Goal: Task Accomplishment & Management: Manage account settings

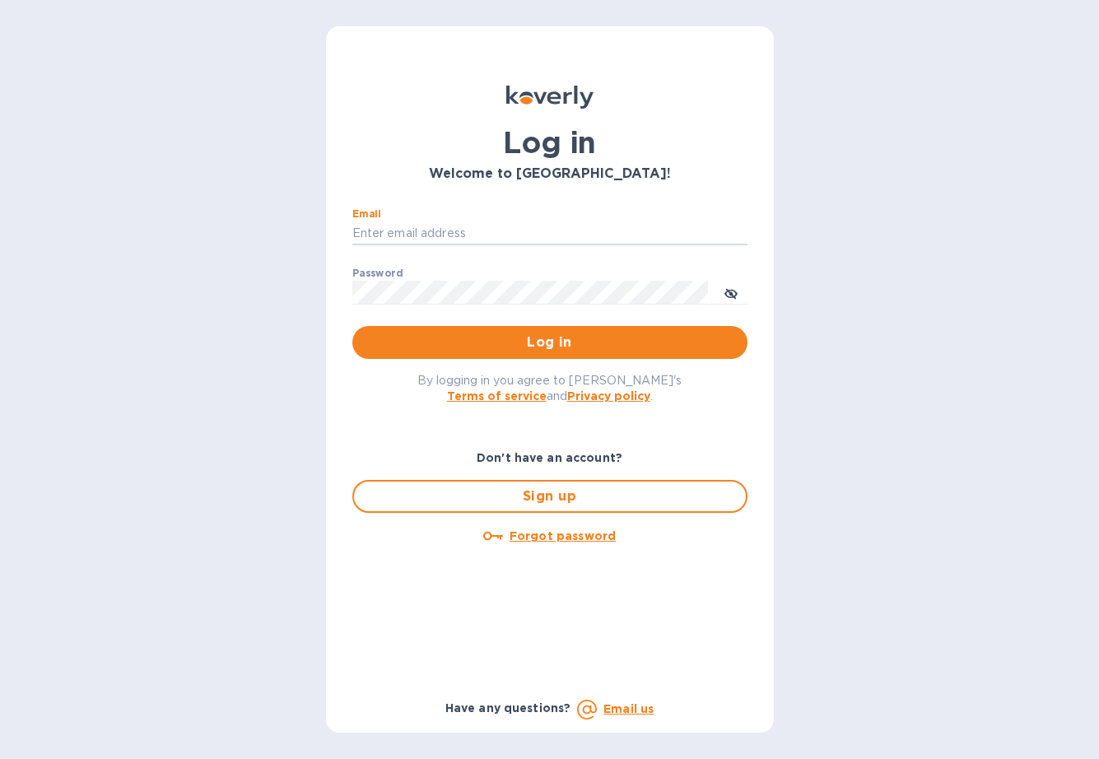
type input "[EMAIL_ADDRESS][DOMAIN_NAME]"
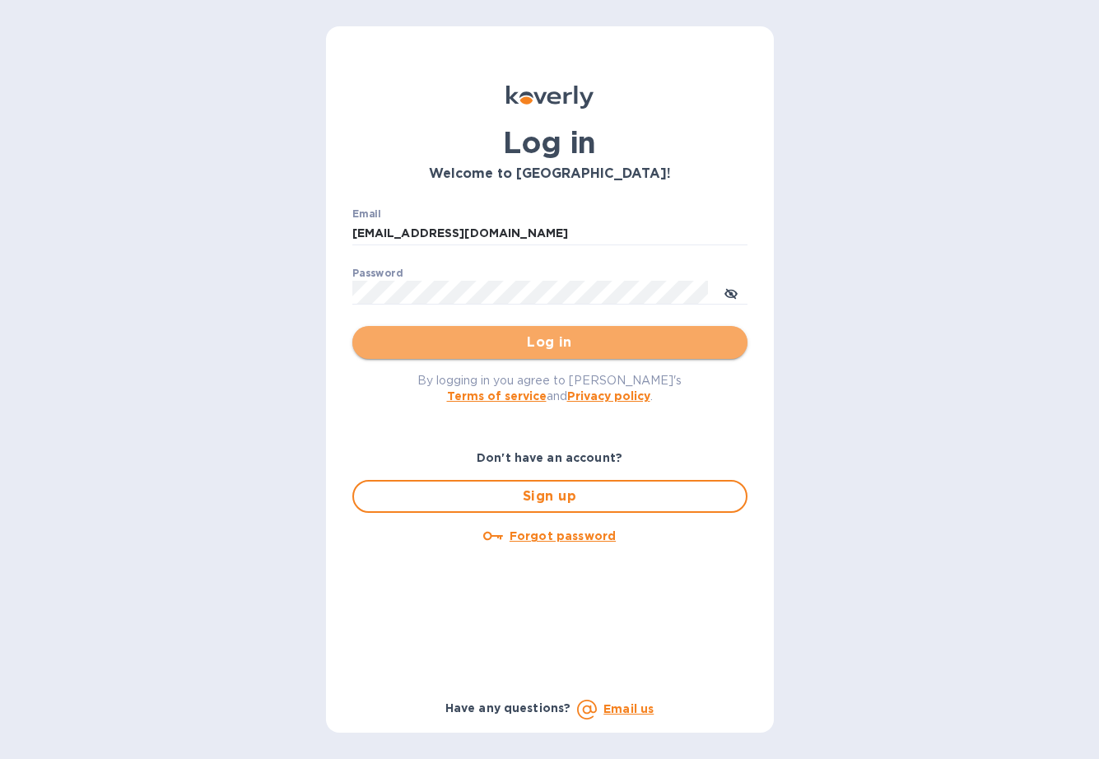
click at [555, 335] on span "Log in" at bounding box center [550, 343] width 369 height 20
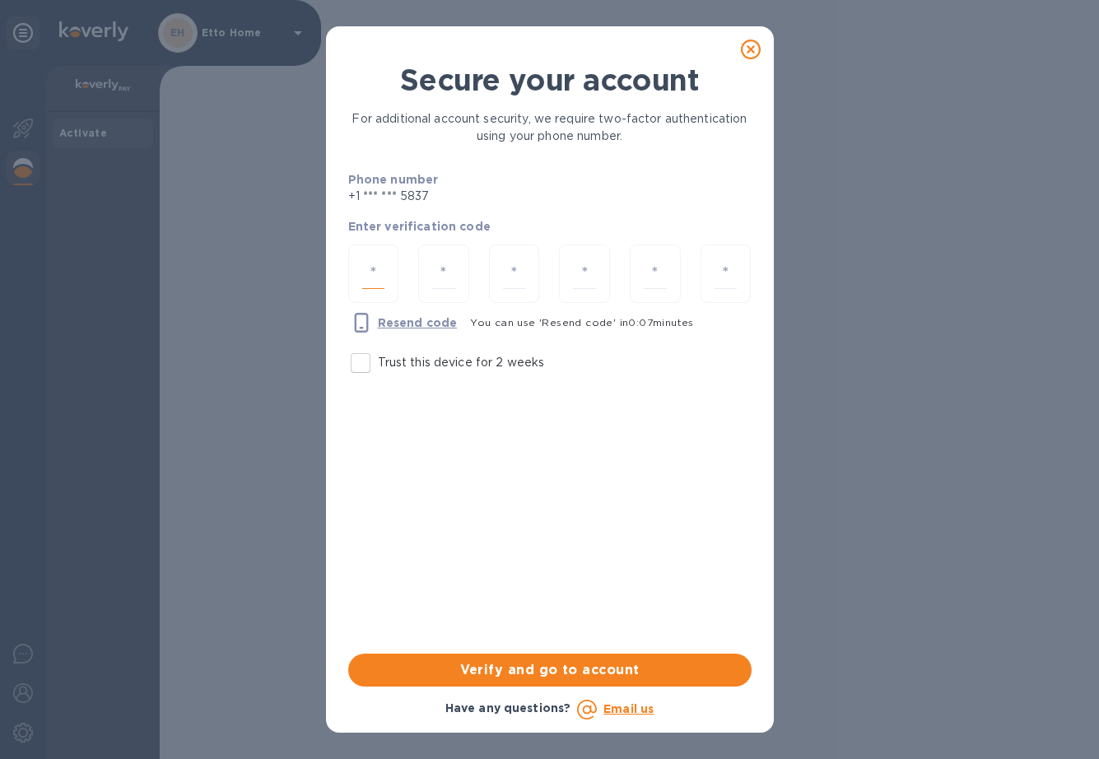
click at [381, 268] on input "number" at bounding box center [373, 273] width 23 height 30
type input "5"
type input "8"
type input "6"
type input "3"
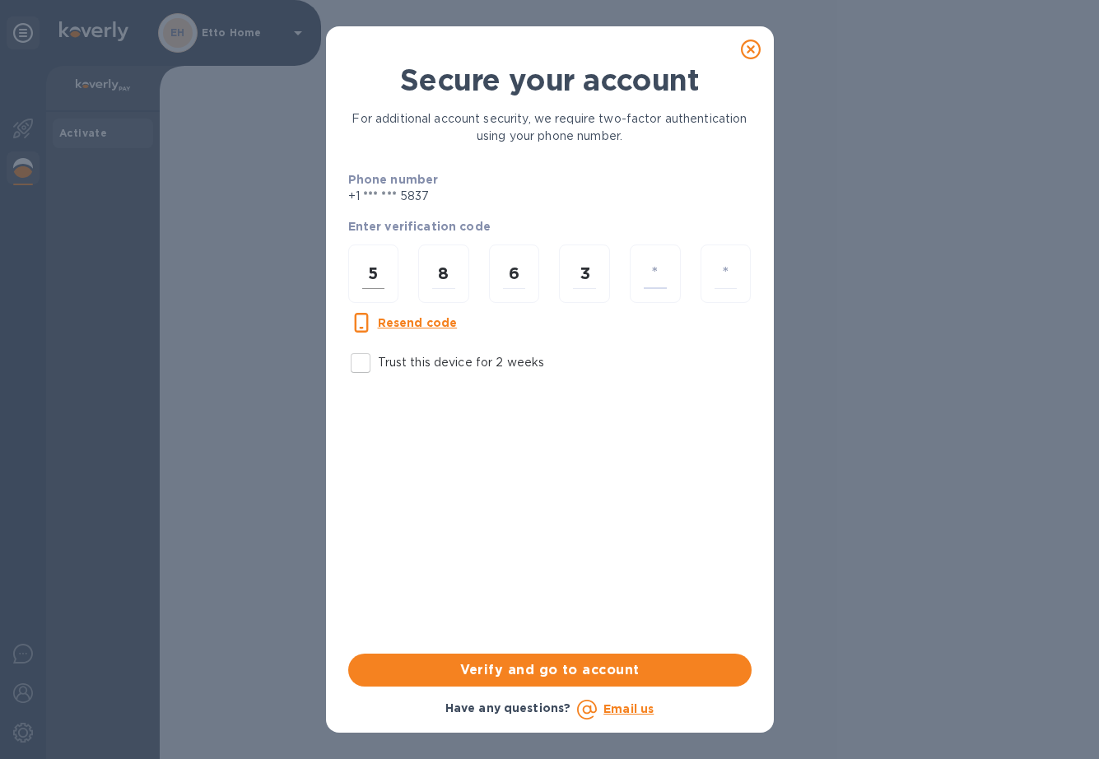
type input "2"
type input "4"
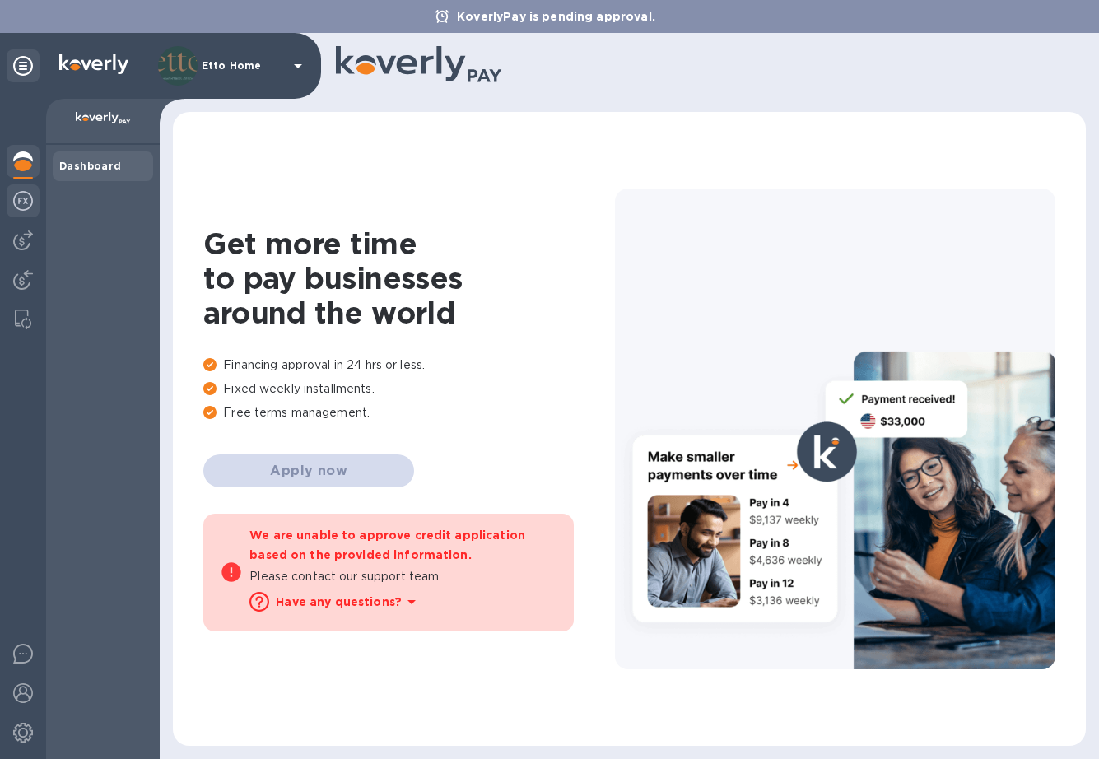
click at [27, 195] on img at bounding box center [23, 201] width 20 height 20
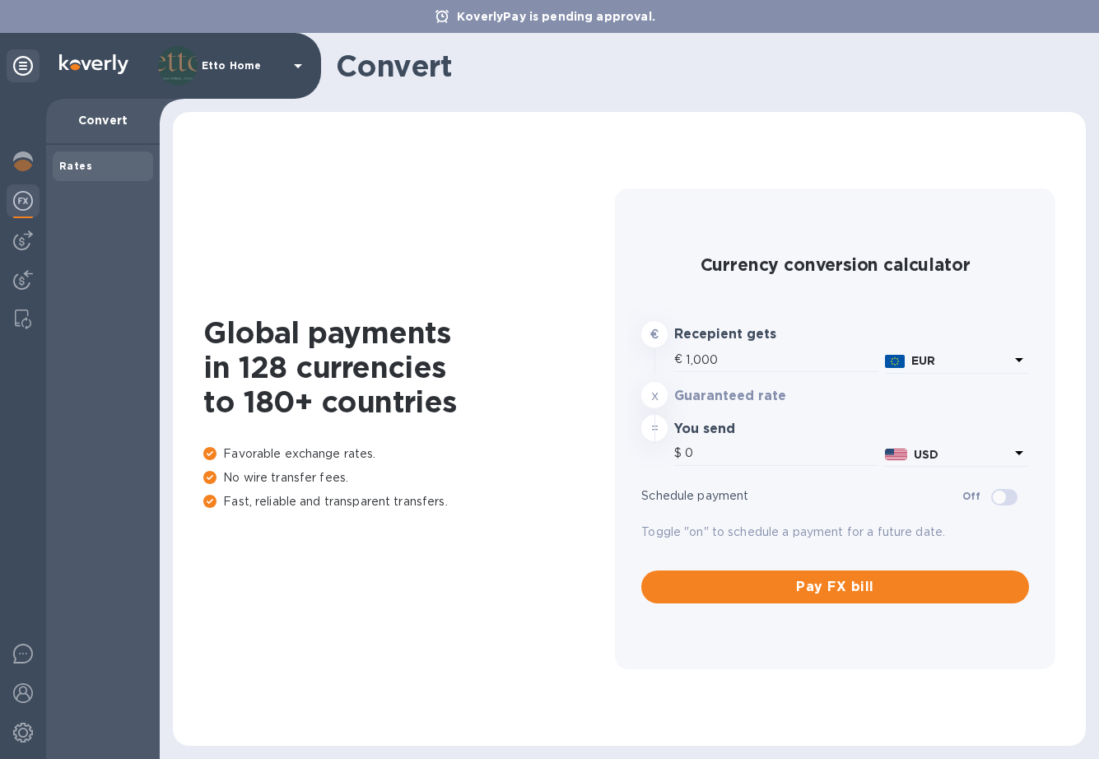
type input "1,172.14"
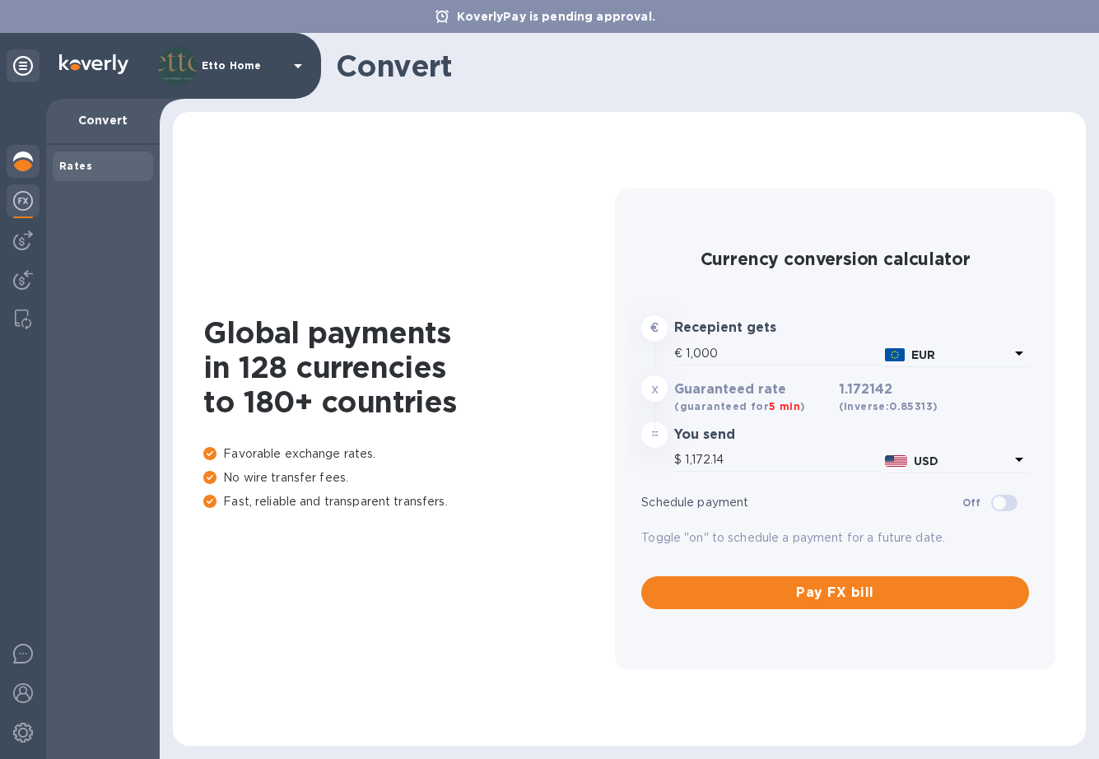
click at [26, 170] on img at bounding box center [23, 161] width 20 height 20
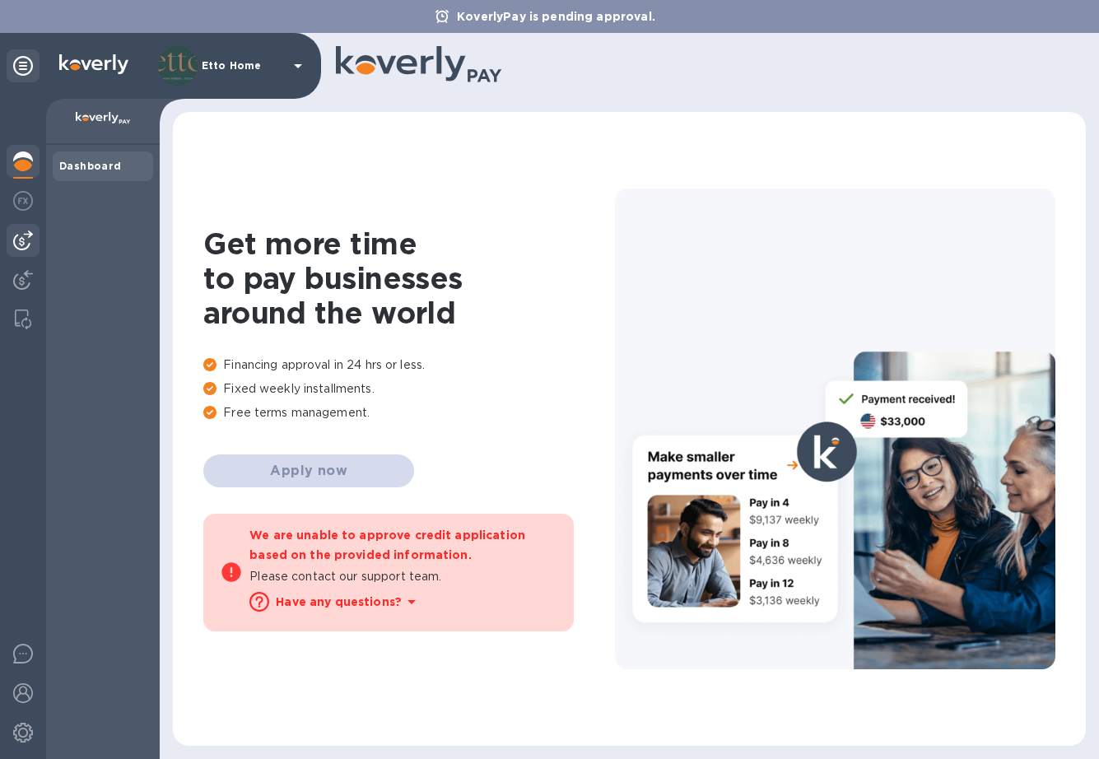
click at [30, 243] on img at bounding box center [23, 241] width 20 height 20
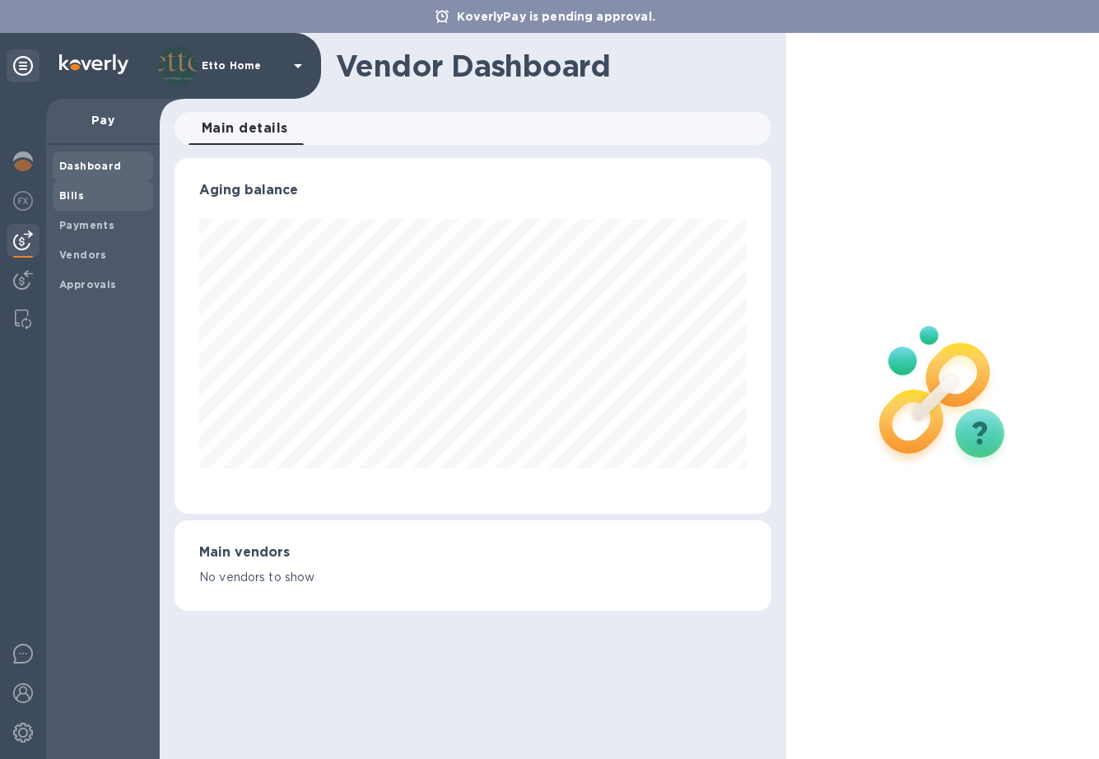
scroll to position [356, 596]
click at [26, 282] on img at bounding box center [23, 280] width 20 height 20
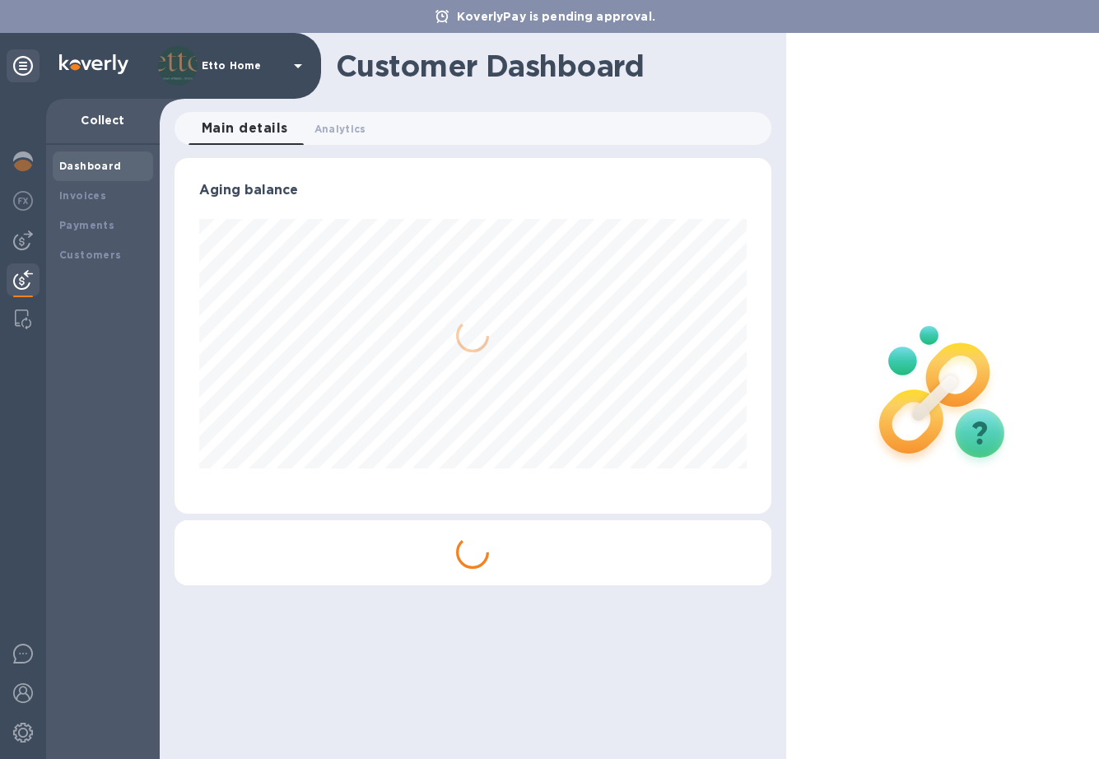
scroll to position [356, 596]
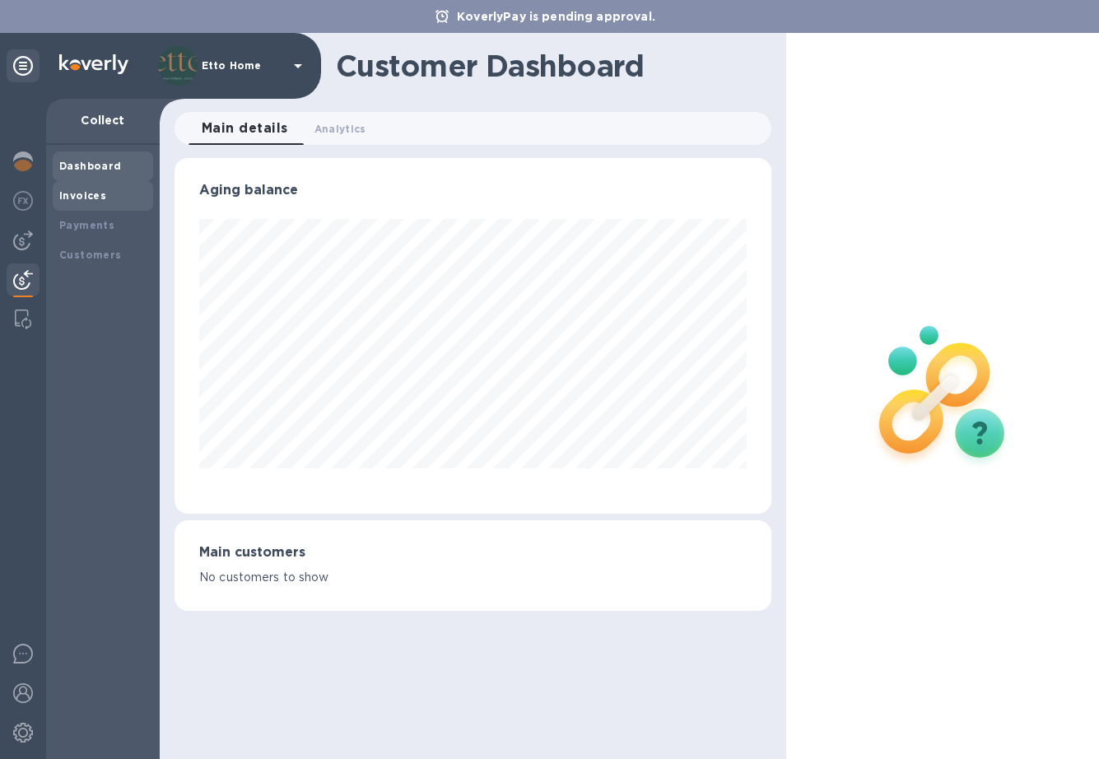
click at [99, 193] on b "Invoices" at bounding box center [82, 195] width 47 height 12
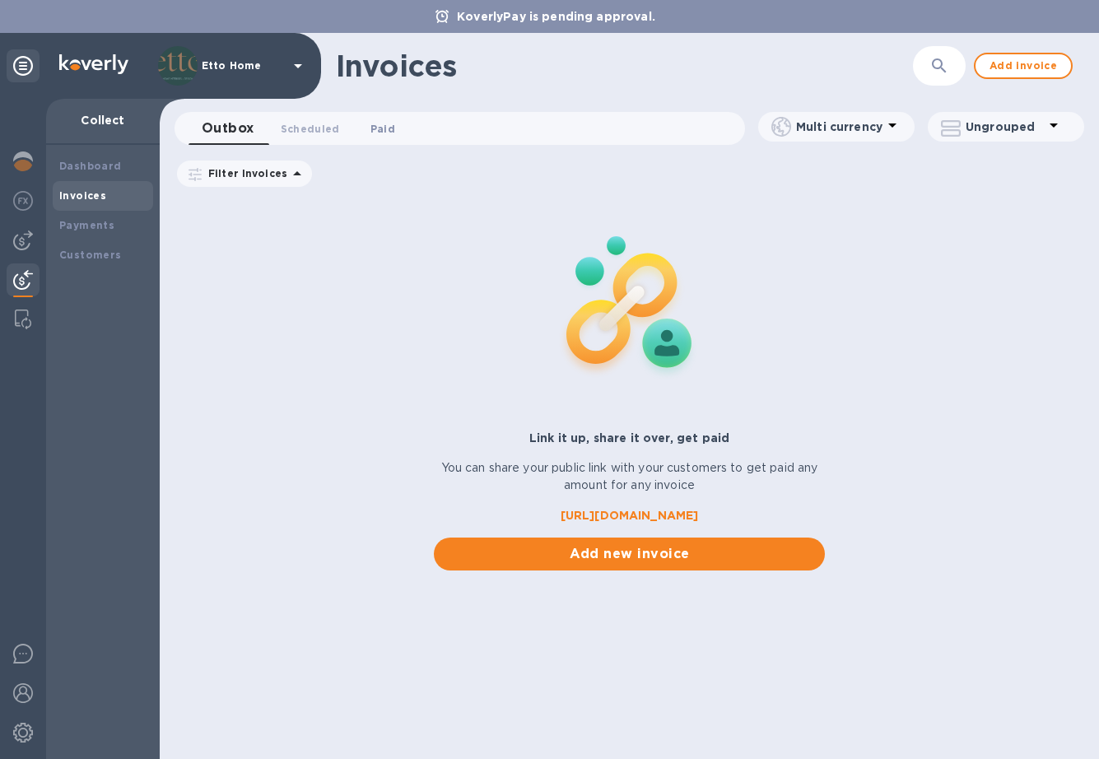
click at [380, 128] on span "Paid 0" at bounding box center [382, 128] width 25 height 17
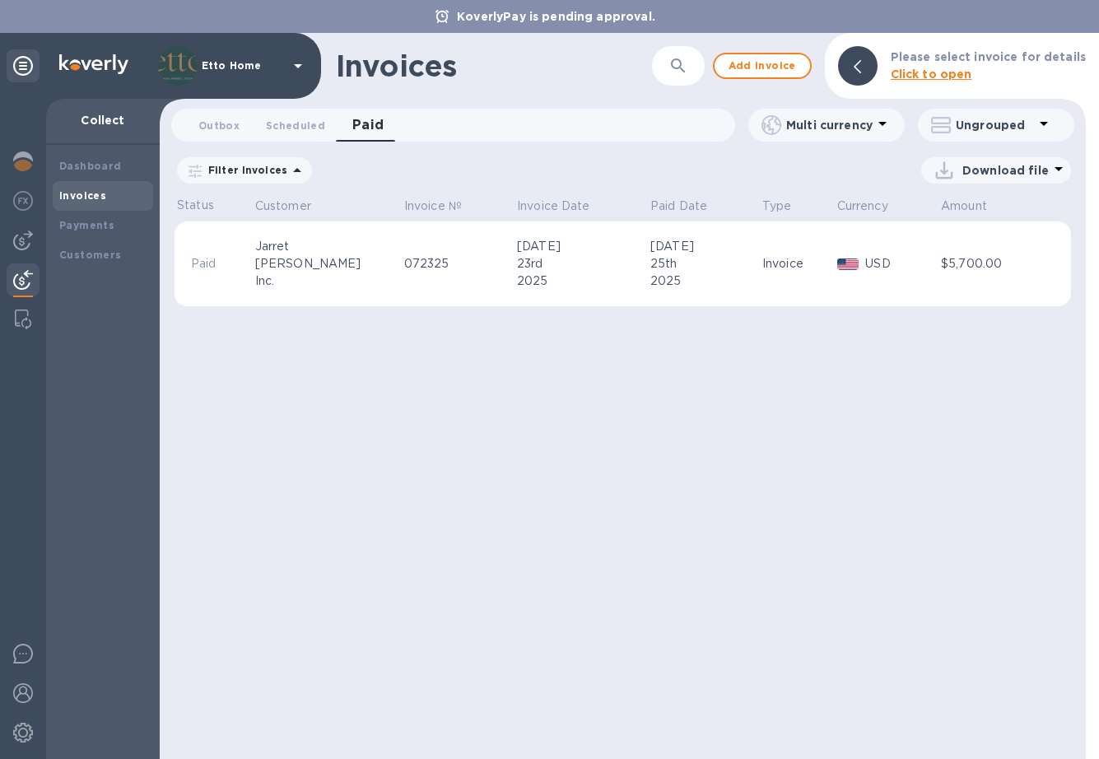
click at [297, 259] on div "[PERSON_NAME]" at bounding box center [327, 263] width 144 height 17
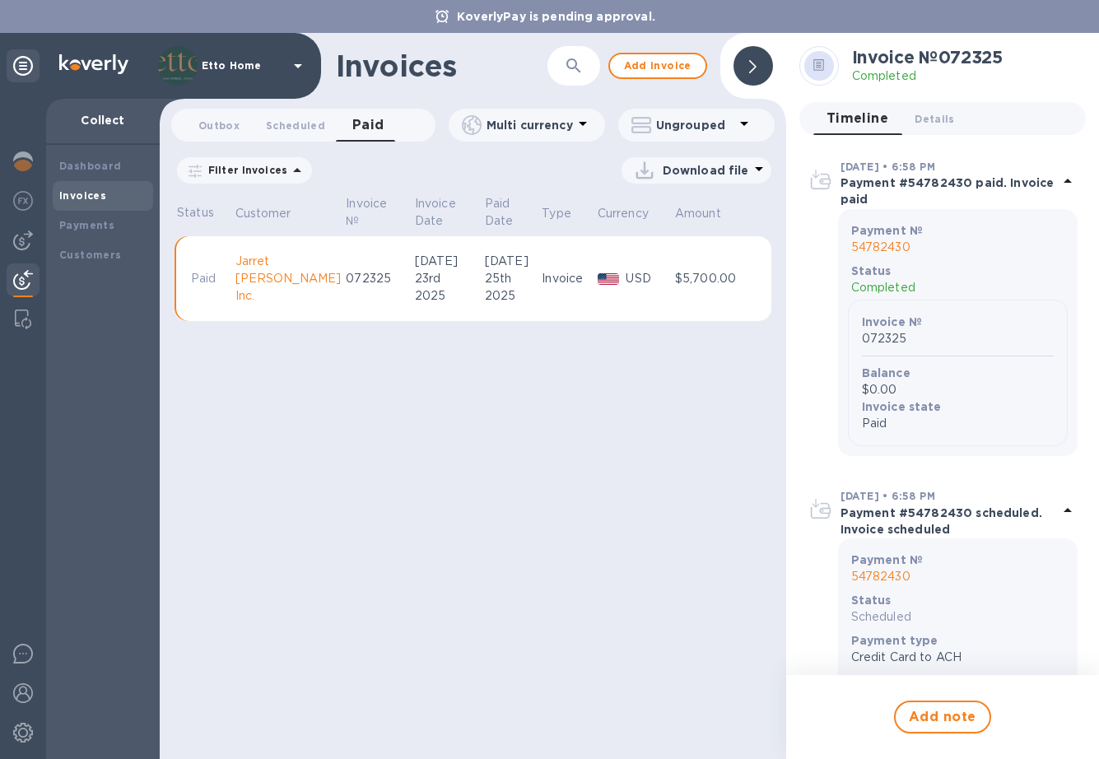
click at [547, 281] on div "Invoice" at bounding box center [567, 278] width 51 height 17
click at [415, 280] on div "23rd" at bounding box center [447, 278] width 65 height 17
click at [696, 278] on div "$5,700.00" at bounding box center [709, 278] width 68 height 17
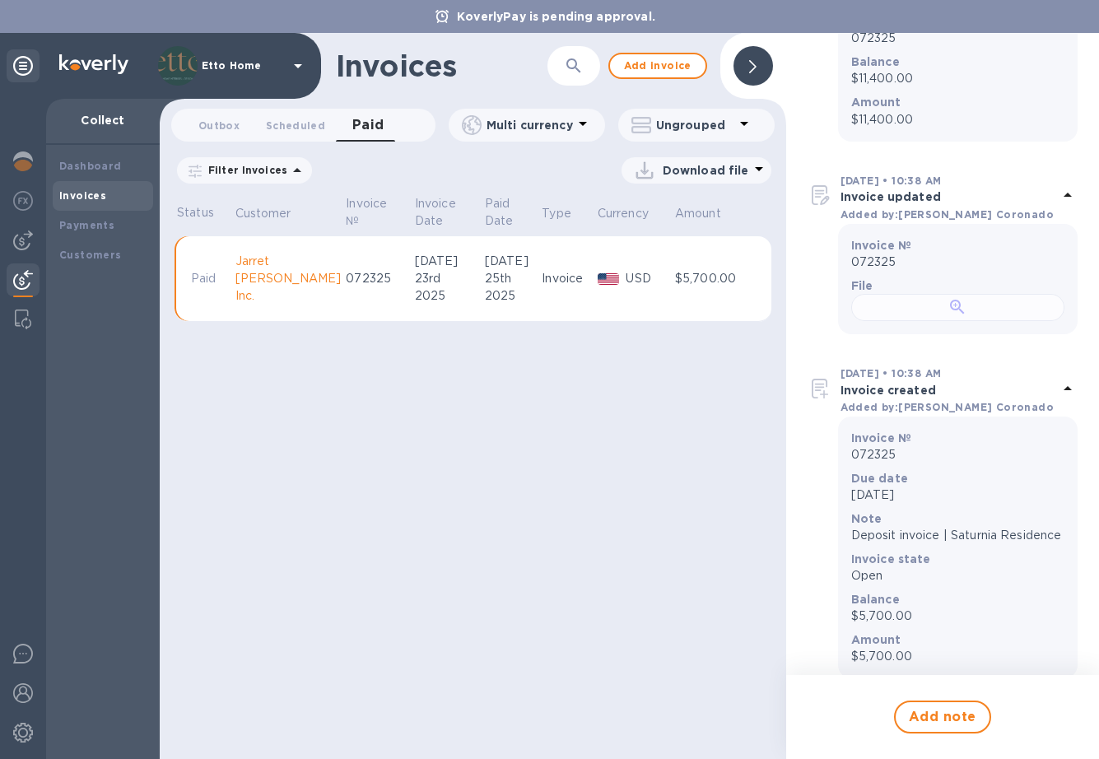
scroll to position [1990, 0]
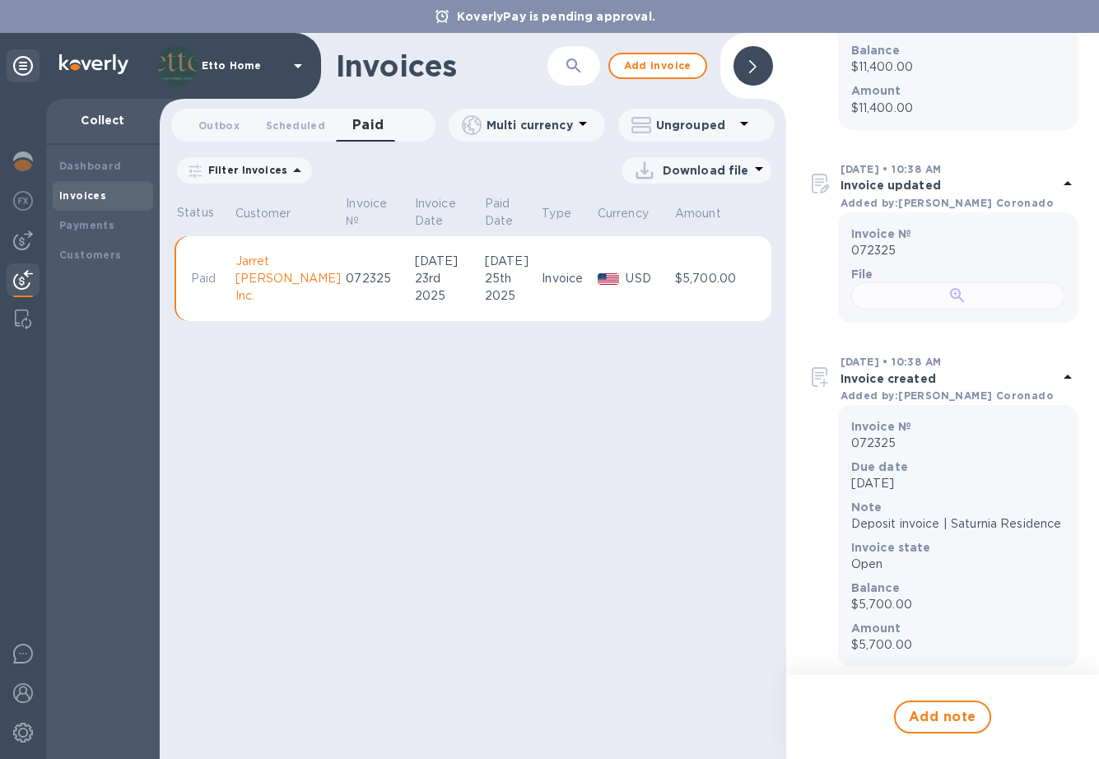
click at [970, 310] on div at bounding box center [957, 295] width 213 height 27
click at [643, 472] on div "Invoices ​ Add invoice Outbox 0 Scheduled 0 Paid 0 Multi currency Ungrouped Fil…" at bounding box center [473, 396] width 626 height 726
click at [246, 293] on div "Inc." at bounding box center [288, 295] width 106 height 17
click at [109, 245] on div "Customers" at bounding box center [103, 255] width 100 height 30
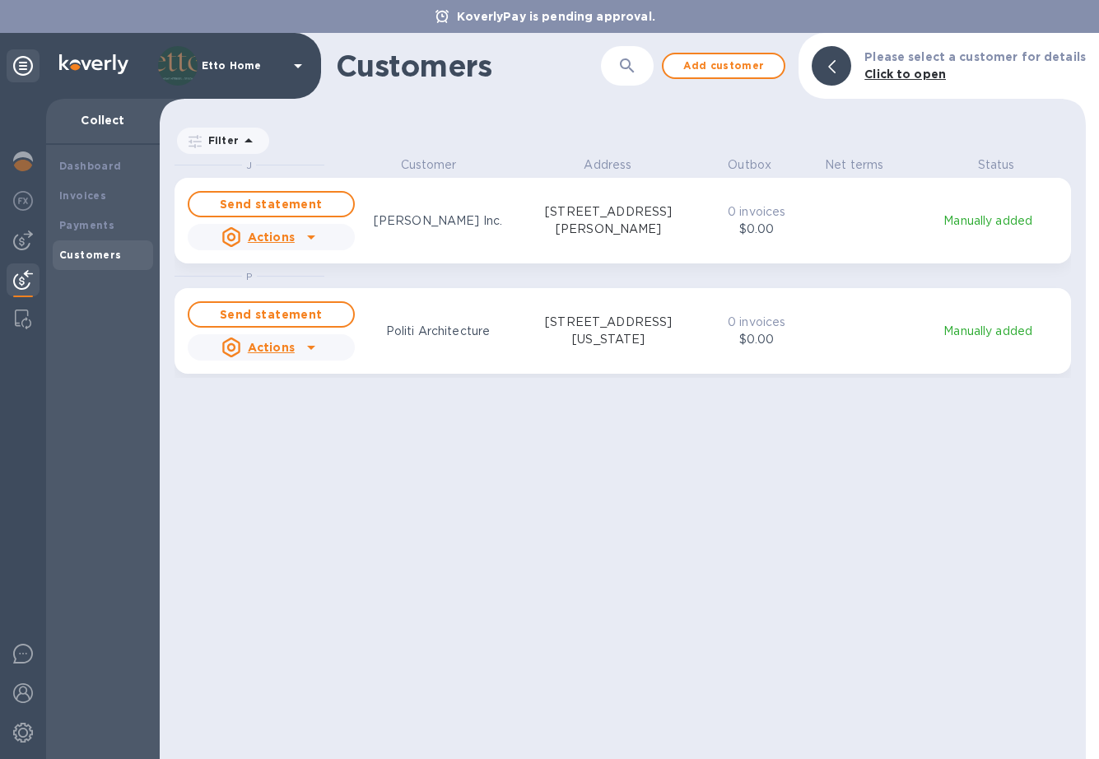
scroll to position [13, 7]
click at [436, 226] on p "[PERSON_NAME] Inc." at bounding box center [438, 220] width 128 height 17
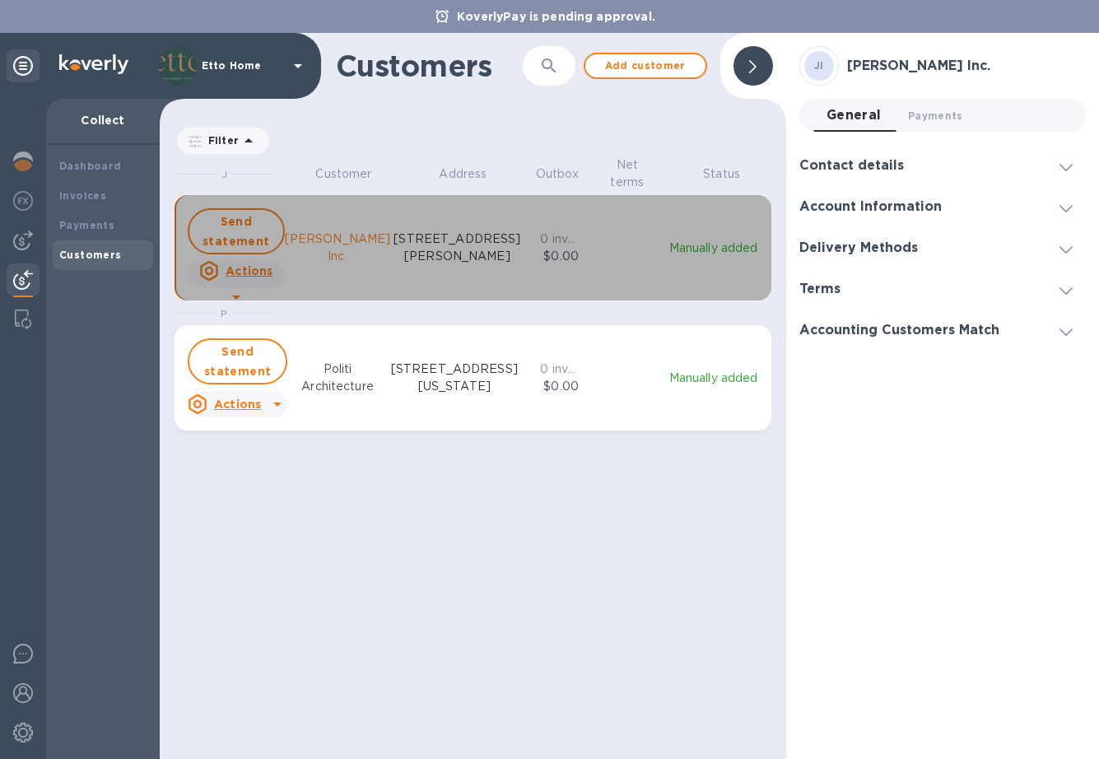
click at [480, 258] on p "[STREET_ADDRESS][PERSON_NAME]" at bounding box center [457, 248] width 127 height 35
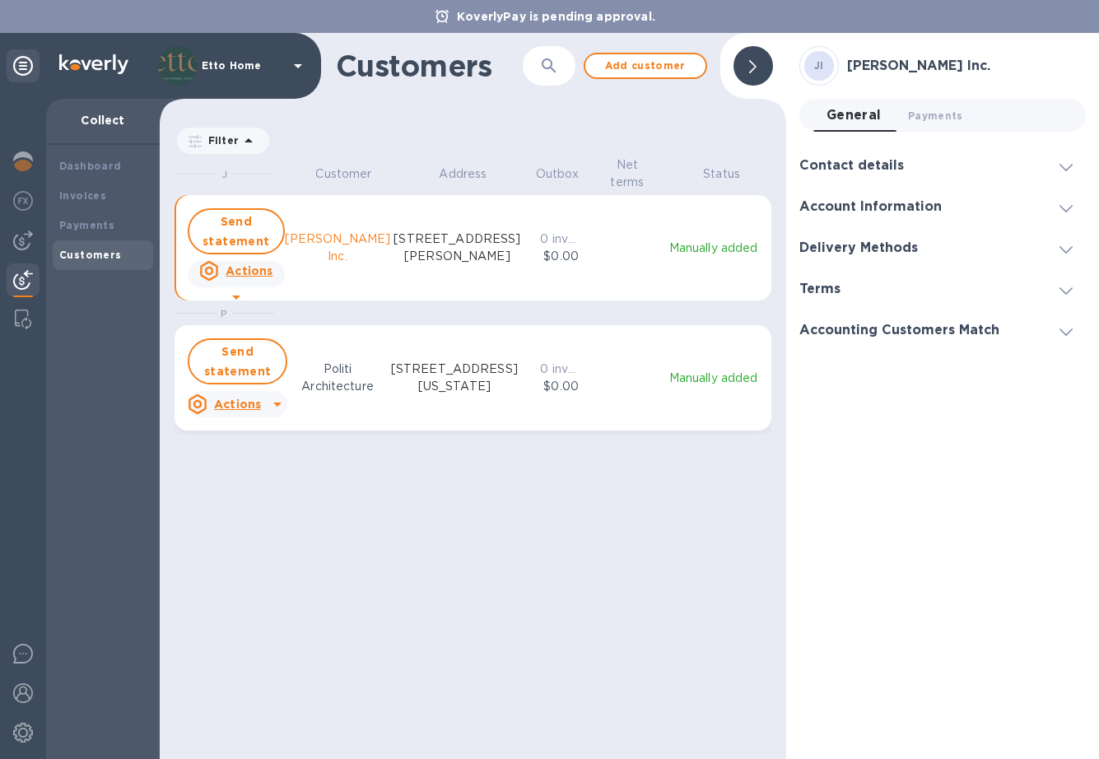
click at [739, 251] on p "Manually added" at bounding box center [713, 248] width 96 height 17
click at [246, 287] on icon "grid" at bounding box center [236, 297] width 20 height 20
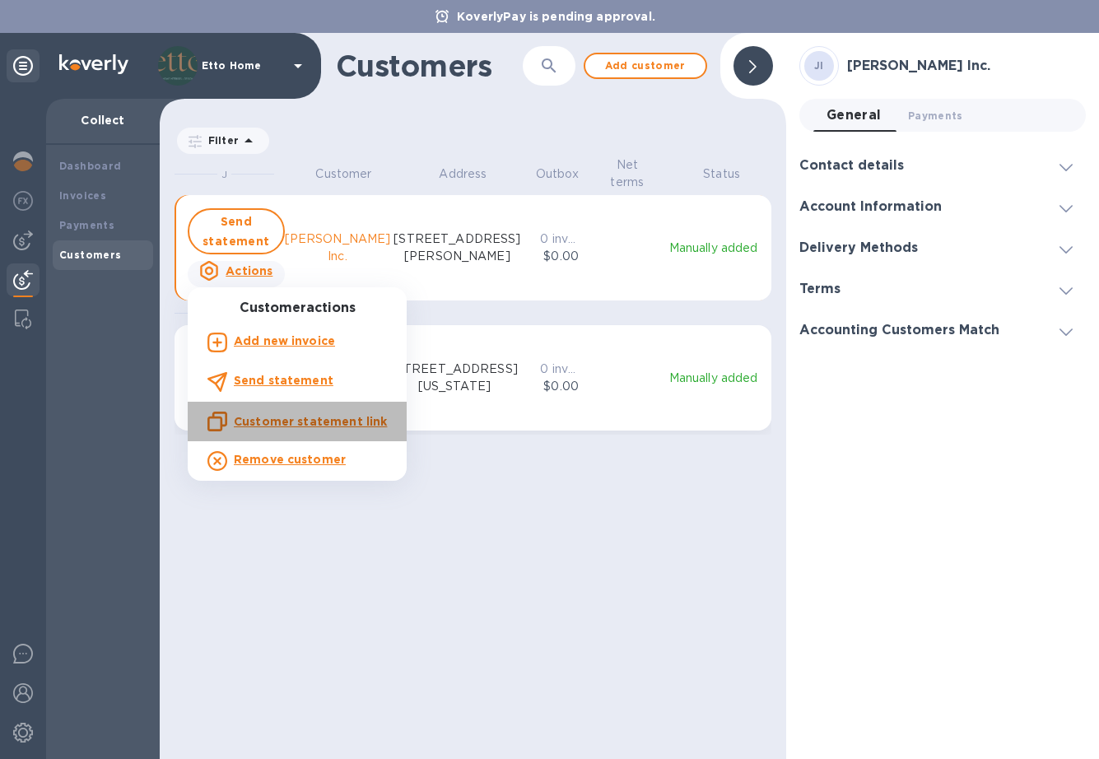
click at [353, 424] on u "Customer statement link" at bounding box center [310, 421] width 153 height 13
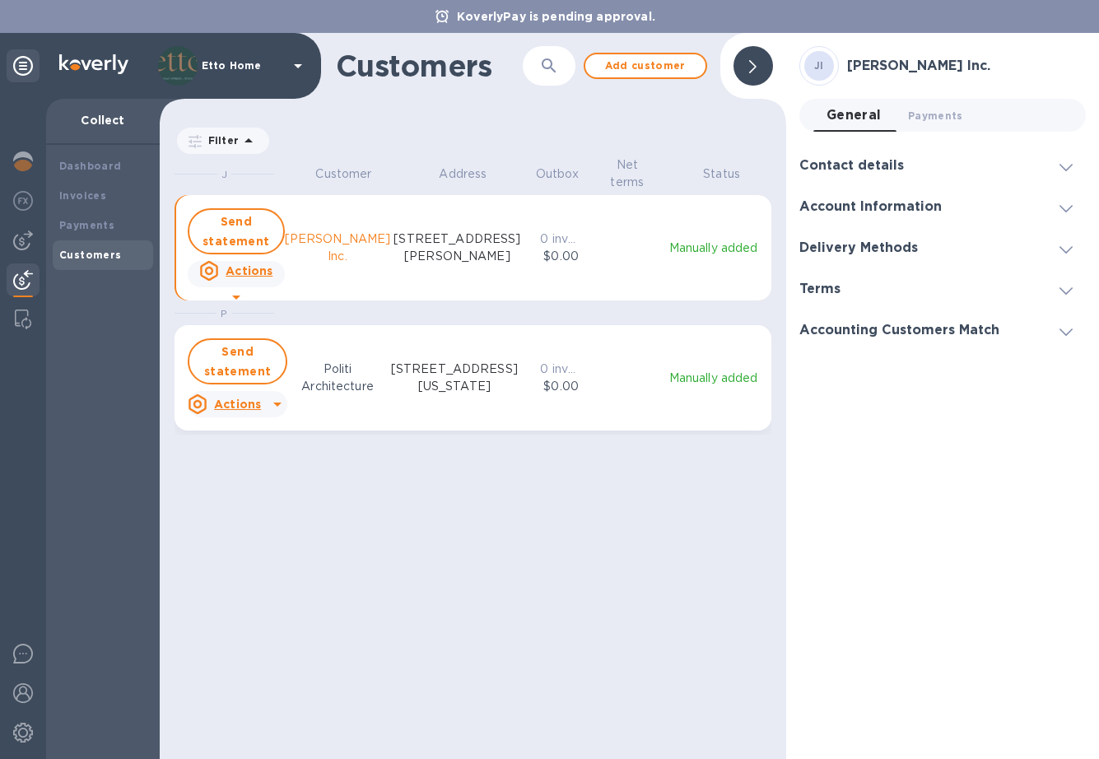
click at [913, 203] on h3 "Account Information" at bounding box center [870, 207] width 142 height 16
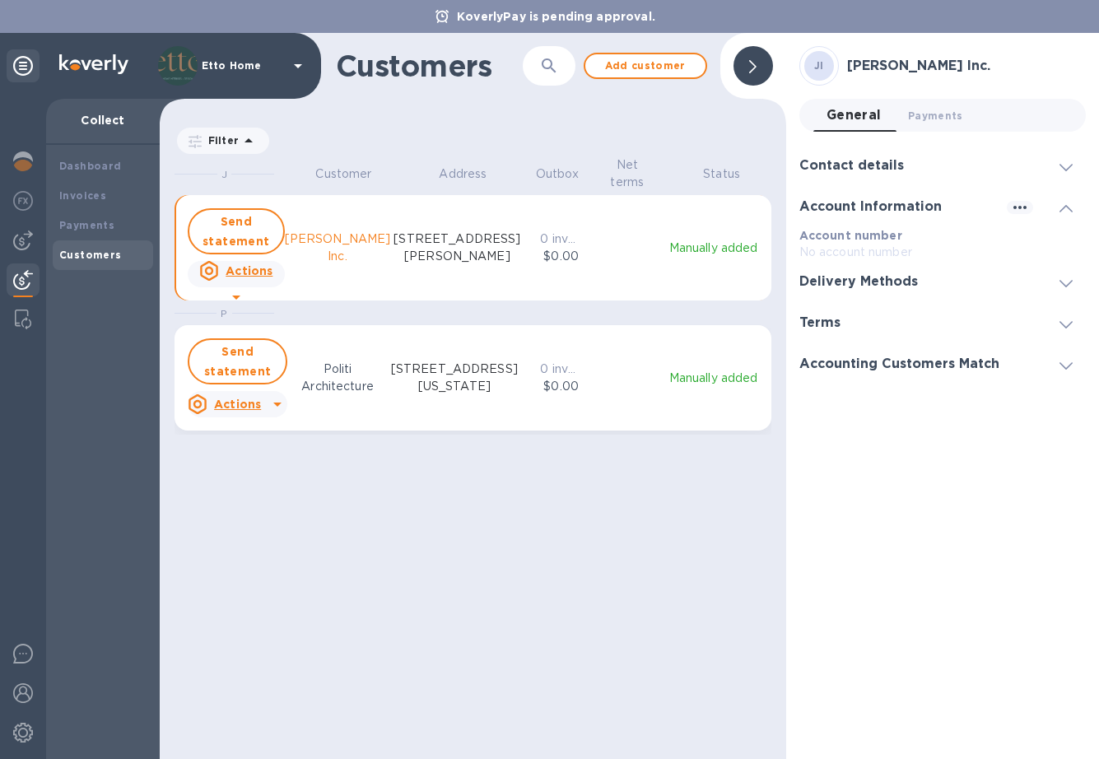
click at [907, 310] on div "Terms" at bounding box center [942, 322] width 286 height 41
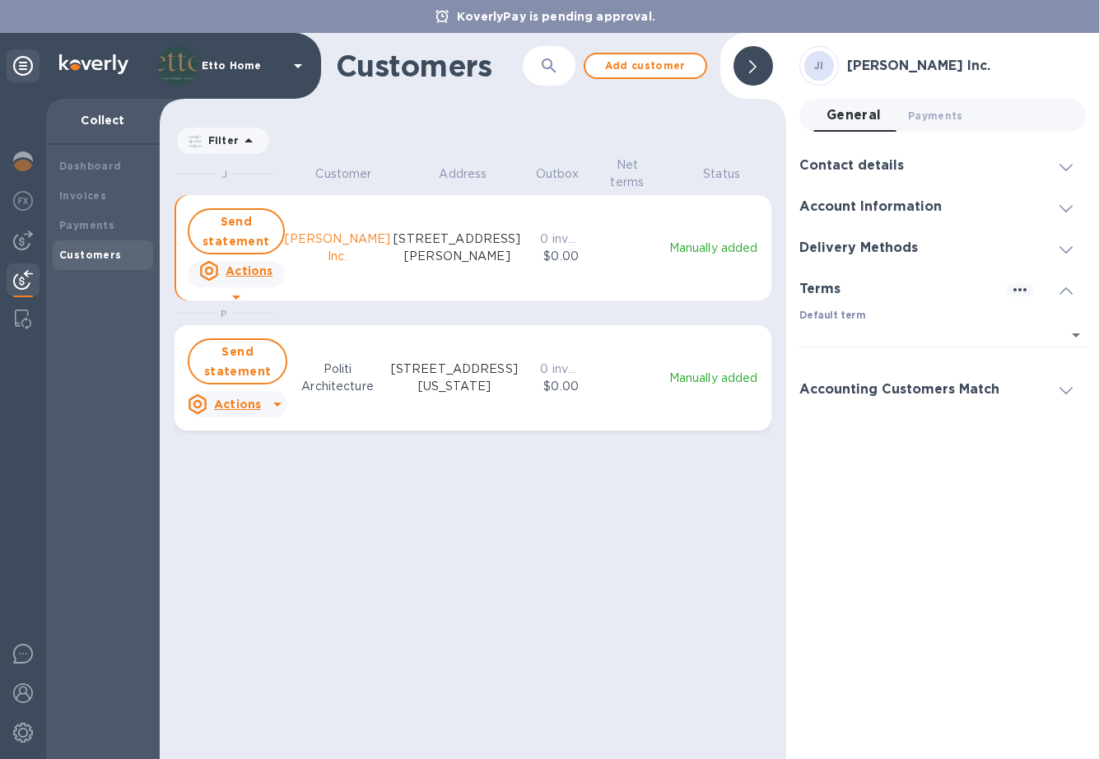
click at [919, 380] on div "Accounting Customers Match" at bounding box center [942, 389] width 286 height 41
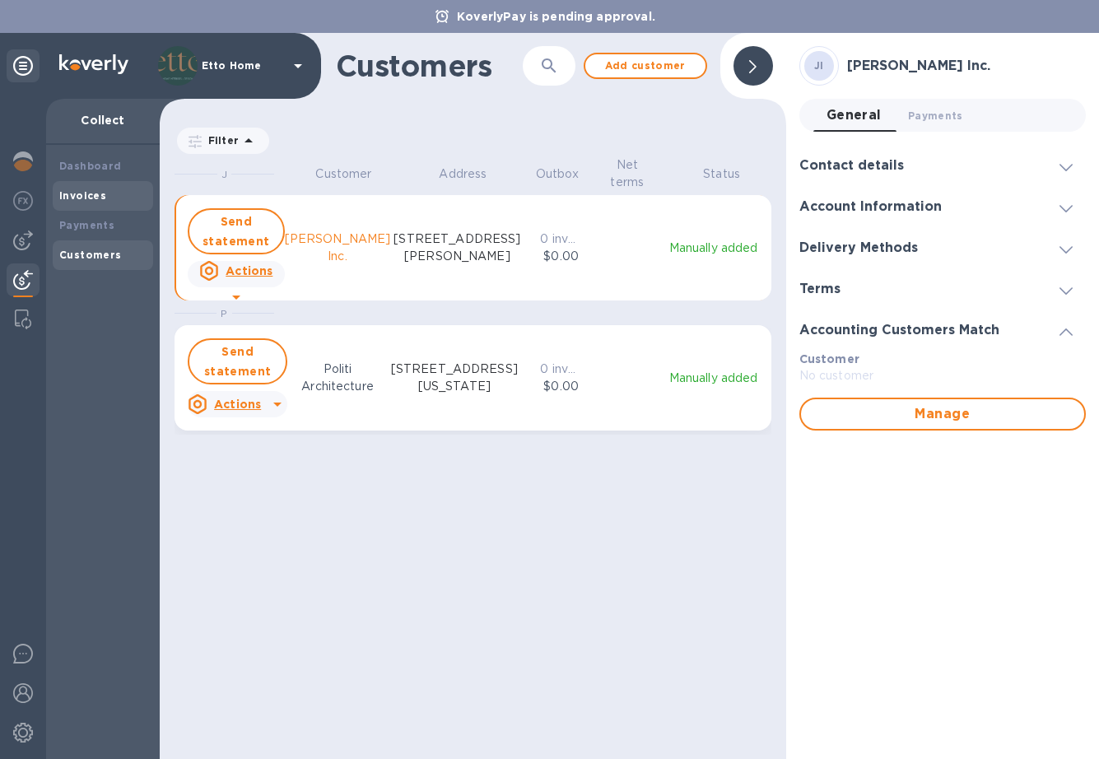
click at [103, 198] on b "Invoices" at bounding box center [82, 195] width 47 height 12
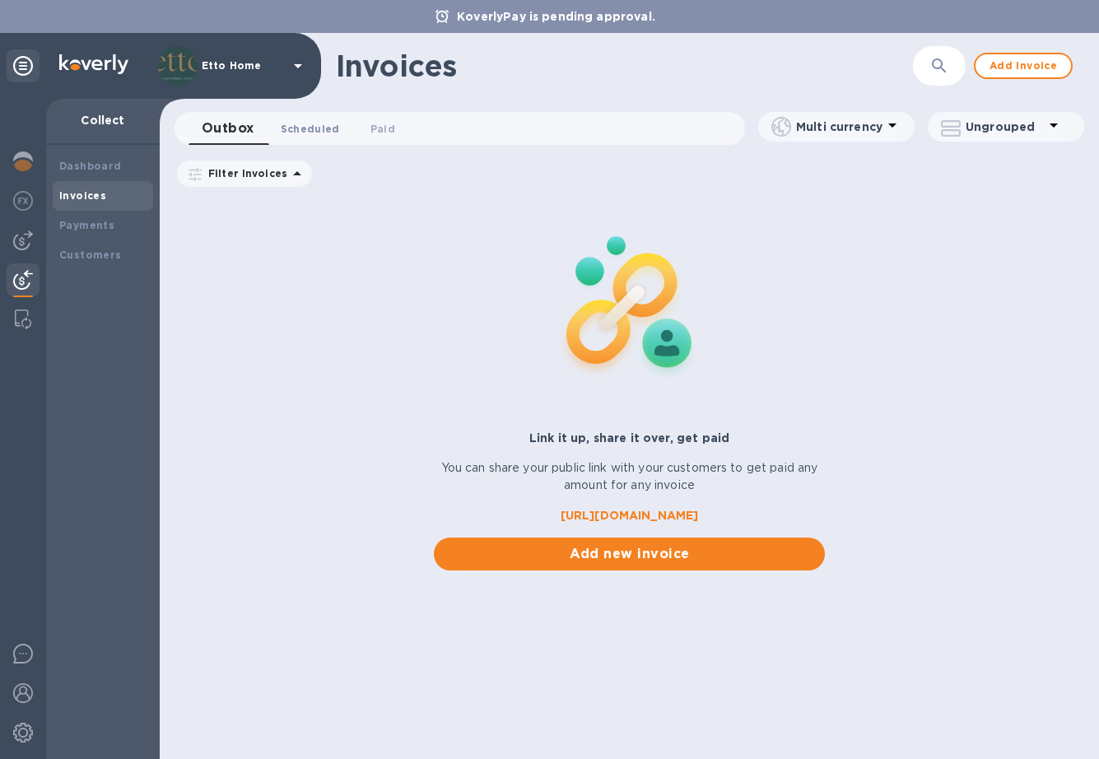
click at [303, 116] on button "Scheduled 0" at bounding box center [311, 128] width 86 height 33
click at [394, 121] on span "Paid 0" at bounding box center [386, 128] width 25 height 17
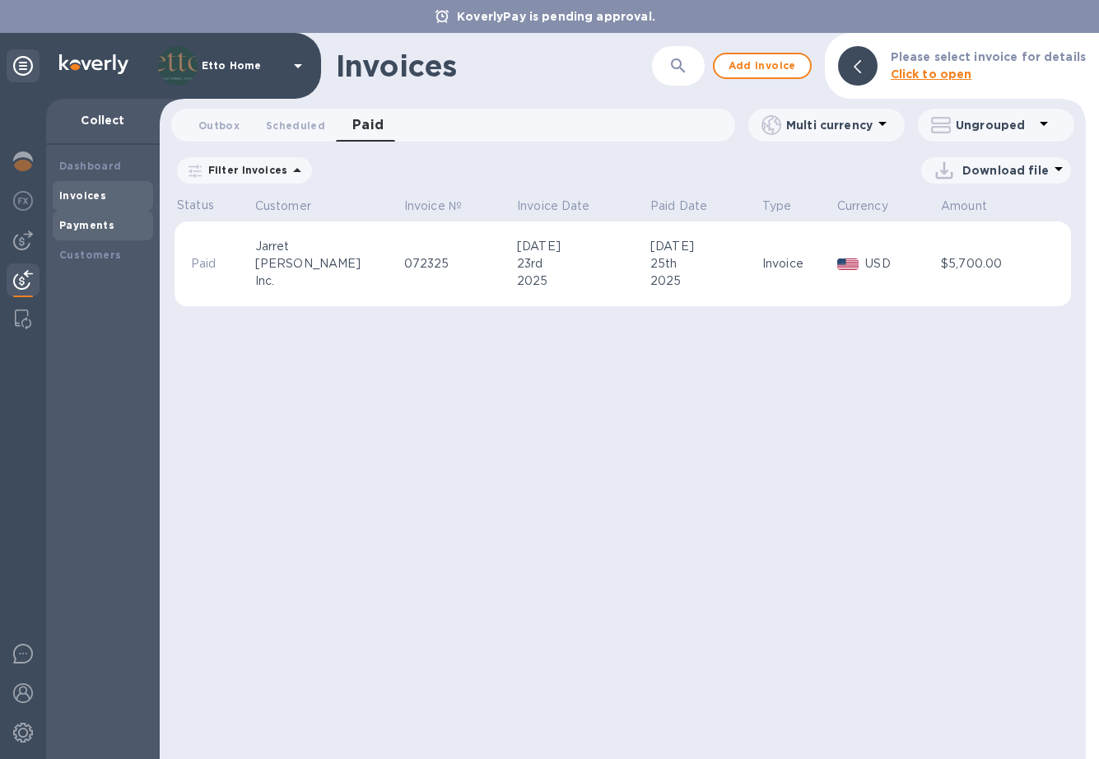
click at [95, 219] on b "Payments" at bounding box center [86, 225] width 55 height 12
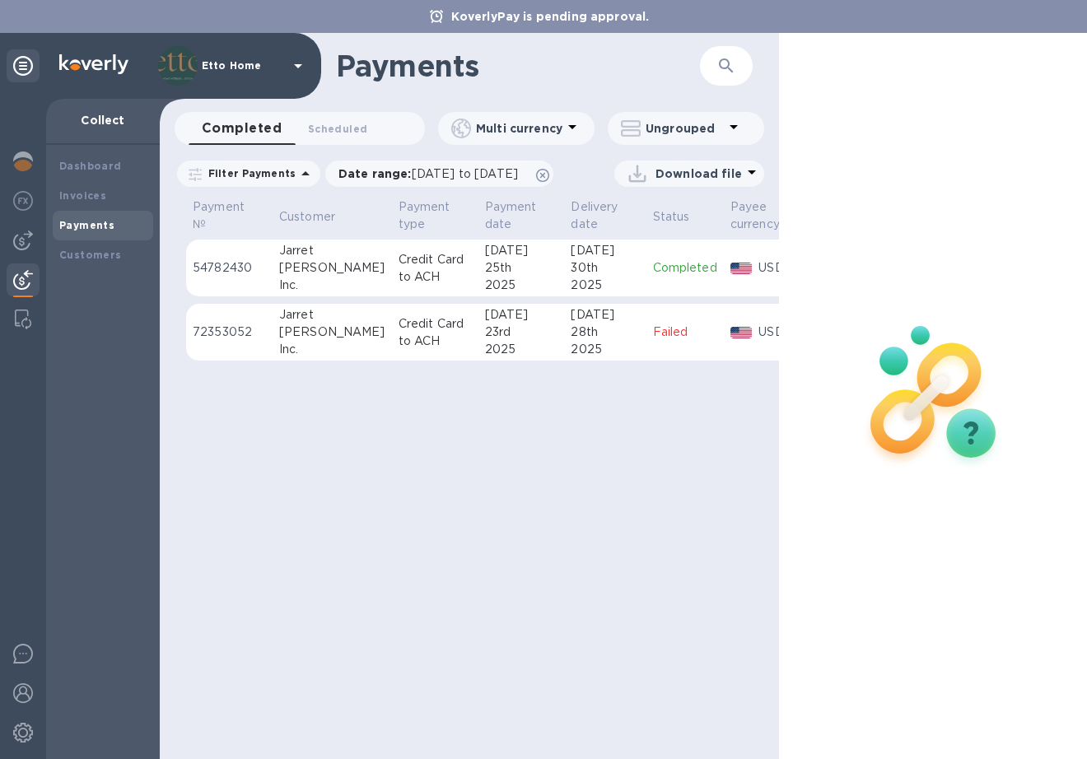
click at [655, 275] on p "Completed" at bounding box center [685, 267] width 64 height 17
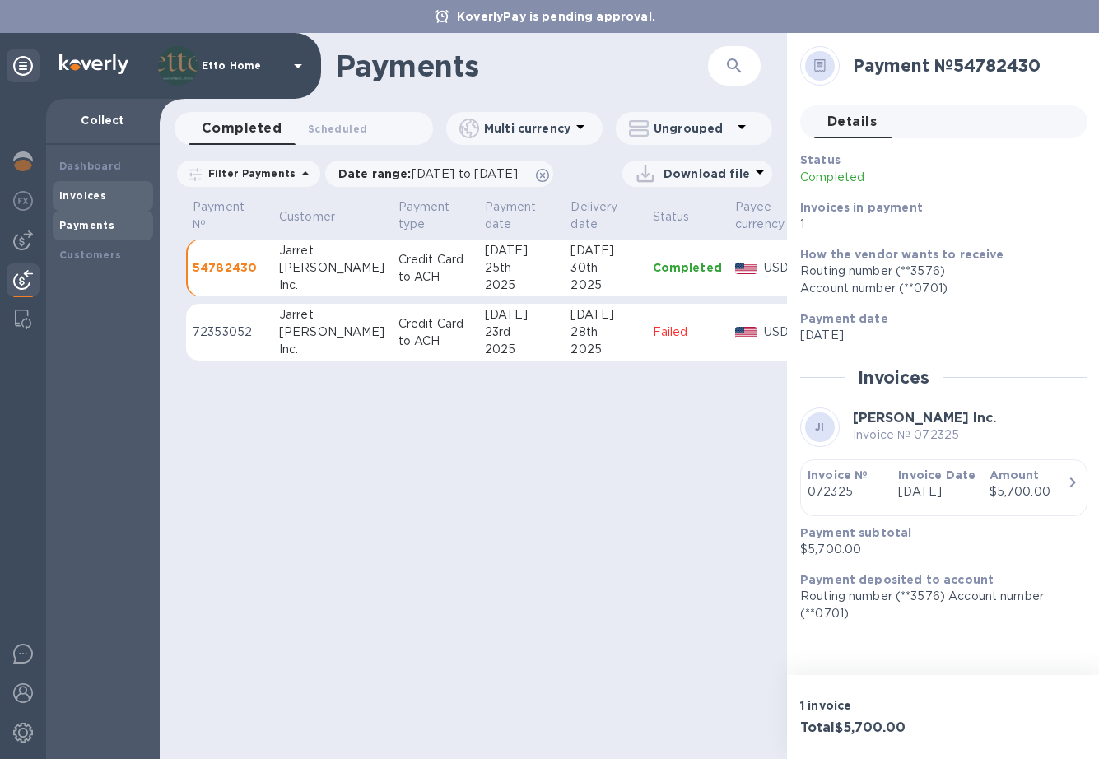
click at [89, 204] on div "Invoices" at bounding box center [103, 196] width 100 height 30
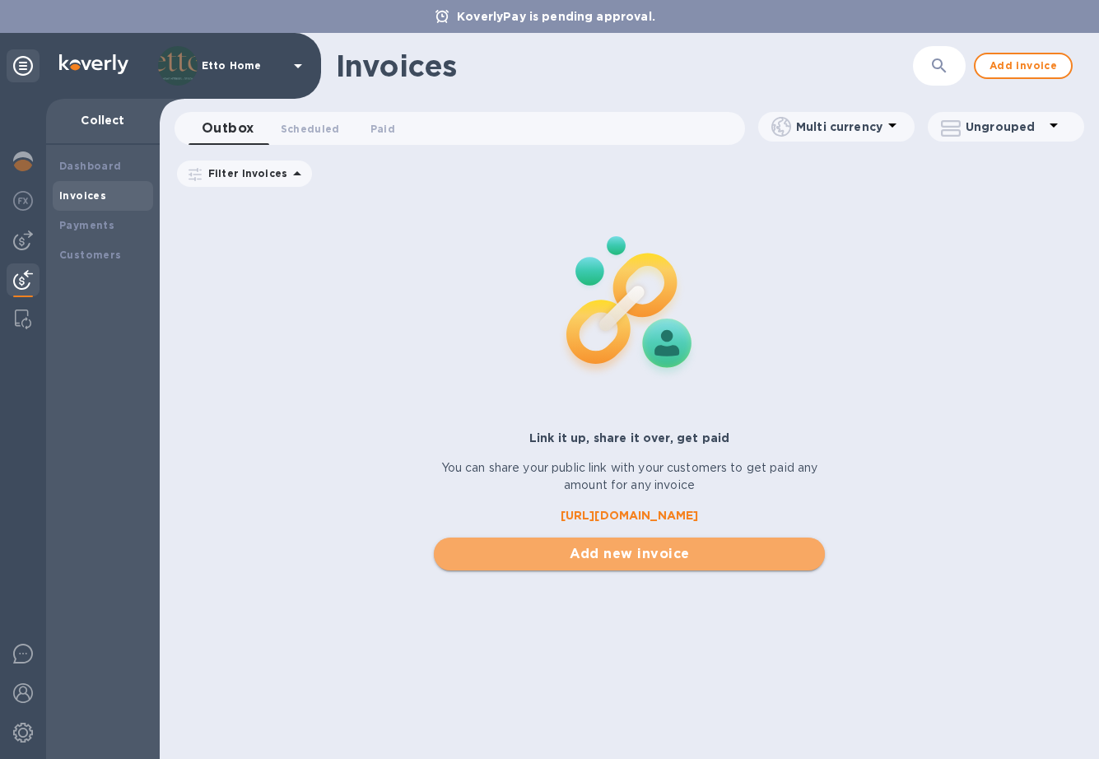
click at [620, 544] on span "Add new invoice" at bounding box center [629, 554] width 365 height 20
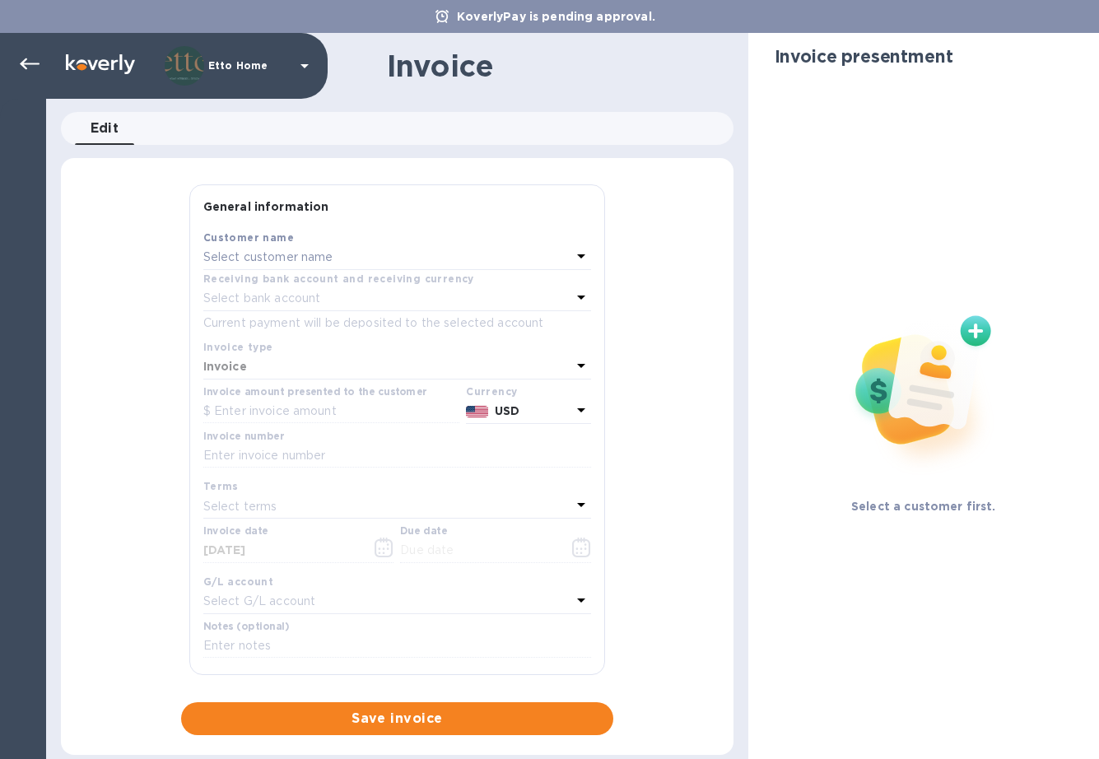
click at [370, 260] on div "Select customer name" at bounding box center [387, 257] width 368 height 23
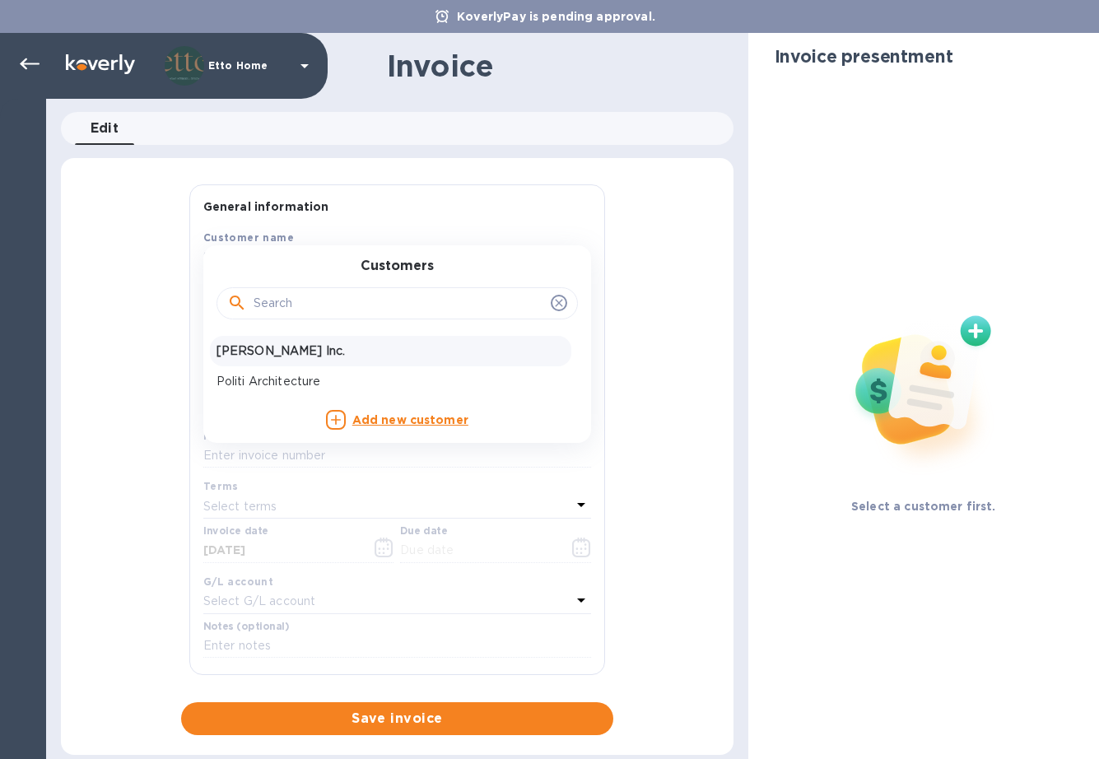
click at [318, 346] on p "[PERSON_NAME] Inc." at bounding box center [391, 350] width 348 height 17
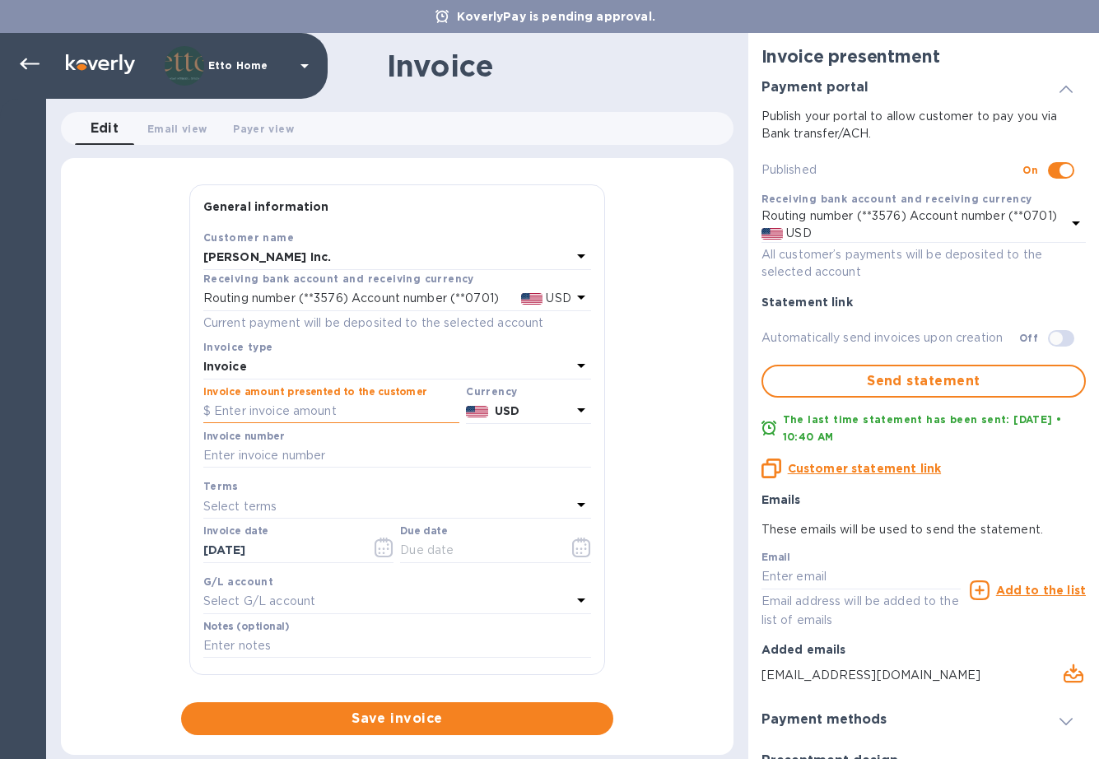
click at [310, 412] on input "text" at bounding box center [331, 411] width 256 height 25
type input "26,120"
click at [658, 386] on div "General information Save Customer name [PERSON_NAME] Inc. Receiving bank accoun…" at bounding box center [397, 459] width 673 height 551
click at [403, 455] on input "text" at bounding box center [397, 456] width 388 height 25
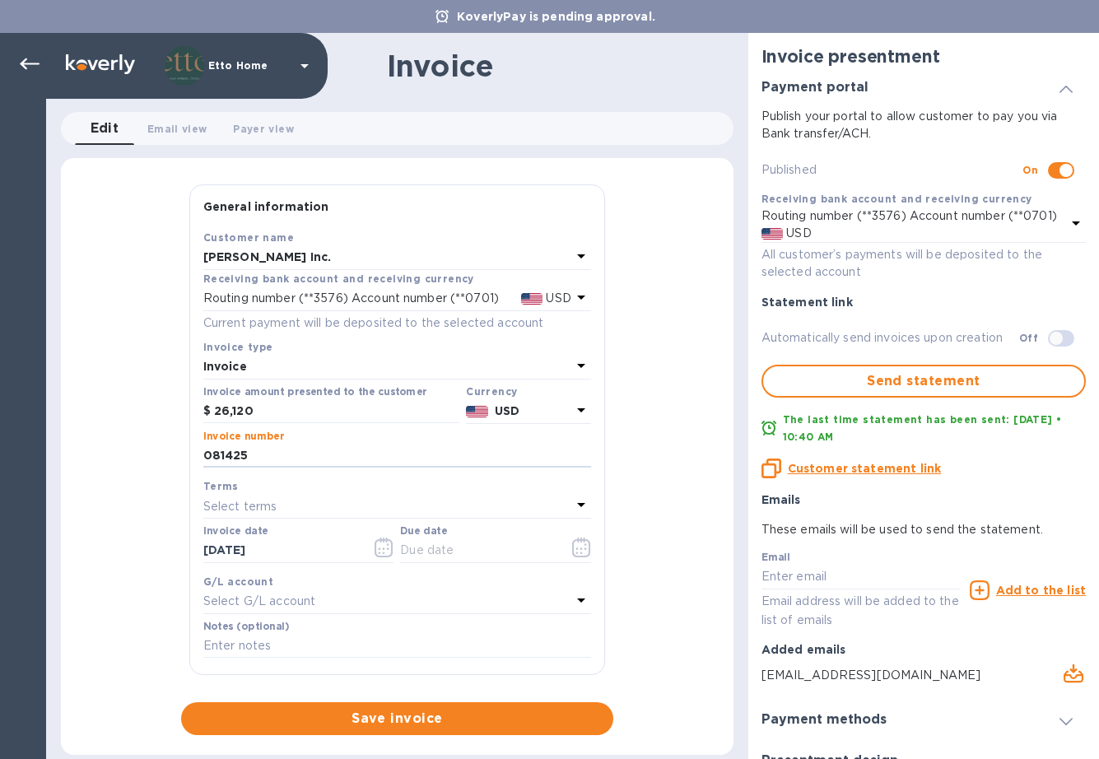
type input "081425"
click at [165, 496] on div "General information Save Customer name [PERSON_NAME] Inc. Receiving bank accoun…" at bounding box center [397, 459] width 673 height 551
click at [661, 463] on div "General information Save Customer name [PERSON_NAME] Inc. Receiving bank accoun…" at bounding box center [397, 459] width 673 height 551
click at [579, 91] on div "Invoice" at bounding box center [397, 66] width 702 height 66
click at [352, 507] on div "Select terms" at bounding box center [387, 506] width 368 height 23
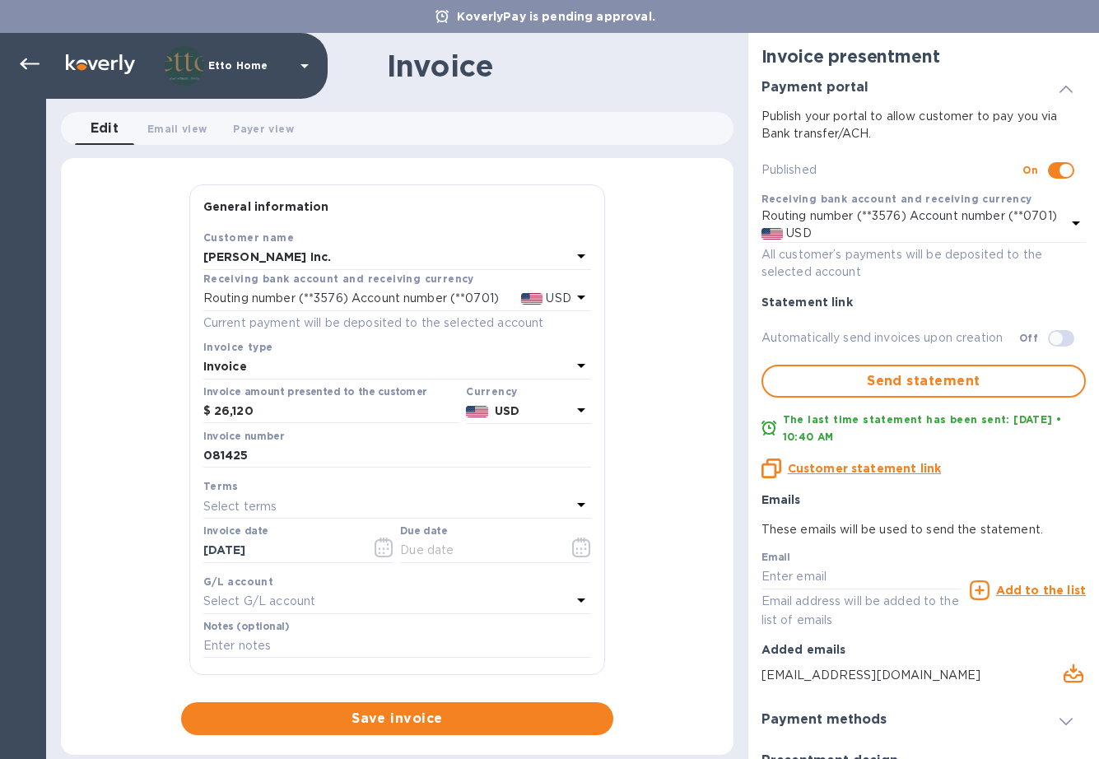
click at [651, 489] on div "General information Save Customer name [PERSON_NAME] Inc. Receiving bank accoun…" at bounding box center [397, 459] width 673 height 551
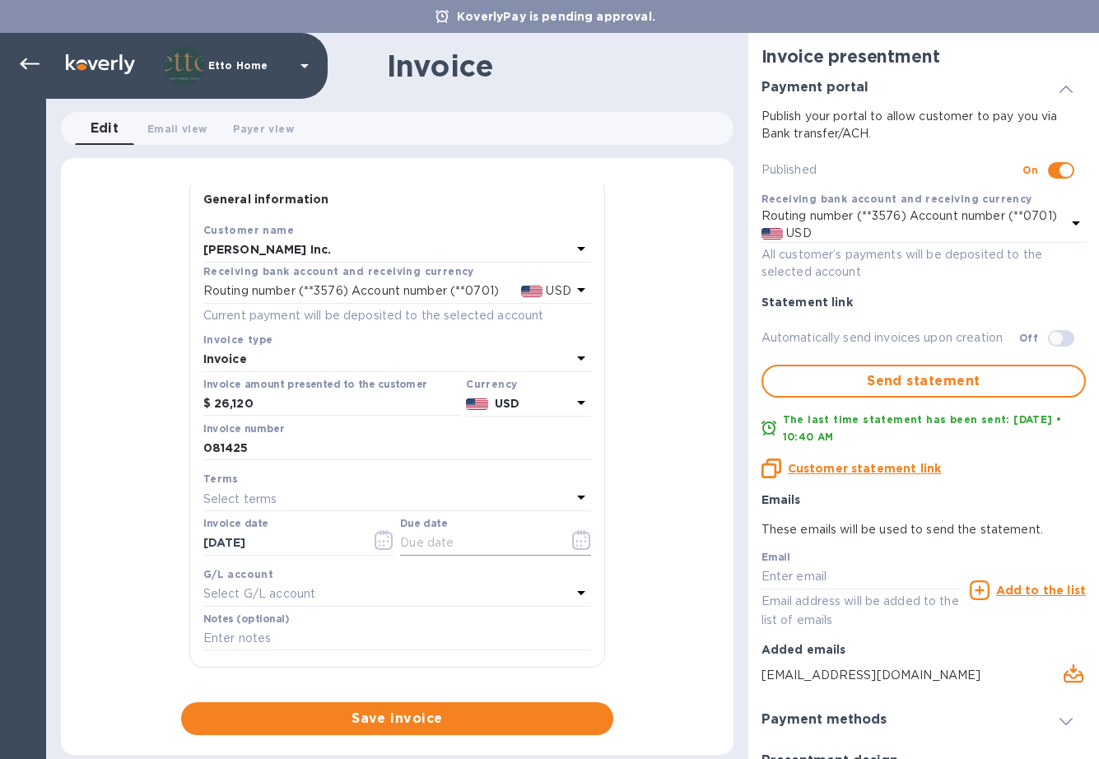
click at [424, 536] on input "text" at bounding box center [478, 543] width 156 height 25
click at [577, 533] on icon "button" at bounding box center [581, 540] width 19 height 20
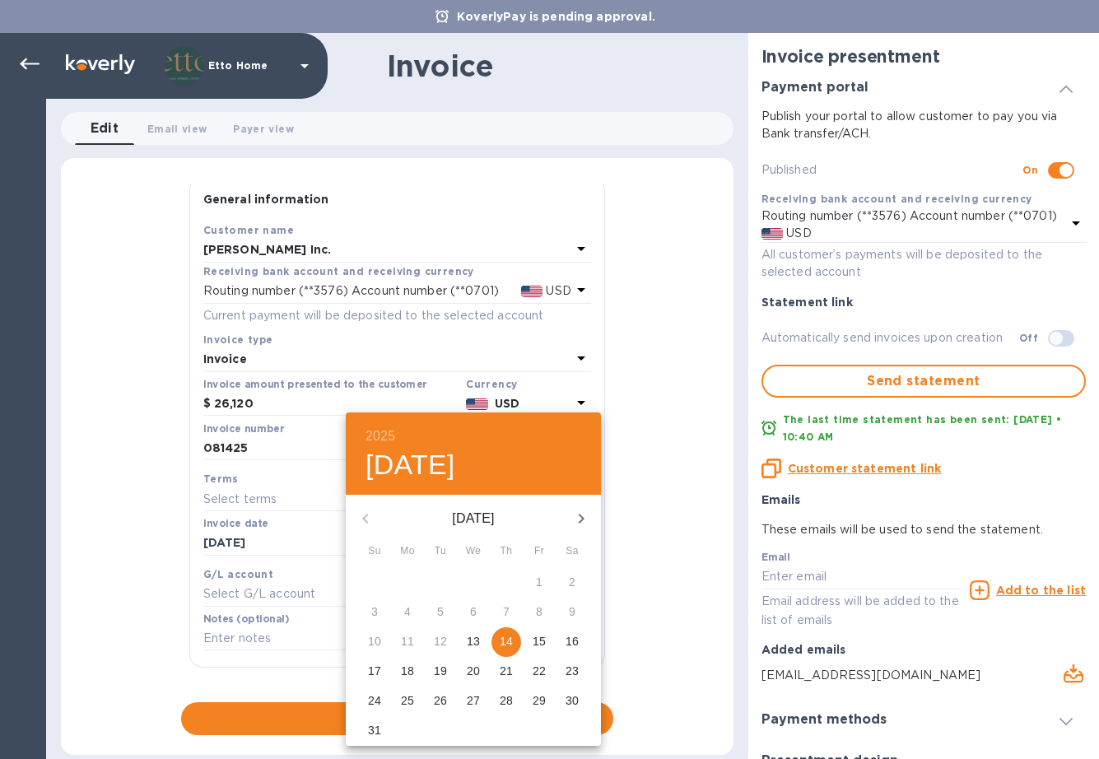
click at [504, 645] on p "14" at bounding box center [506, 641] width 13 height 16
type input "[DATE]"
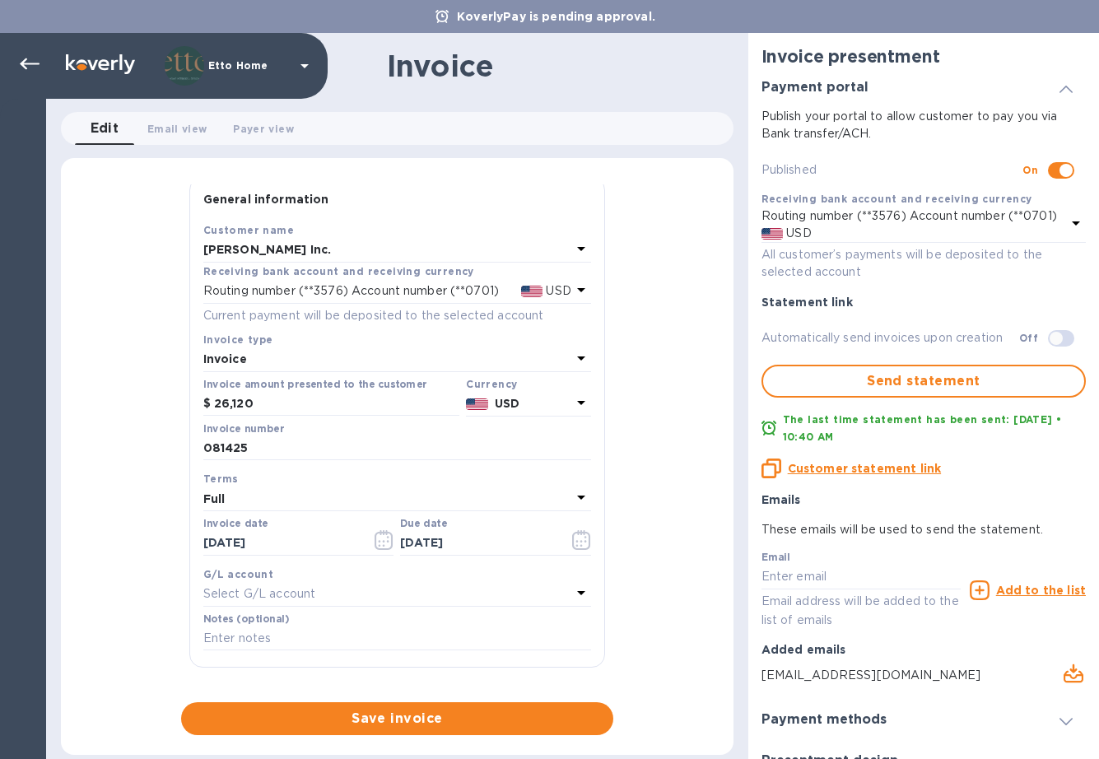
click at [645, 579] on div "General information Save Customer name [PERSON_NAME] Inc. Receiving bank accoun…" at bounding box center [397, 459] width 673 height 551
click at [347, 592] on div "Select G/L account" at bounding box center [387, 594] width 368 height 23
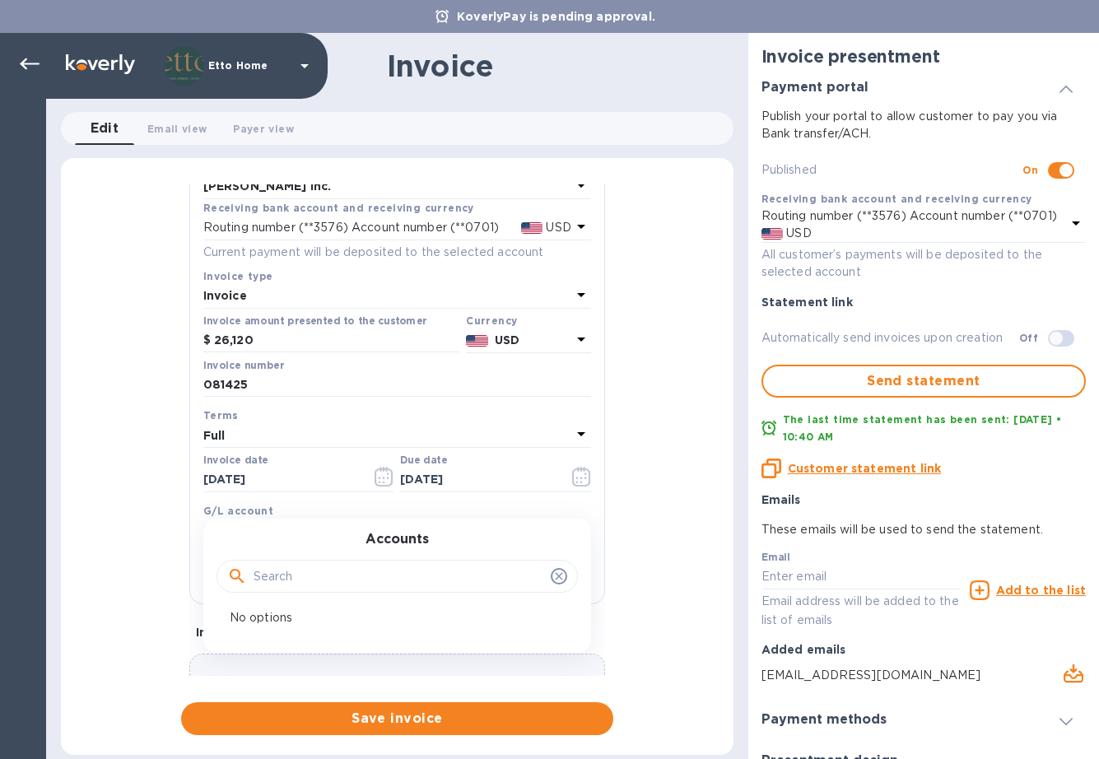
scroll to position [72, 0]
click at [360, 562] on input "text" at bounding box center [399, 574] width 291 height 25
click at [639, 467] on div "General information Save Customer name [PERSON_NAME] Inc. Receiving bank accoun…" at bounding box center [397, 459] width 673 height 551
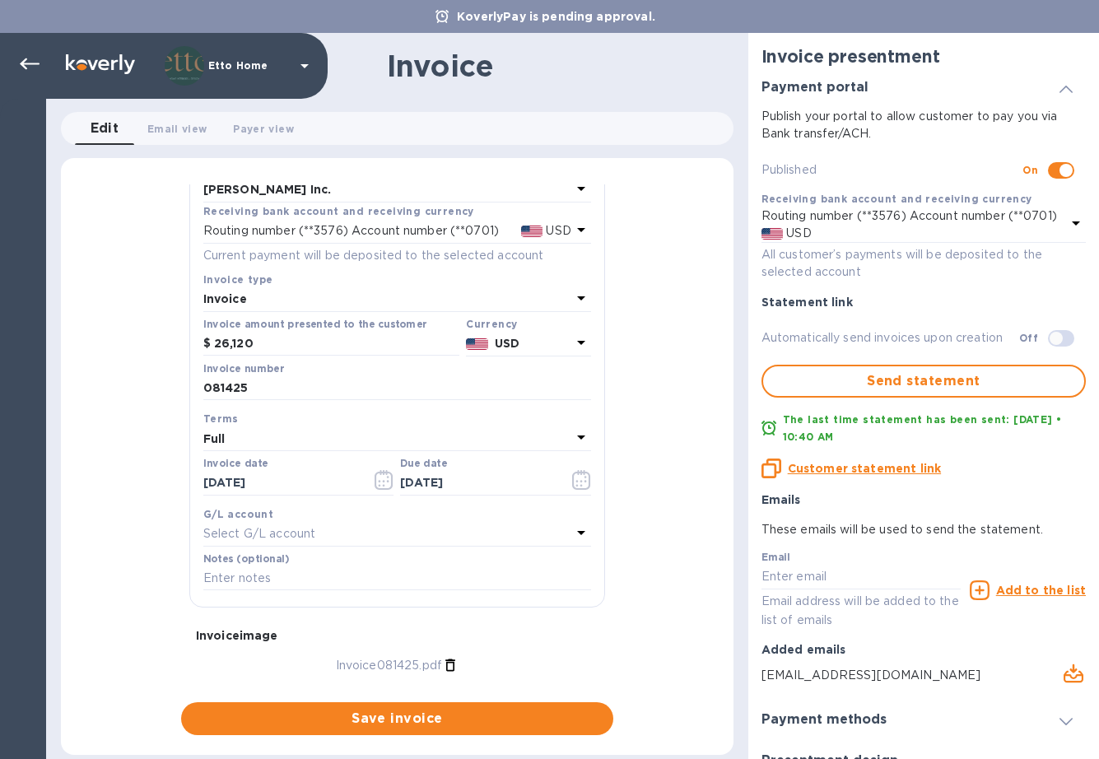
scroll to position [0, 0]
click at [482, 715] on span "Save invoice" at bounding box center [397, 719] width 406 height 20
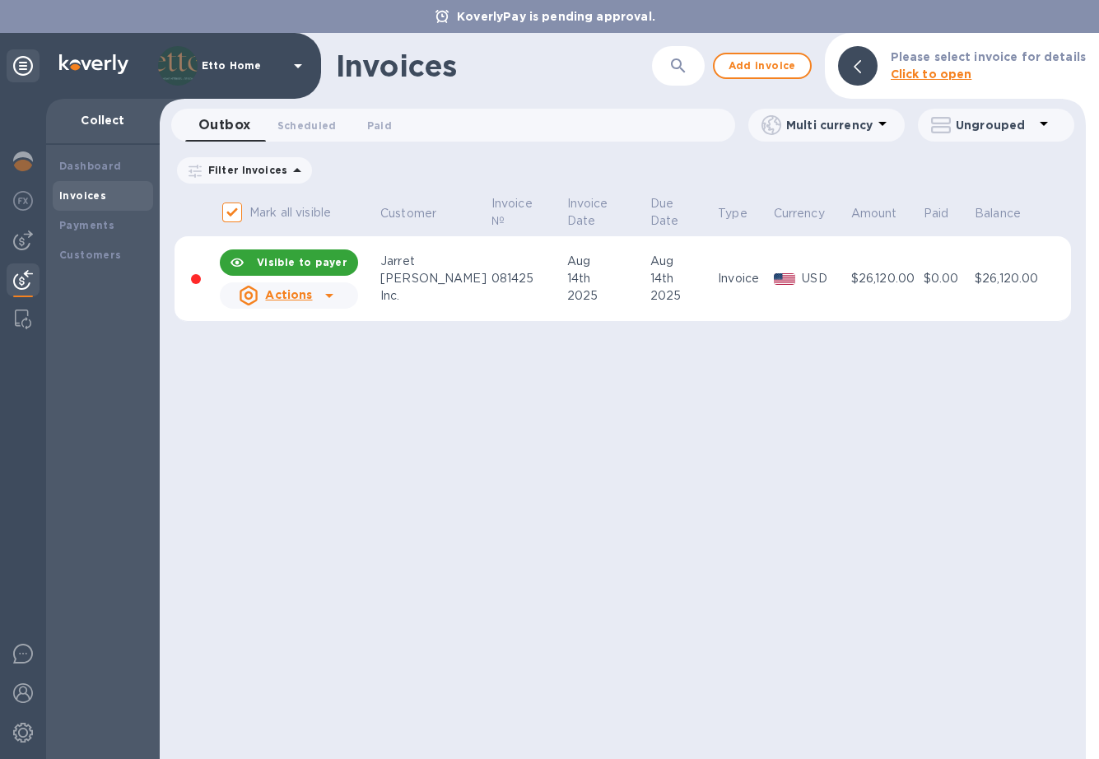
click at [339, 289] on div at bounding box center [329, 295] width 26 height 26
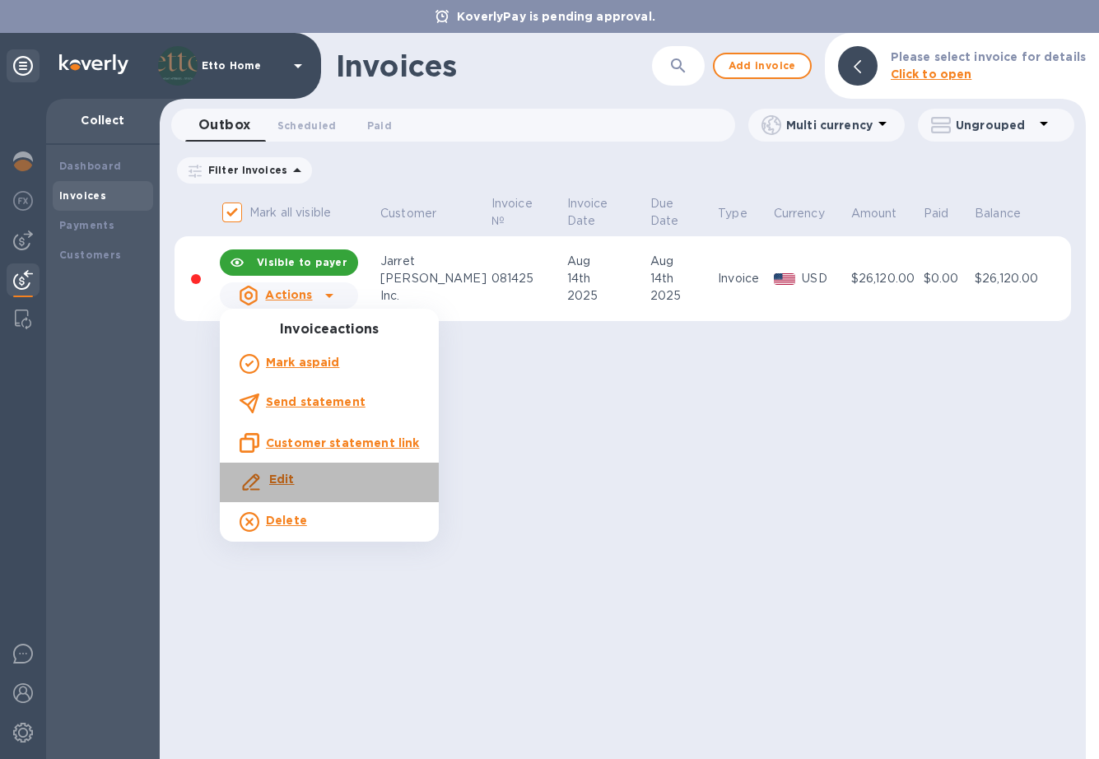
click at [356, 488] on div "Edit" at bounding box center [329, 483] width 186 height 30
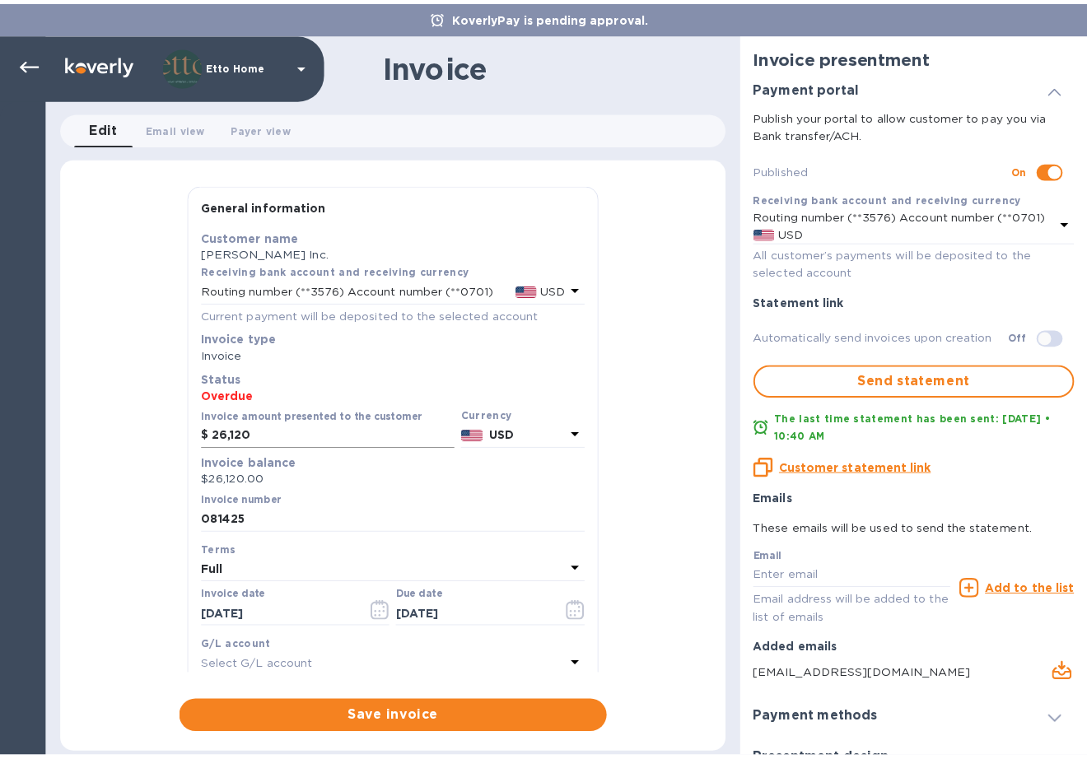
scroll to position [42, 0]
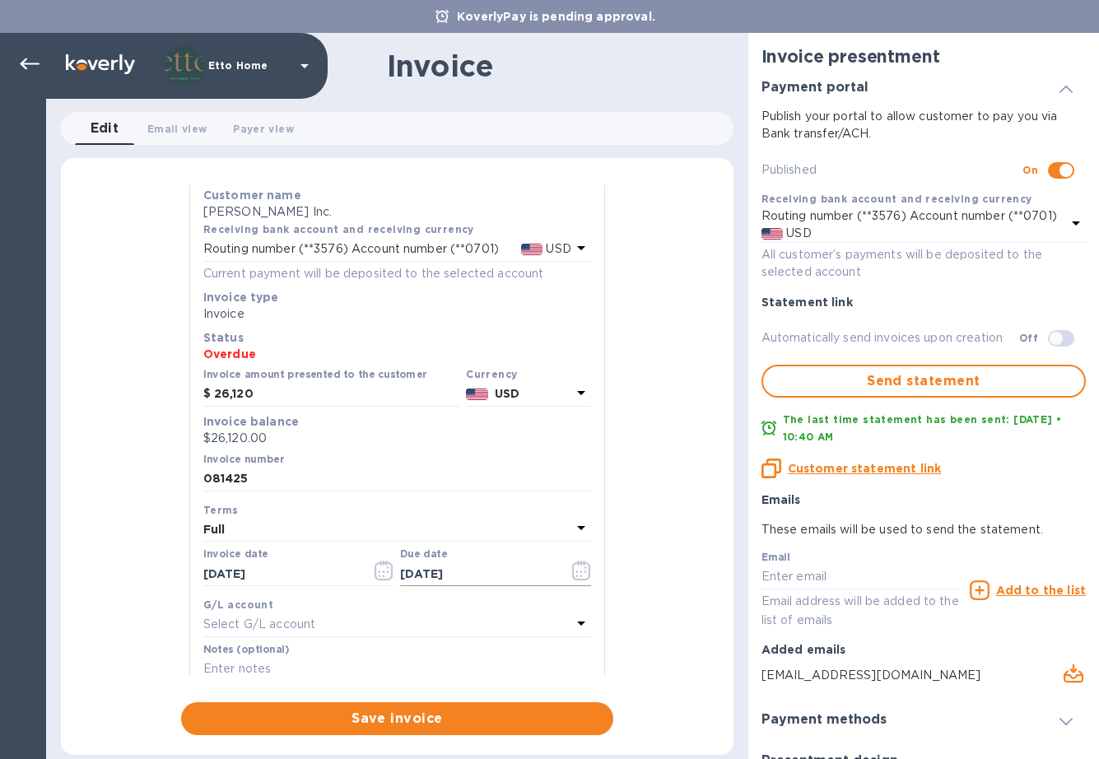
click at [434, 565] on input "[DATE]" at bounding box center [478, 573] width 156 height 25
click at [572, 565] on icon "button" at bounding box center [581, 571] width 18 height 20
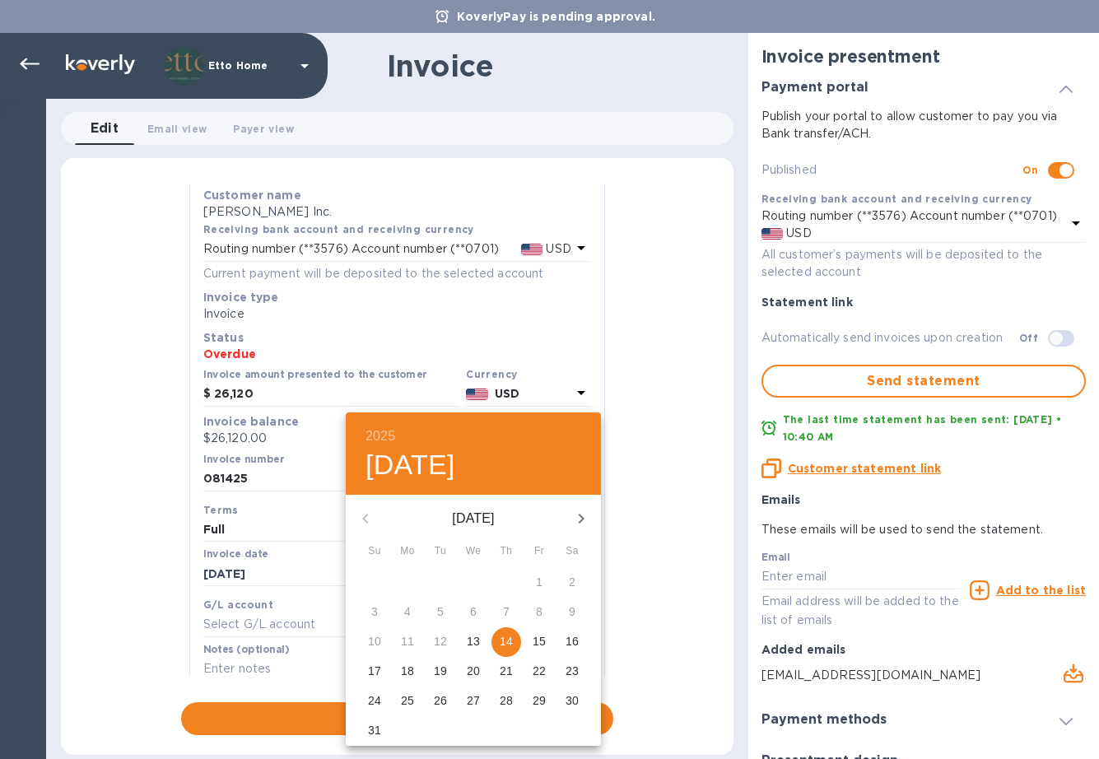
click at [543, 636] on p "15" at bounding box center [539, 641] width 13 height 16
type input "[DATE]"
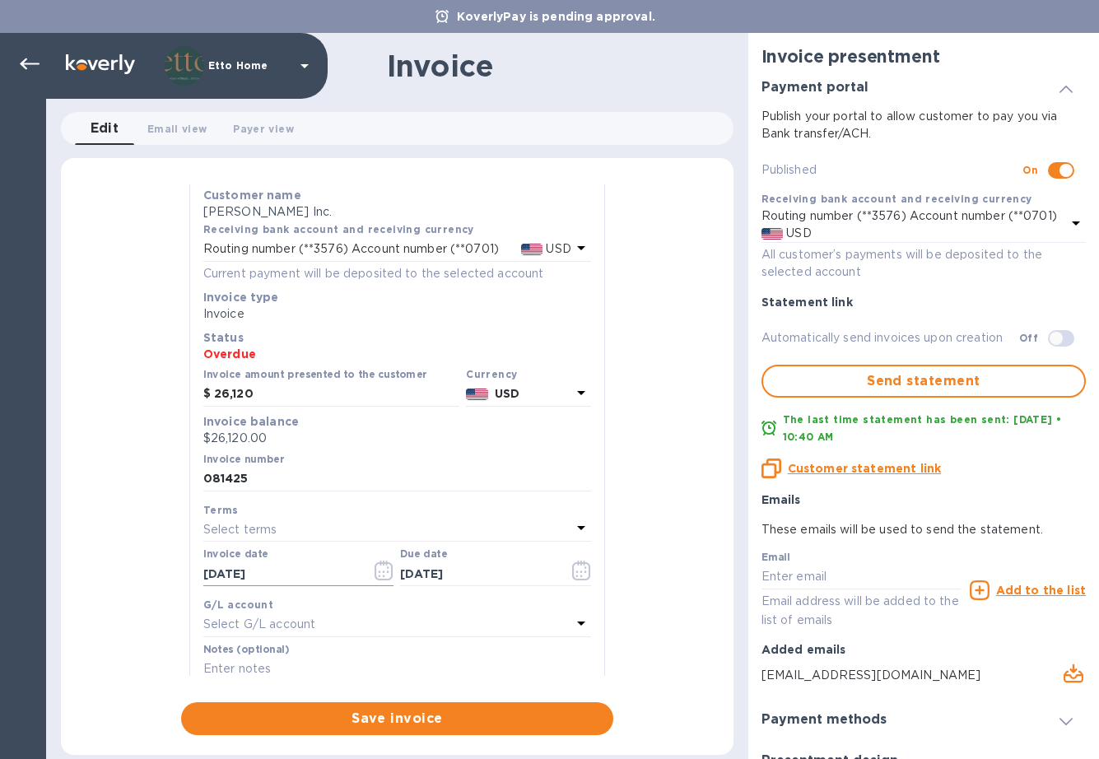
click at [380, 571] on icon "button" at bounding box center [384, 571] width 19 height 20
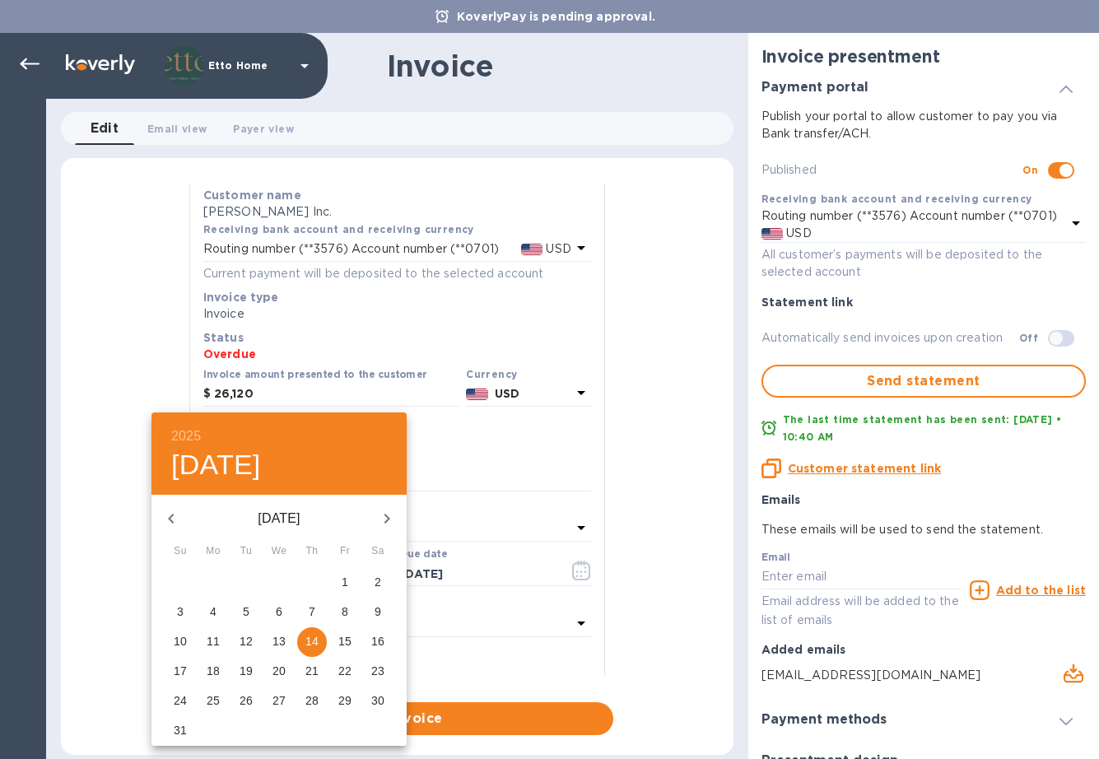
click at [338, 637] on span "15" at bounding box center [345, 641] width 30 height 16
type input "[DATE]"
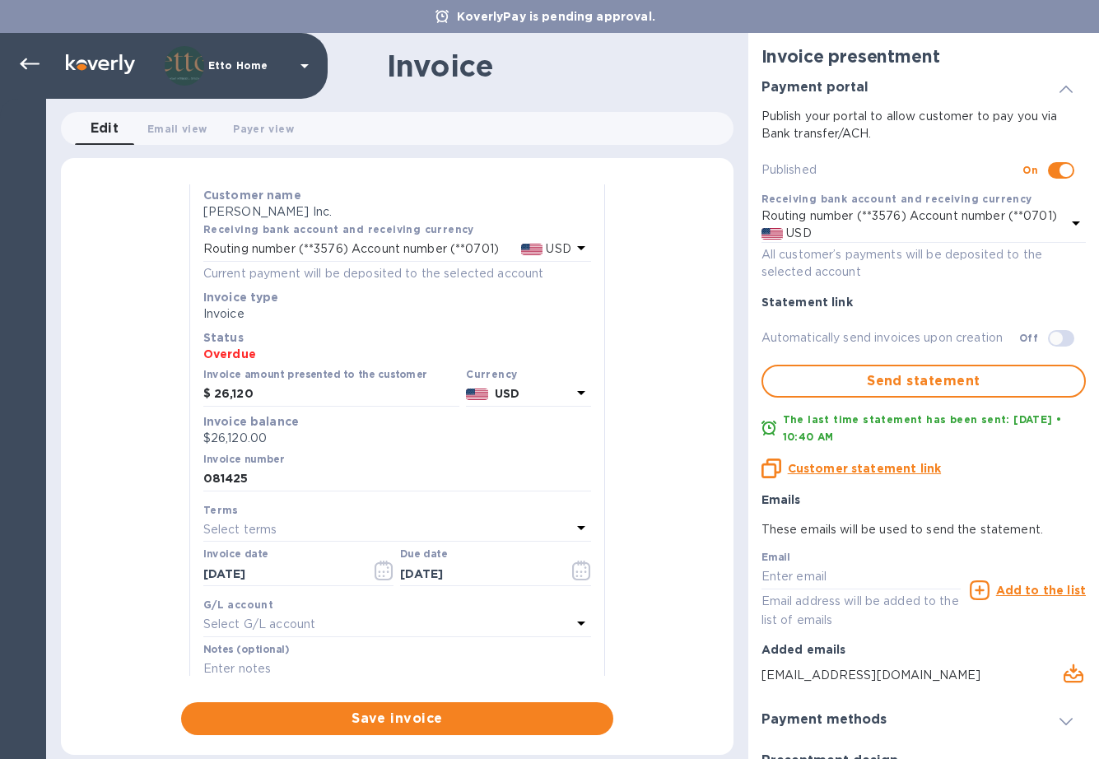
click at [658, 568] on div "General information Save Customer name [PERSON_NAME] Inc. Receiving bank accoun…" at bounding box center [397, 459] width 673 height 551
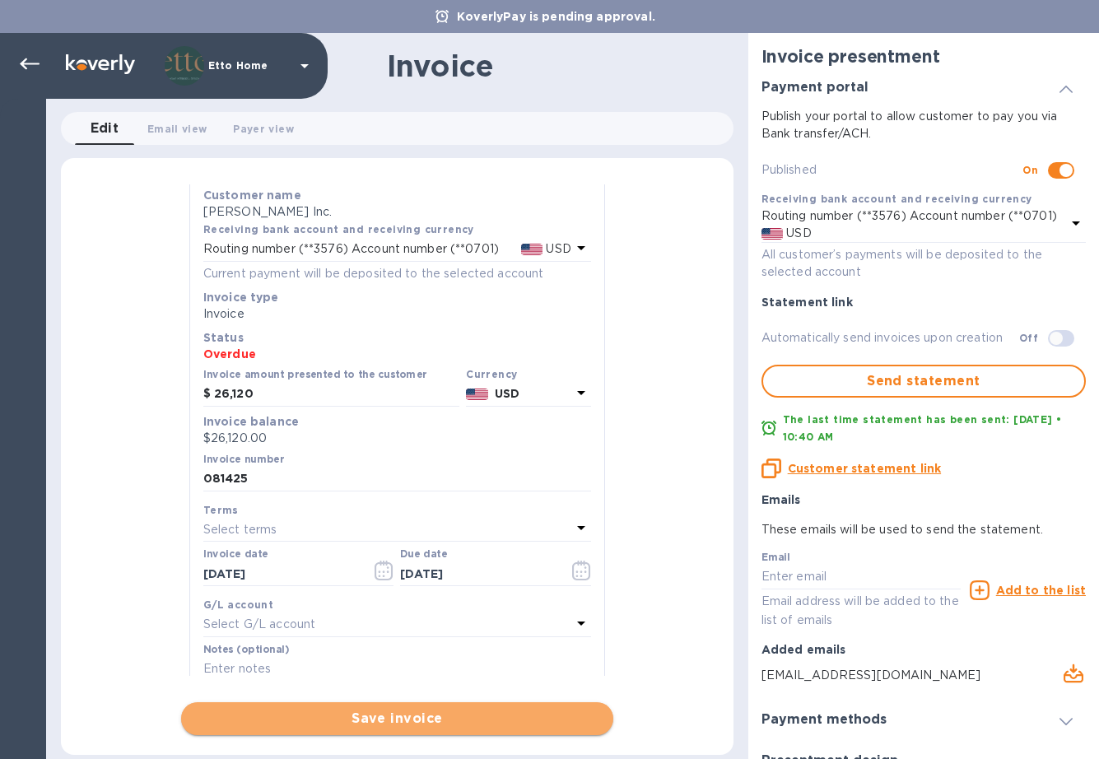
click at [469, 710] on span "Save invoice" at bounding box center [397, 719] width 406 height 20
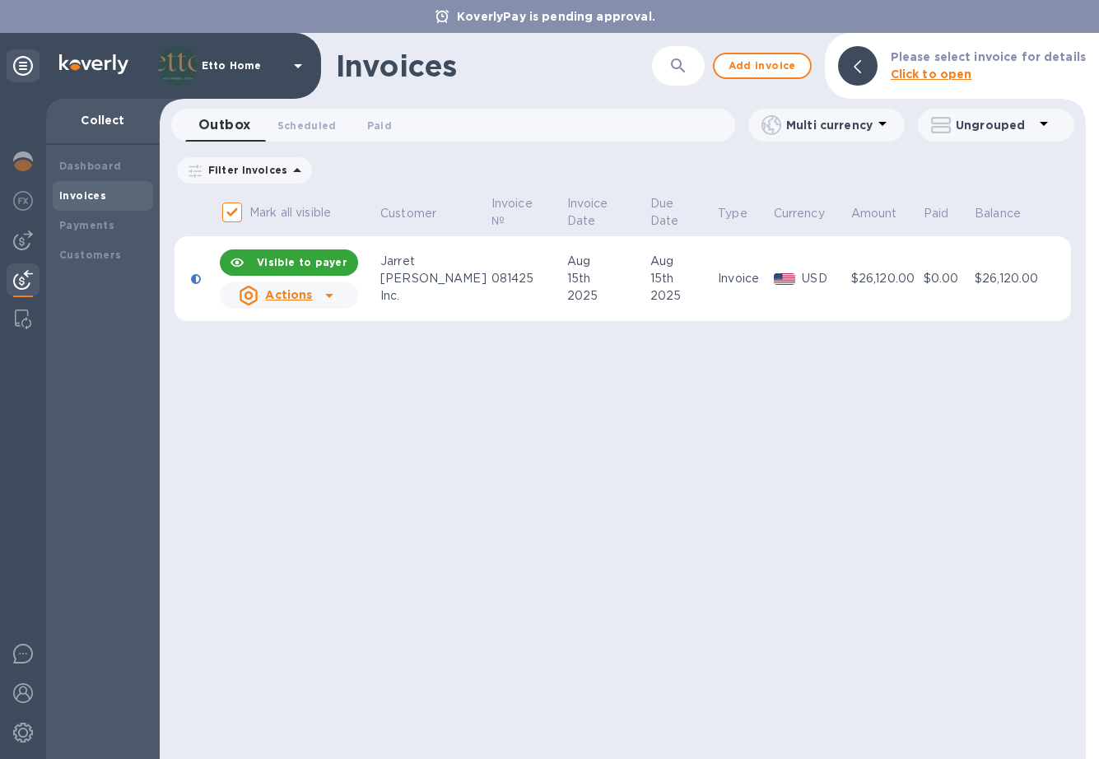
click at [711, 269] on div "Aug" at bounding box center [681, 261] width 63 height 17
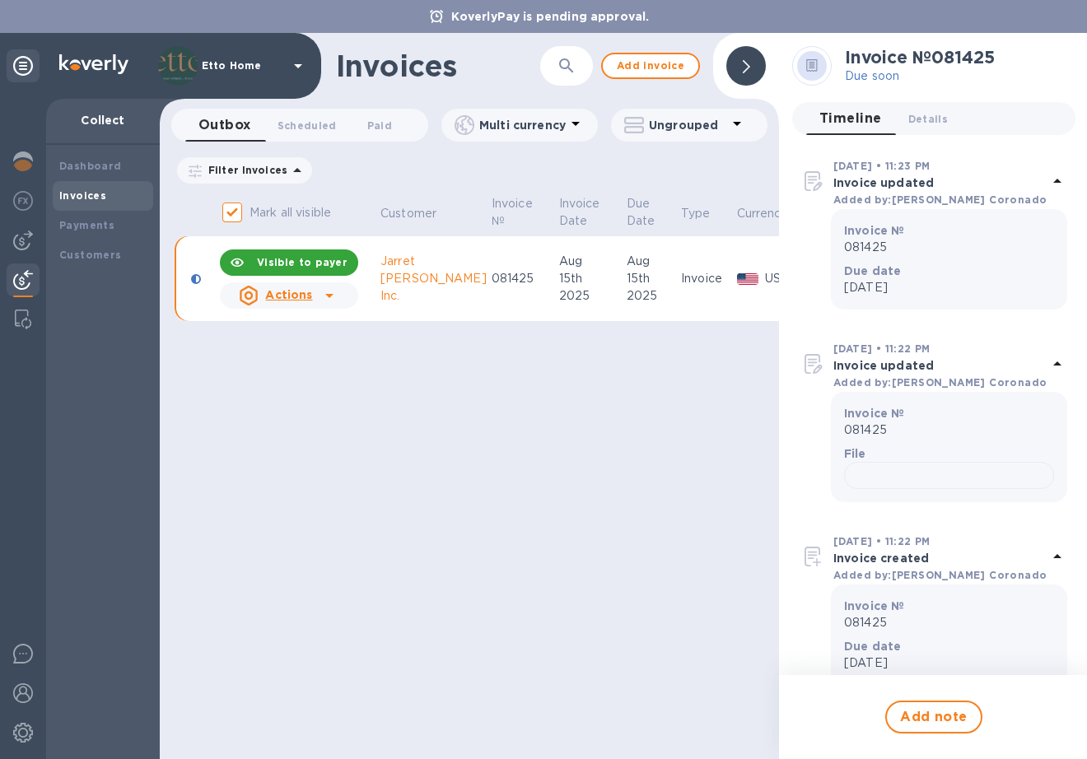
scroll to position [12, 0]
click at [643, 402] on div "Invoices ​ Add invoice Outbox 0 Scheduled 0 Paid 0 Multi currency Ungrouped Fil…" at bounding box center [469, 396] width 619 height 726
click at [678, 248] on td "Invoice" at bounding box center [706, 279] width 56 height 86
click at [626, 270] on div "15th" at bounding box center [651, 278] width 50 height 17
click at [389, 287] on div "Inc." at bounding box center [433, 295] width 106 height 17
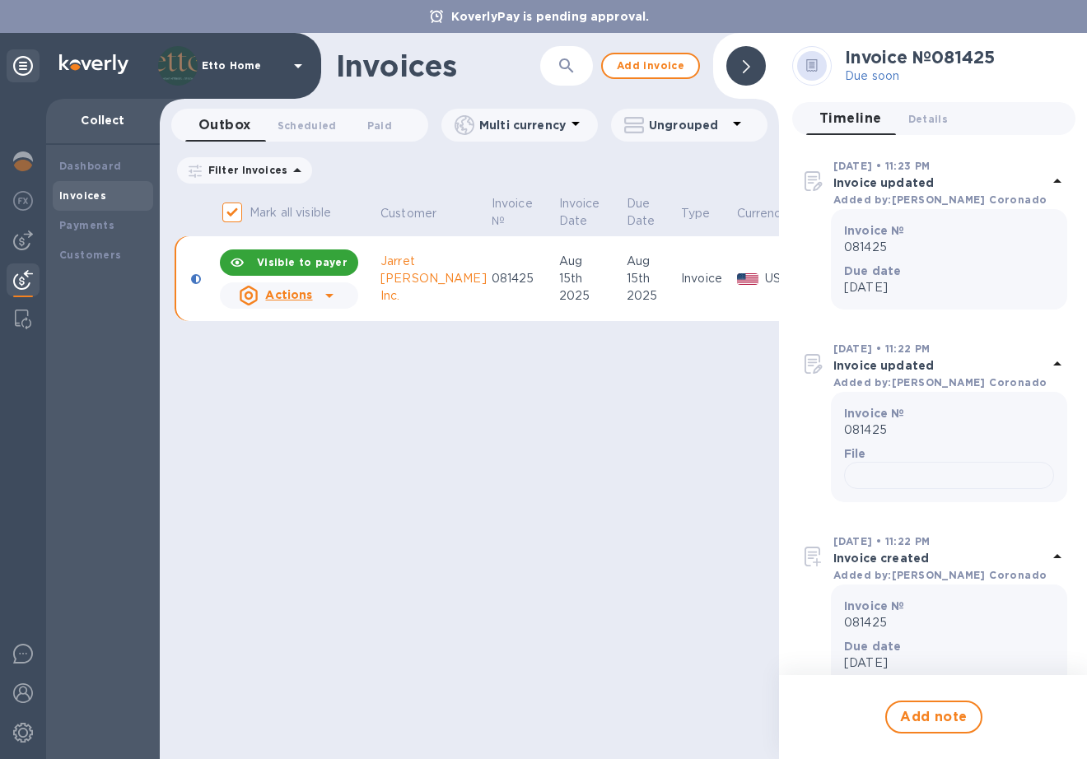
click at [557, 305] on td "[DATE]" at bounding box center [591, 279] width 68 height 86
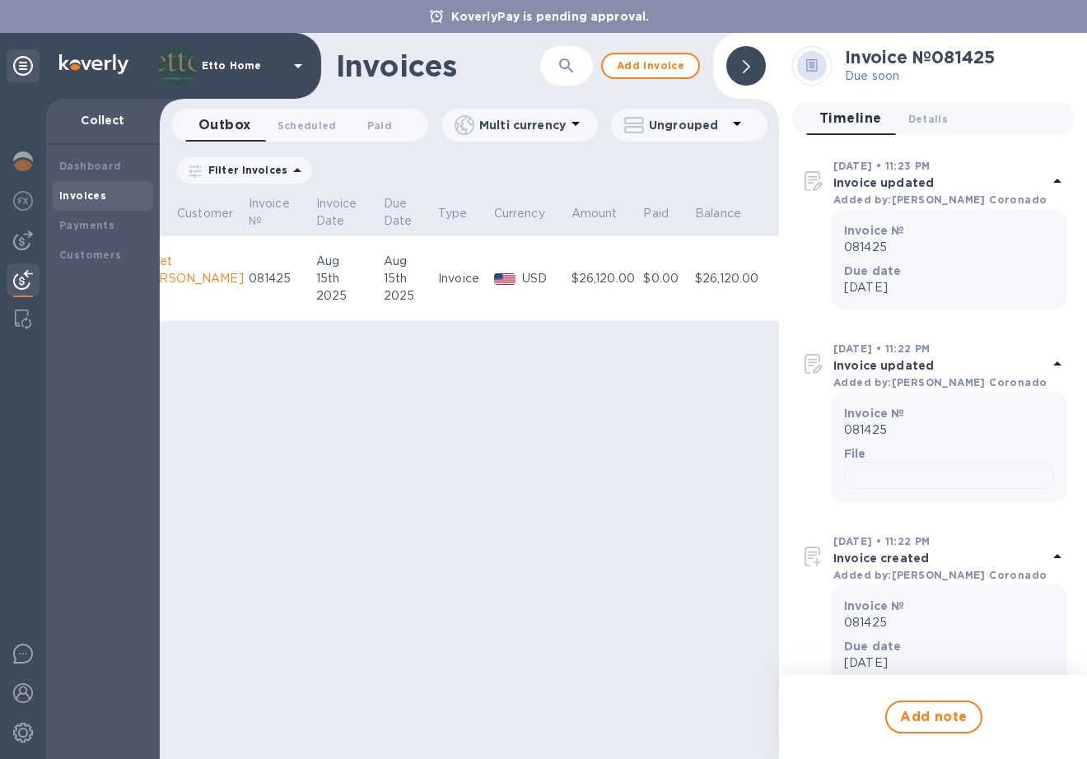
scroll to position [0, 0]
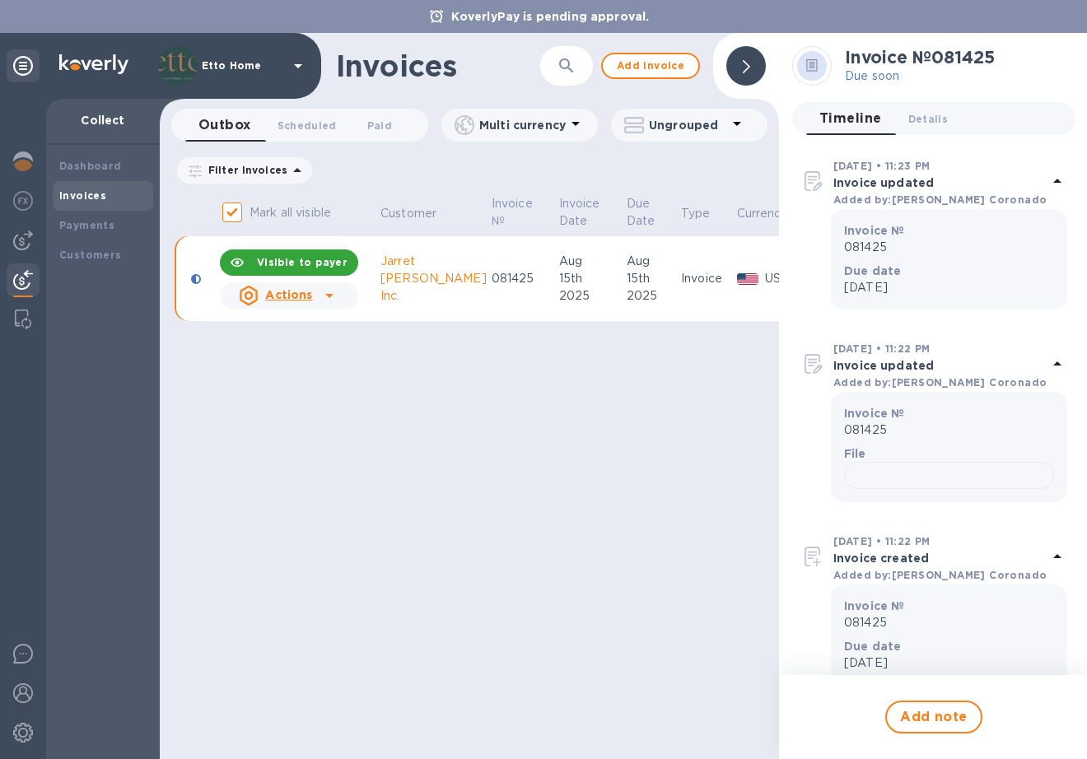
click at [326, 286] on icon at bounding box center [329, 296] width 20 height 20
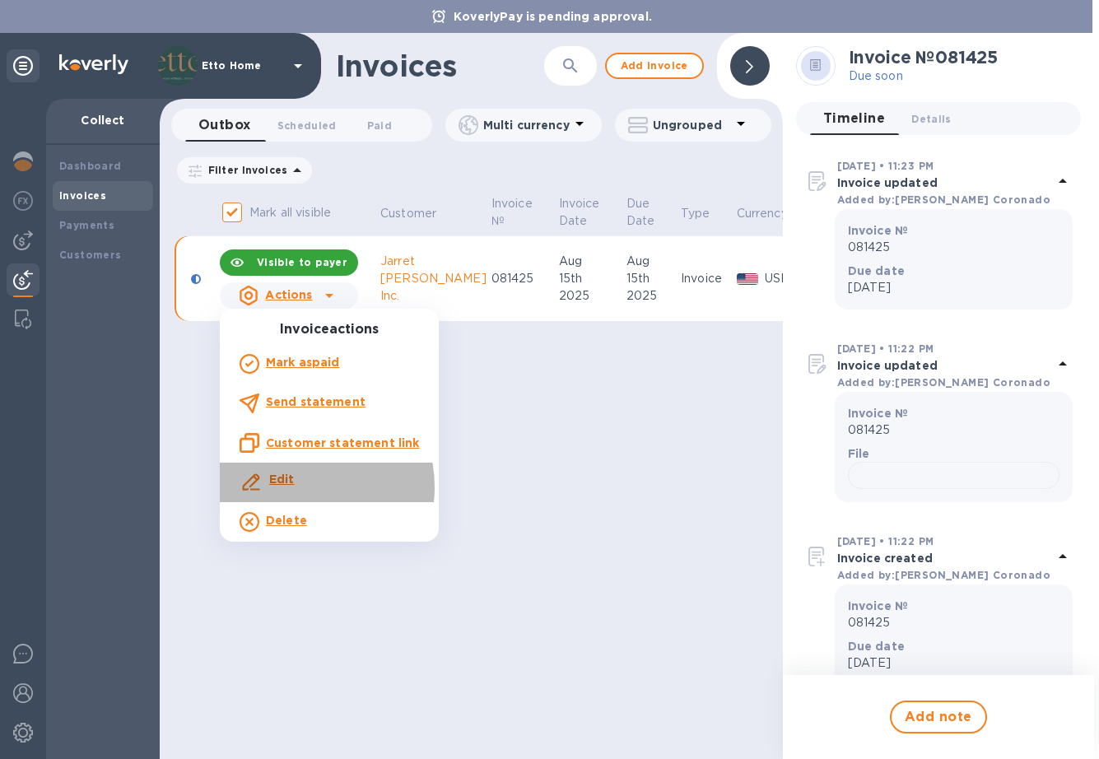
click at [291, 487] on p "Edit" at bounding box center [282, 479] width 26 height 17
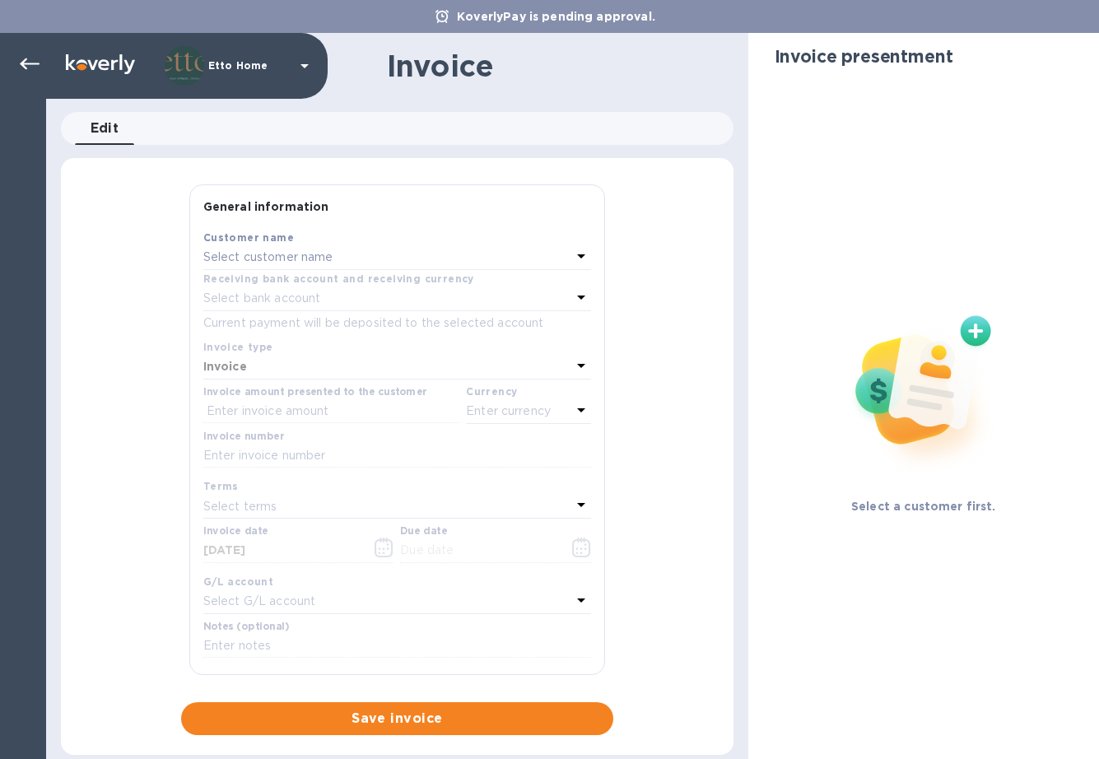
type input "[DATE]"
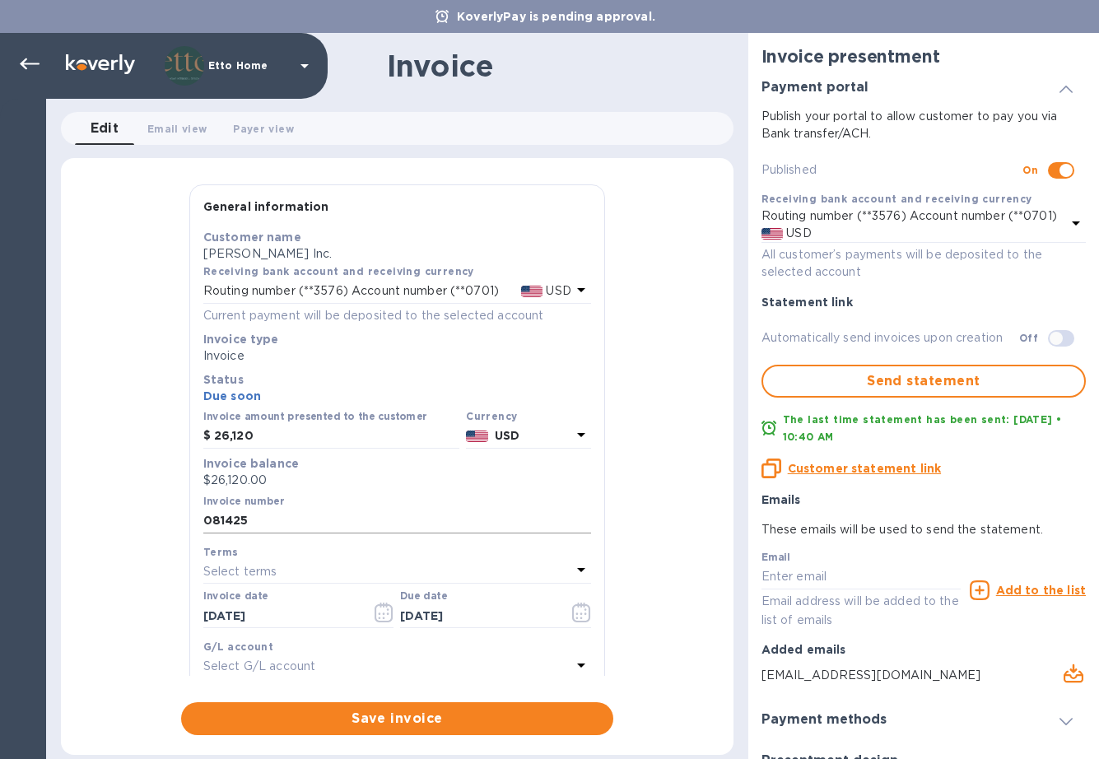
scroll to position [3, 0]
click at [259, 557] on div "Select terms" at bounding box center [387, 568] width 368 height 23
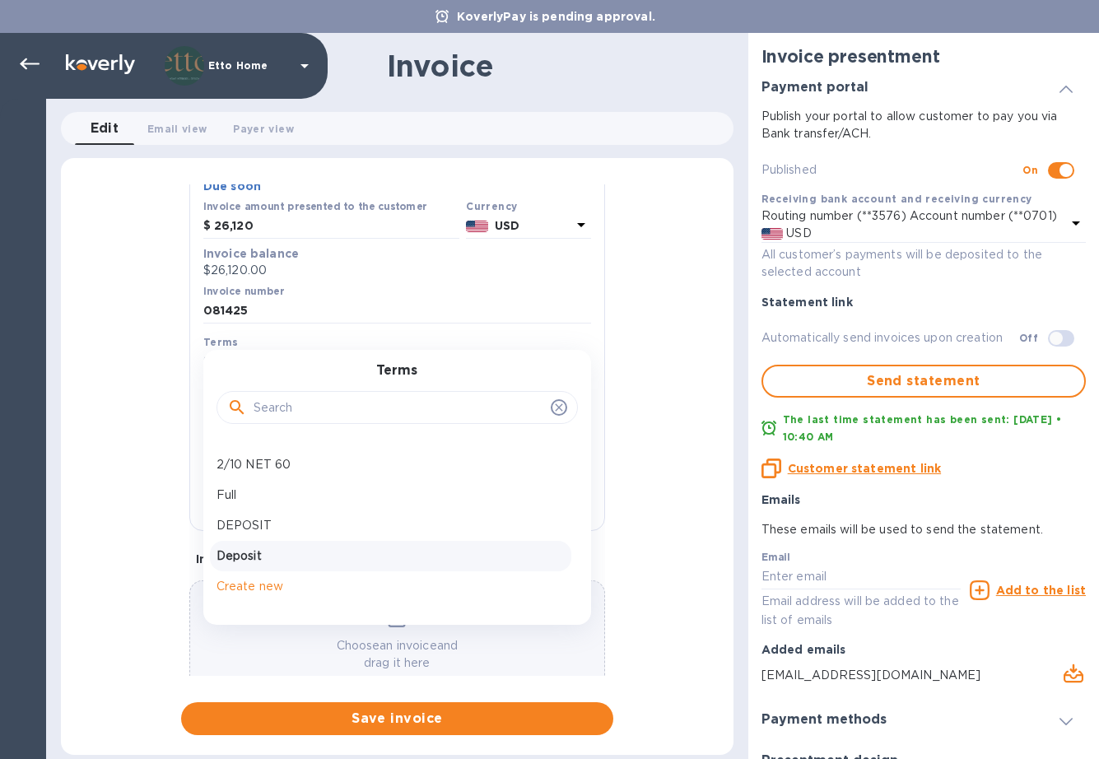
scroll to position [253, 0]
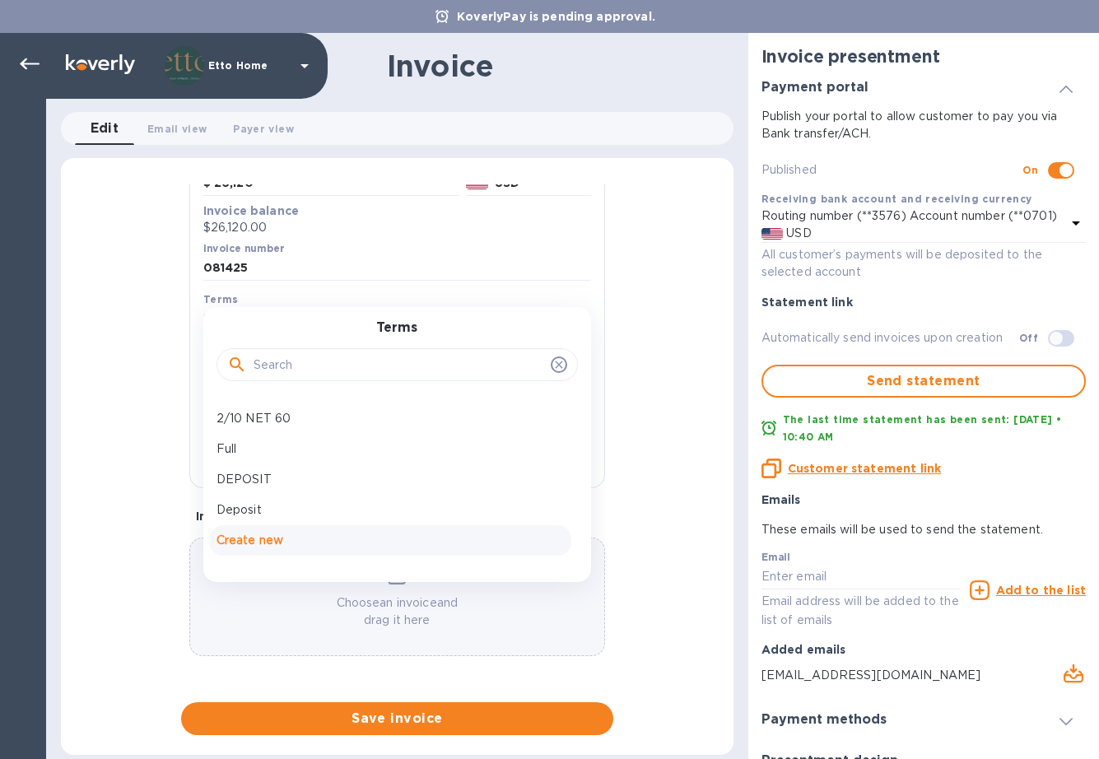
click at [258, 542] on p "Create new" at bounding box center [391, 540] width 348 height 17
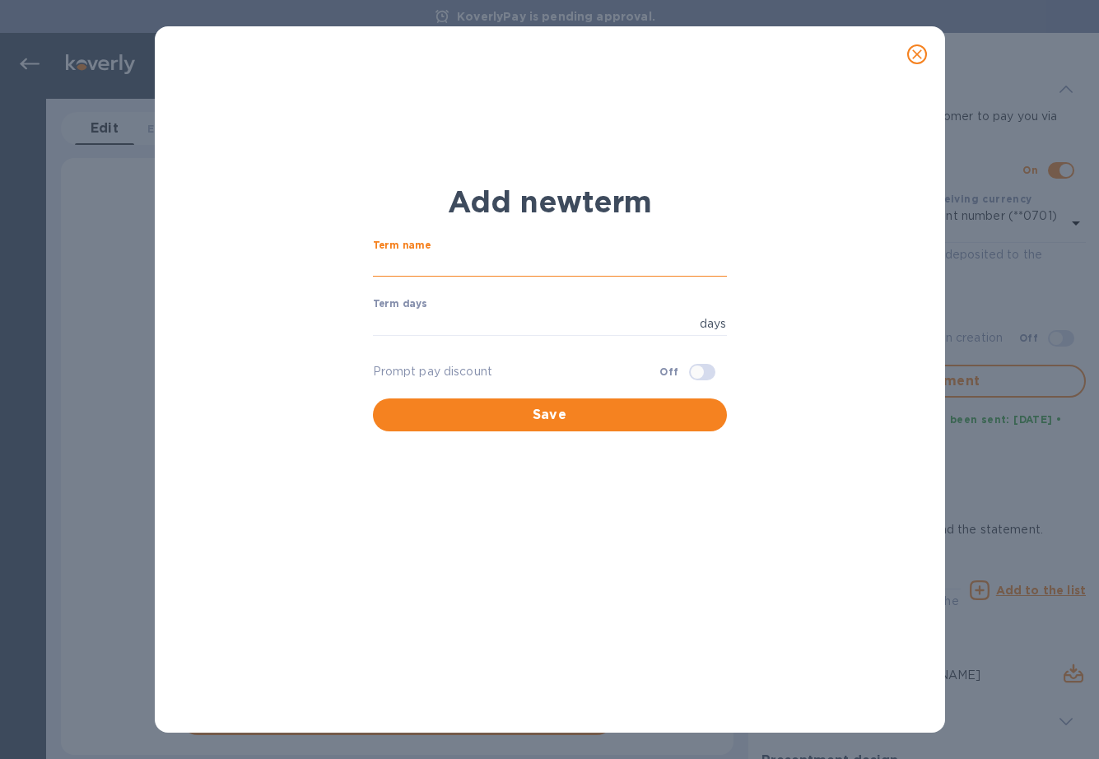
click at [651, 257] on input "text" at bounding box center [550, 265] width 354 height 25
click at [589, 320] on input "number" at bounding box center [533, 323] width 320 height 25
click at [700, 315] on p "days" at bounding box center [713, 323] width 27 height 17
click at [798, 339] on div "Add new term Term name ​ Term days days ​ Prompt pay discount Off Save" at bounding box center [550, 308] width 764 height 268
click at [651, 331] on input "number" at bounding box center [533, 323] width 320 height 25
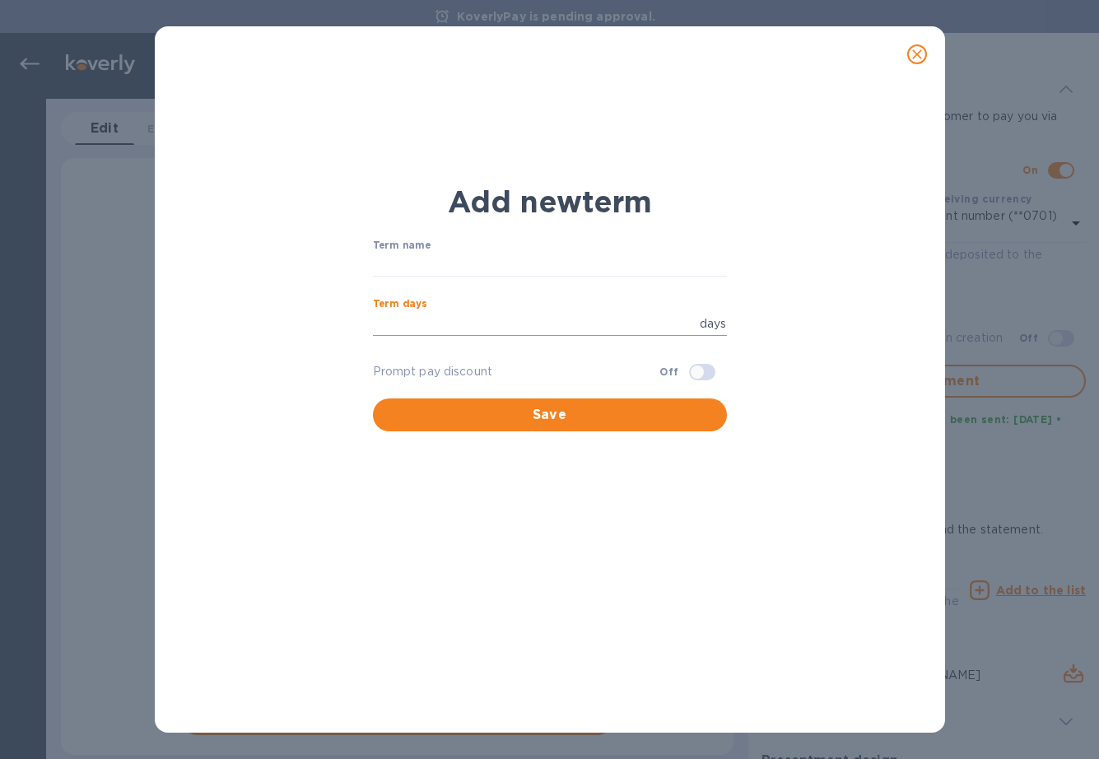
type input "0"
type input "90"
click at [659, 241] on div "Term name ​" at bounding box center [550, 269] width 354 height 59
click at [626, 249] on div "Term name ​" at bounding box center [550, 269] width 354 height 59
click at [602, 268] on input "text" at bounding box center [550, 265] width 354 height 25
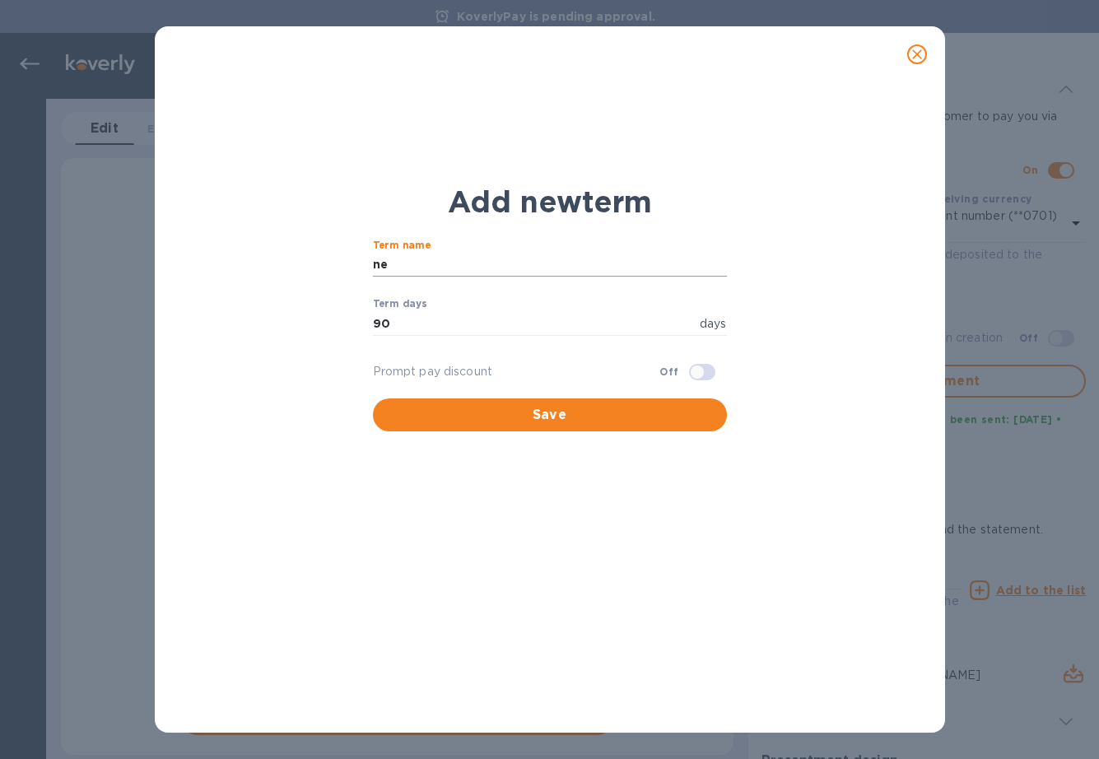
type input "n"
type input "Net 90"
click at [670, 398] on button "Save" at bounding box center [550, 414] width 354 height 33
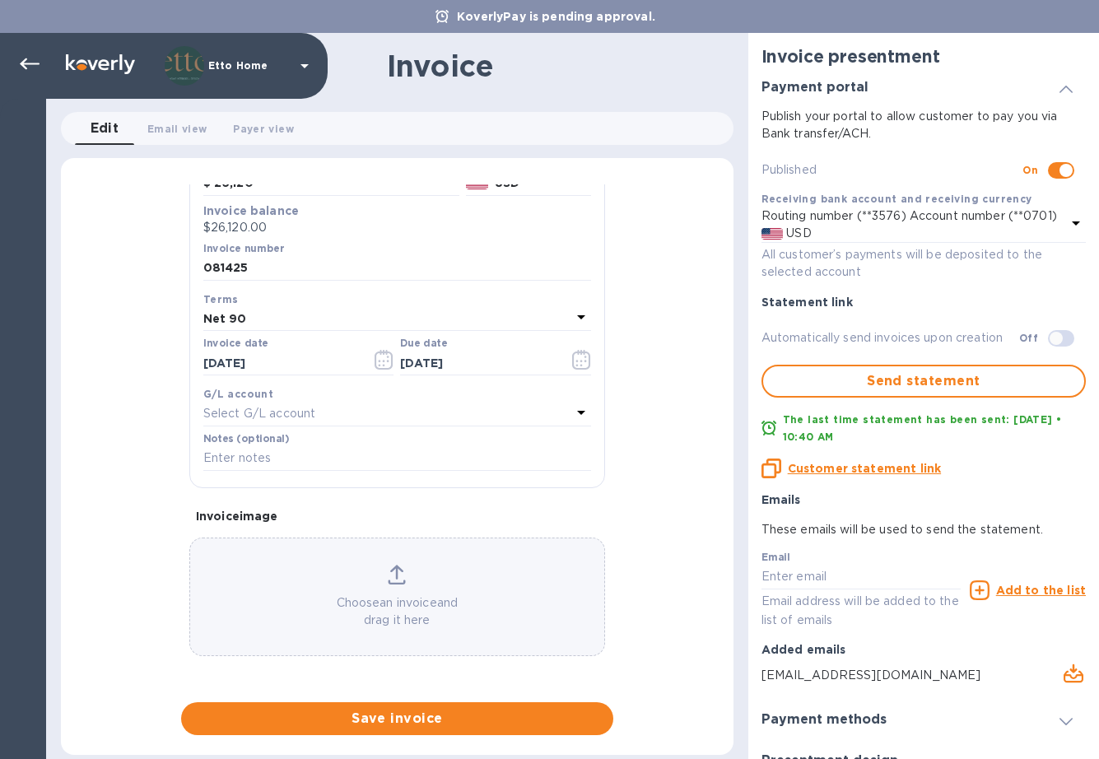
click at [497, 310] on div "Net 90" at bounding box center [387, 318] width 368 height 23
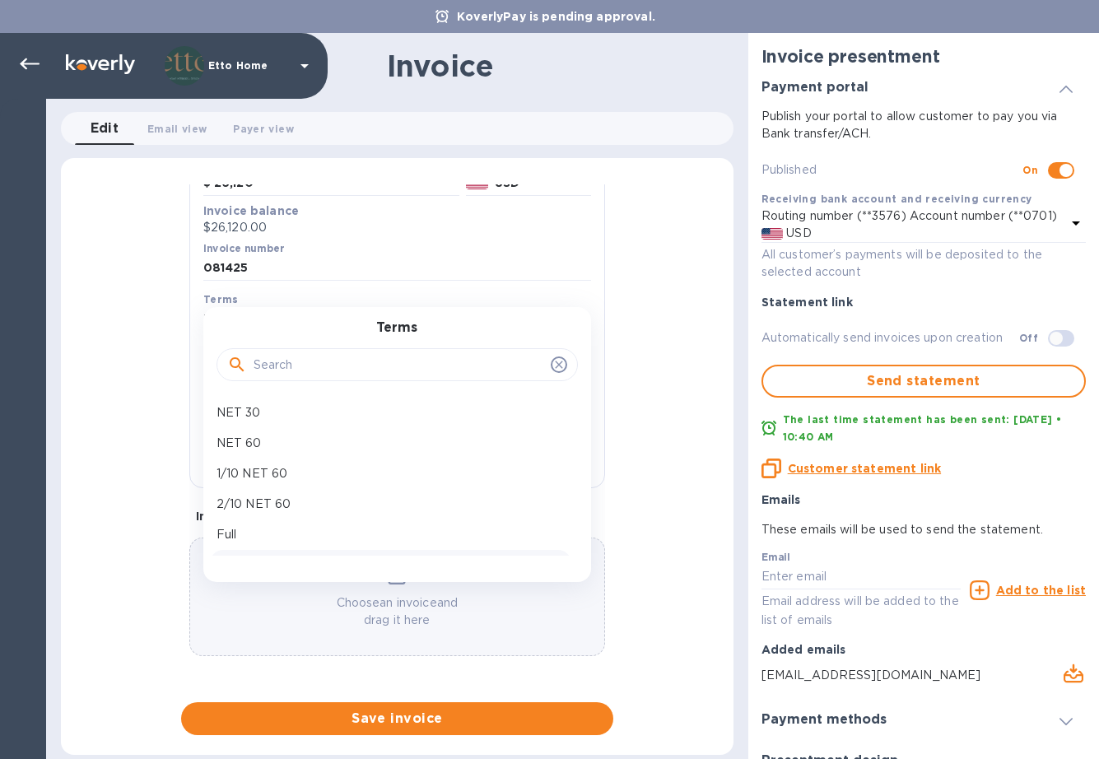
click at [645, 316] on div "General information Save Customer name [PERSON_NAME] Inc. Receiving bank accoun…" at bounding box center [397, 459] width 673 height 551
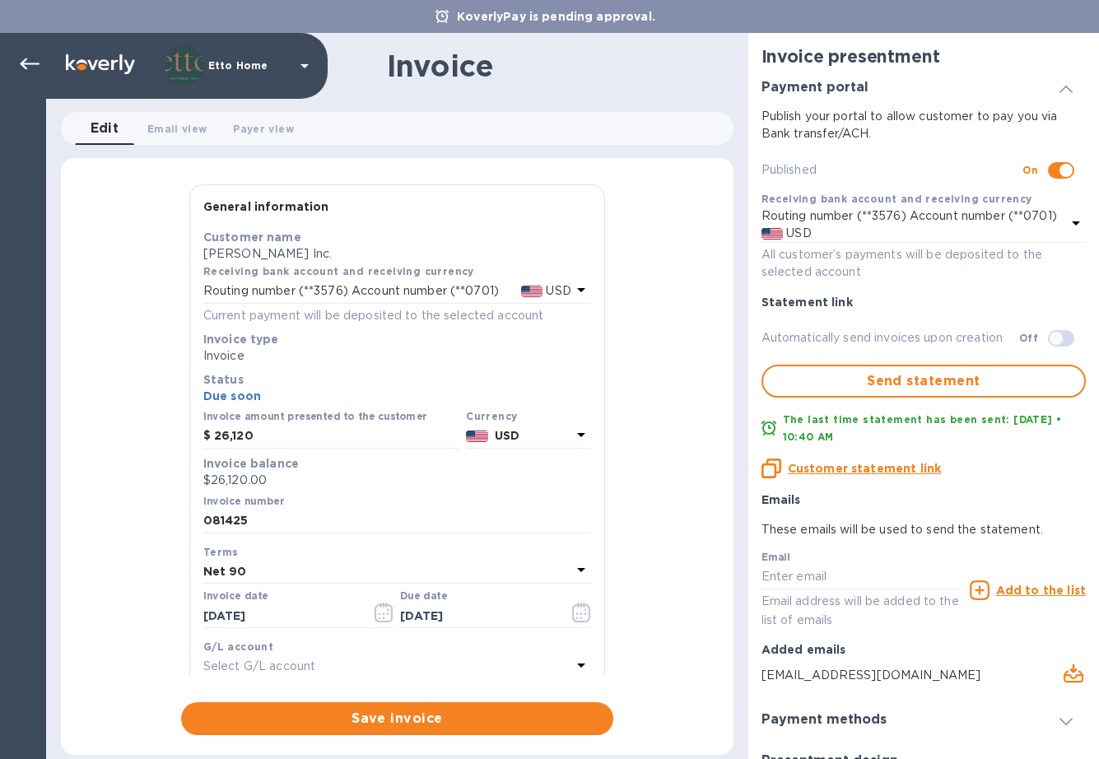
scroll to position [0, 0]
click at [334, 441] on input "26,120" at bounding box center [336, 436] width 245 height 25
drag, startPoint x: 328, startPoint y: 442, endPoint x: 174, endPoint y: 434, distance: 154.2
click at [174, 434] on div "General information Save Customer name [PERSON_NAME] Inc. Receiving bank accoun…" at bounding box center [397, 459] width 673 height 551
type input "52,240"
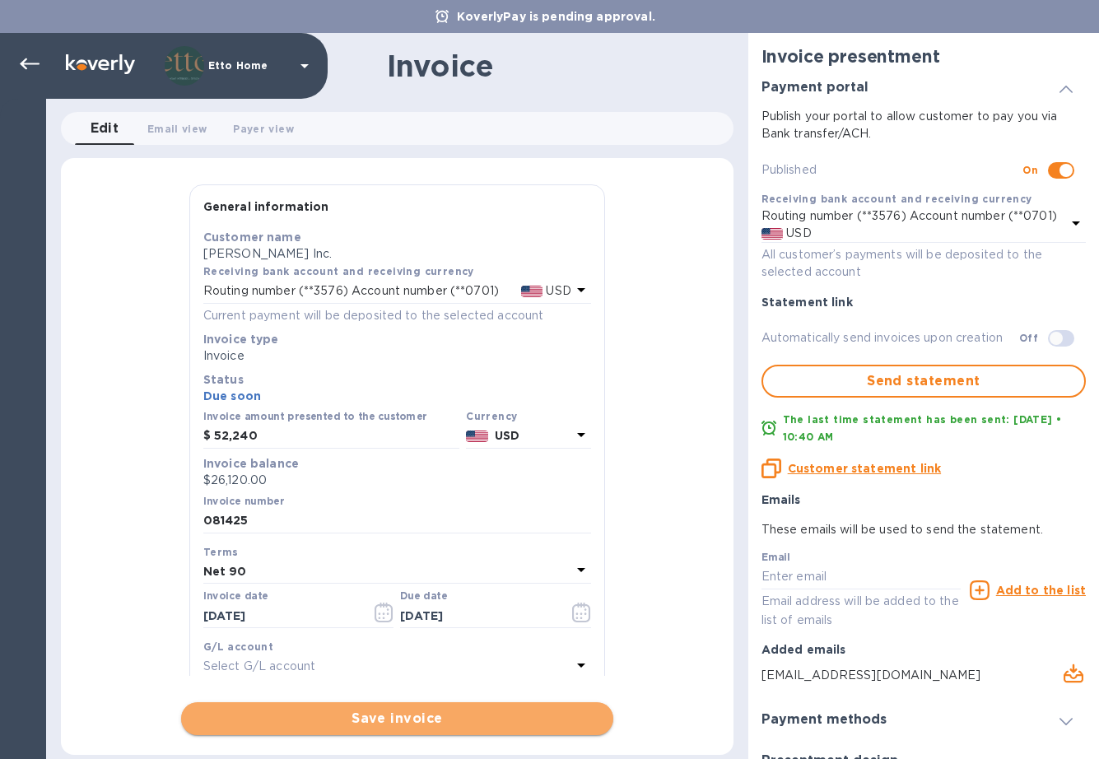
click at [350, 712] on span "Save invoice" at bounding box center [397, 719] width 406 height 20
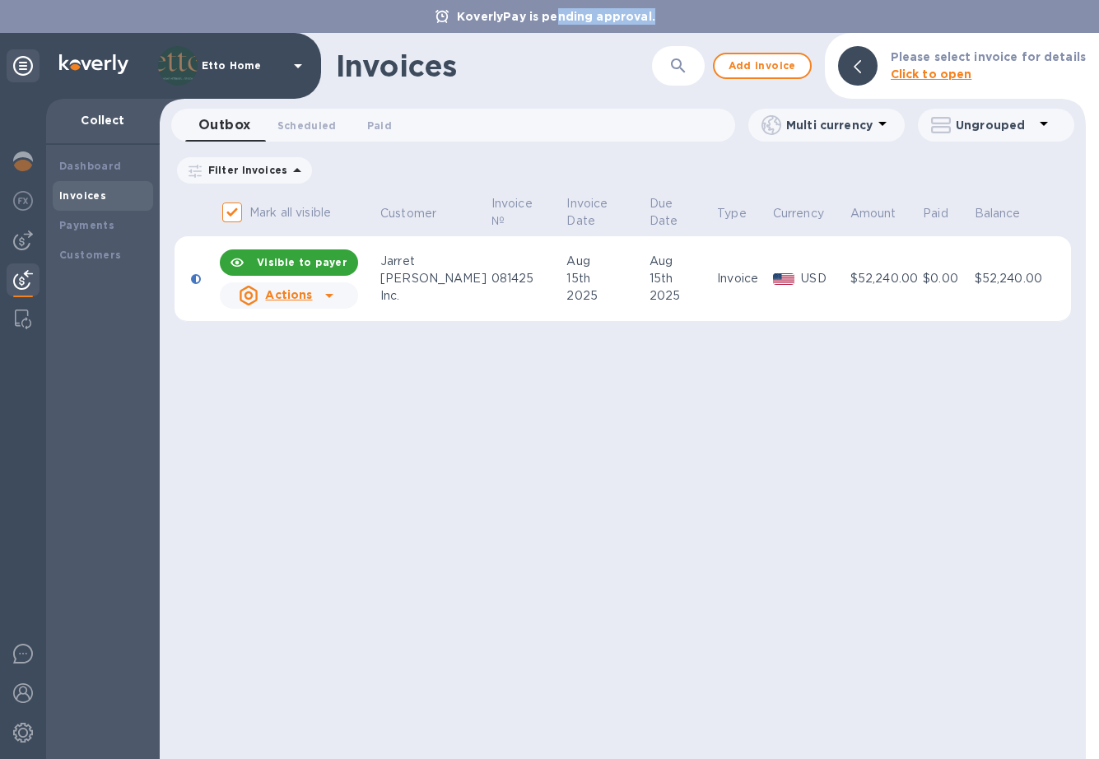
drag, startPoint x: 790, startPoint y: 17, endPoint x: 561, endPoint y: 15, distance: 228.9
click at [561, 15] on div "KoverlyPay is pending approval." at bounding box center [549, 16] width 1099 height 33
click at [334, 296] on icon at bounding box center [329, 296] width 20 height 20
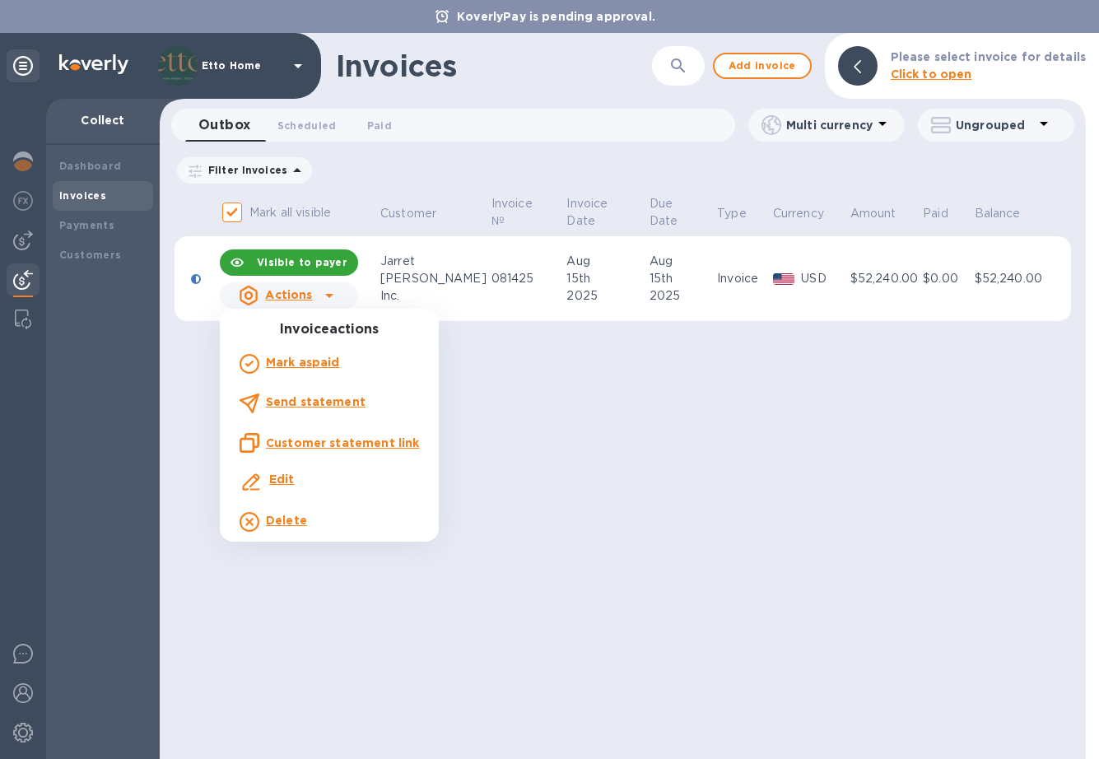
click at [345, 403] on b "Send statement" at bounding box center [316, 401] width 100 height 13
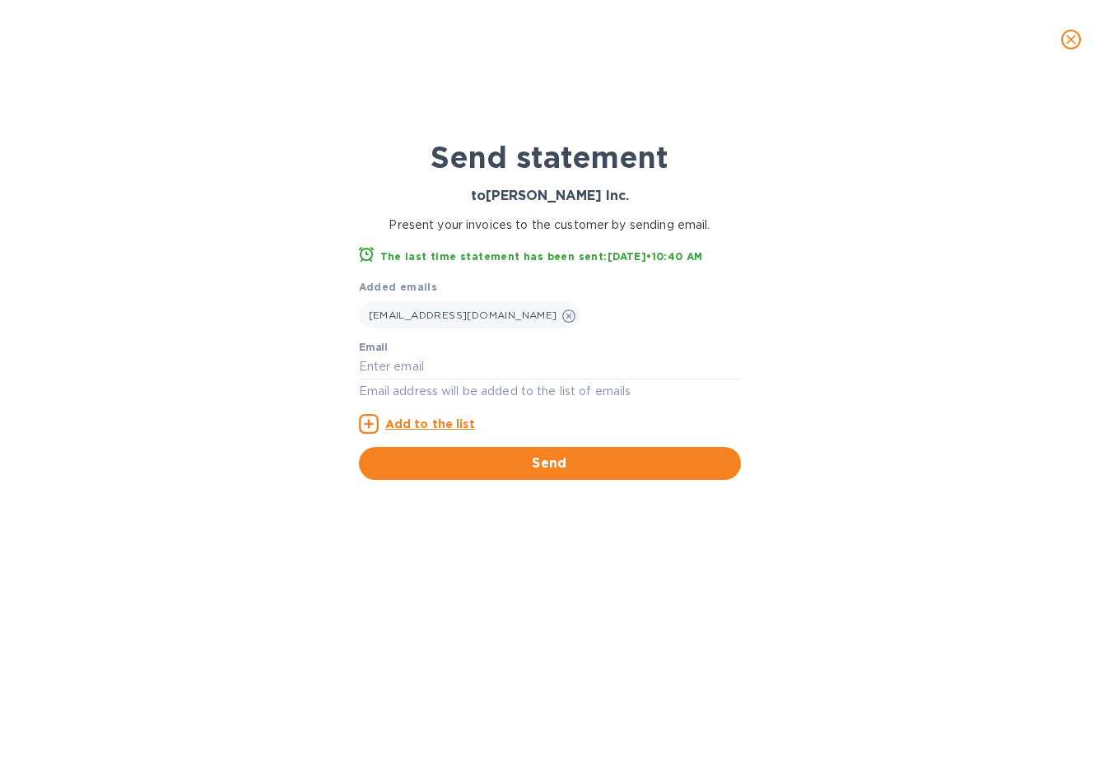
click at [463, 350] on div "Email Email address will be added to the list of emails" at bounding box center [550, 371] width 382 height 59
click at [459, 363] on input "text" at bounding box center [550, 367] width 382 height 25
type input "[EMAIL_ADDRESS][DOMAIN_NAME]"
click at [524, 413] on div "Email [EMAIL_ADDRESS][DOMAIN_NAME] Email address will be added to the list of e…" at bounding box center [550, 388] width 382 height 92
click at [538, 461] on span "Send" at bounding box center [550, 464] width 356 height 20
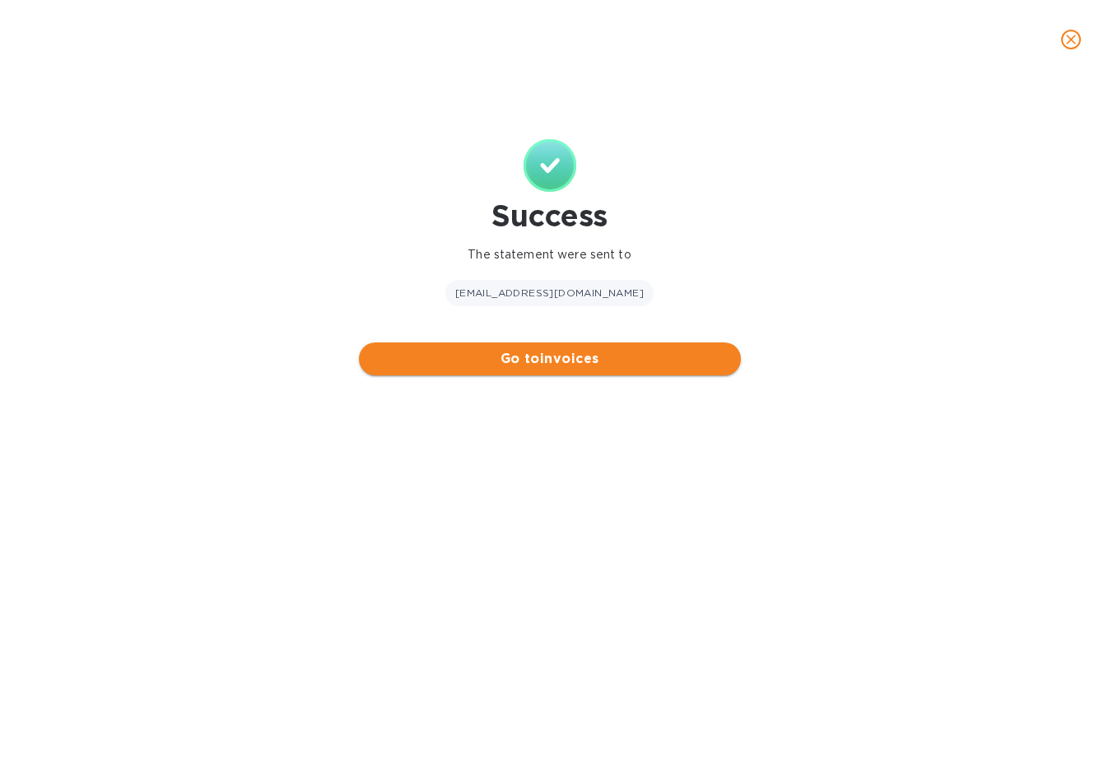
click at [485, 361] on span "Go to invoices" at bounding box center [550, 359] width 356 height 20
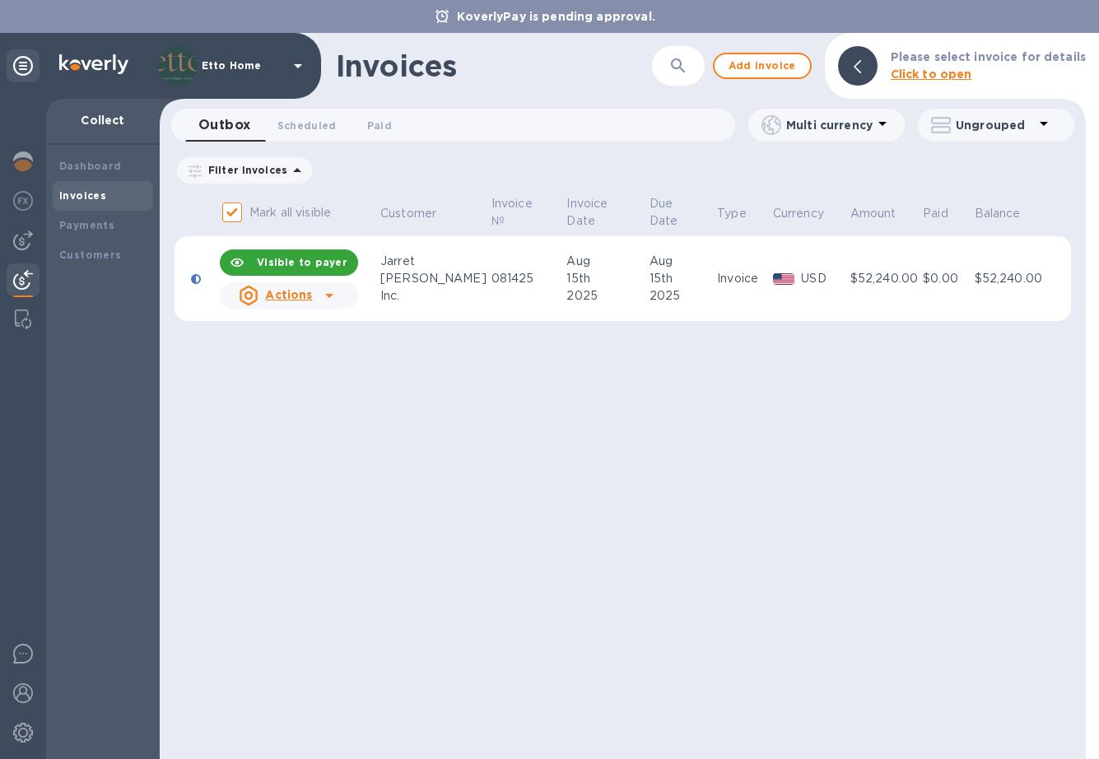
click at [325, 305] on icon at bounding box center [329, 296] width 20 height 20
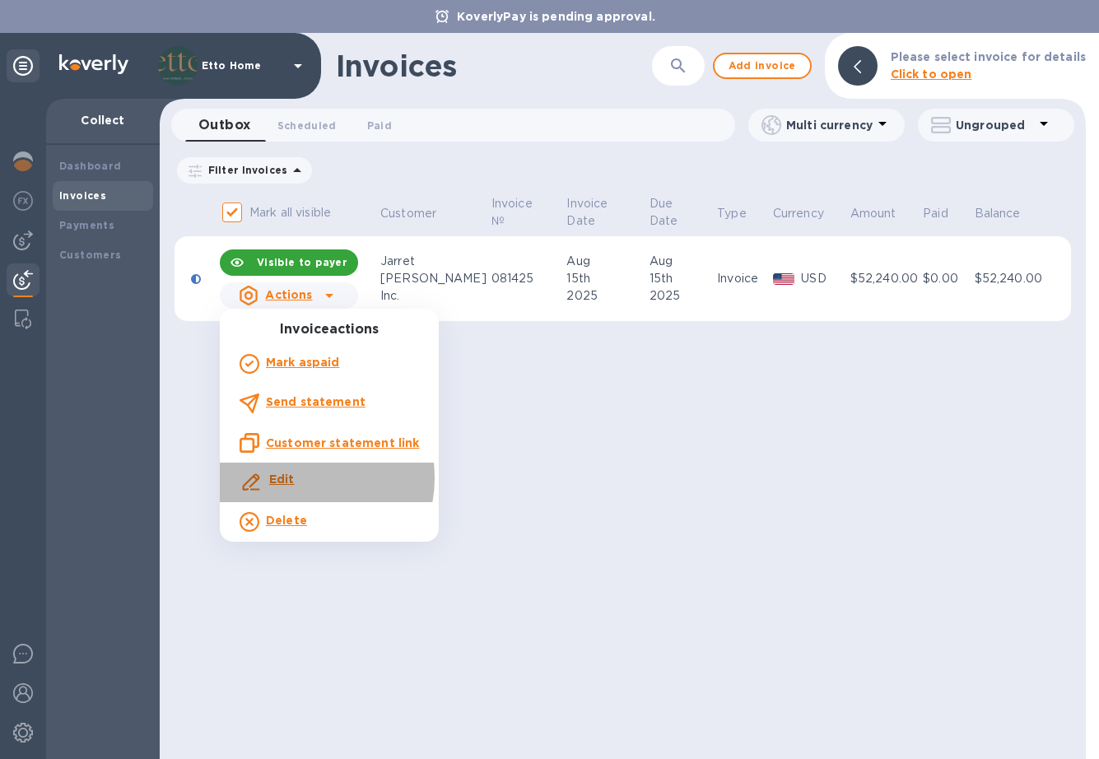
click at [296, 477] on div "Edit" at bounding box center [282, 483] width 32 height 30
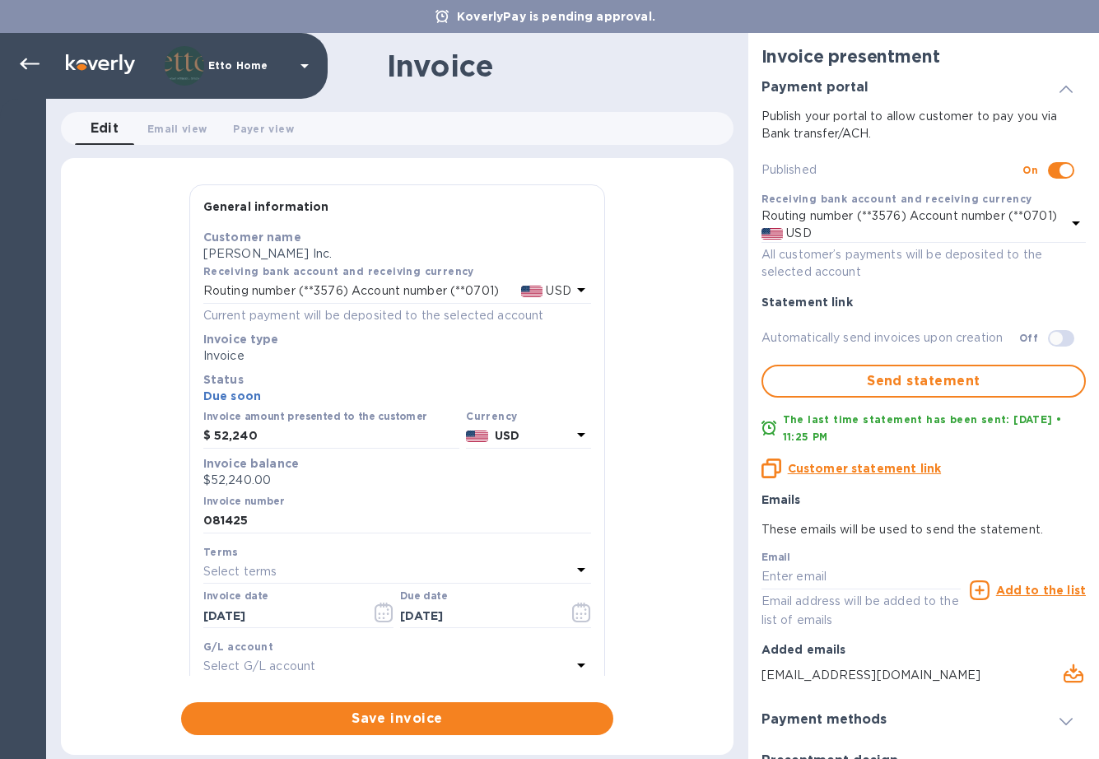
type input "[DATE]"
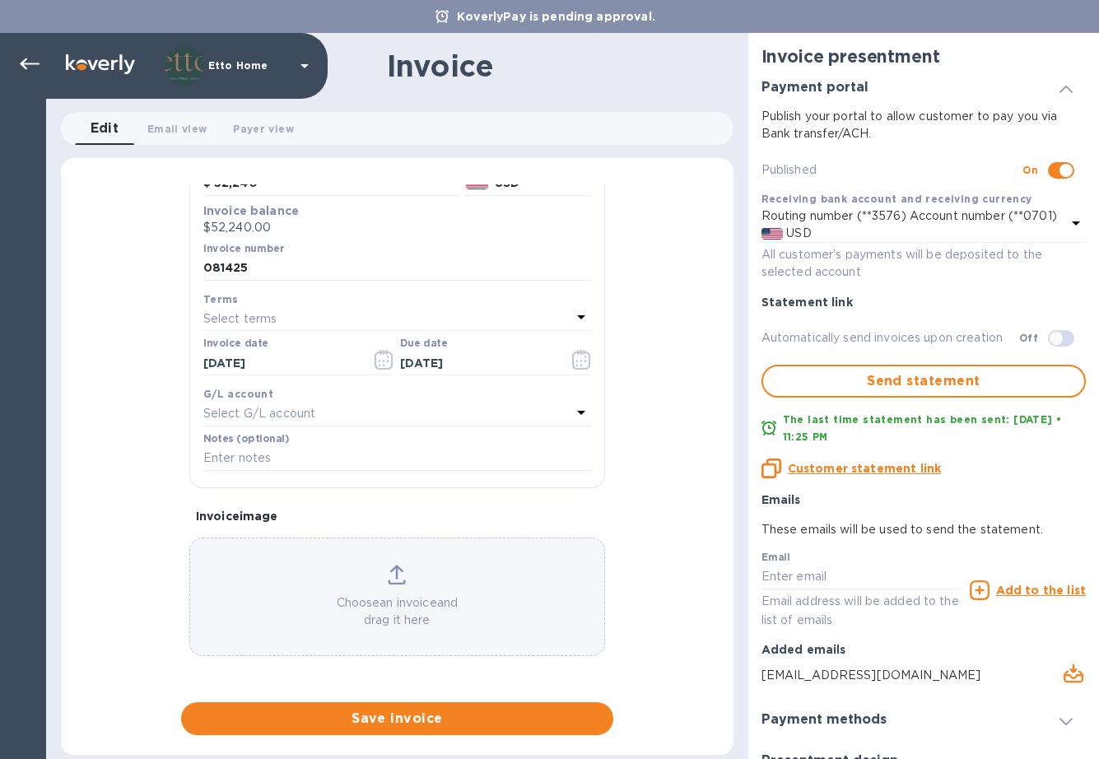
scroll to position [252, 0]
click at [290, 408] on p "Select G/L account" at bounding box center [259, 414] width 112 height 17
click at [338, 270] on input "081425" at bounding box center [397, 269] width 388 height 25
click at [313, 322] on div "Select terms" at bounding box center [387, 319] width 368 height 23
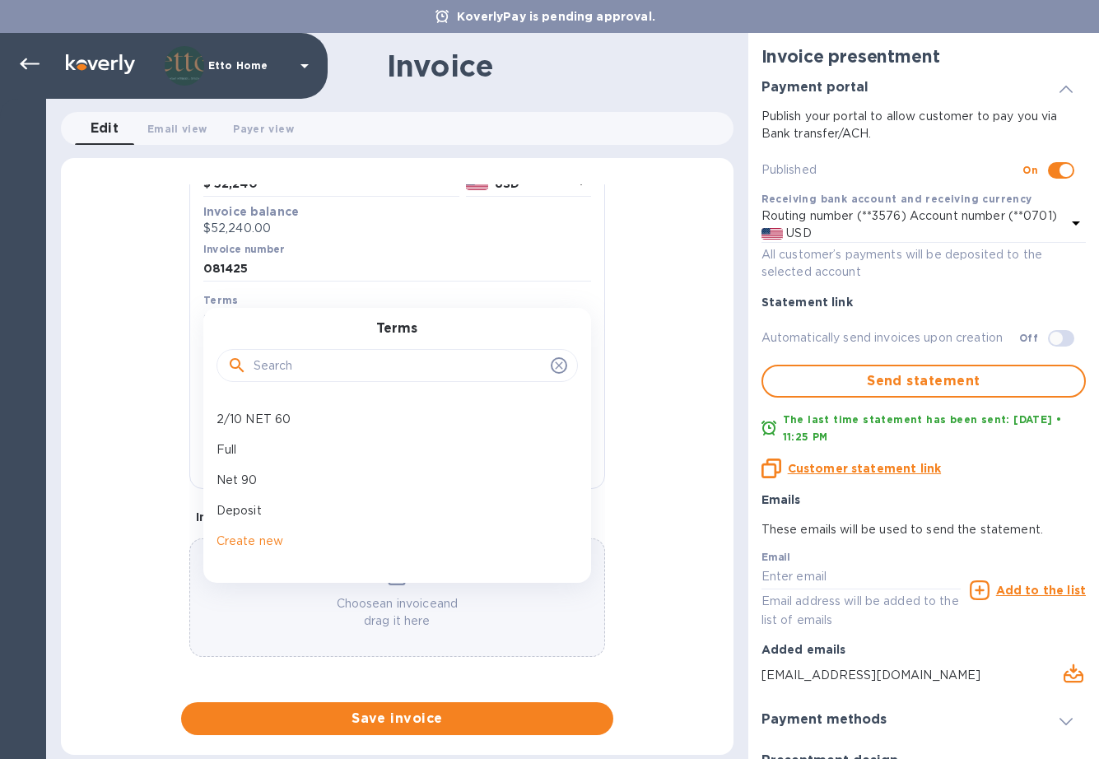
scroll to position [86, 0]
click at [668, 403] on div "General information Save Customer name [PERSON_NAME] Inc. Receiving bank accoun…" at bounding box center [397, 459] width 673 height 551
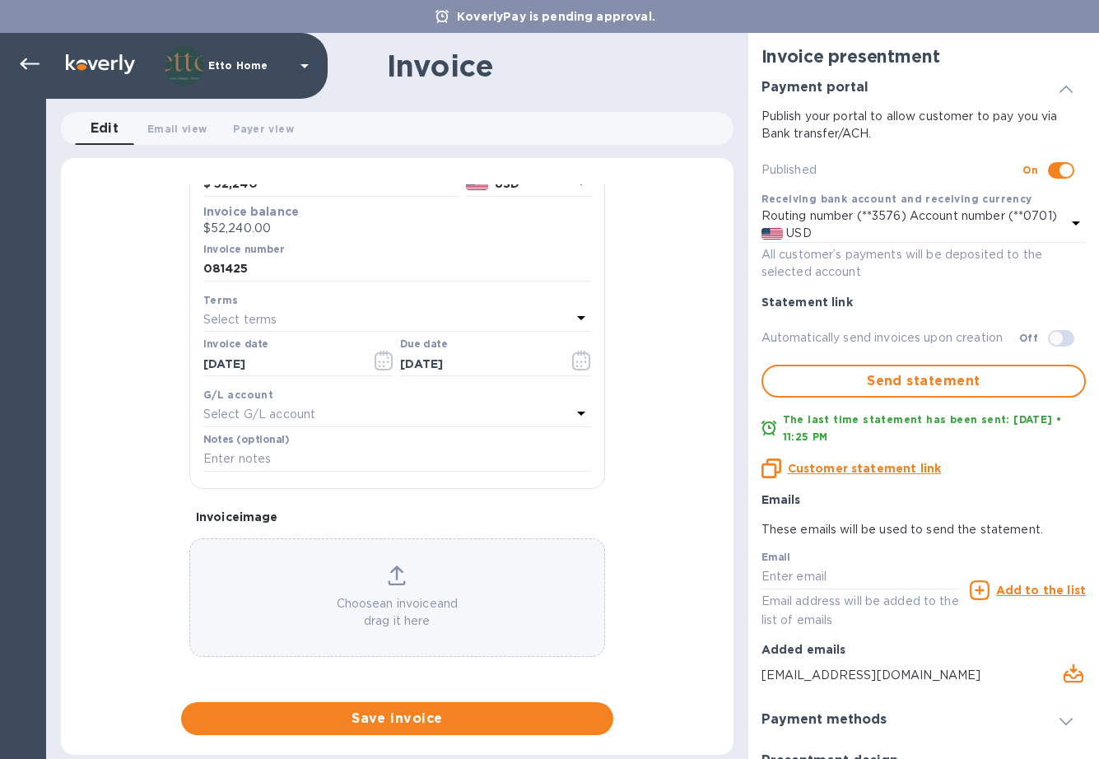
scroll to position [0, 0]
click at [571, 316] on icon at bounding box center [581, 318] width 20 height 20
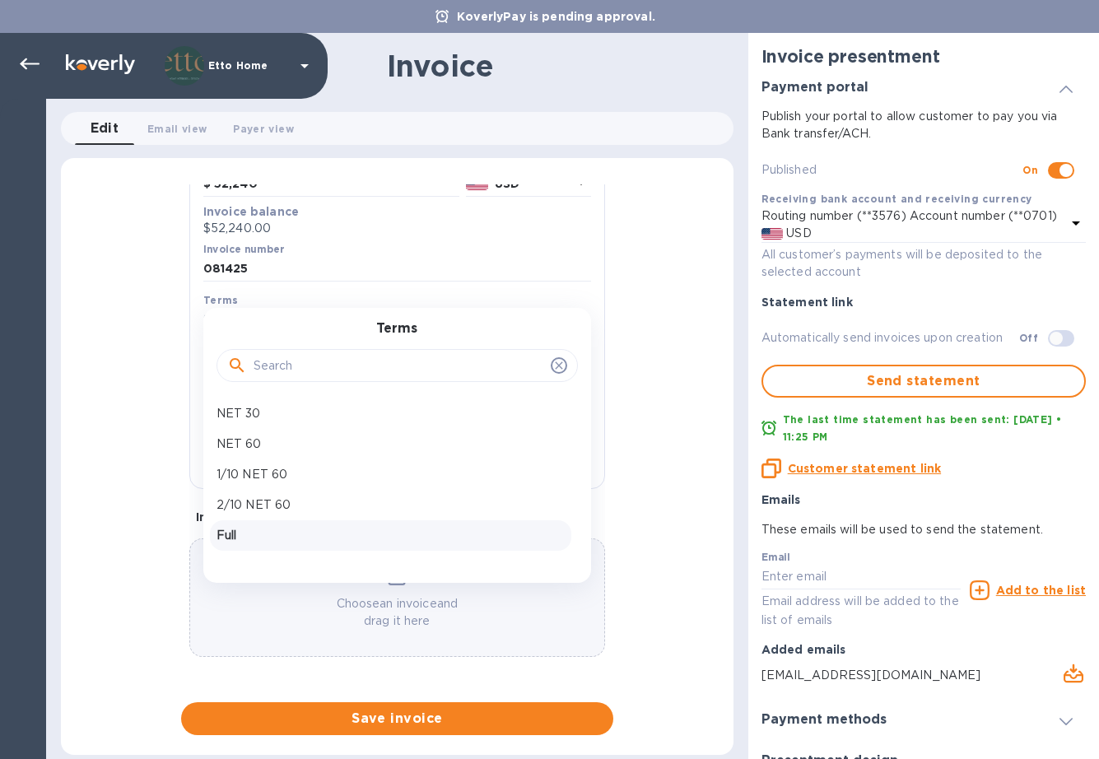
click at [232, 529] on p "Full" at bounding box center [391, 535] width 348 height 17
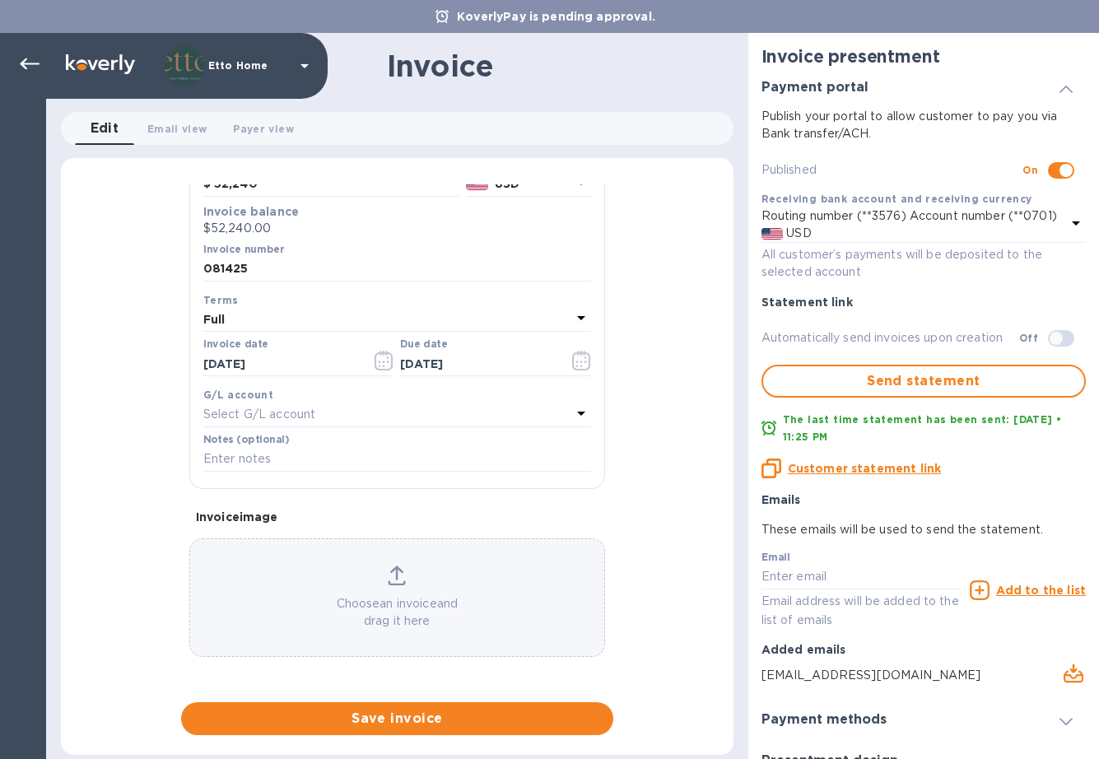
click at [480, 314] on div "Full" at bounding box center [387, 319] width 368 height 23
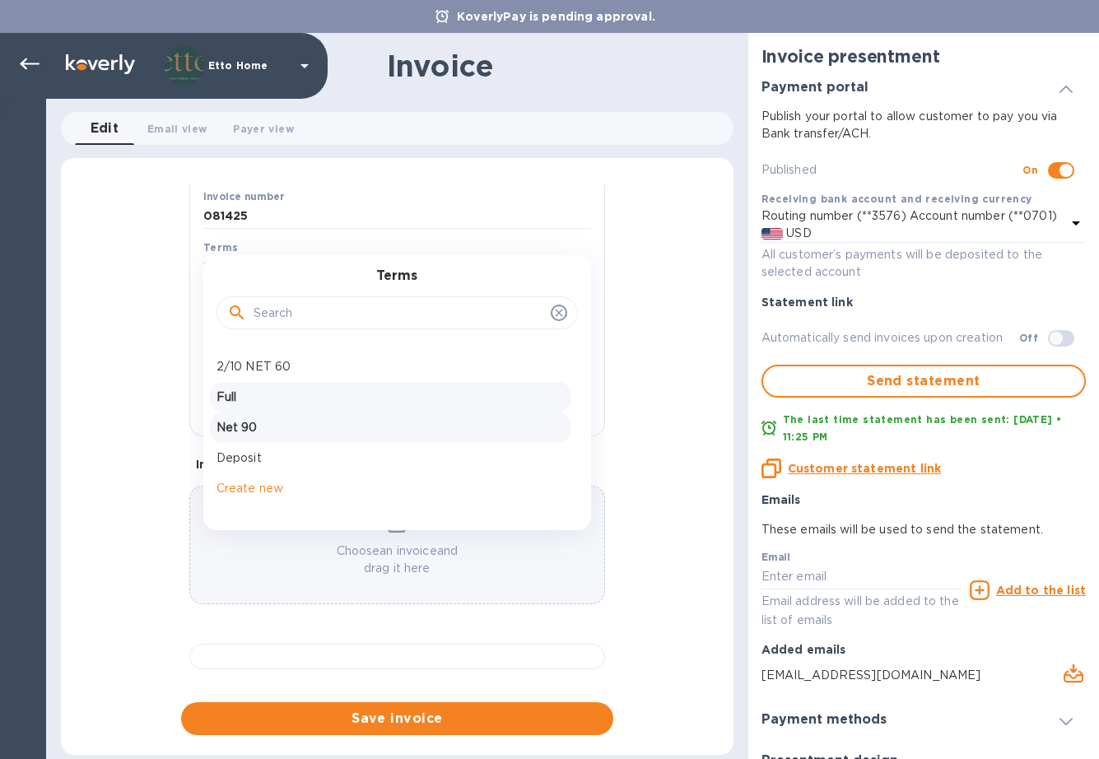
scroll to position [86, 0]
click at [701, 308] on div "General information Save Customer name [PERSON_NAME] Inc. Receiving bank accoun…" at bounding box center [397, 459] width 673 height 551
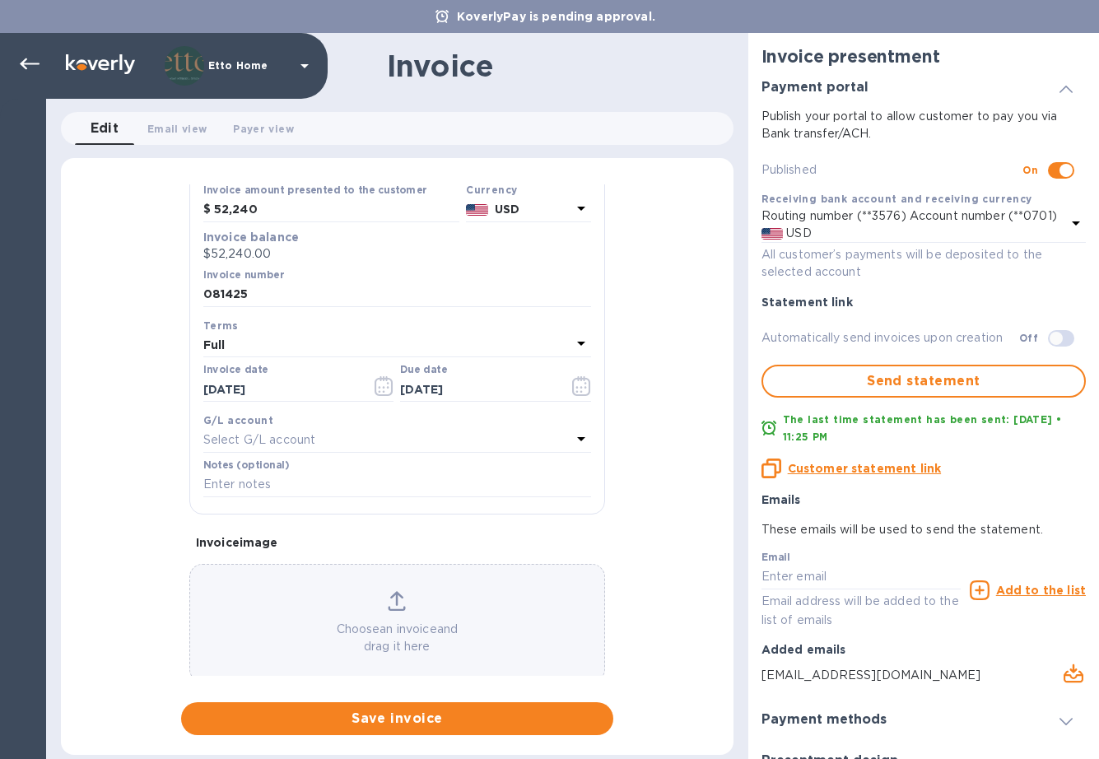
scroll to position [163, 0]
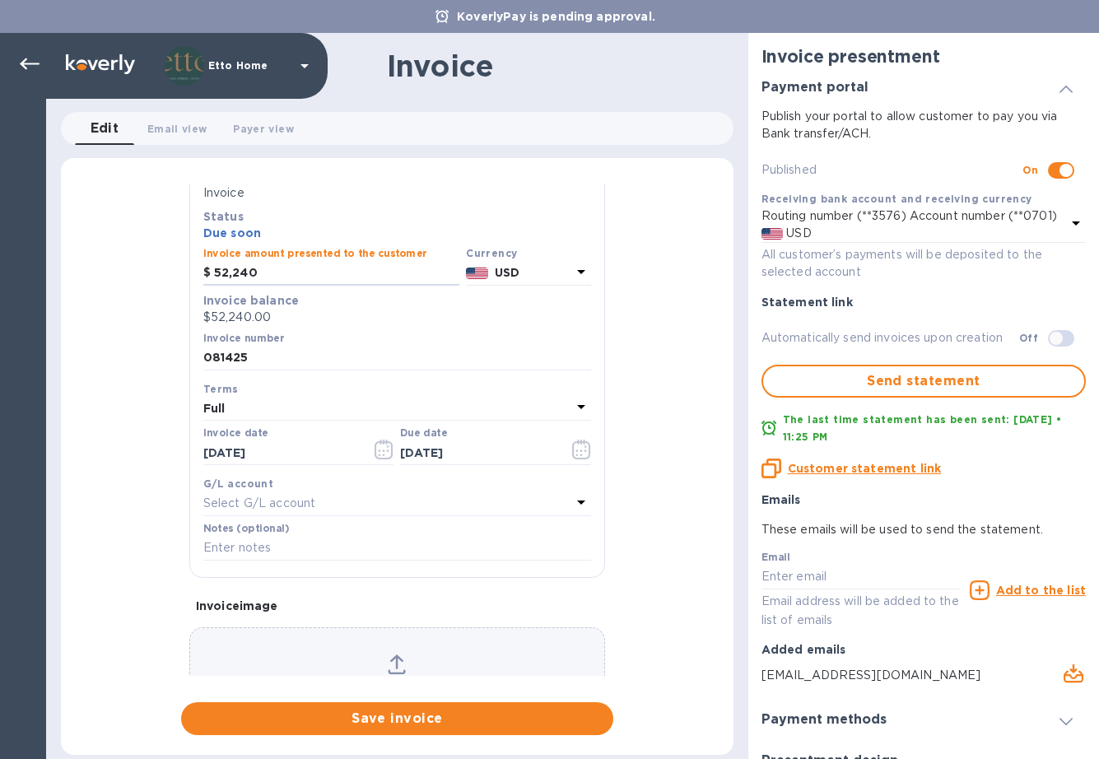
drag, startPoint x: 283, startPoint y: 278, endPoint x: 151, endPoint y: 272, distance: 131.9
click at [151, 272] on div "General information Save Customer name [PERSON_NAME] Inc. Receiving bank accoun…" at bounding box center [397, 459] width 673 height 551
type input "26,120"
click at [487, 718] on span "Save invoice" at bounding box center [397, 719] width 406 height 20
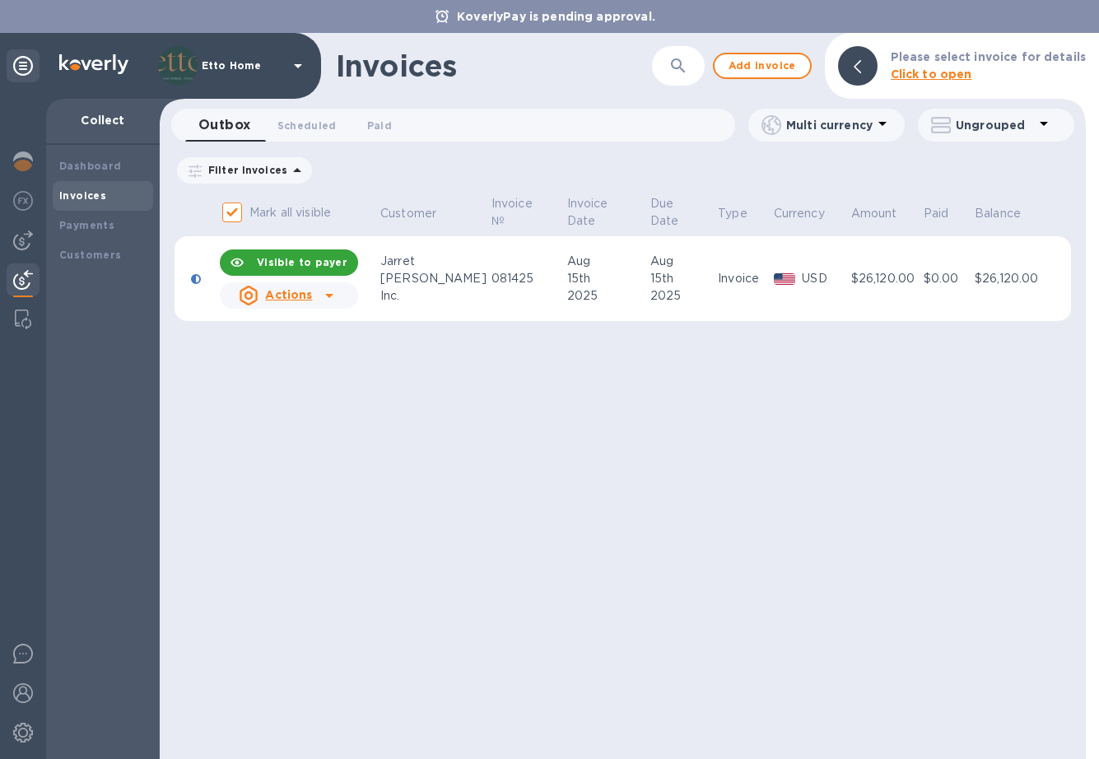
click at [328, 297] on icon at bounding box center [329, 296] width 8 height 4
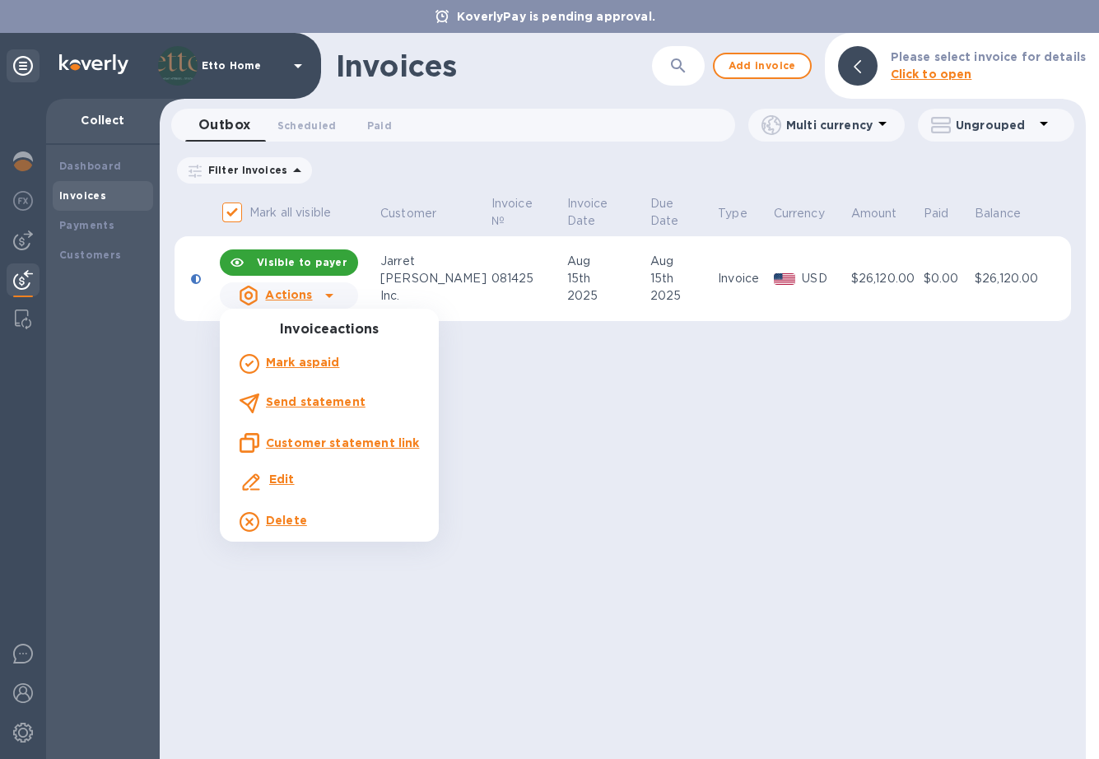
click at [345, 440] on u "Customer statement link" at bounding box center [342, 442] width 153 height 13
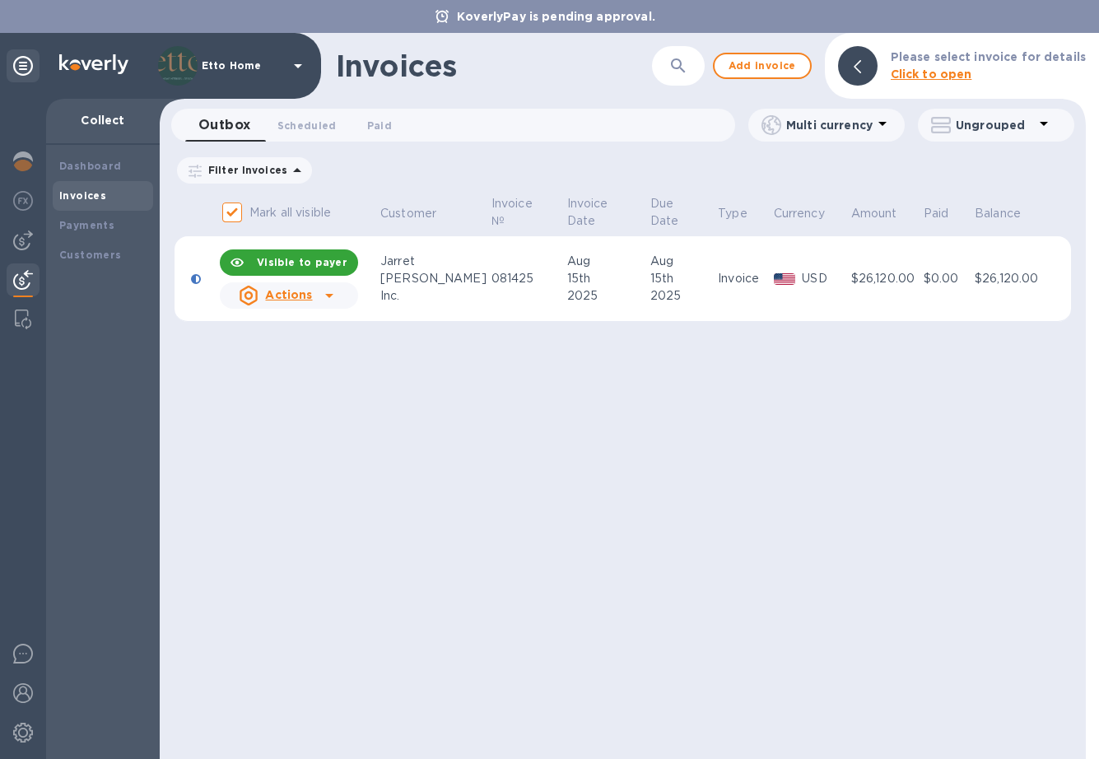
click at [333, 292] on icon at bounding box center [329, 296] width 20 height 20
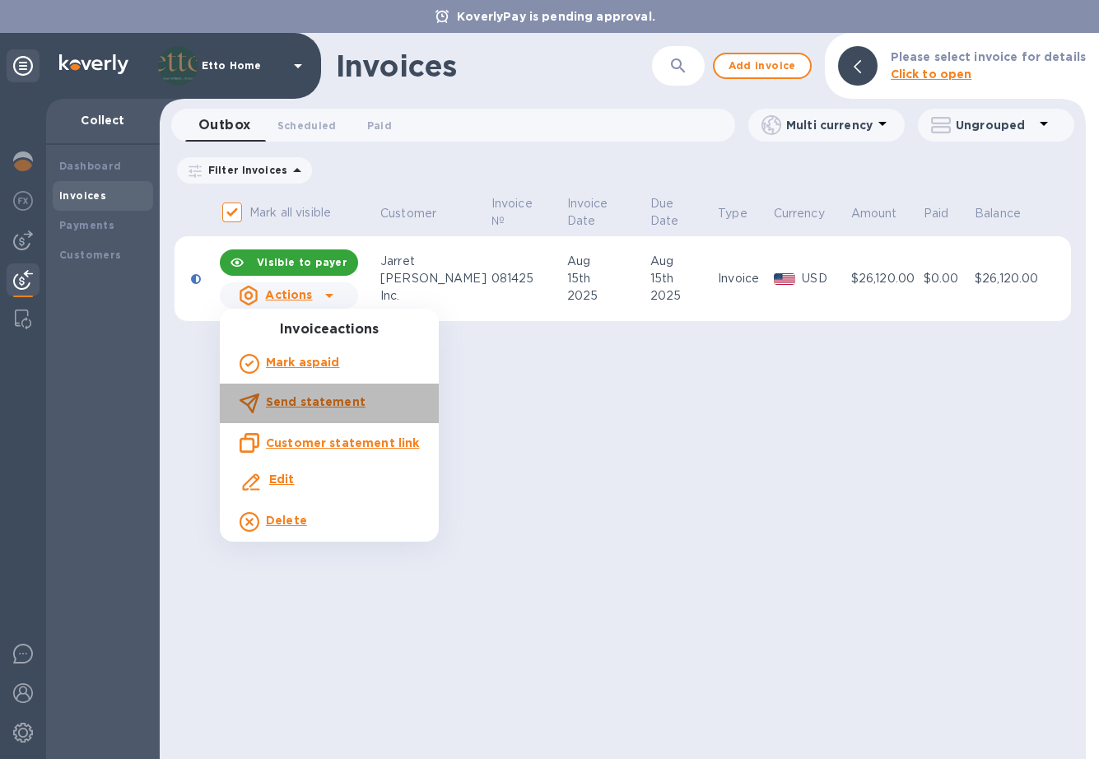
click at [348, 405] on b "Send statement" at bounding box center [316, 401] width 100 height 13
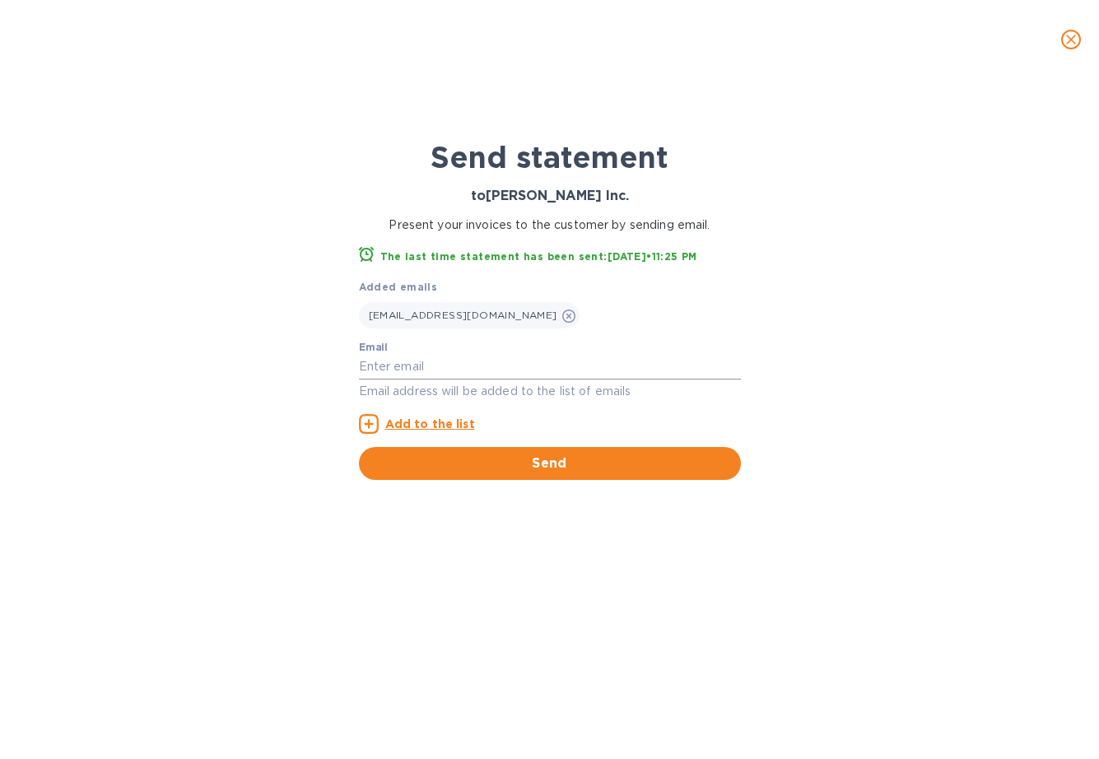
click at [571, 367] on input "text" at bounding box center [550, 367] width 382 height 25
click at [615, 332] on div "Added emails [EMAIL_ADDRESS][DOMAIN_NAME] Email Email address will be added to …" at bounding box center [550, 356] width 382 height 156
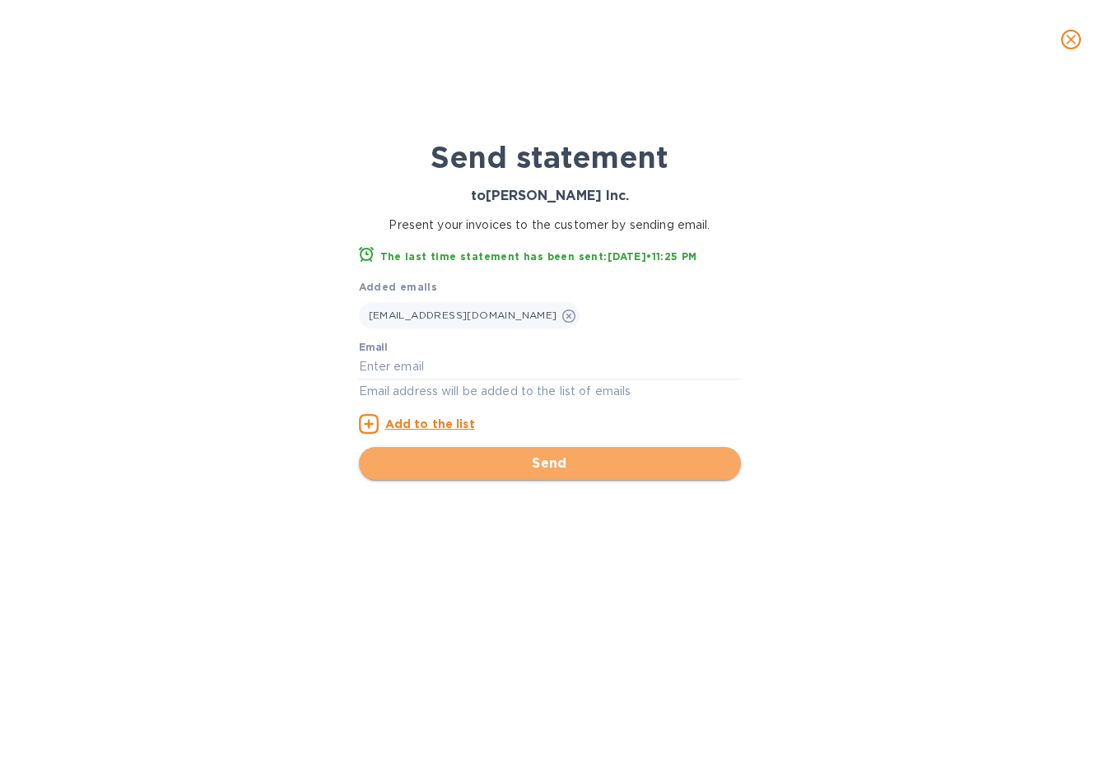
click at [498, 463] on span "Send" at bounding box center [550, 464] width 356 height 20
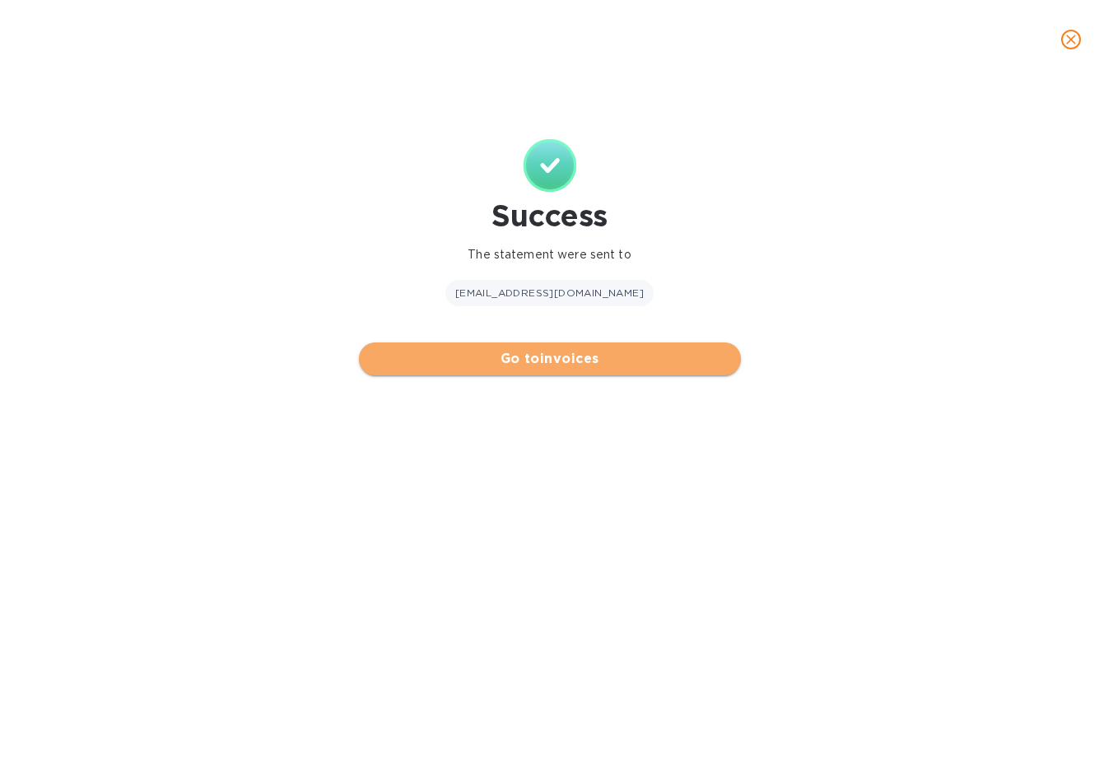
click at [538, 361] on span "Go to invoices" at bounding box center [550, 359] width 356 height 20
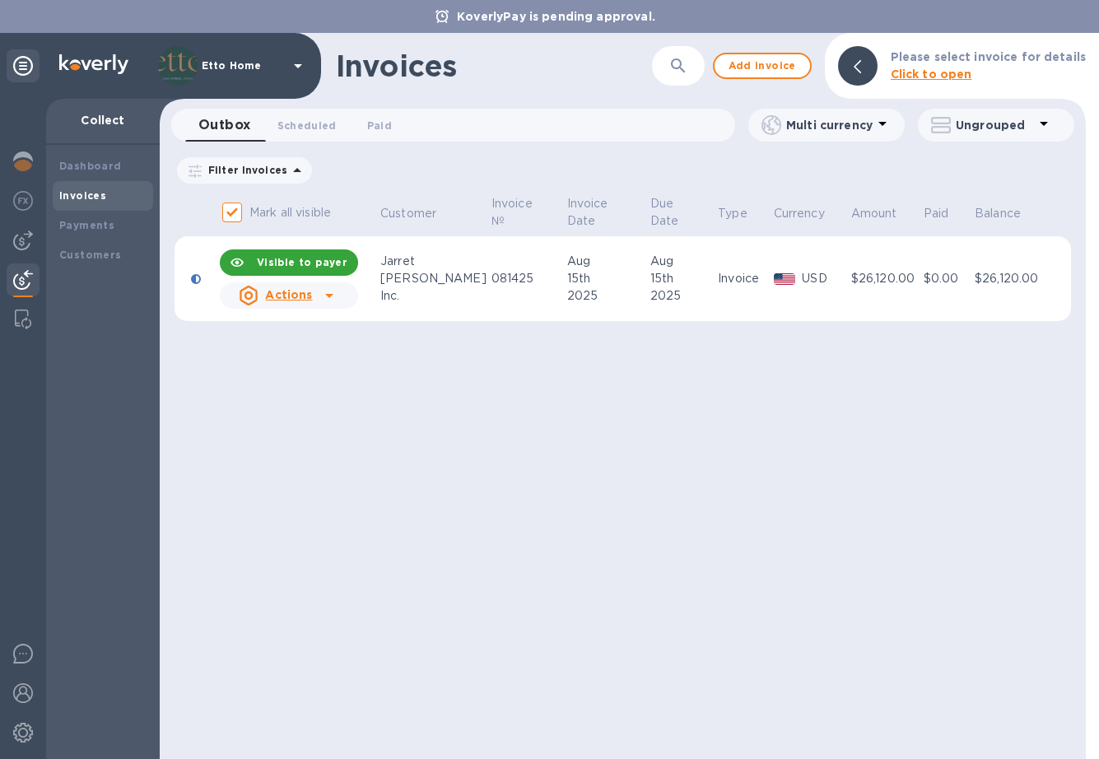
click at [426, 440] on div "Invoices ​ Add invoice Please select invoice for details Click to open Outbox 0…" at bounding box center [623, 396] width 926 height 726
click at [375, 132] on span "Paid 0" at bounding box center [379, 125] width 25 height 17
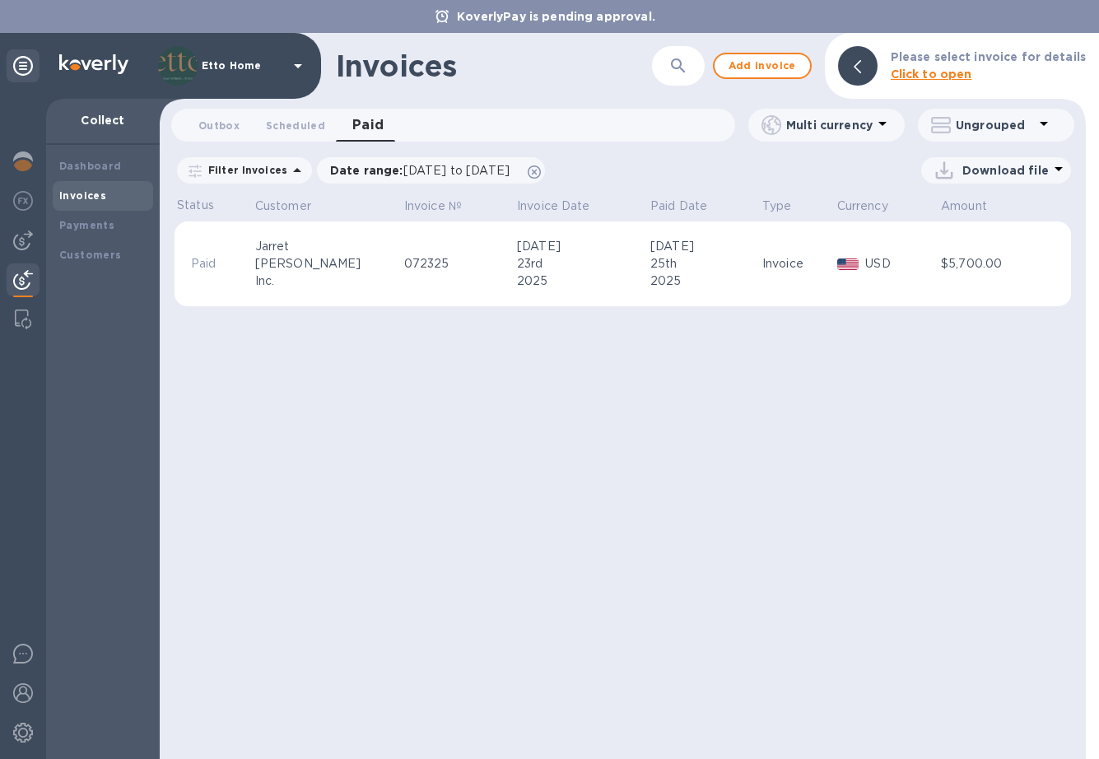
click at [338, 265] on div "[PERSON_NAME]" at bounding box center [327, 263] width 144 height 17
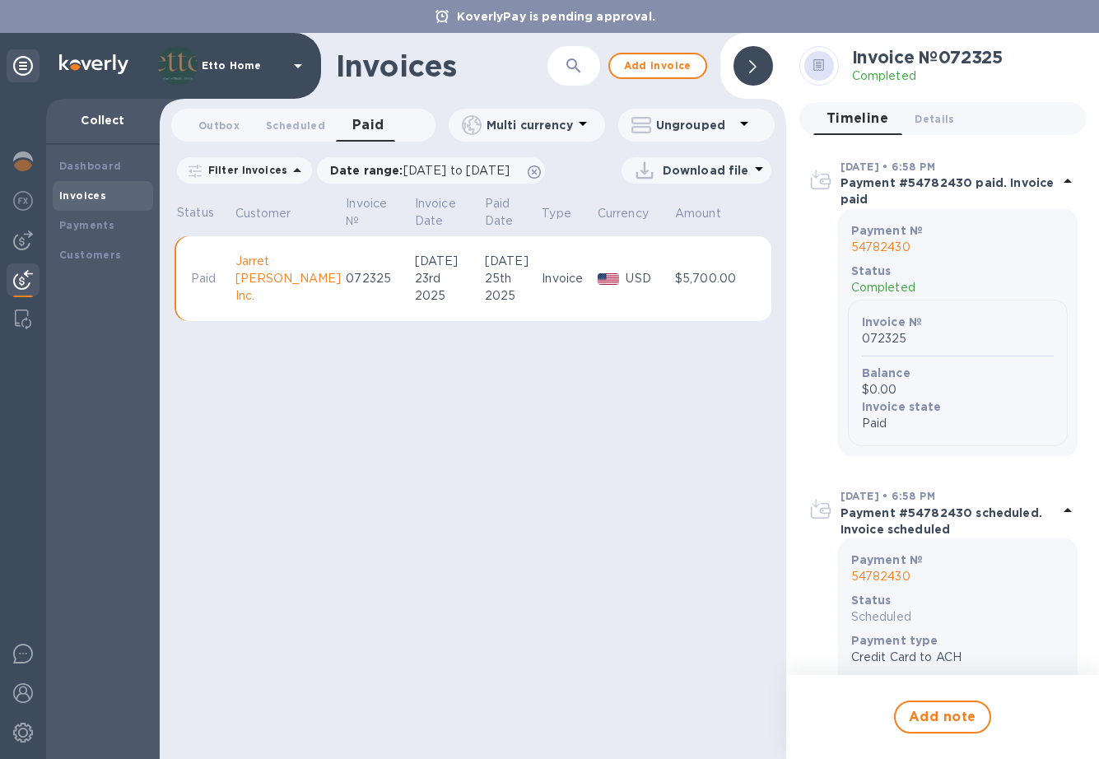
click at [285, 281] on div "[PERSON_NAME]" at bounding box center [288, 278] width 106 height 17
click at [415, 282] on div "23rd" at bounding box center [447, 278] width 65 height 17
click at [663, 272] on p "USD" at bounding box center [648, 278] width 44 height 17
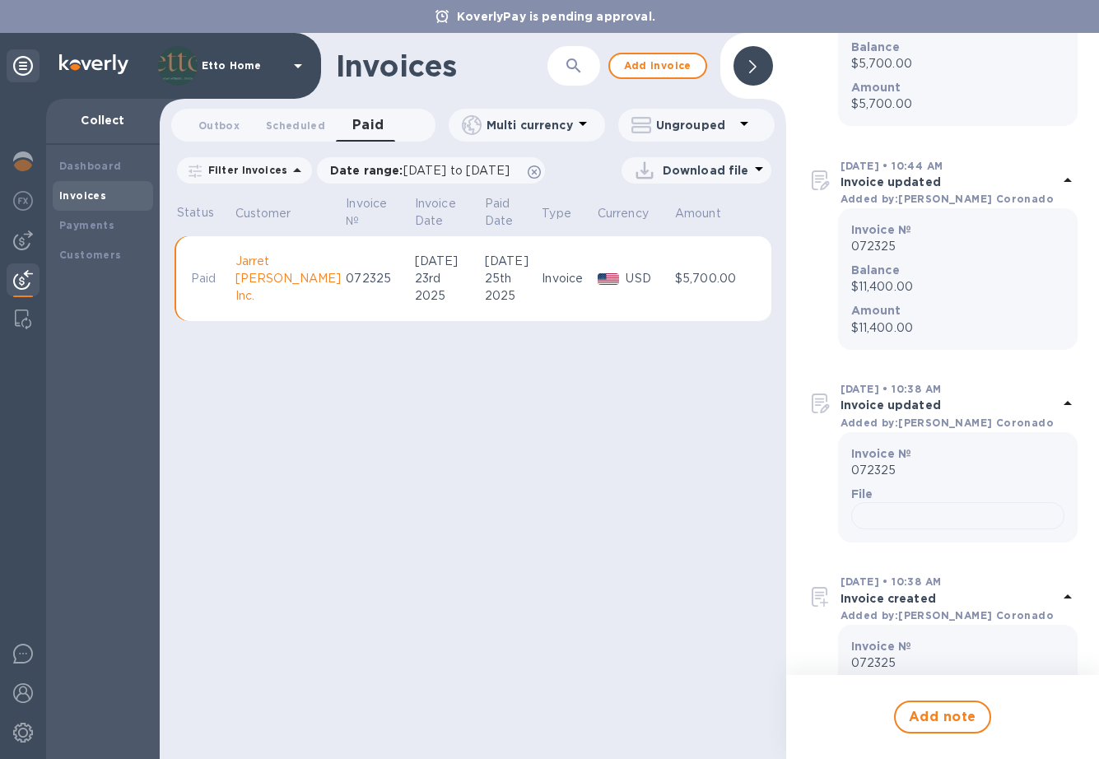
scroll to position [1763, 0]
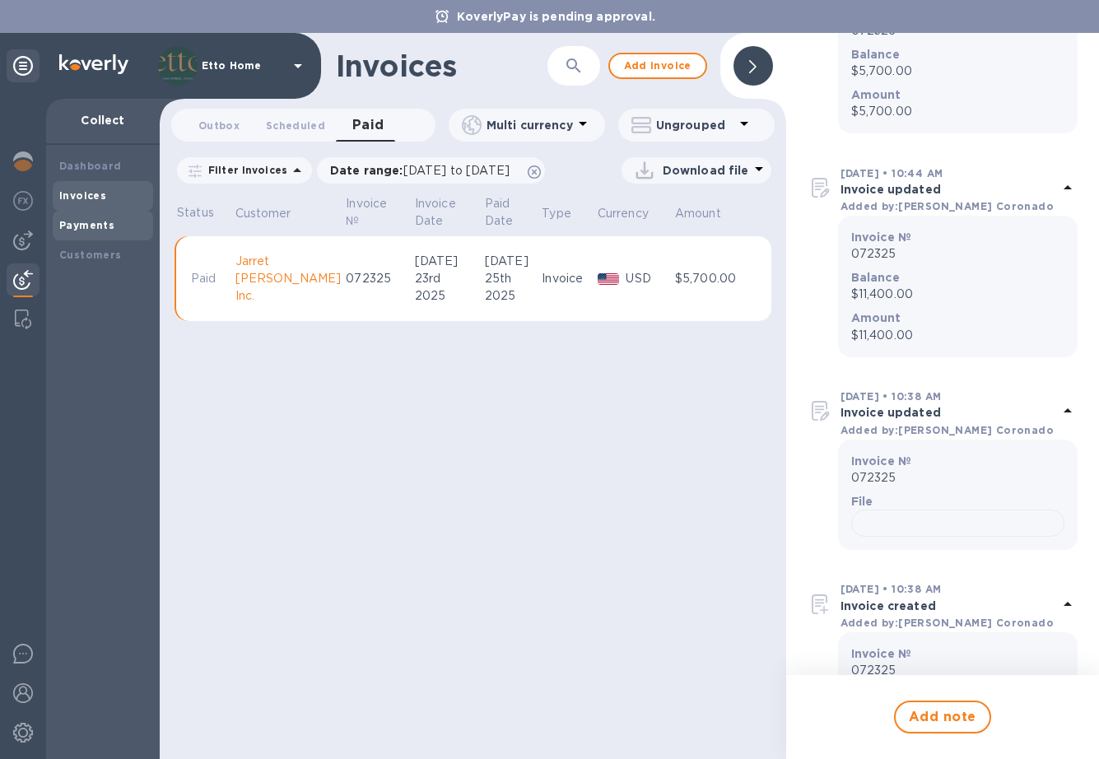
click at [108, 221] on b "Payments" at bounding box center [86, 225] width 55 height 12
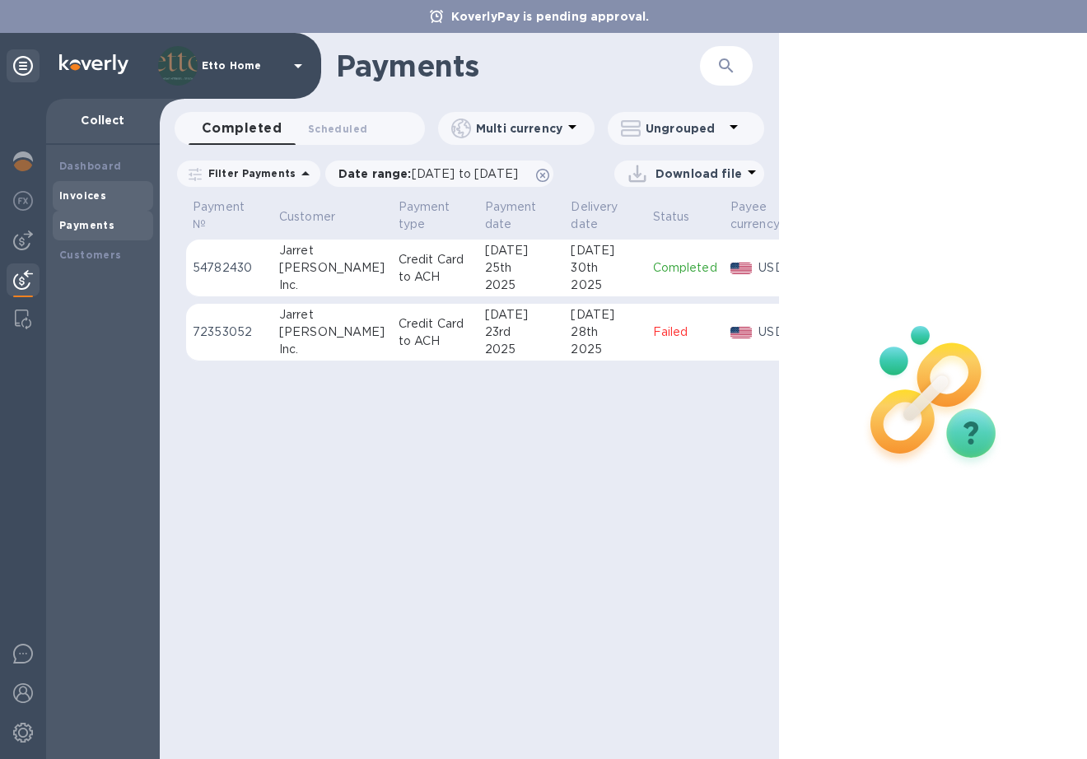
click at [88, 200] on b "Invoices" at bounding box center [82, 195] width 47 height 12
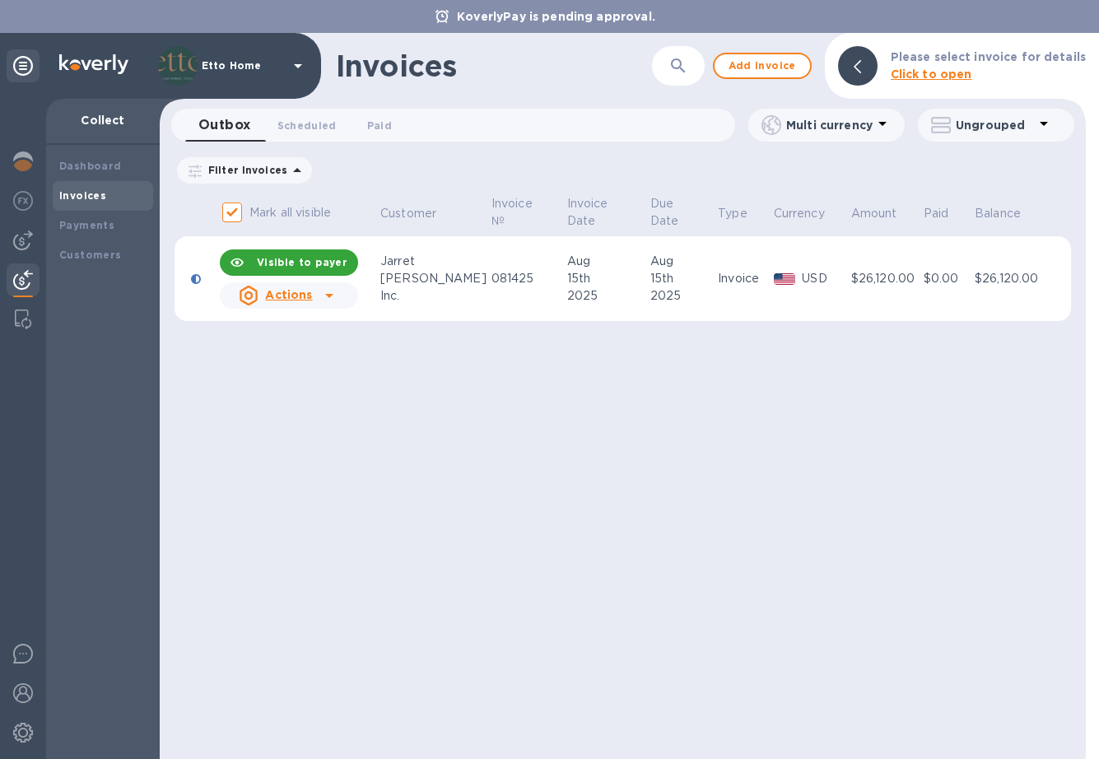
click at [347, 303] on div "Actions" at bounding box center [289, 295] width 145 height 33
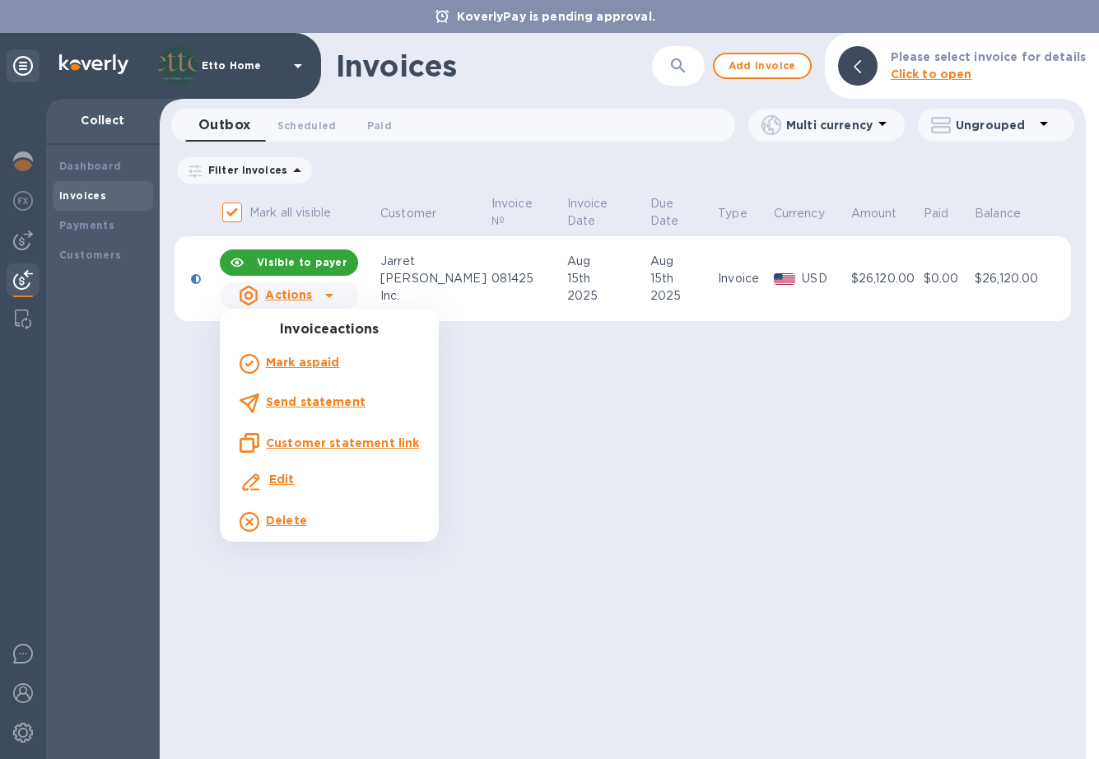
click at [323, 472] on div "Edit" at bounding box center [329, 483] width 186 height 30
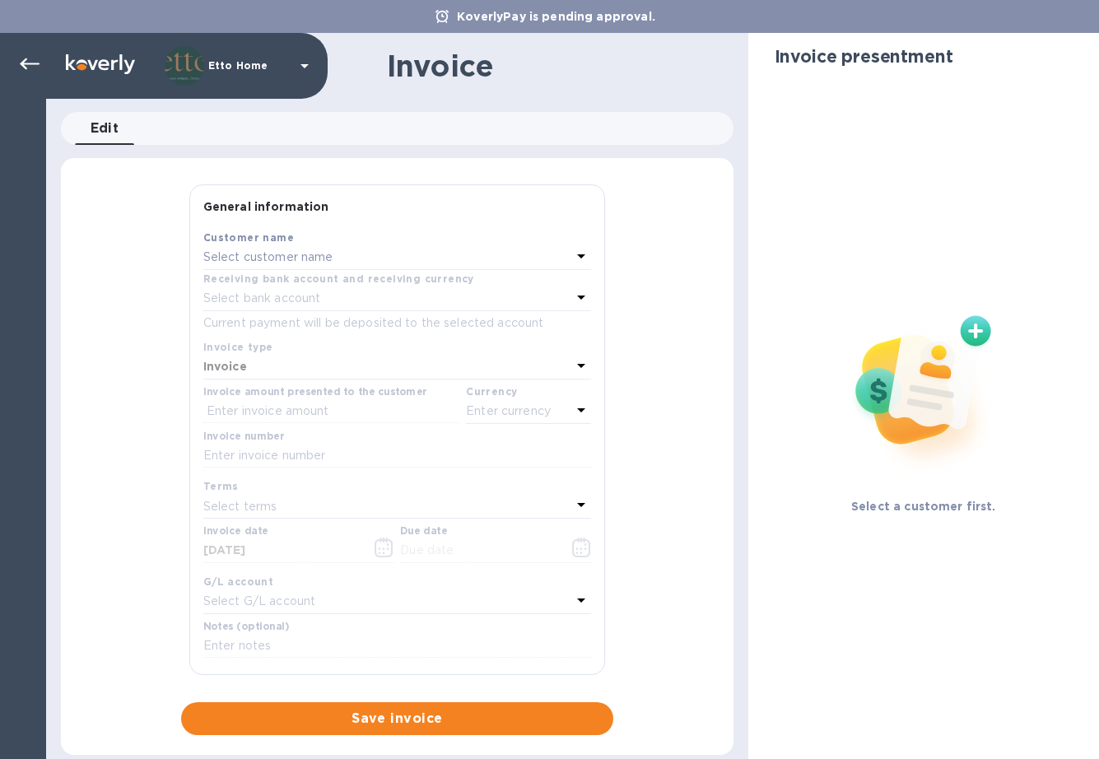
type input "[DATE]"
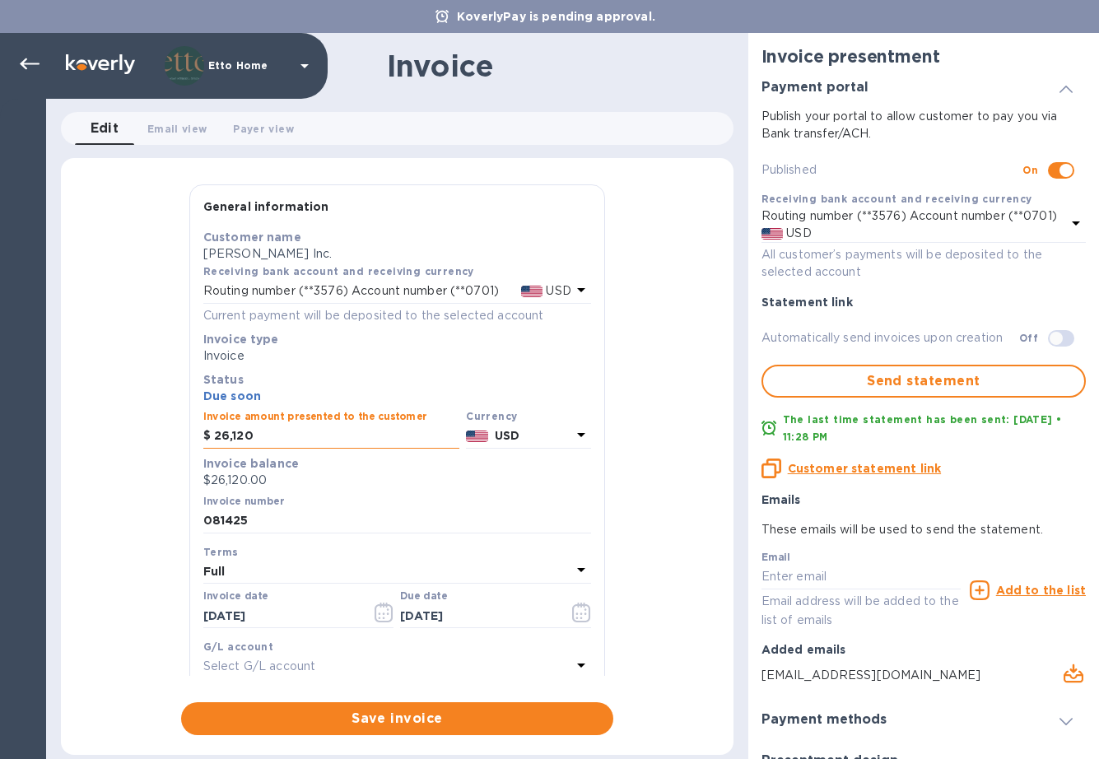
click at [290, 424] on input "26,120" at bounding box center [336, 436] width 245 height 25
drag, startPoint x: 277, startPoint y: 436, endPoint x: 174, endPoint y: 414, distance: 106.1
click at [174, 414] on div "General information Save Customer name [PERSON_NAME] Inc. Receiving bank accoun…" at bounding box center [397, 459] width 673 height 551
click at [360, 572] on div "Full" at bounding box center [387, 571] width 368 height 23
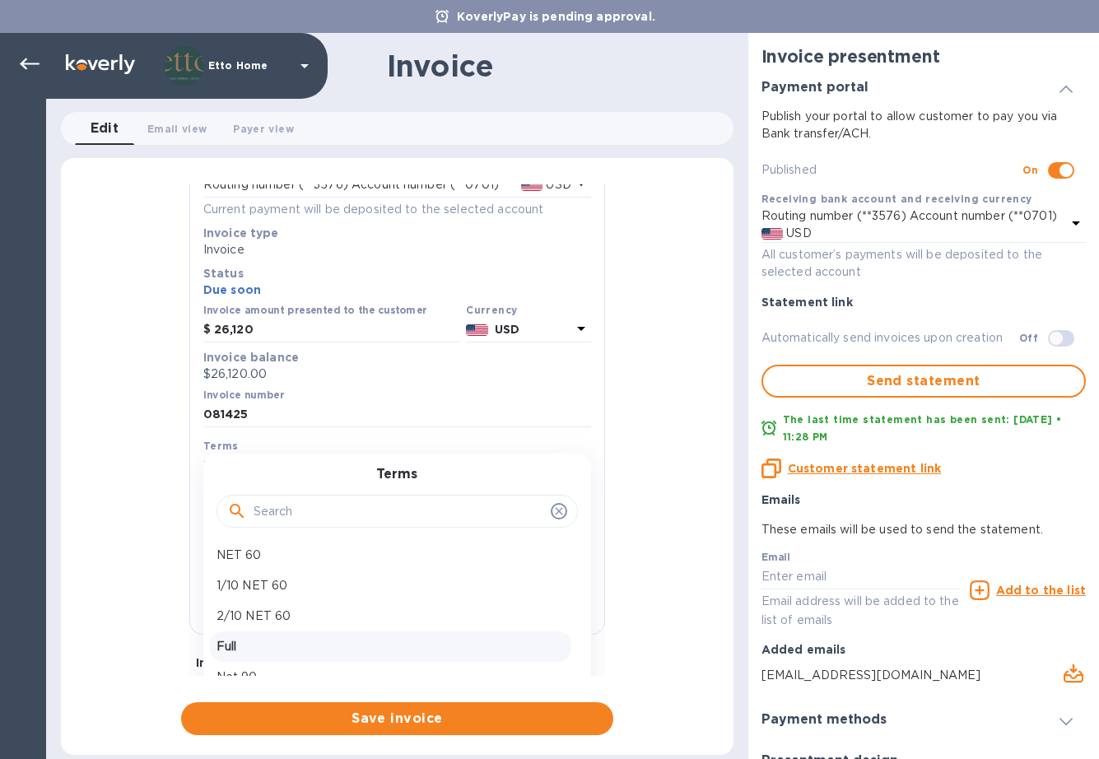
scroll to position [42, 0]
click at [309, 549] on p "NET 60" at bounding box center [391, 547] width 348 height 17
type input "[DATE]"
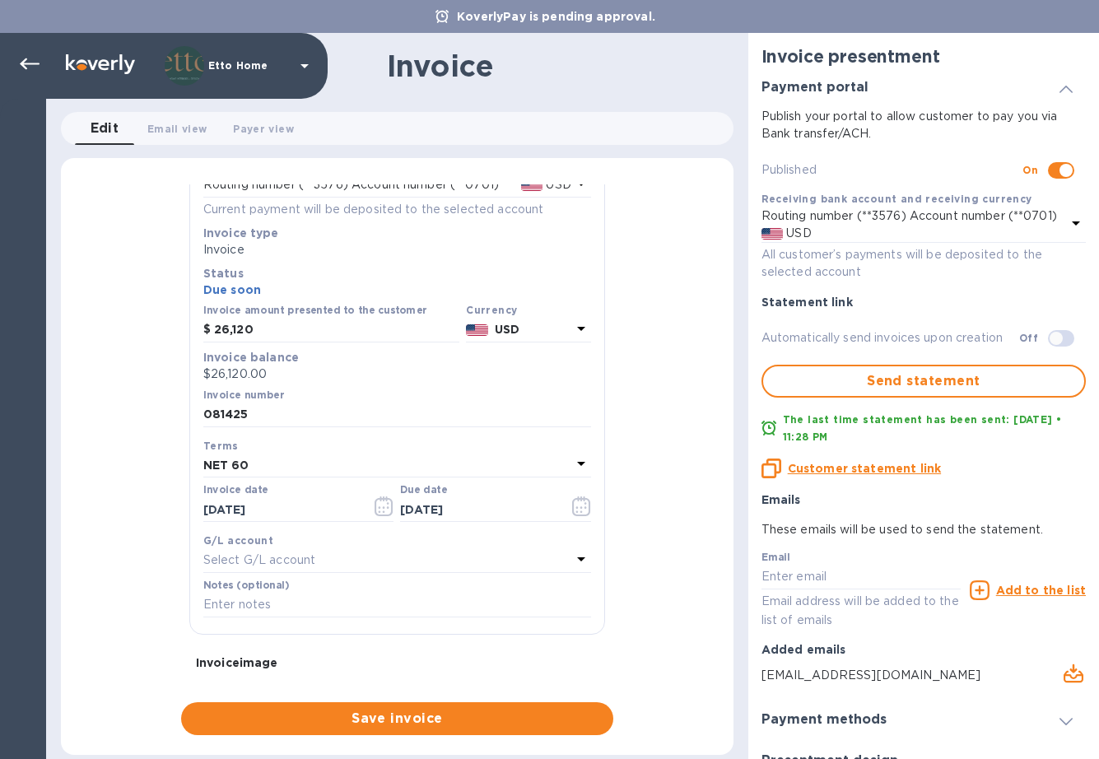
click at [642, 580] on div "General information Save Customer name [PERSON_NAME] Inc. Receiving bank accoun…" at bounding box center [397, 459] width 673 height 551
click at [362, 562] on div "Select G/L account" at bounding box center [387, 560] width 368 height 23
click at [645, 568] on div "General information Save Customer name [PERSON_NAME] Inc. Receiving bank accoun…" at bounding box center [397, 459] width 673 height 551
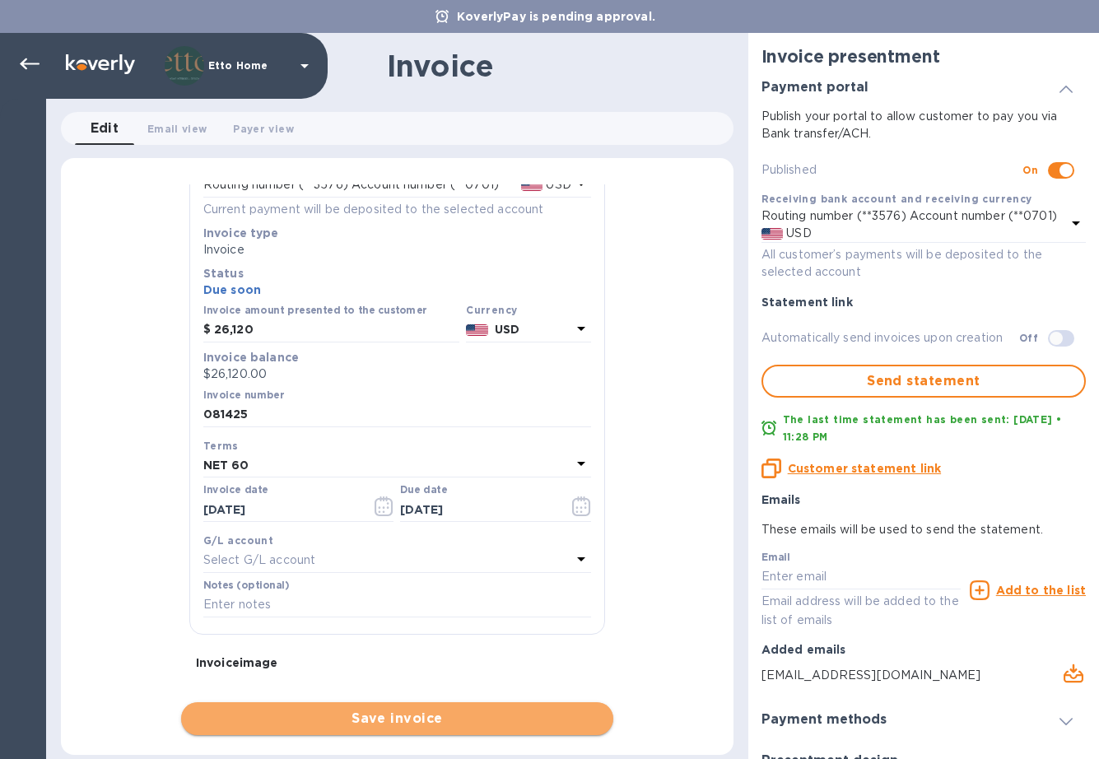
click at [473, 706] on button "Save invoice" at bounding box center [397, 718] width 432 height 33
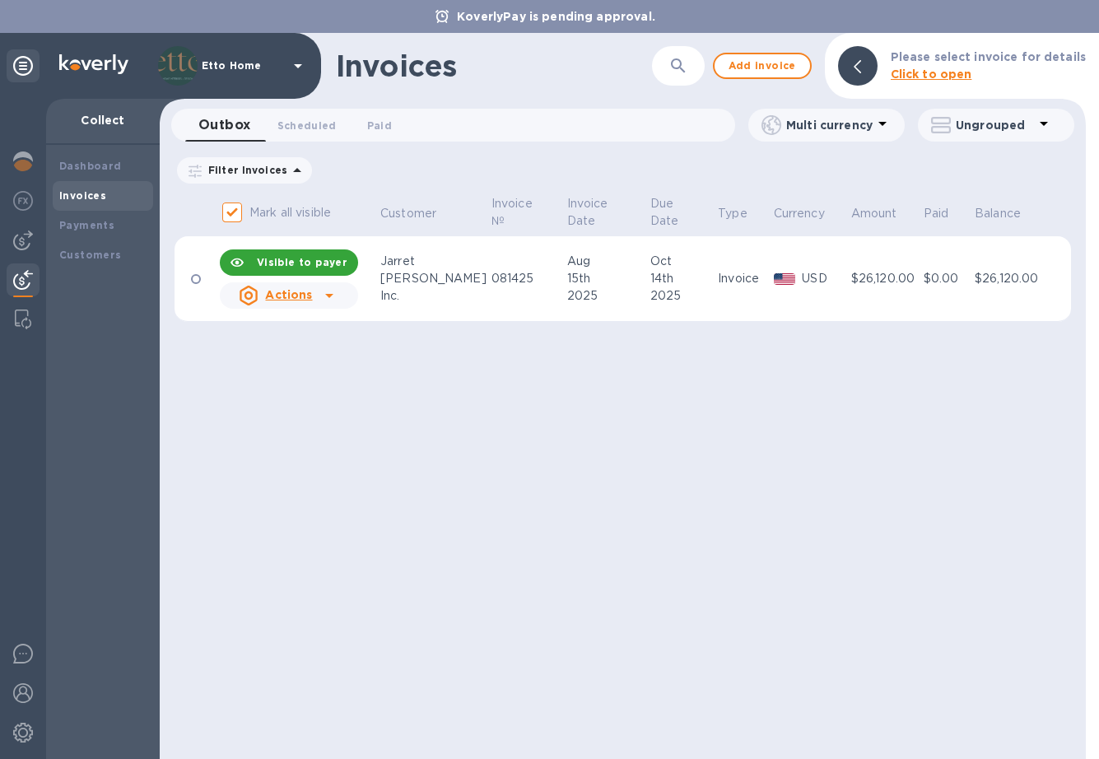
click at [319, 288] on icon at bounding box center [329, 296] width 20 height 20
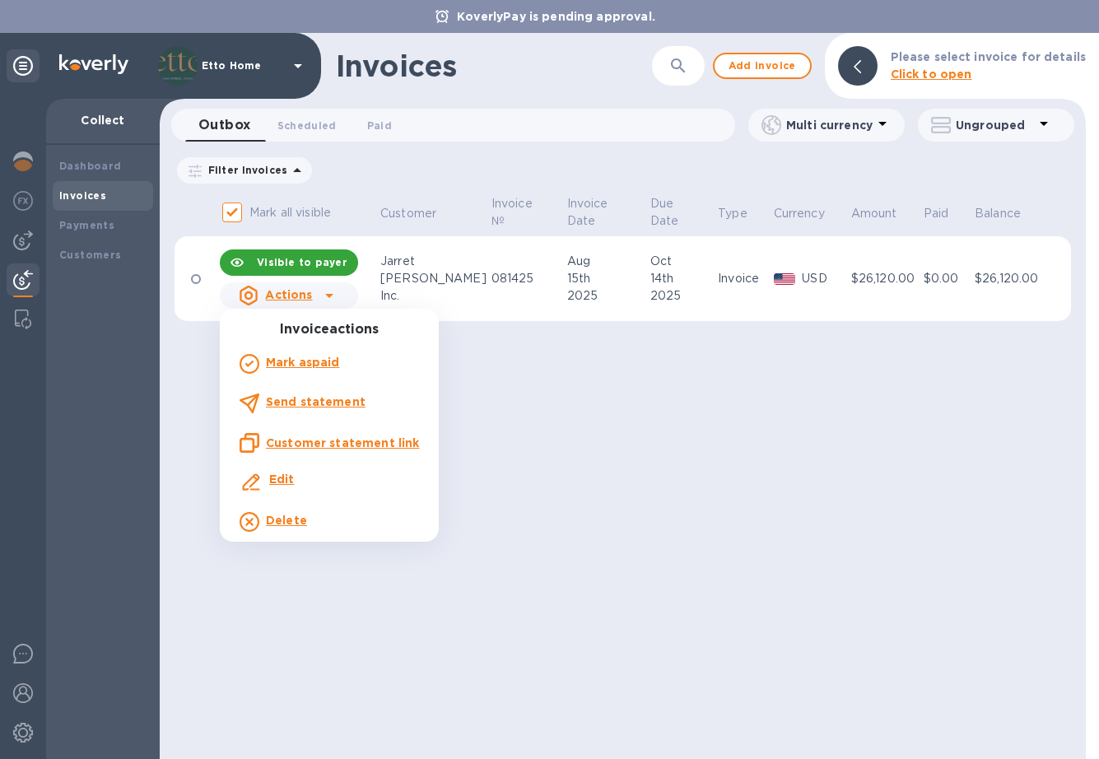
click at [291, 488] on div "Edit" at bounding box center [282, 483] width 32 height 30
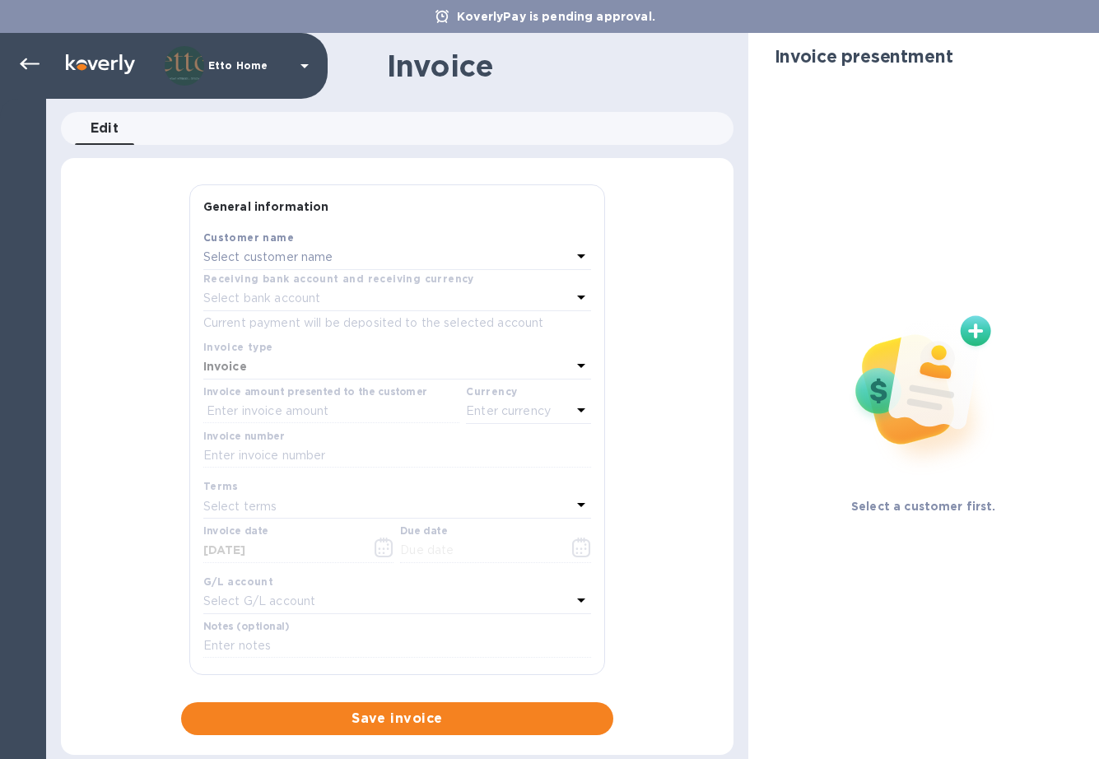
type input "[DATE]"
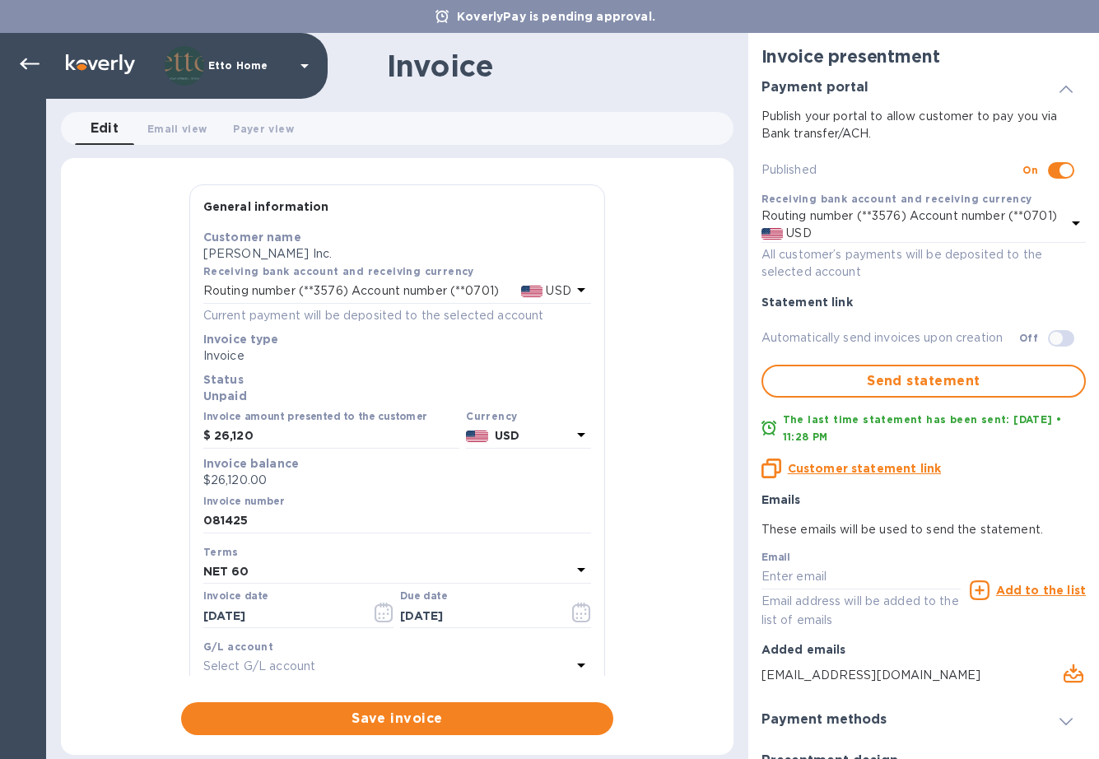
click at [338, 564] on div "NET 60" at bounding box center [387, 571] width 368 height 23
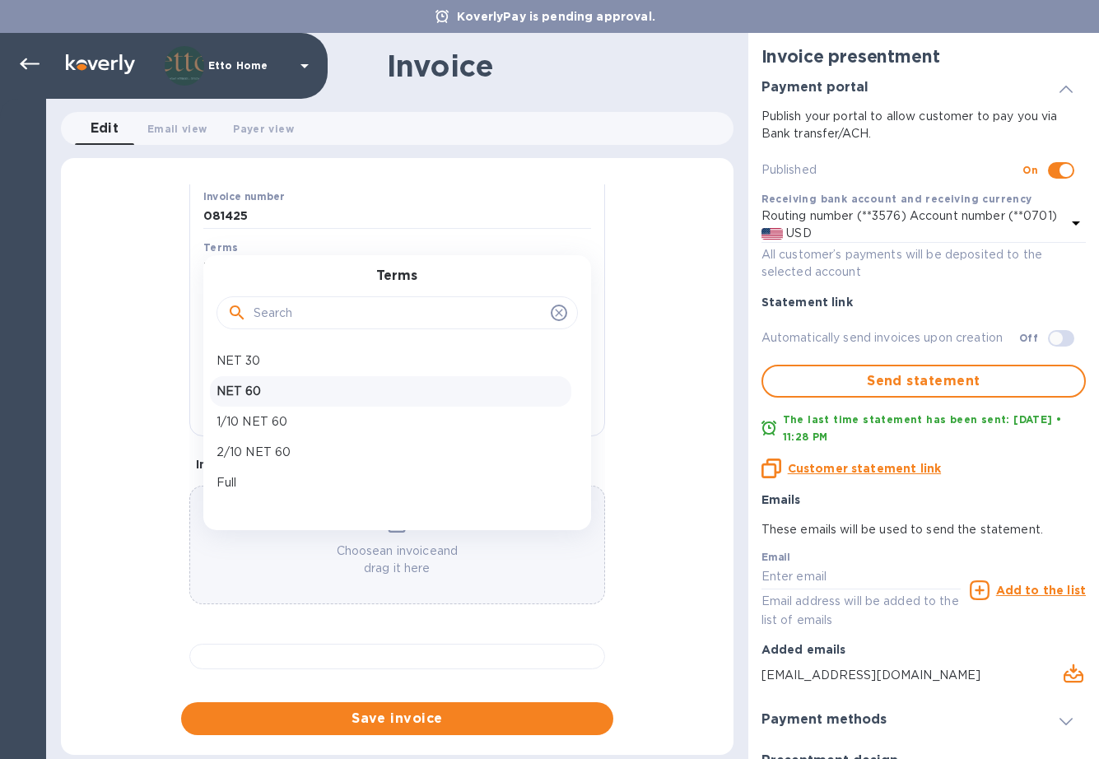
scroll to position [328, 0]
click at [320, 407] on div "1/10 NET 60" at bounding box center [390, 422] width 361 height 30
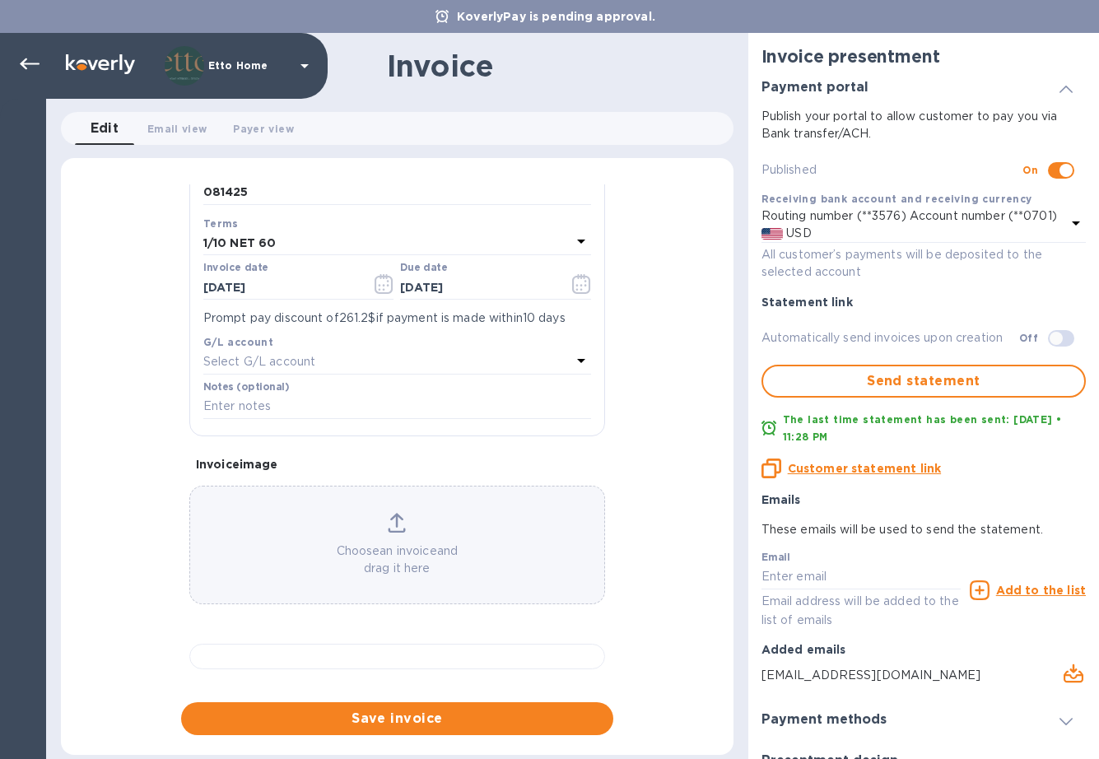
scroll to position [425, 0]
click at [412, 711] on span "Save invoice" at bounding box center [397, 719] width 406 height 20
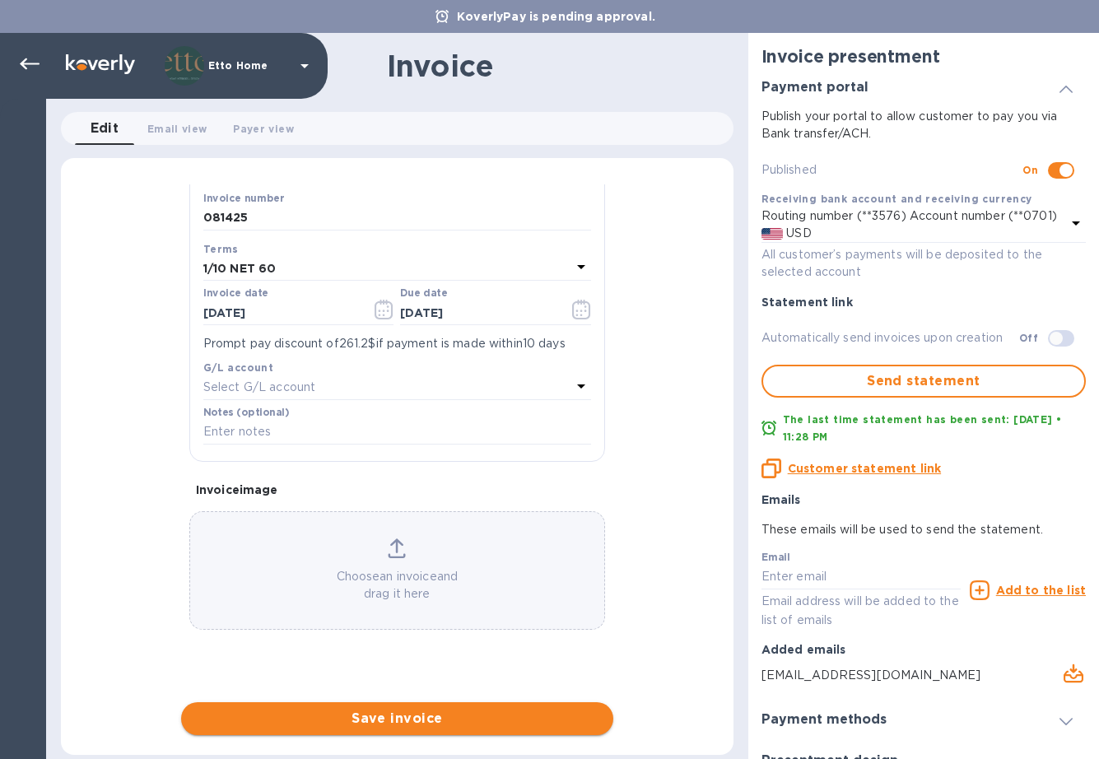
scroll to position [300, 0]
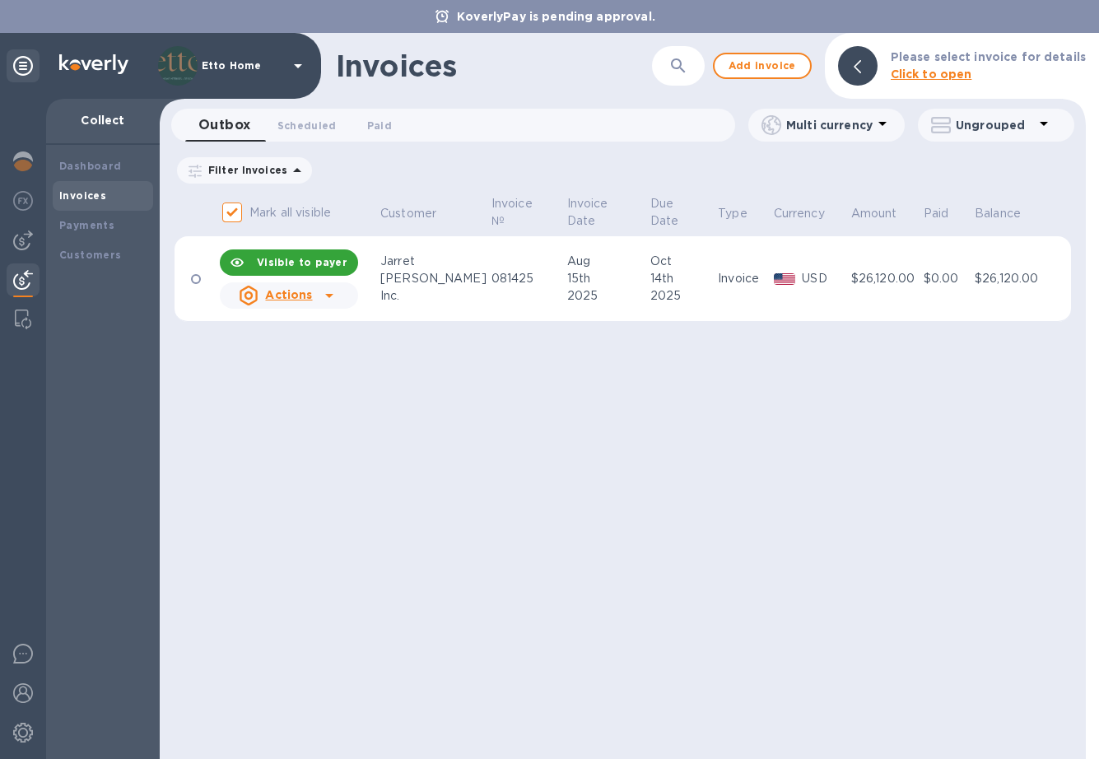
click at [340, 291] on div at bounding box center [329, 295] width 26 height 26
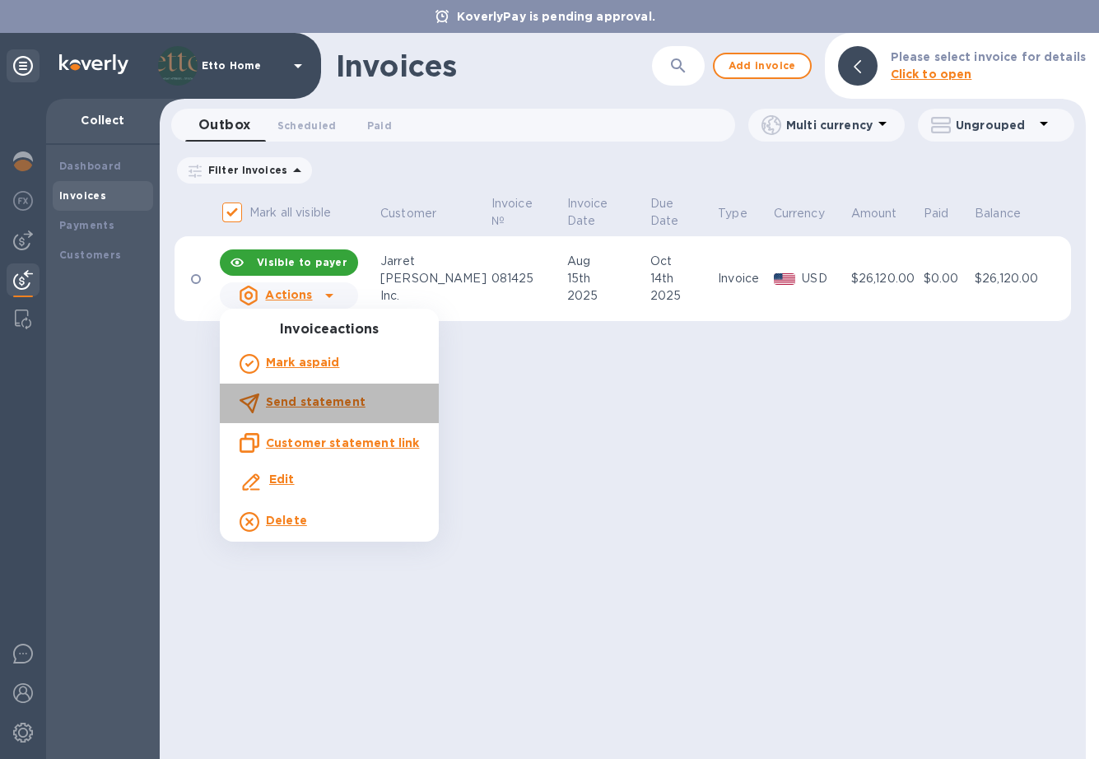
click at [338, 405] on b "Send statement" at bounding box center [316, 401] width 100 height 13
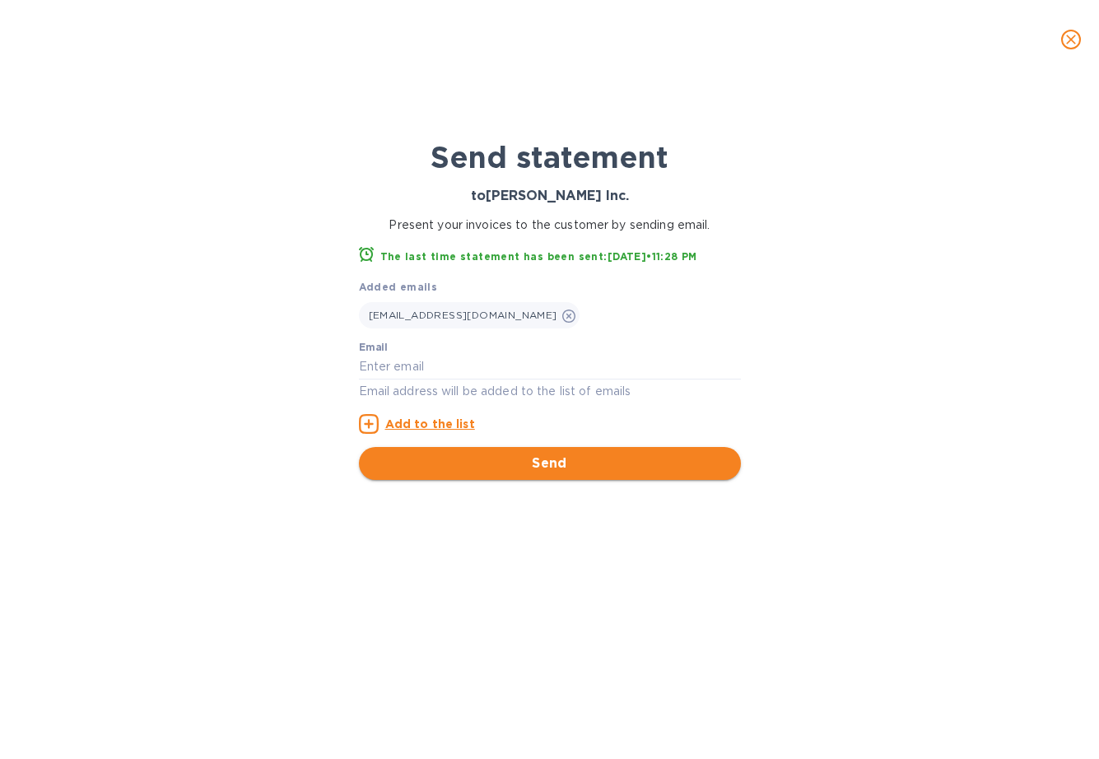
click at [611, 464] on span "Send" at bounding box center [550, 464] width 356 height 20
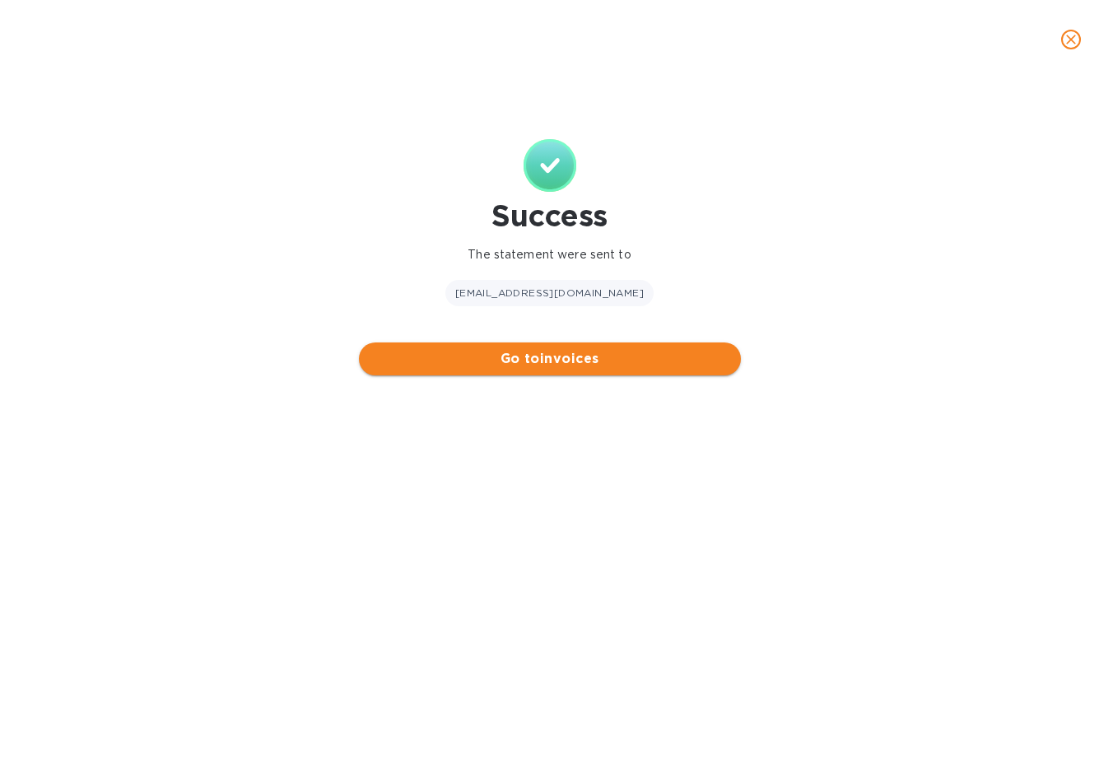
click at [541, 356] on span "Go to invoices" at bounding box center [550, 359] width 356 height 20
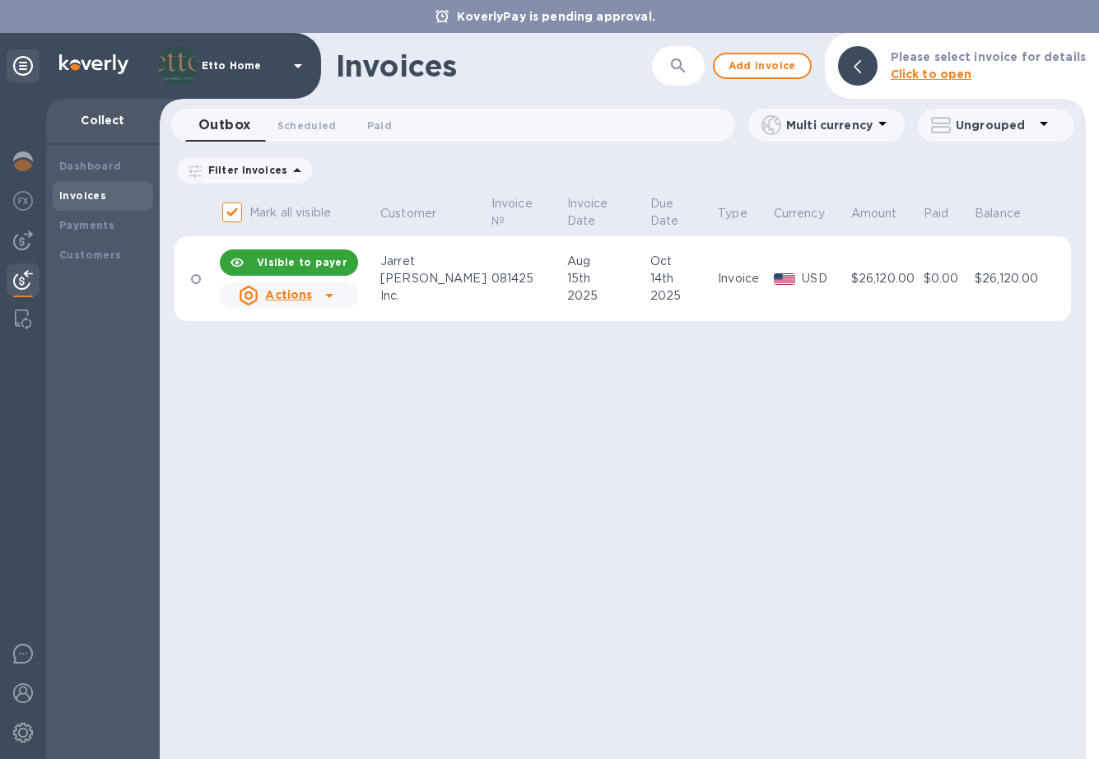
click at [338, 300] on div at bounding box center [329, 295] width 26 height 26
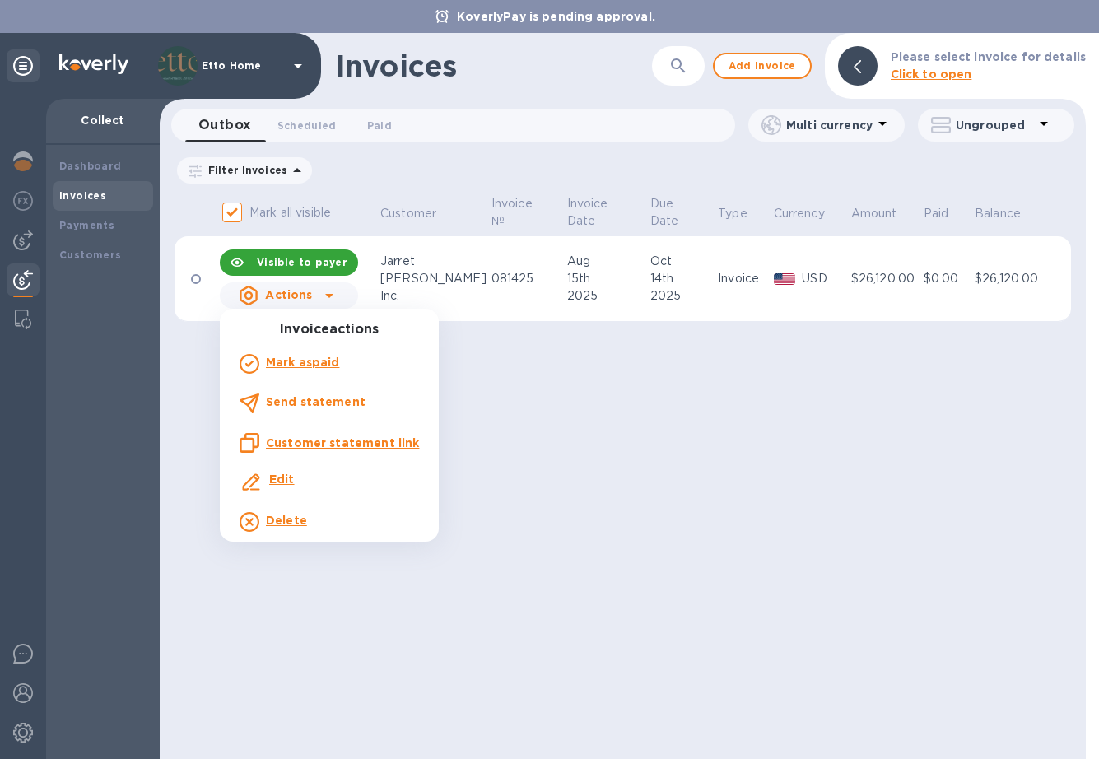
click at [291, 469] on div "Edit" at bounding box center [282, 483] width 32 height 30
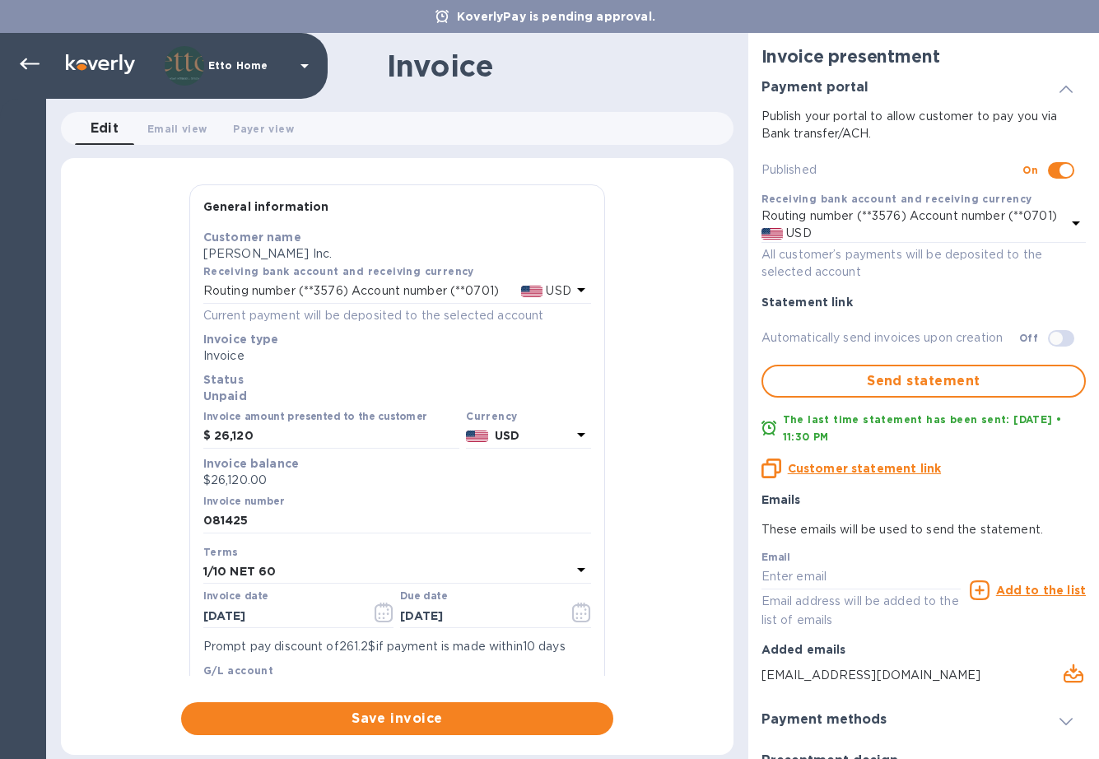
type input "[DATE]"
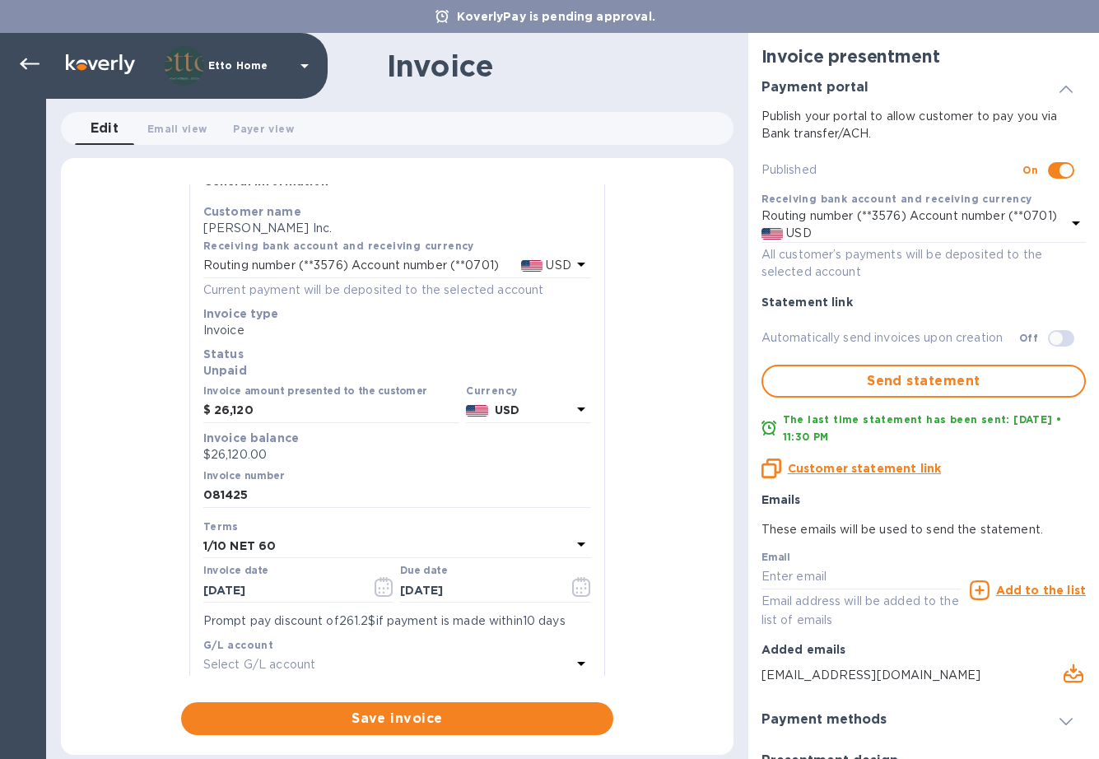
scroll to position [29, 0]
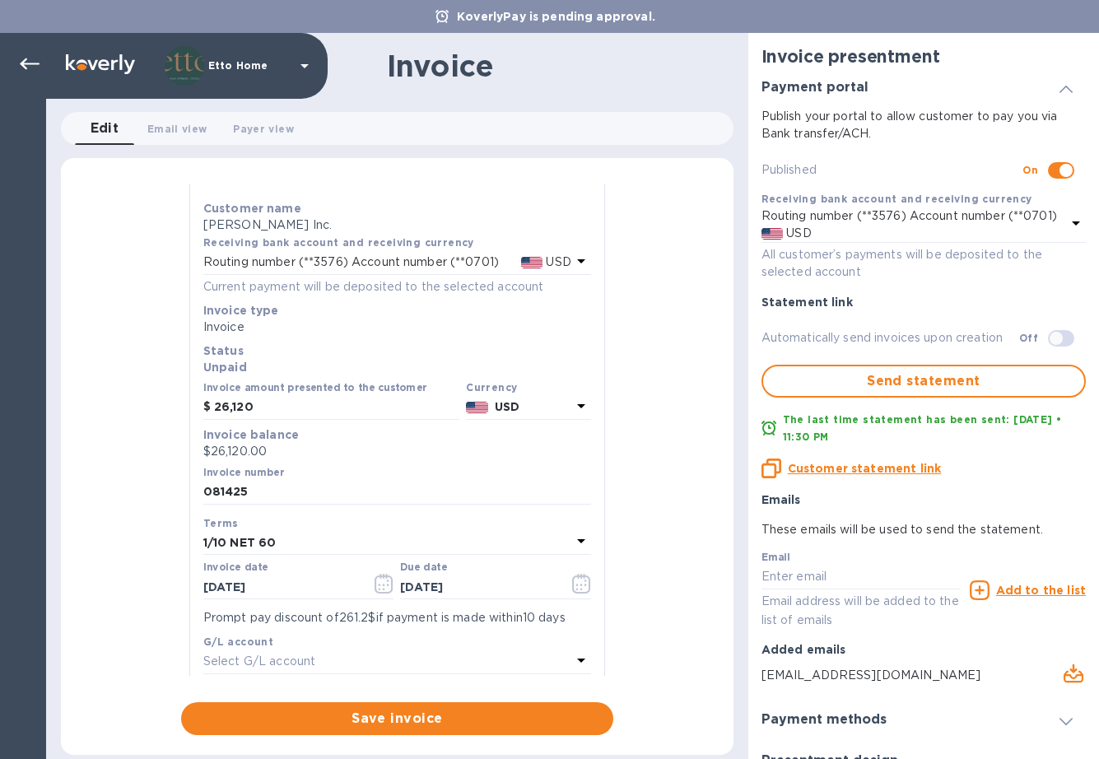
click at [322, 537] on div "1/10 NET 60" at bounding box center [387, 542] width 368 height 23
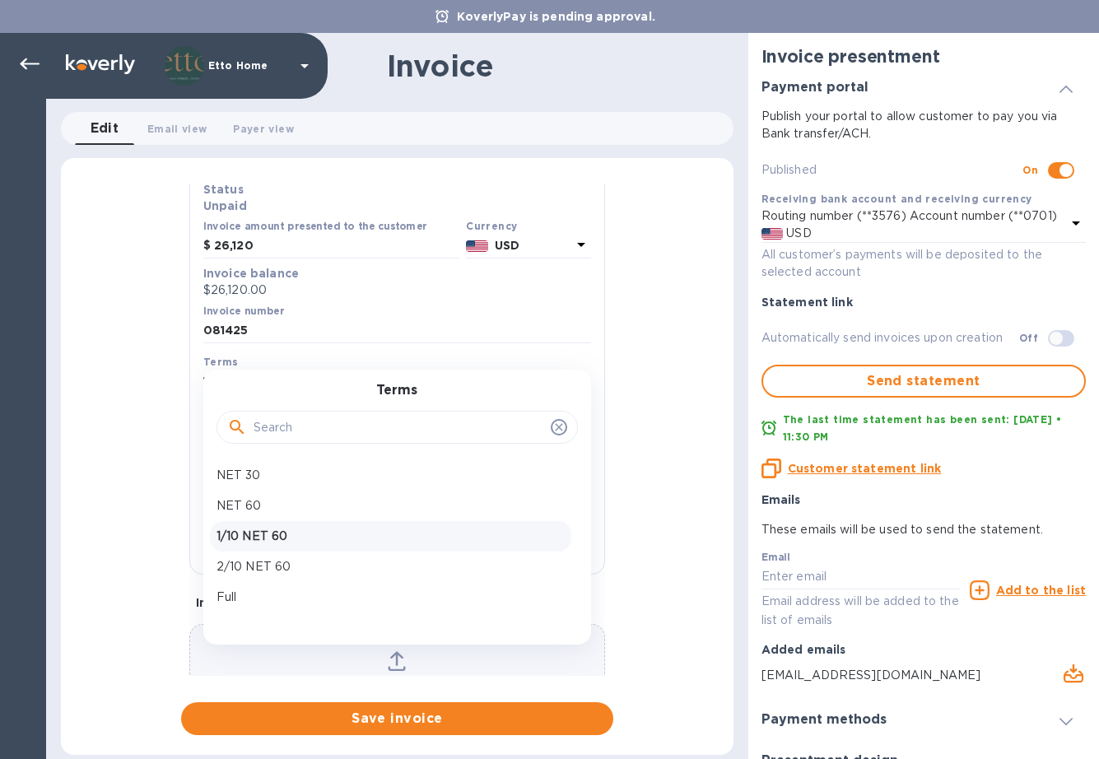
scroll to position [192, 0]
click at [297, 599] on p "Full" at bounding box center [391, 595] width 348 height 17
type input "[DATE]"
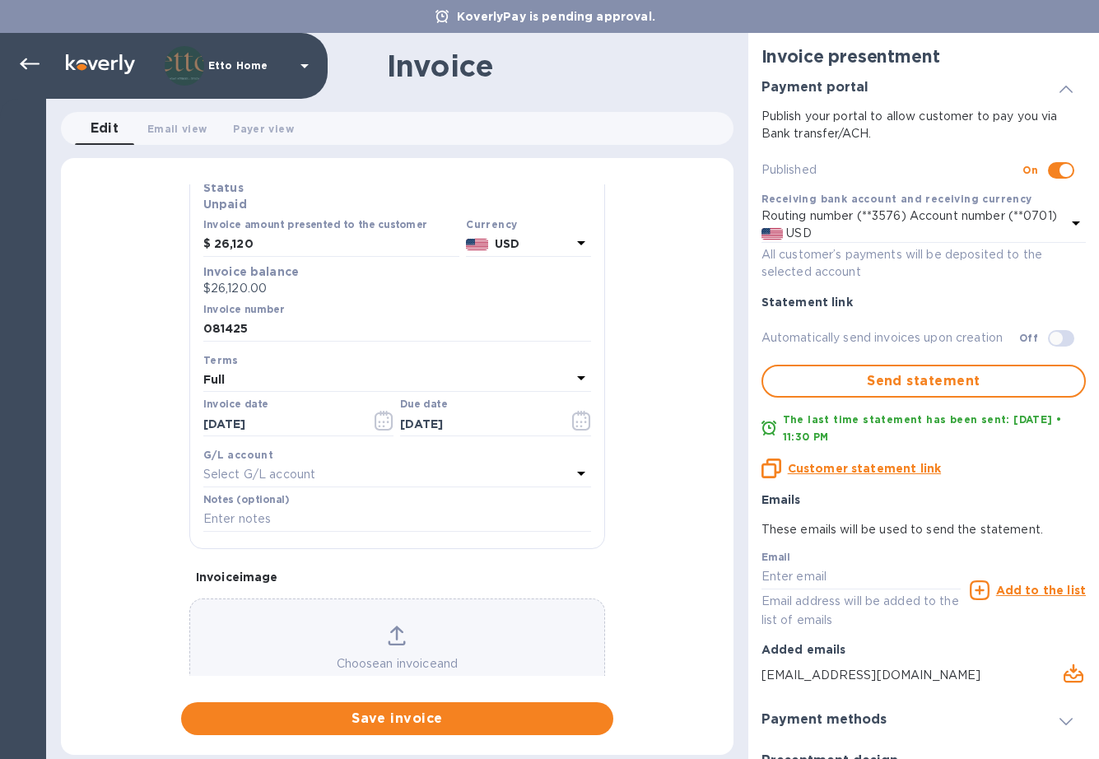
click at [634, 483] on div "General information Save Customer name [PERSON_NAME] Inc. Receiving bank accoun…" at bounding box center [397, 459] width 673 height 551
click at [279, 368] on div "Full" at bounding box center [387, 379] width 368 height 23
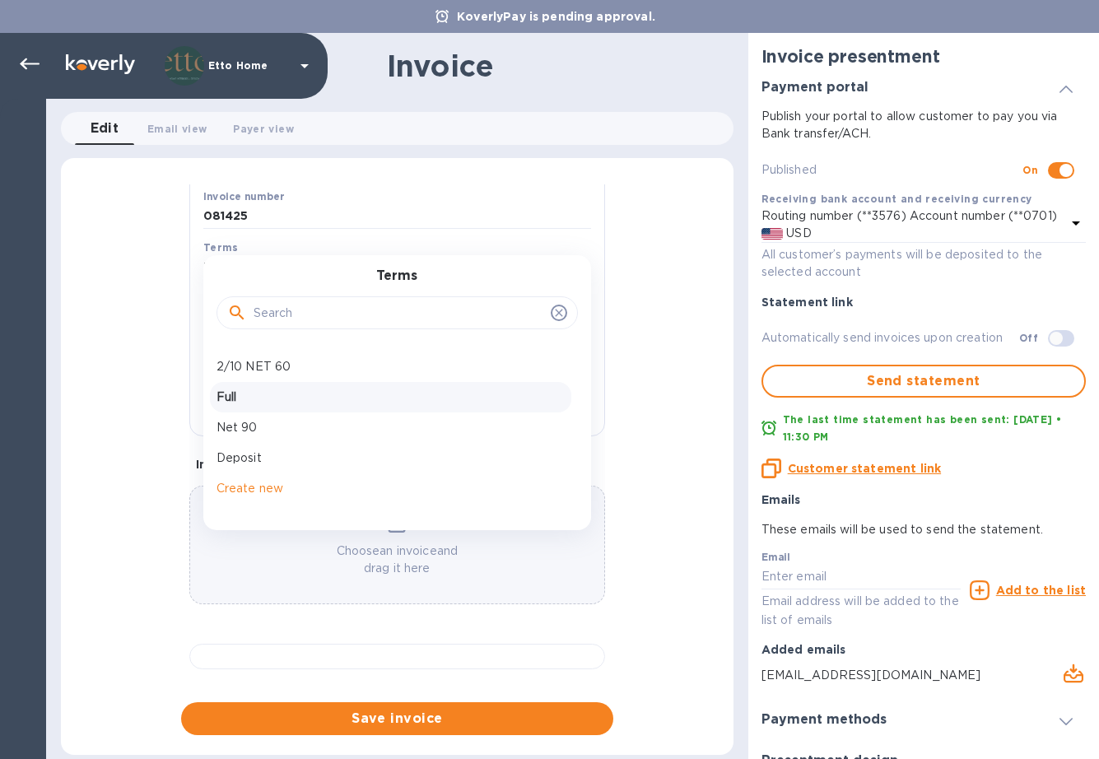
scroll to position [86, 0]
click at [265, 480] on p "Create new" at bounding box center [391, 488] width 348 height 17
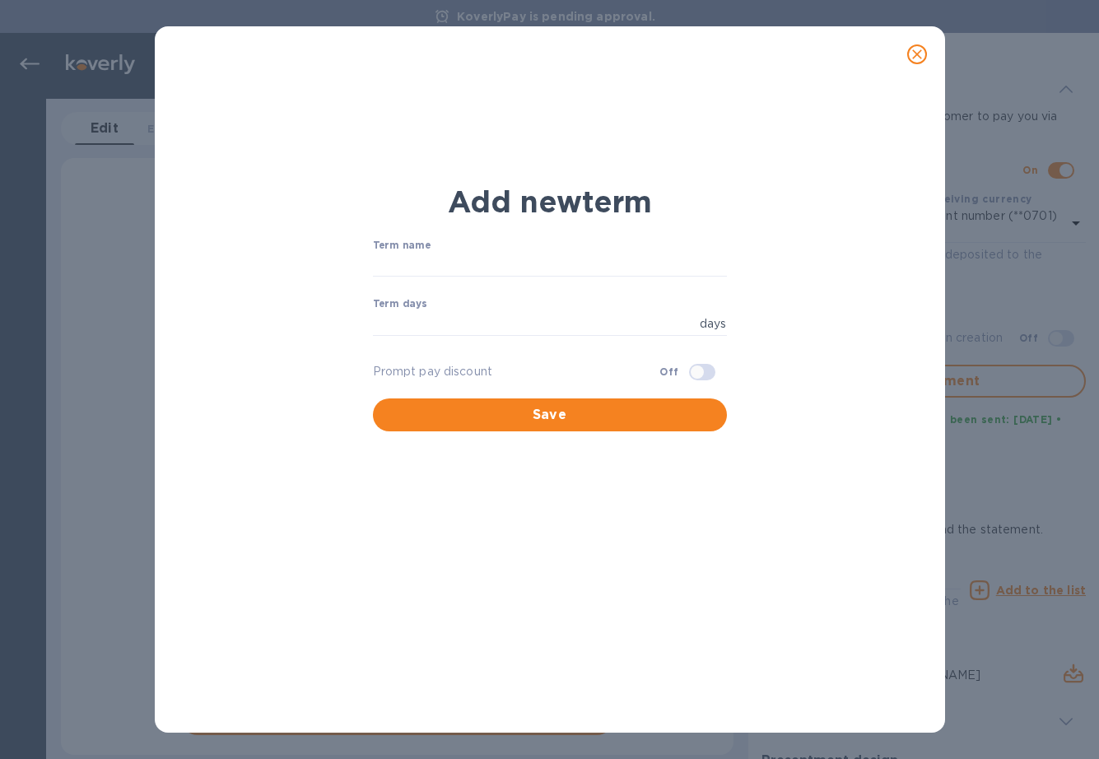
scroll to position [277, 0]
click at [566, 244] on div "Term name ​" at bounding box center [550, 269] width 354 height 59
click at [566, 254] on input "text" at bounding box center [550, 265] width 354 height 25
type input "D"
type input "50%"
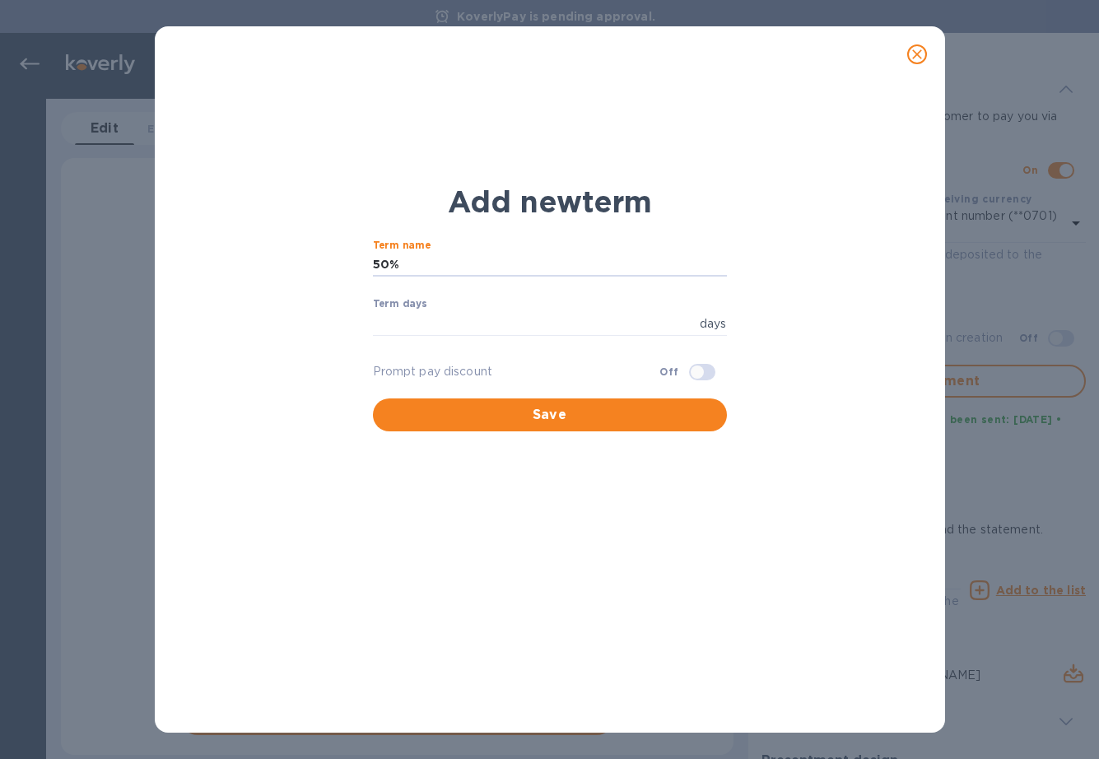
click at [573, 308] on div "Term days days ​" at bounding box center [550, 327] width 354 height 59
click at [576, 320] on input "number" at bounding box center [533, 323] width 320 height 25
type input "60"
click at [692, 374] on input "checkbox" at bounding box center [697, 372] width 84 height 28
checkbox input "true"
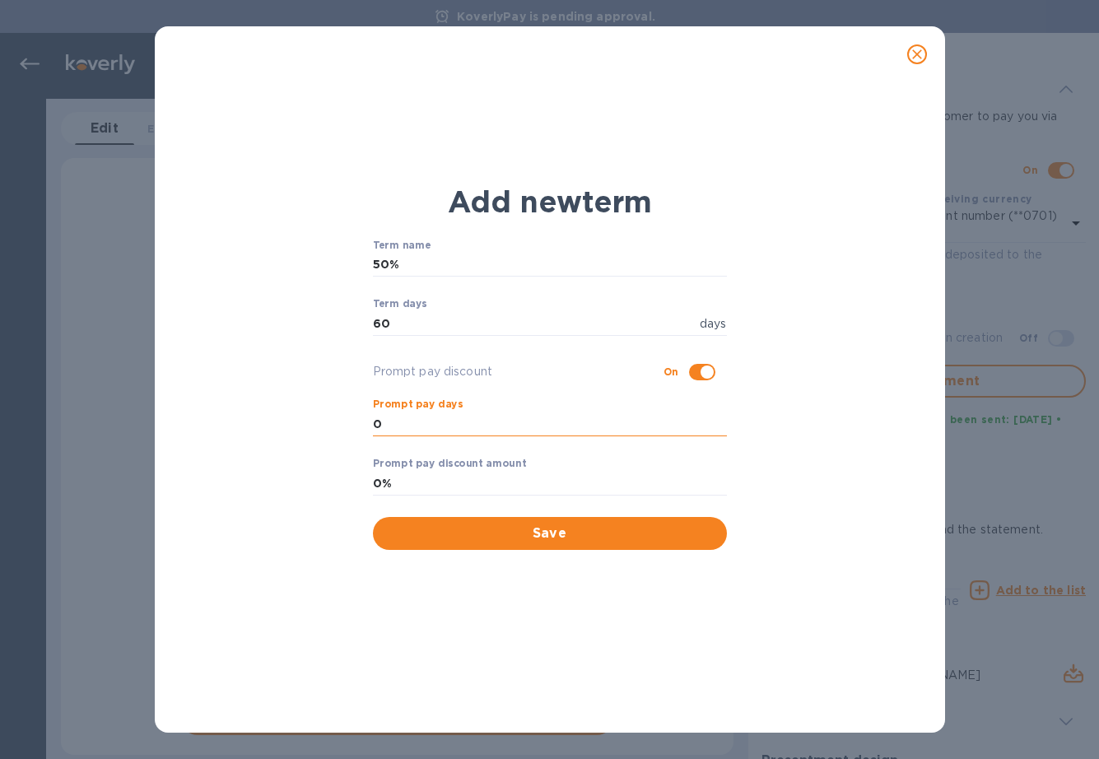
click at [532, 422] on input "0" at bounding box center [550, 424] width 354 height 25
click at [510, 482] on input "0%" at bounding box center [550, 483] width 354 height 25
type input "0%"
type input "50%"
click at [580, 529] on span "Save" at bounding box center [550, 534] width 328 height 20
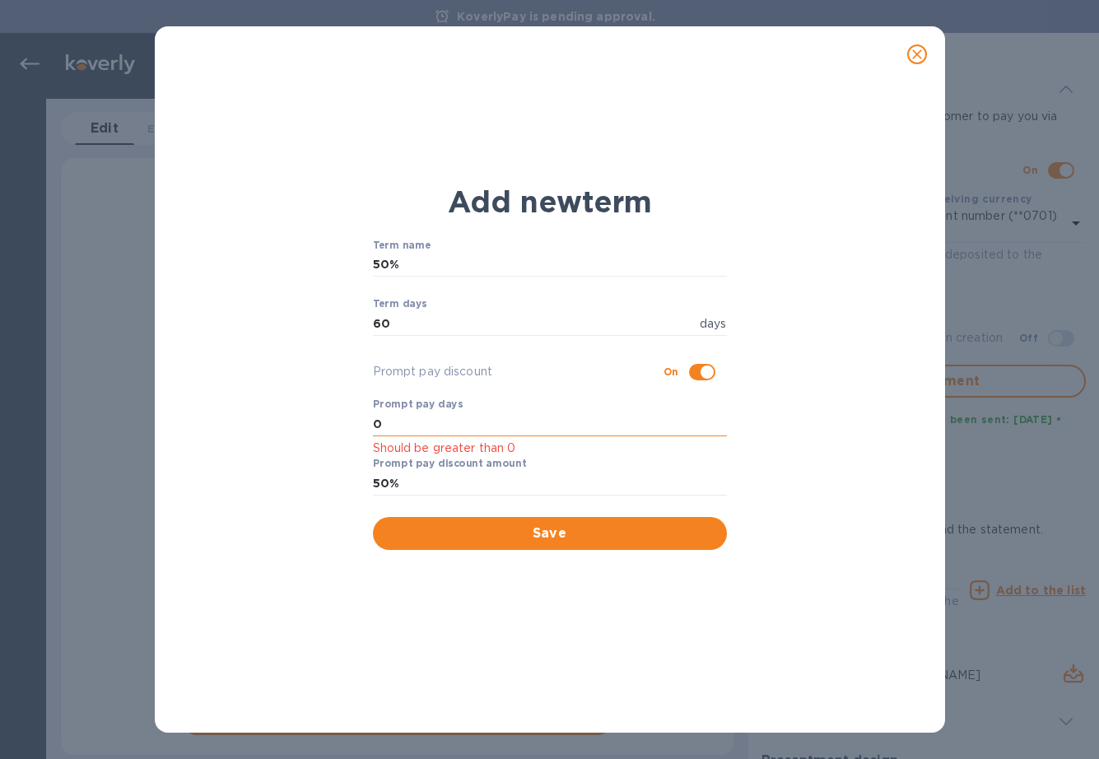
click at [479, 429] on input "0" at bounding box center [550, 424] width 354 height 25
click at [347, 408] on div "Add new term Term name 50% ​ Term days 60 days ​ Prompt pay discount On Prompt …" at bounding box center [550, 367] width 764 height 386
drag, startPoint x: 380, startPoint y: 421, endPoint x: 367, endPoint y: 421, distance: 13.2
click at [367, 421] on div "Term name 50% ​ Term days 60 days ​ Prompt pay discount On Prompt pay days 0 Sh…" at bounding box center [550, 395] width 374 height 330
type input "1"
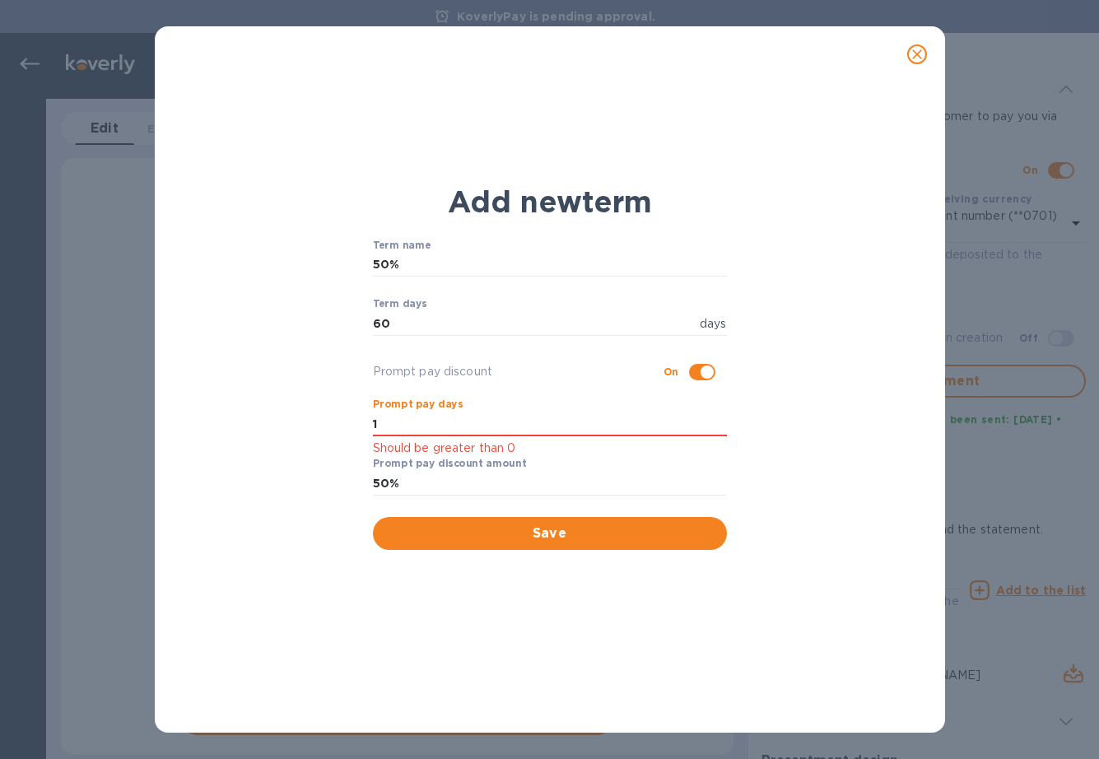
click at [515, 529] on span "Save" at bounding box center [550, 534] width 328 height 20
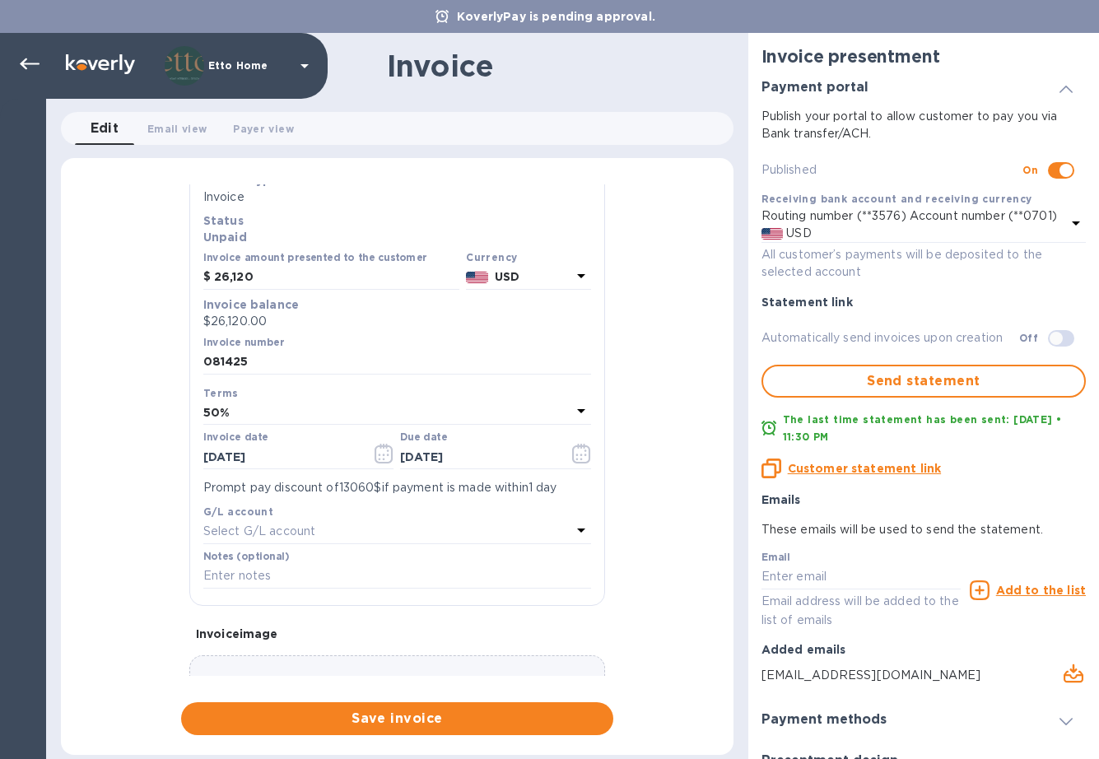
scroll to position [168, 0]
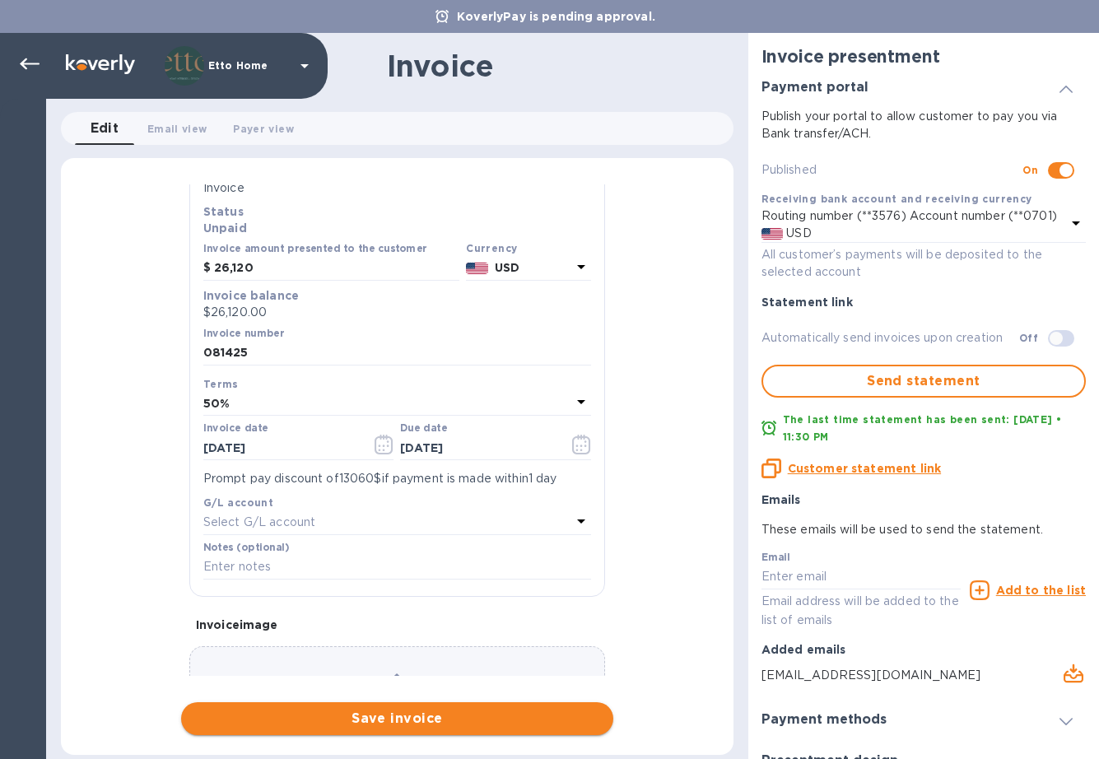
click at [405, 708] on button "Save invoice" at bounding box center [397, 718] width 432 height 33
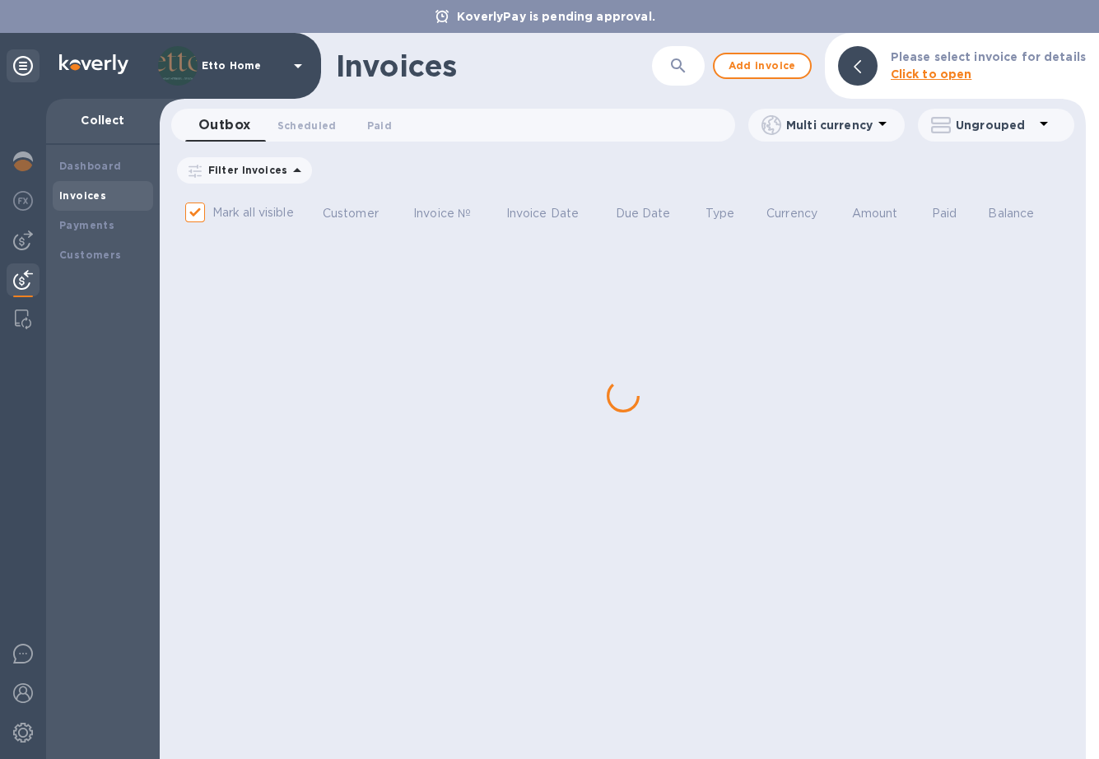
click at [332, 291] on div "Invoices ​ Add invoice Please select invoice for details Click to open Outbox 0…" at bounding box center [623, 396] width 926 height 726
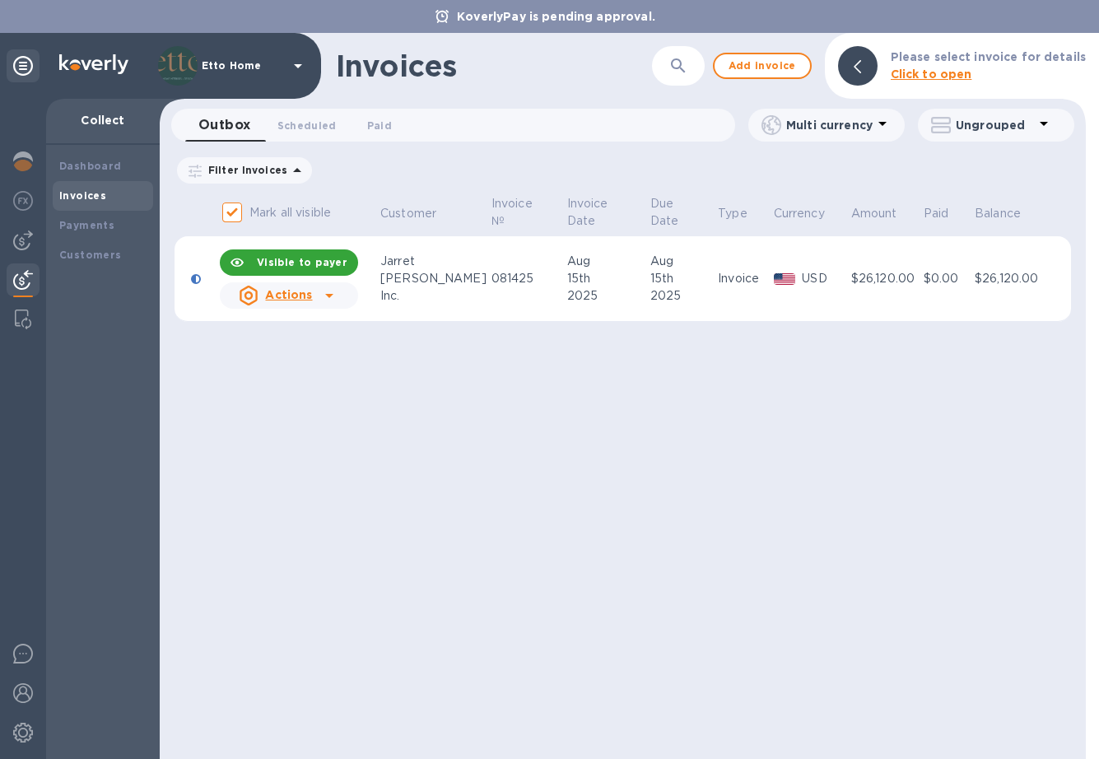
click at [332, 286] on icon at bounding box center [329, 296] width 20 height 20
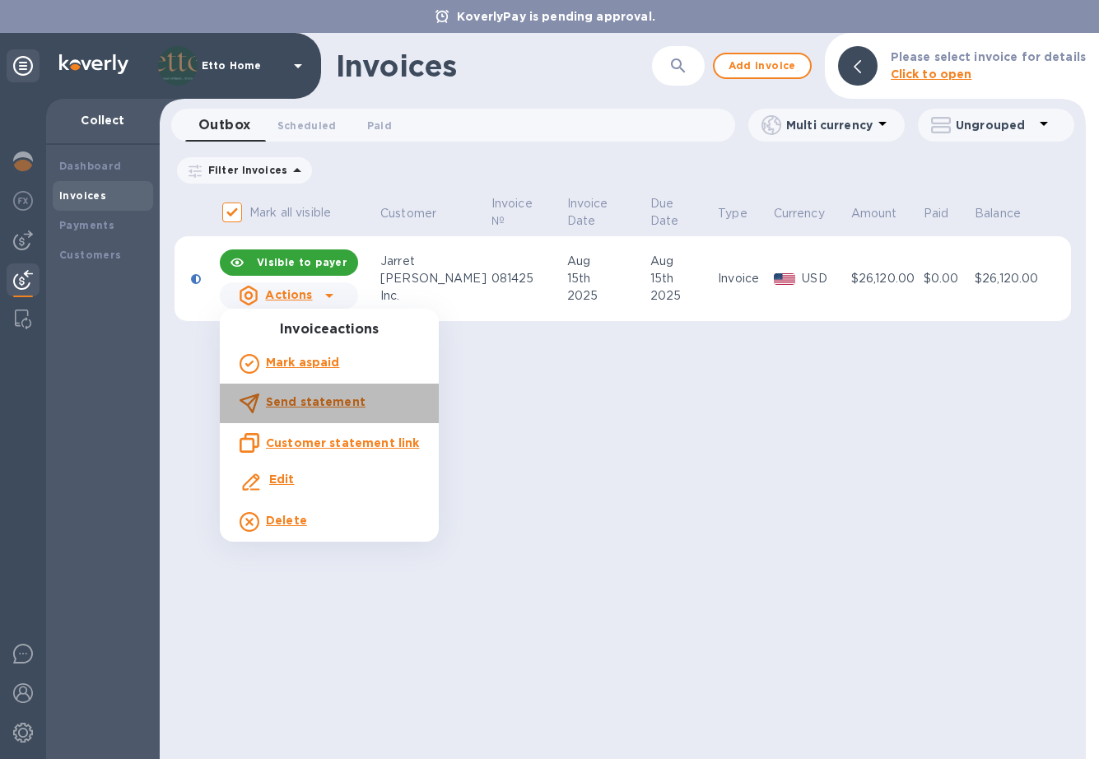
click at [347, 404] on b "Send statement" at bounding box center [316, 401] width 100 height 13
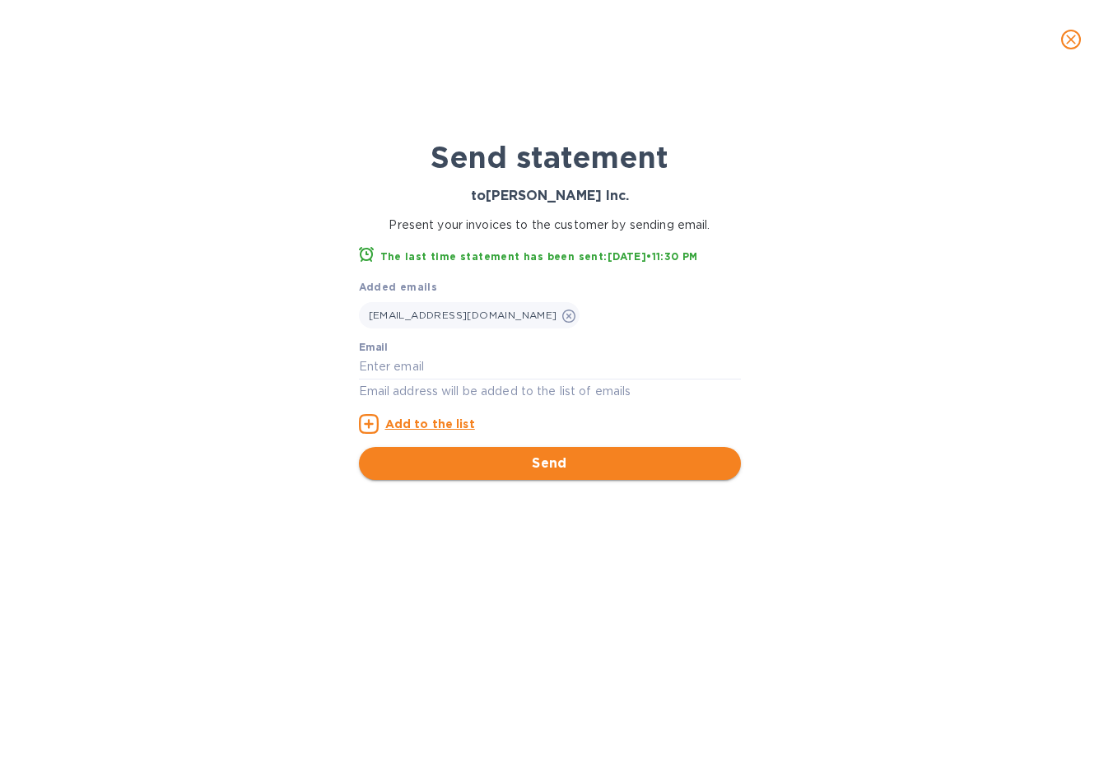
click at [489, 455] on span "Send" at bounding box center [550, 464] width 356 height 20
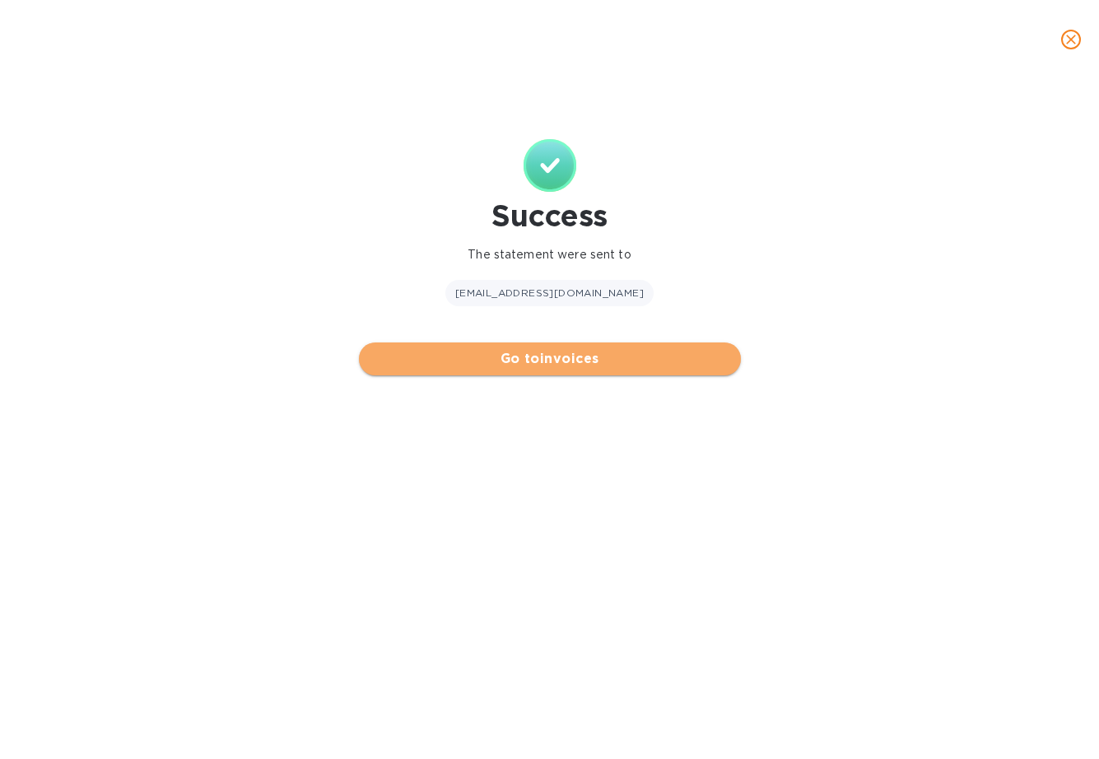
click at [533, 368] on span "Go to invoices" at bounding box center [550, 359] width 356 height 20
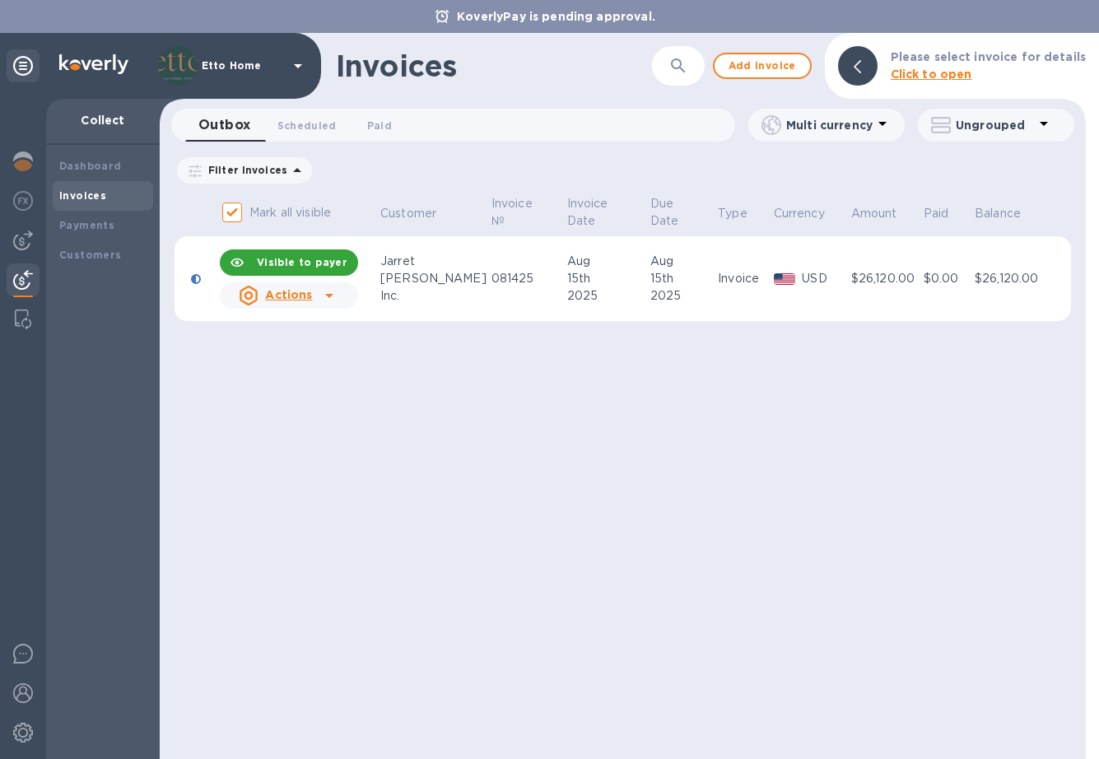
click at [326, 297] on icon at bounding box center [329, 296] width 20 height 20
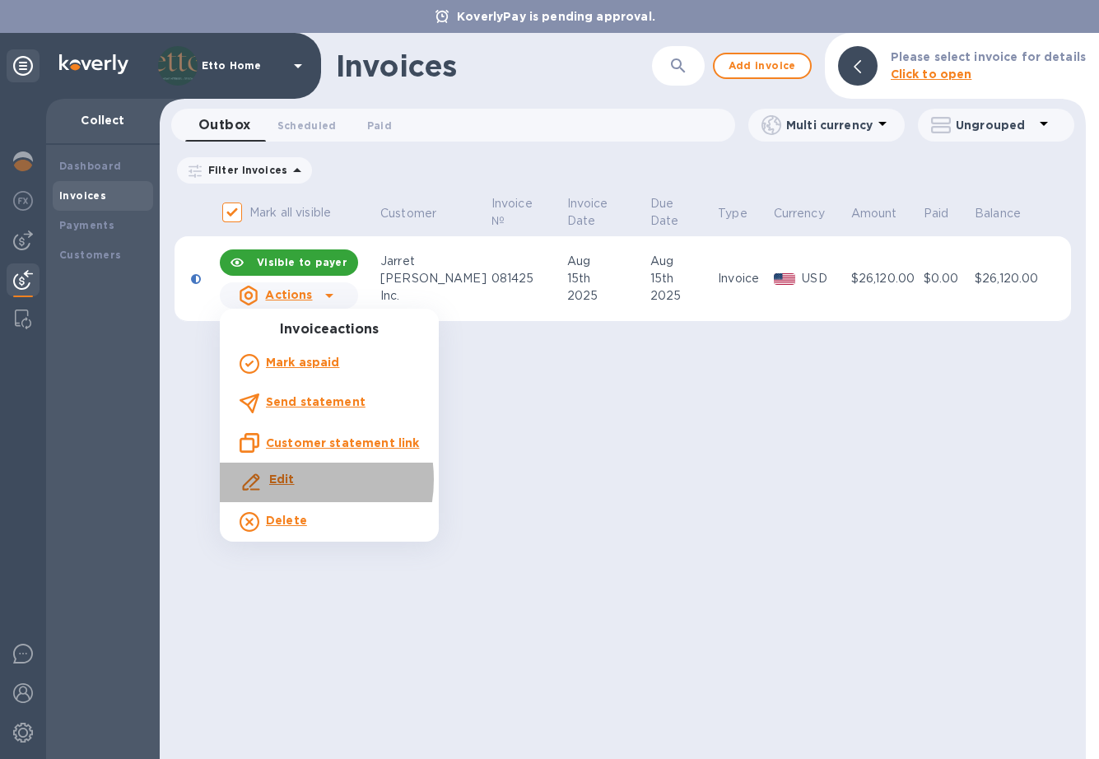
click at [292, 479] on b "Edit" at bounding box center [282, 479] width 26 height 13
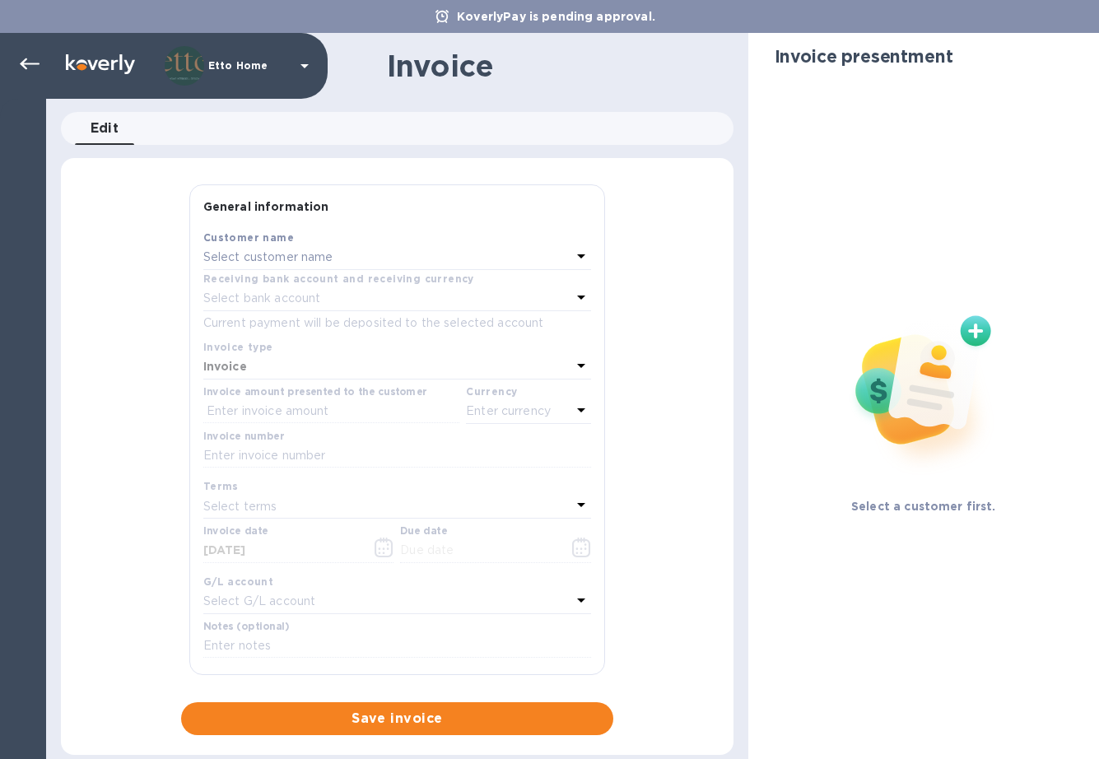
type input "[DATE]"
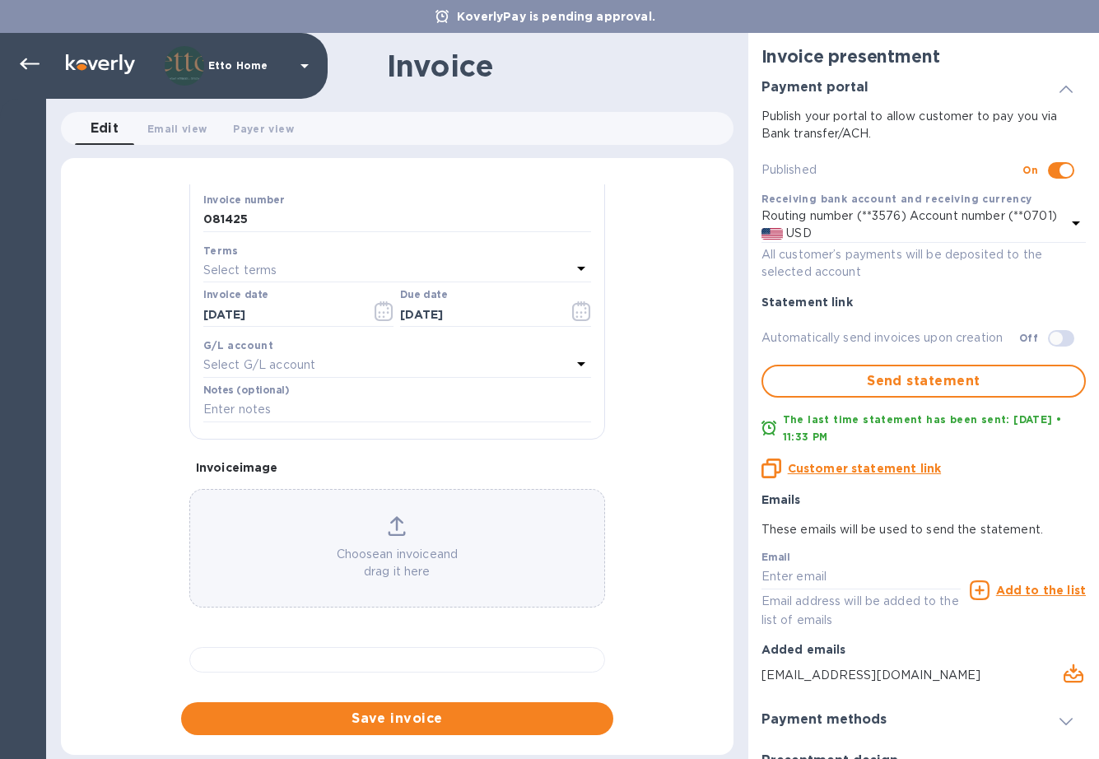
scroll to position [189, 0]
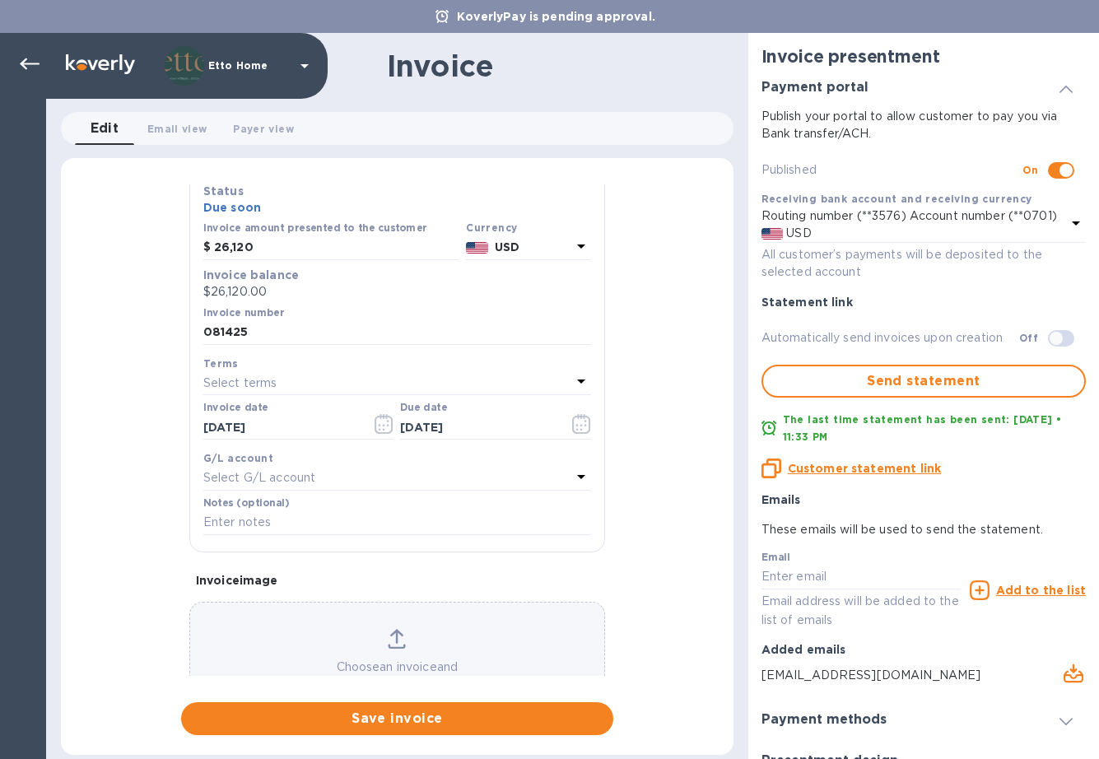
click at [314, 375] on div "Select terms" at bounding box center [387, 382] width 368 height 23
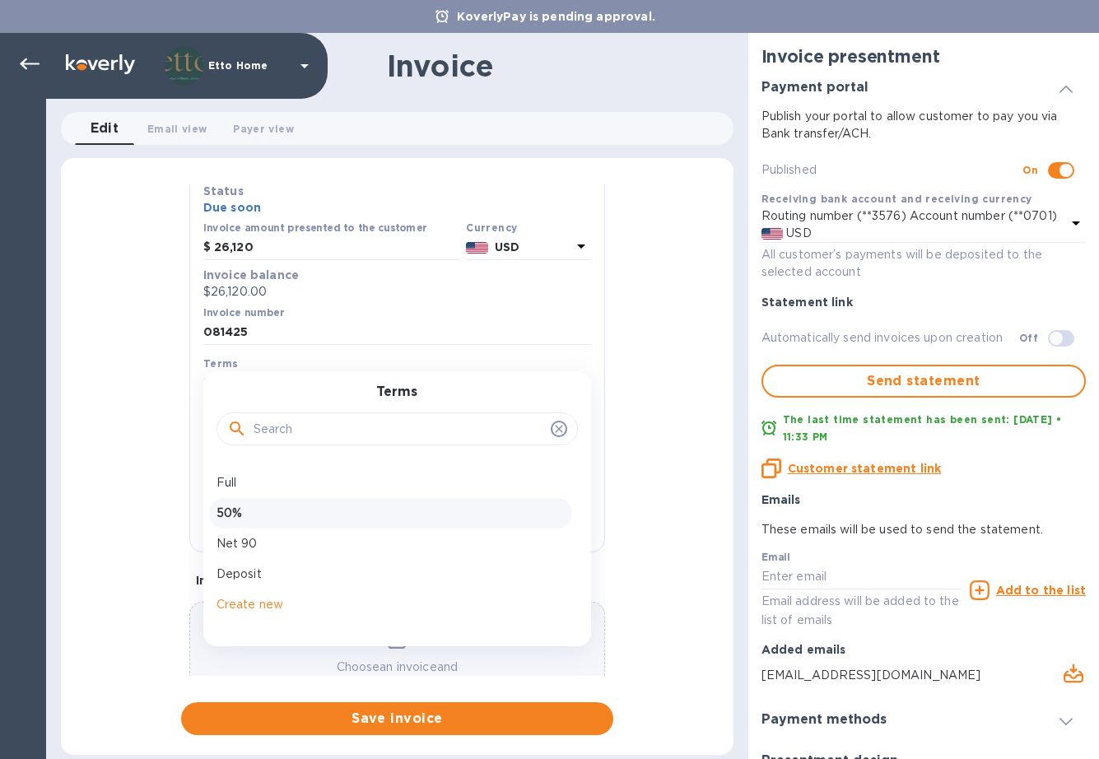
scroll to position [116, 0]
click at [258, 507] on p "50%" at bounding box center [391, 513] width 348 height 17
type input "[DATE]"
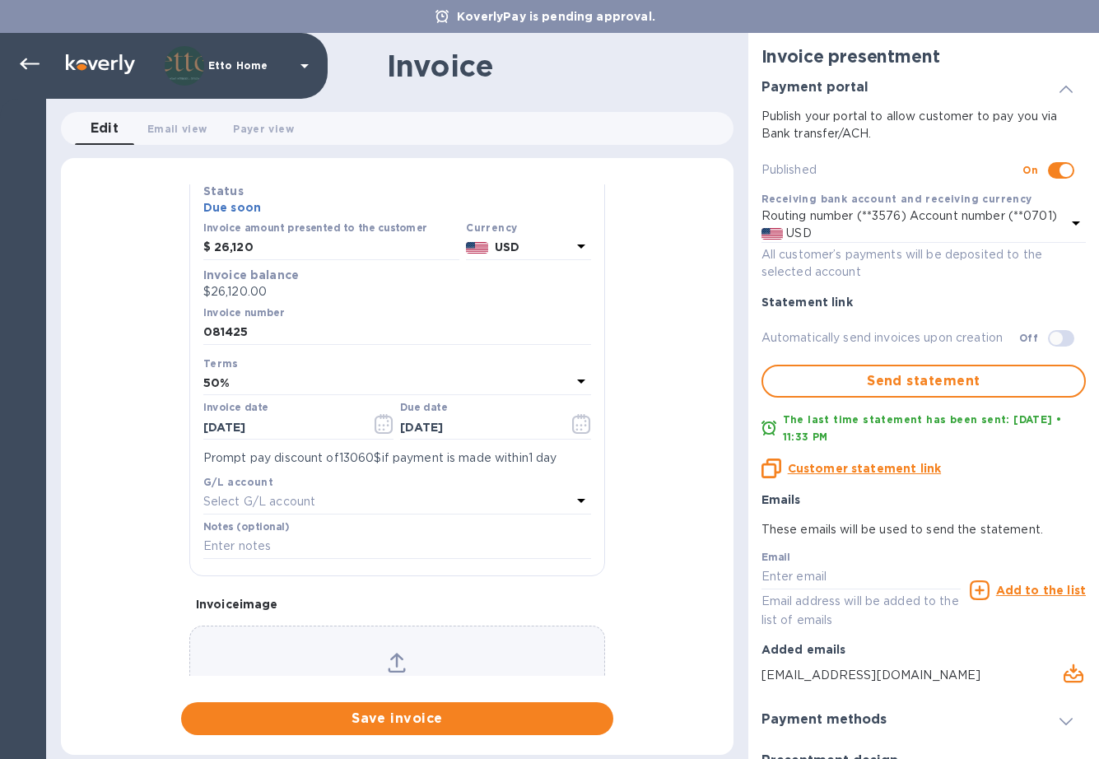
scroll to position [0, 0]
click at [419, 712] on span "Save invoice" at bounding box center [397, 719] width 406 height 20
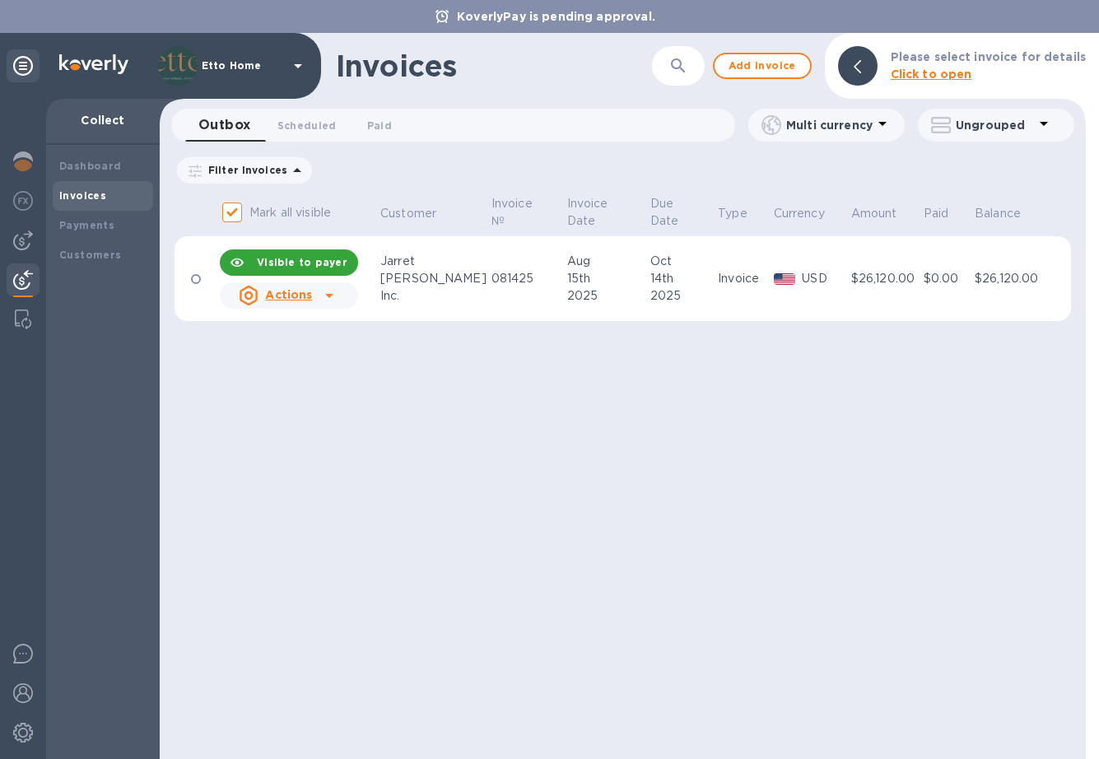
click at [406, 277] on div "[PERSON_NAME]" at bounding box center [433, 278] width 106 height 17
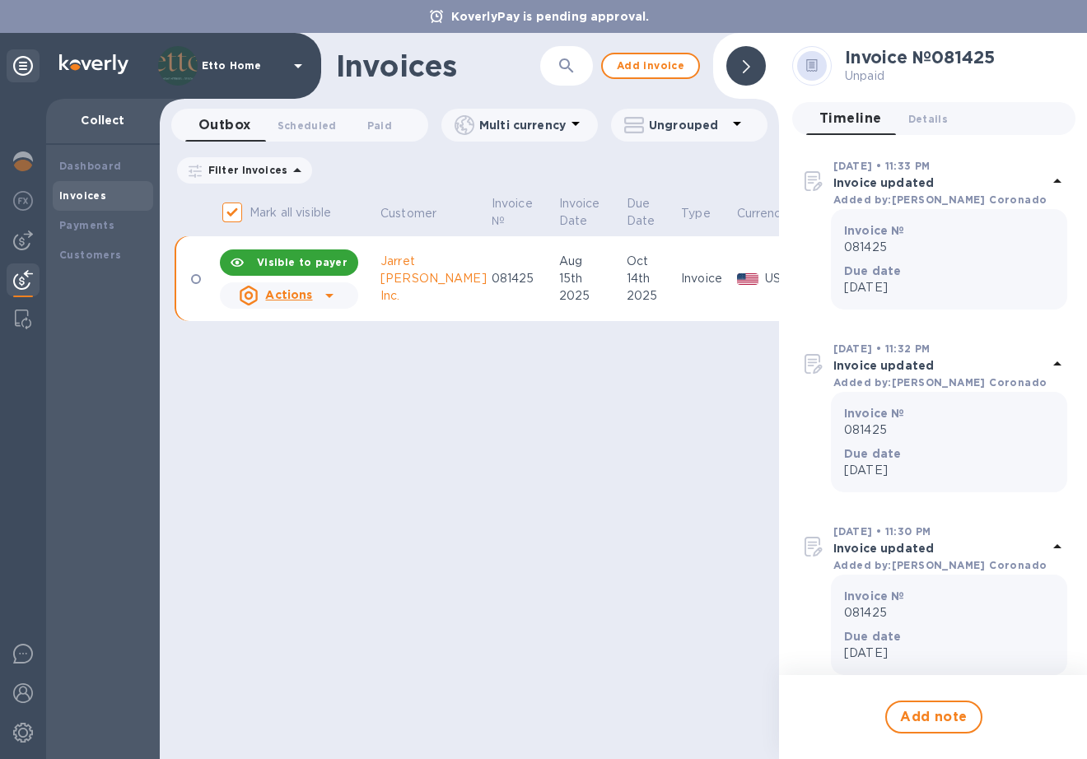
click at [325, 293] on icon at bounding box center [329, 296] width 20 height 20
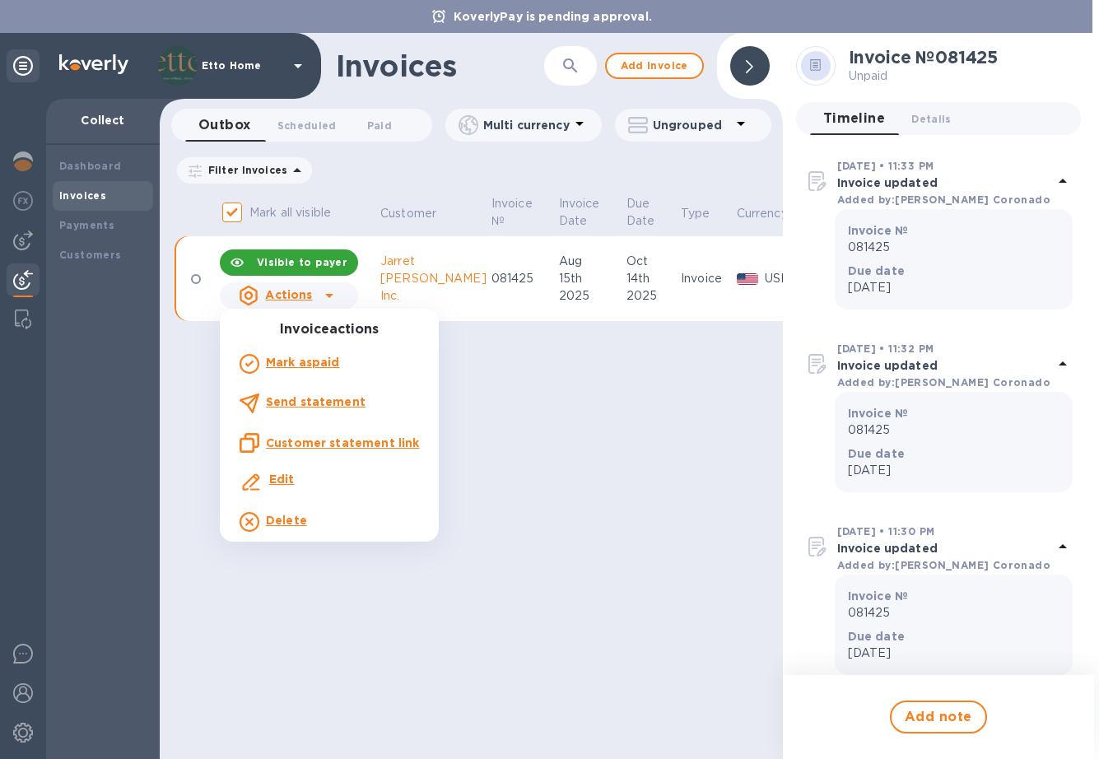
click at [296, 481] on div "Edit" at bounding box center [282, 483] width 32 height 30
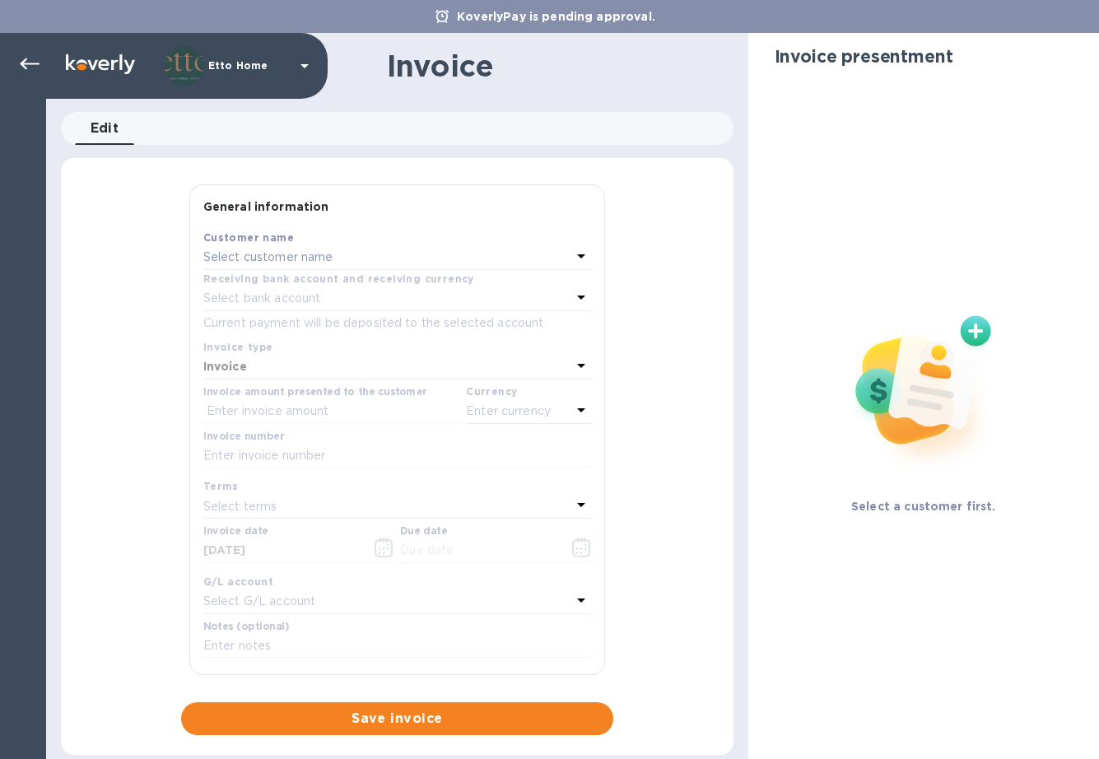
type input "[DATE]"
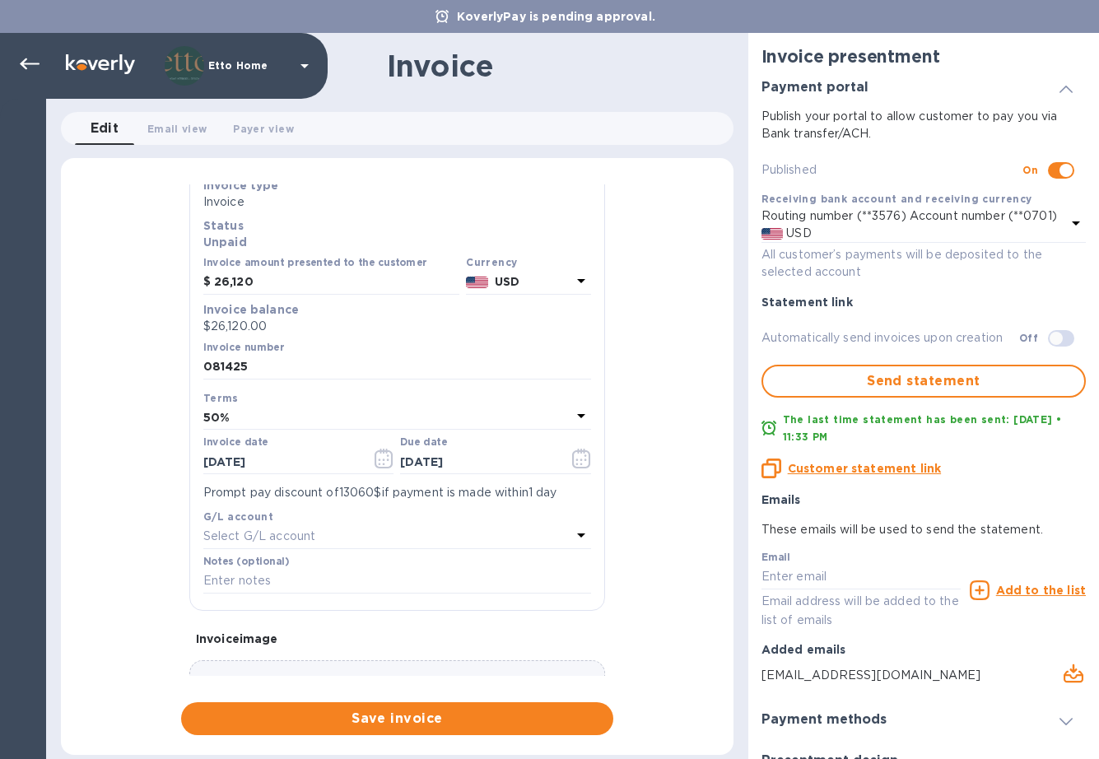
scroll to position [153, 0]
click at [258, 416] on div "50%" at bounding box center [387, 418] width 368 height 23
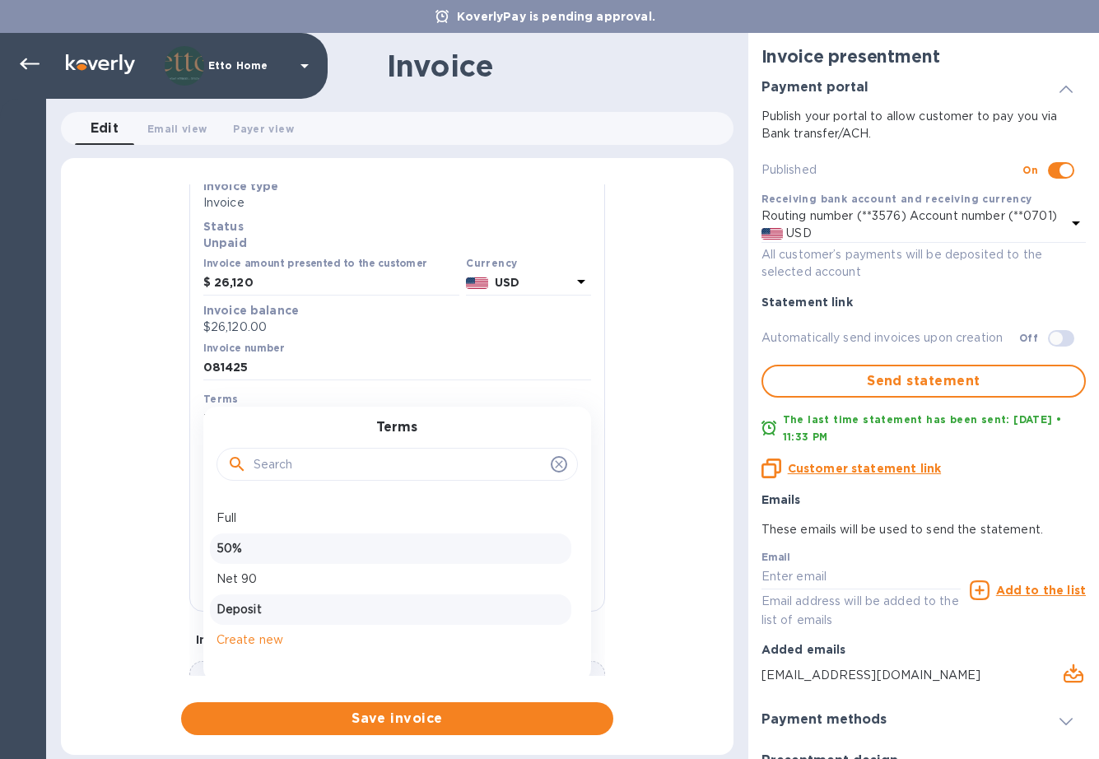
scroll to position [116, 0]
click at [267, 540] on p "50%" at bounding box center [391, 548] width 348 height 17
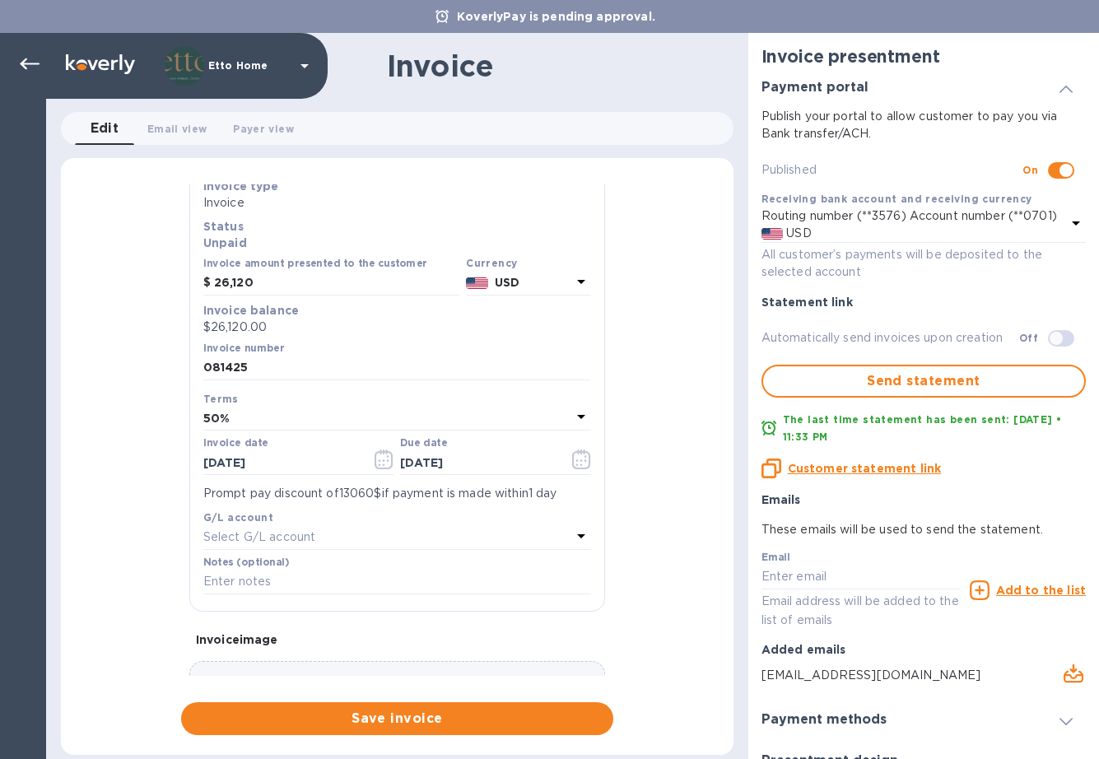
click at [659, 520] on div "General information Save Customer name [PERSON_NAME] Inc. Receiving bank accoun…" at bounding box center [397, 459] width 673 height 551
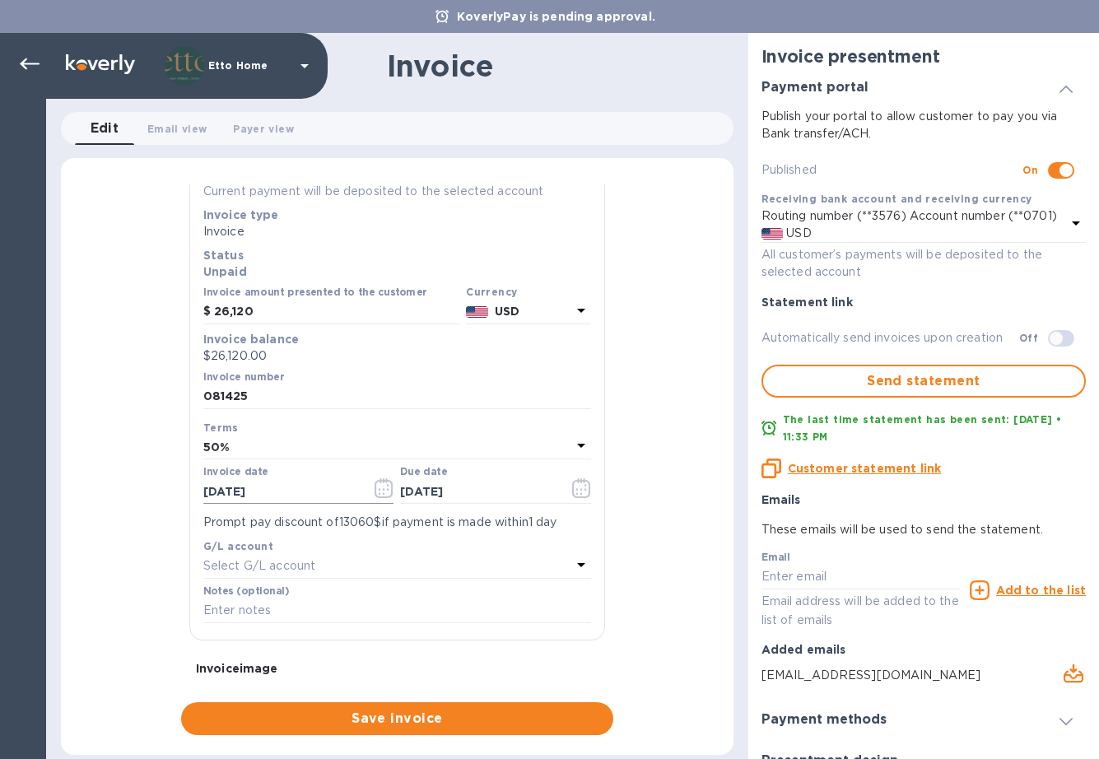
scroll to position [119, 0]
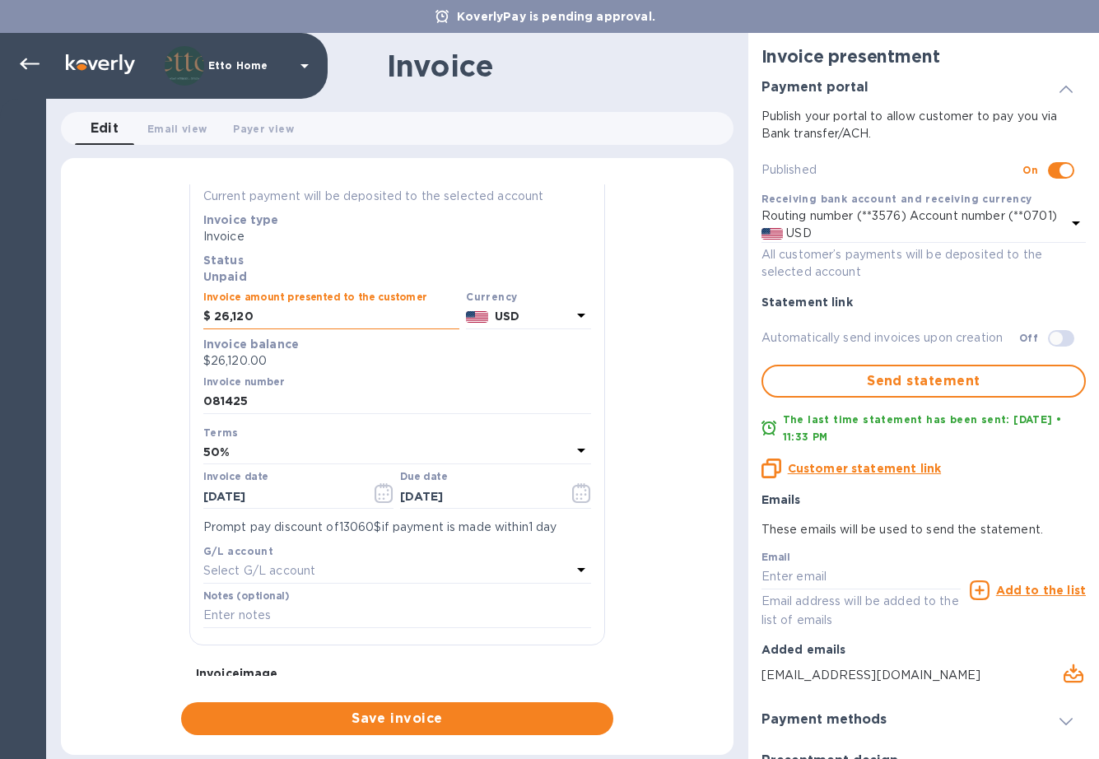
click at [282, 321] on input "26,120" at bounding box center [336, 317] width 245 height 25
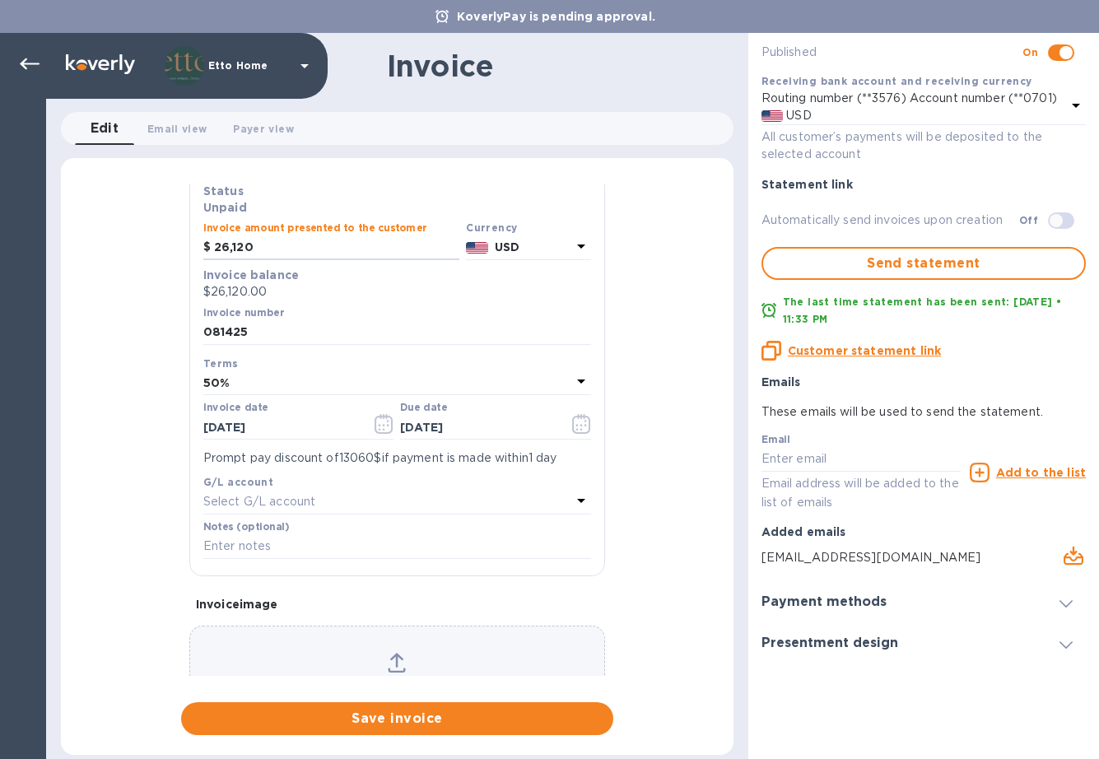
scroll to position [0, 0]
click at [1070, 606] on div at bounding box center [1066, 602] width 40 height 16
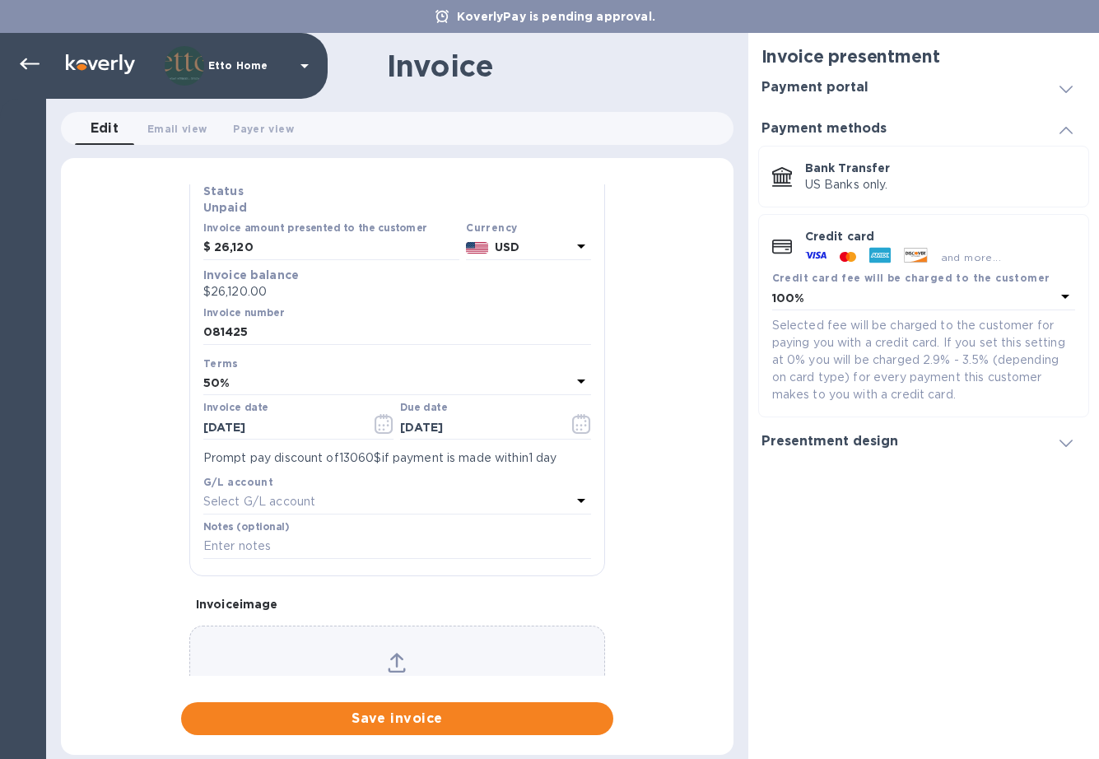
click at [955, 234] on p "Credit card" at bounding box center [940, 236] width 270 height 16
click at [866, 432] on div "Presentment design" at bounding box center [923, 441] width 324 height 41
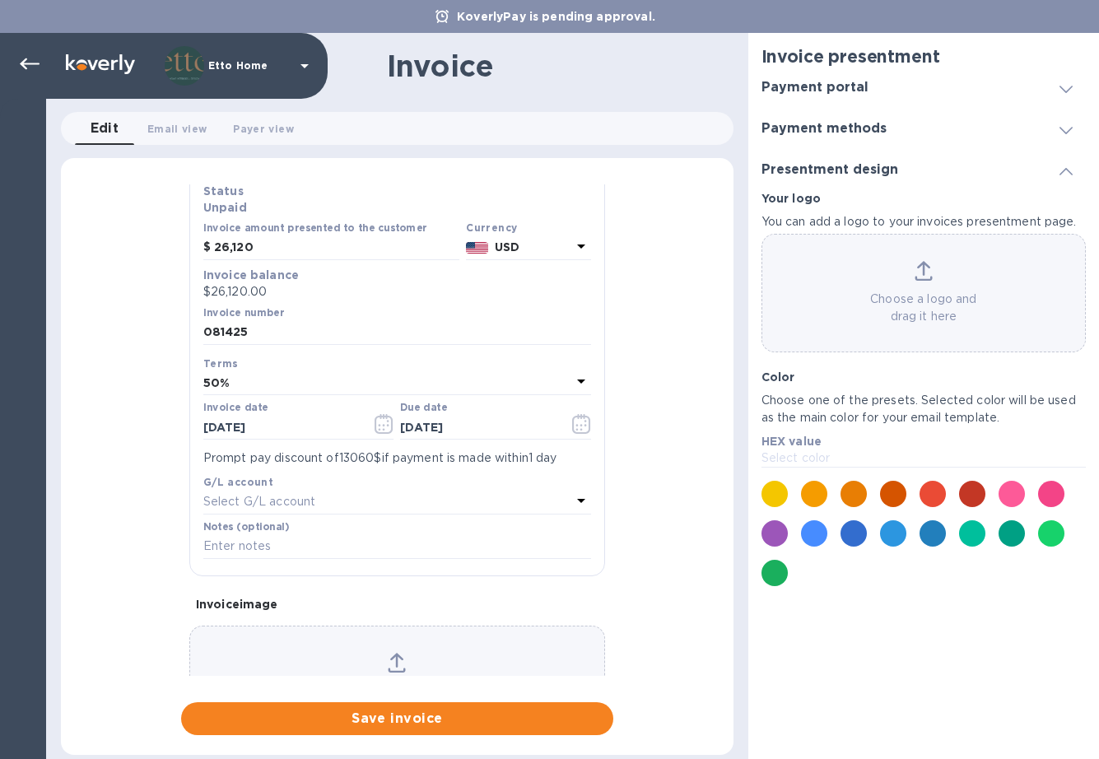
click at [958, 627] on div at bounding box center [923, 634] width 324 height 82
click at [862, 91] on h3 "Payment portal" at bounding box center [814, 88] width 107 height 16
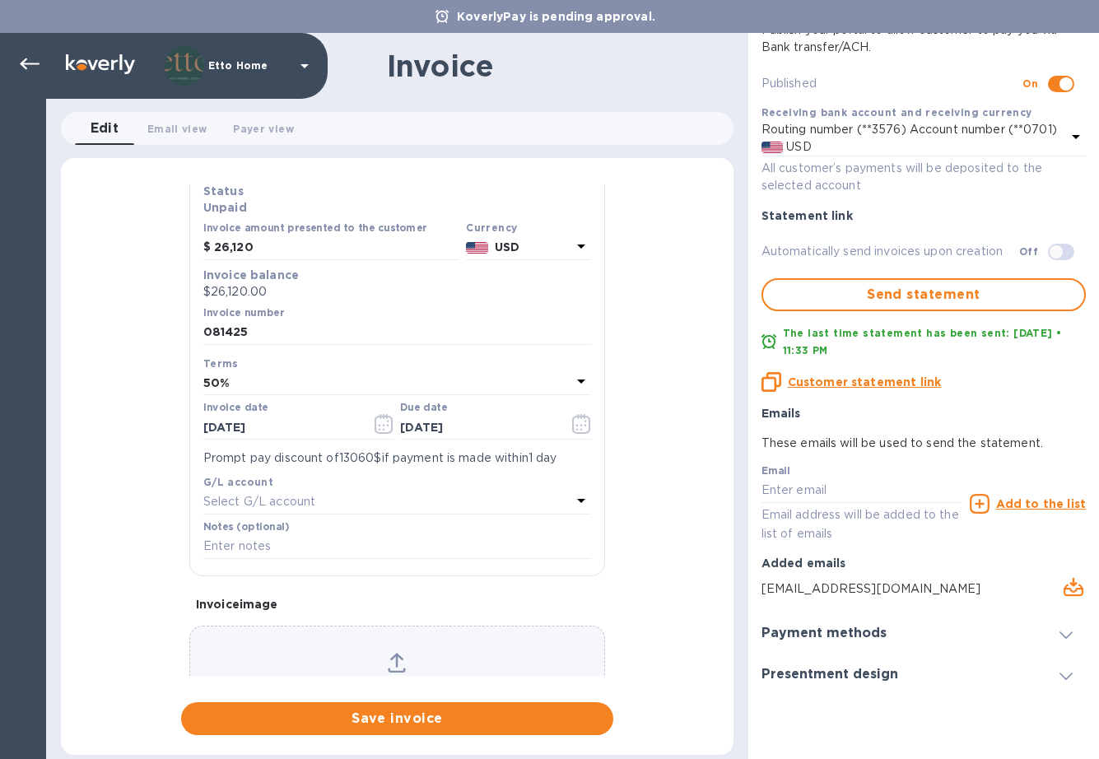
scroll to position [97, 0]
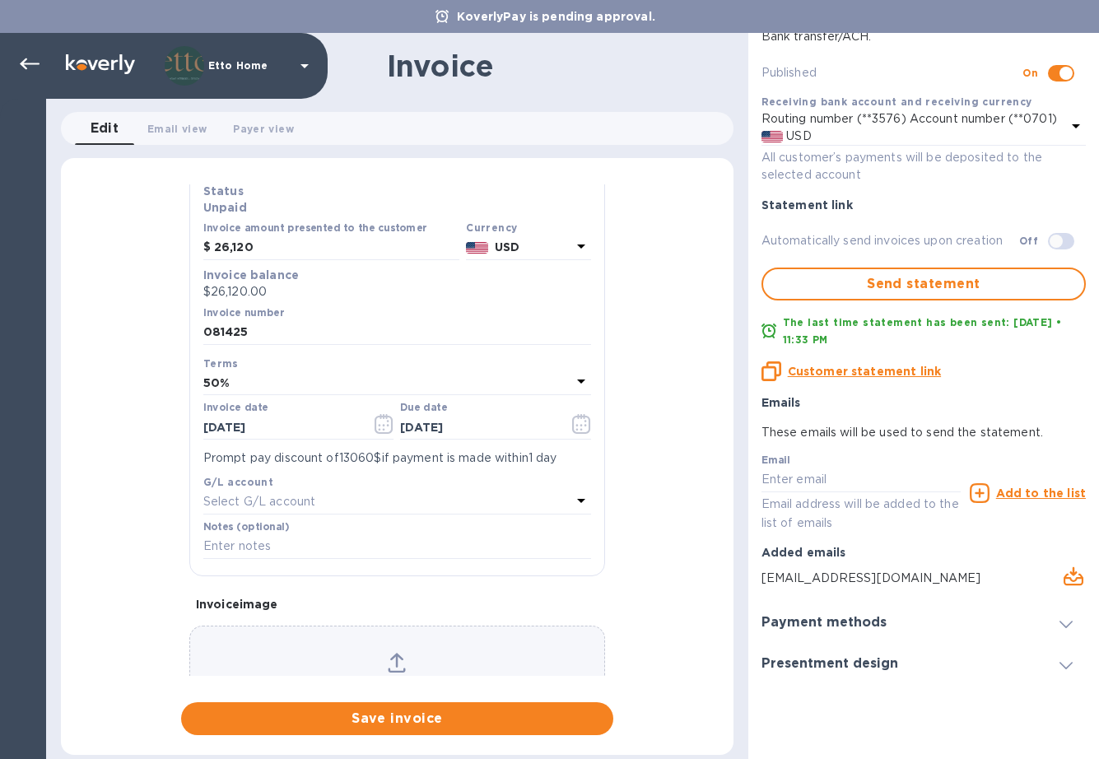
click at [855, 626] on div "Payment methods" at bounding box center [923, 622] width 324 height 41
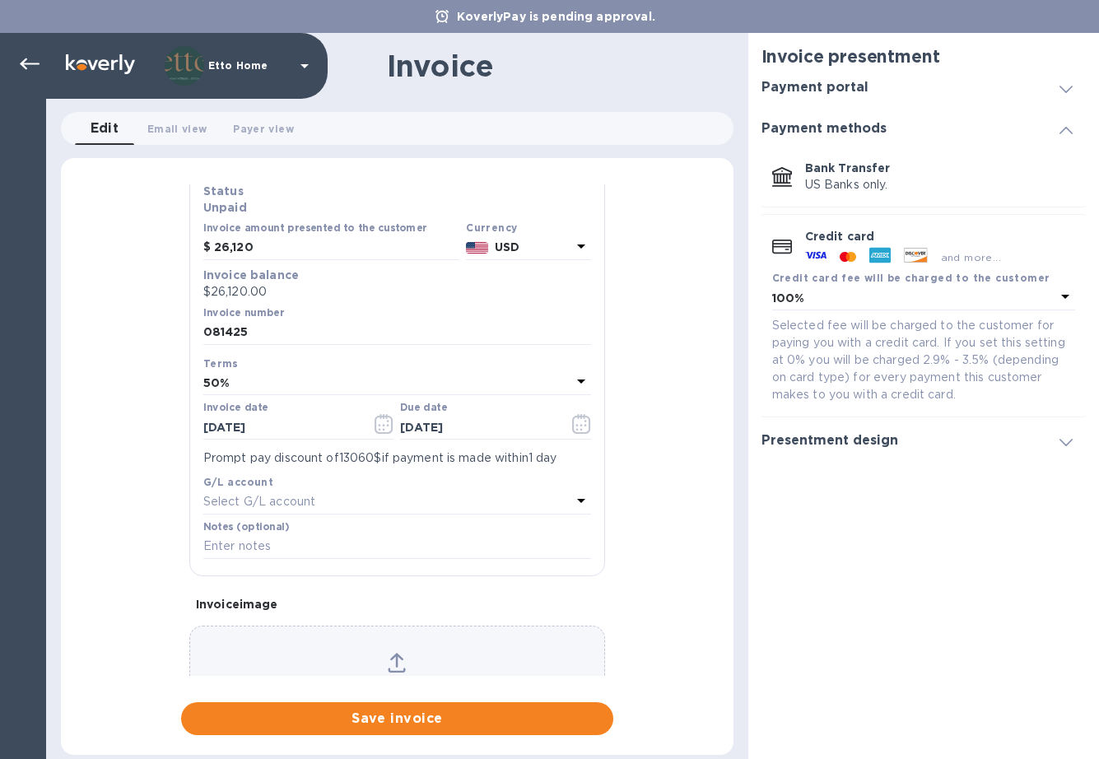
scroll to position [0, 0]
click at [1075, 290] on div "Credit card fee will be charged to the customer 100%" at bounding box center [924, 290] width 310 height 48
click at [1066, 297] on icon at bounding box center [1065, 296] width 20 height 20
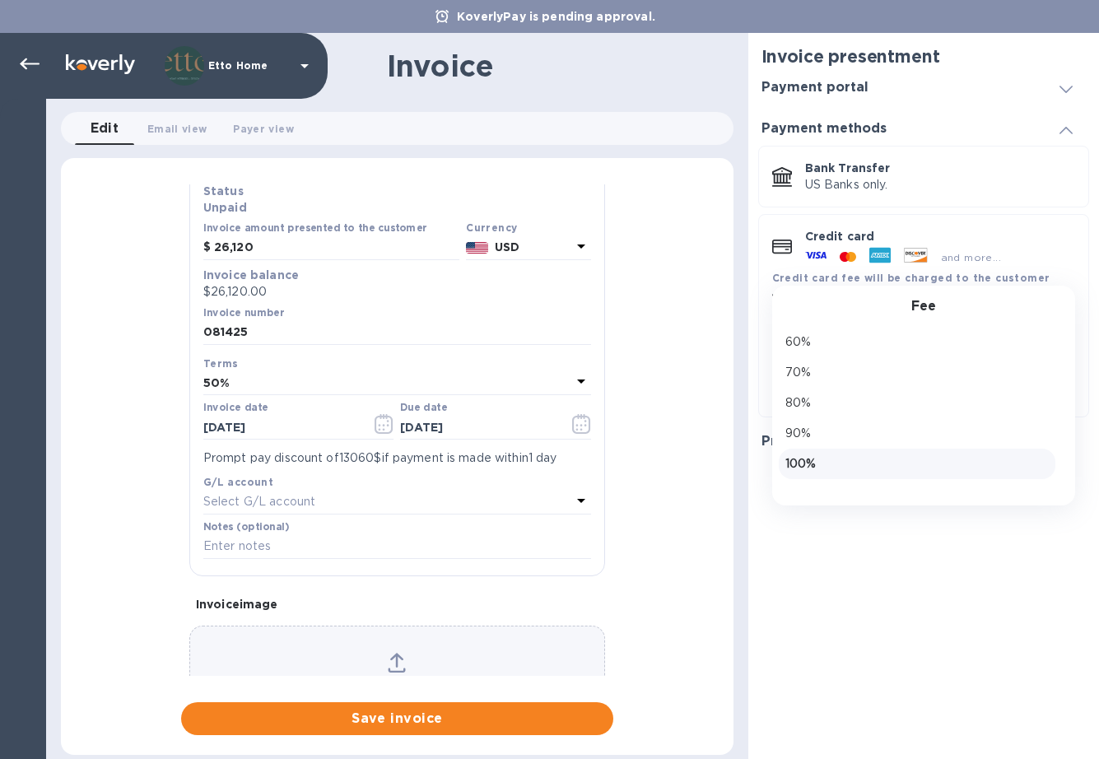
scroll to position [177, 0]
click at [827, 459] on p "100%" at bounding box center [916, 463] width 263 height 17
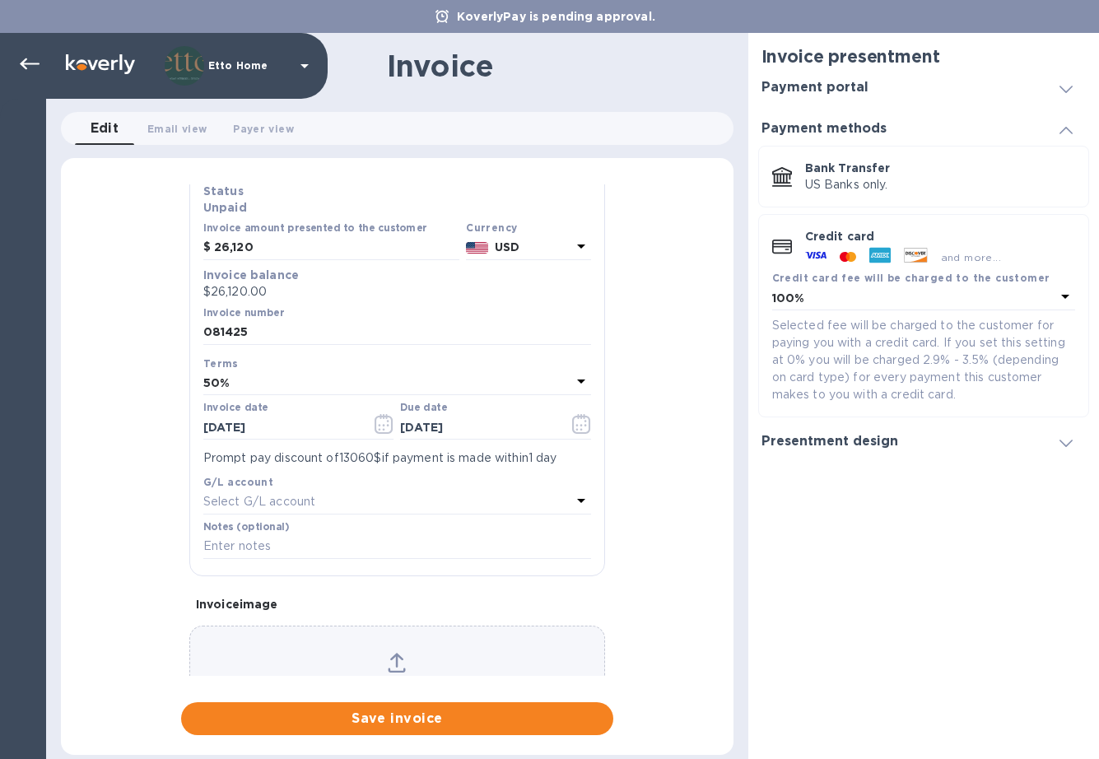
click at [883, 506] on div at bounding box center [923, 503] width 324 height 82
click at [703, 365] on div "General information Save Customer name [PERSON_NAME] Inc. Receiving bank accoun…" at bounding box center [397, 459] width 673 height 551
click at [714, 509] on div "General information Save Customer name [PERSON_NAME] Inc. Receiving bank accoun…" at bounding box center [397, 459] width 673 height 551
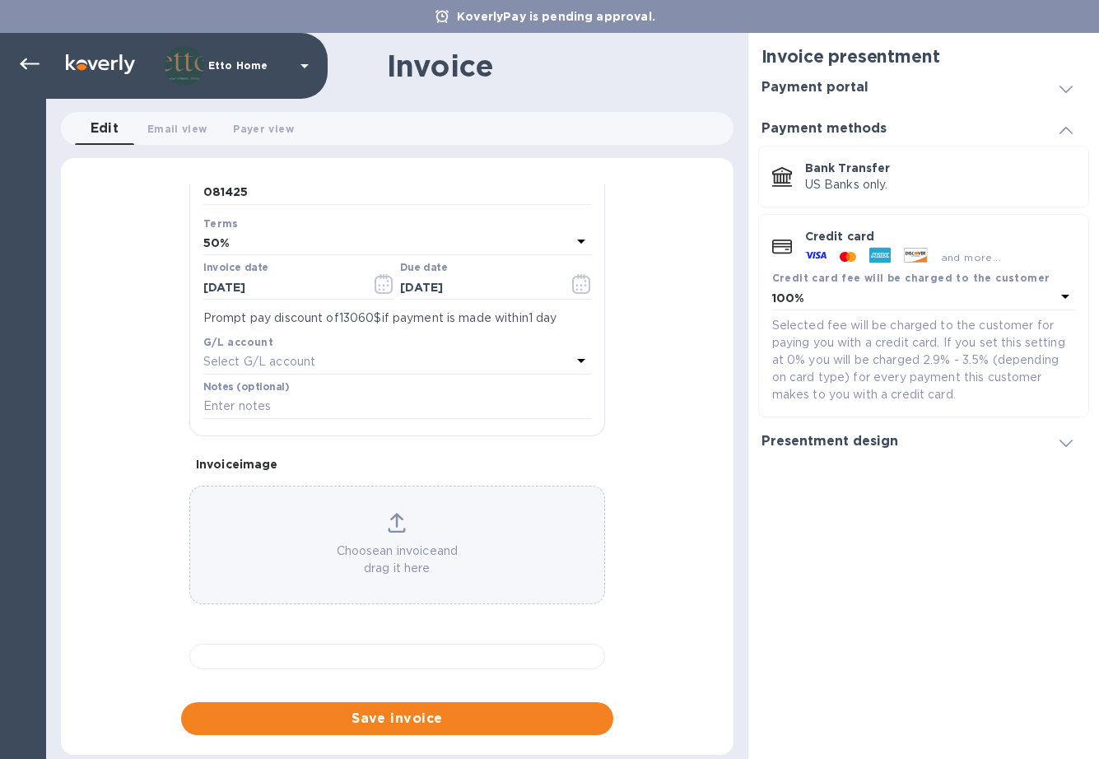
click at [795, 441] on h3 "Presentment design" at bounding box center [829, 442] width 137 height 16
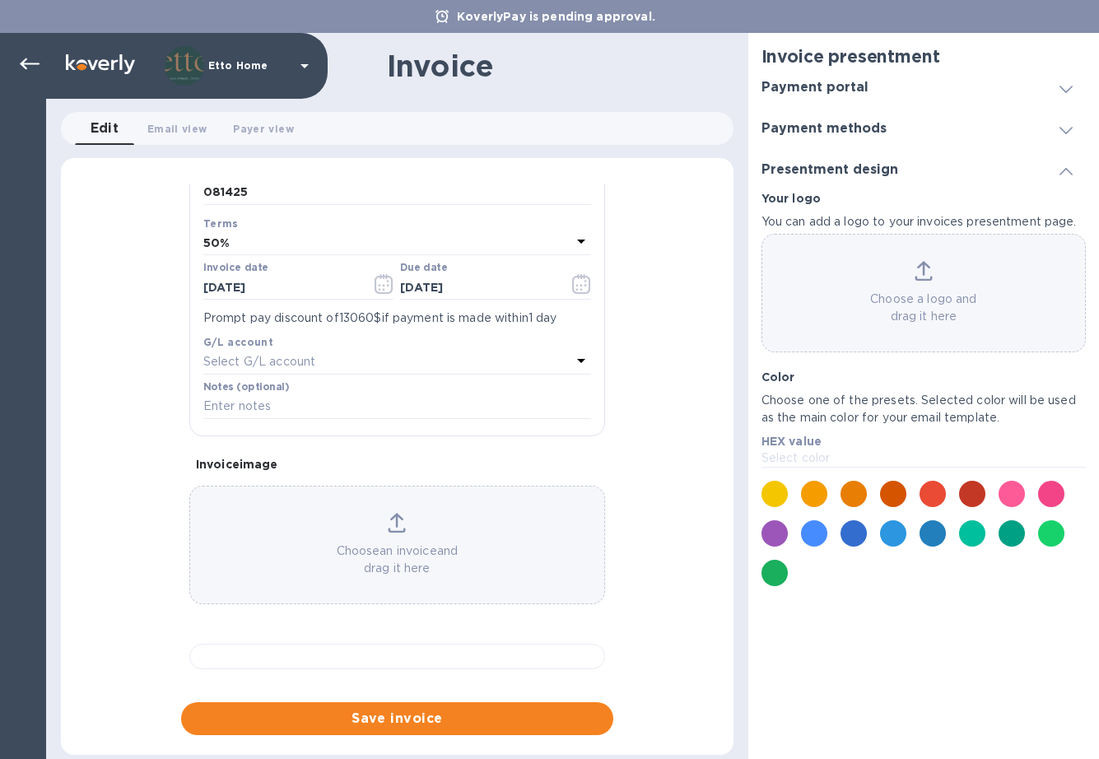
click at [668, 442] on div "General information Save Customer name [PERSON_NAME] Inc. Receiving bank accoun…" at bounding box center [397, 459] width 673 height 551
click at [1010, 534] on div at bounding box center [1012, 533] width 26 height 26
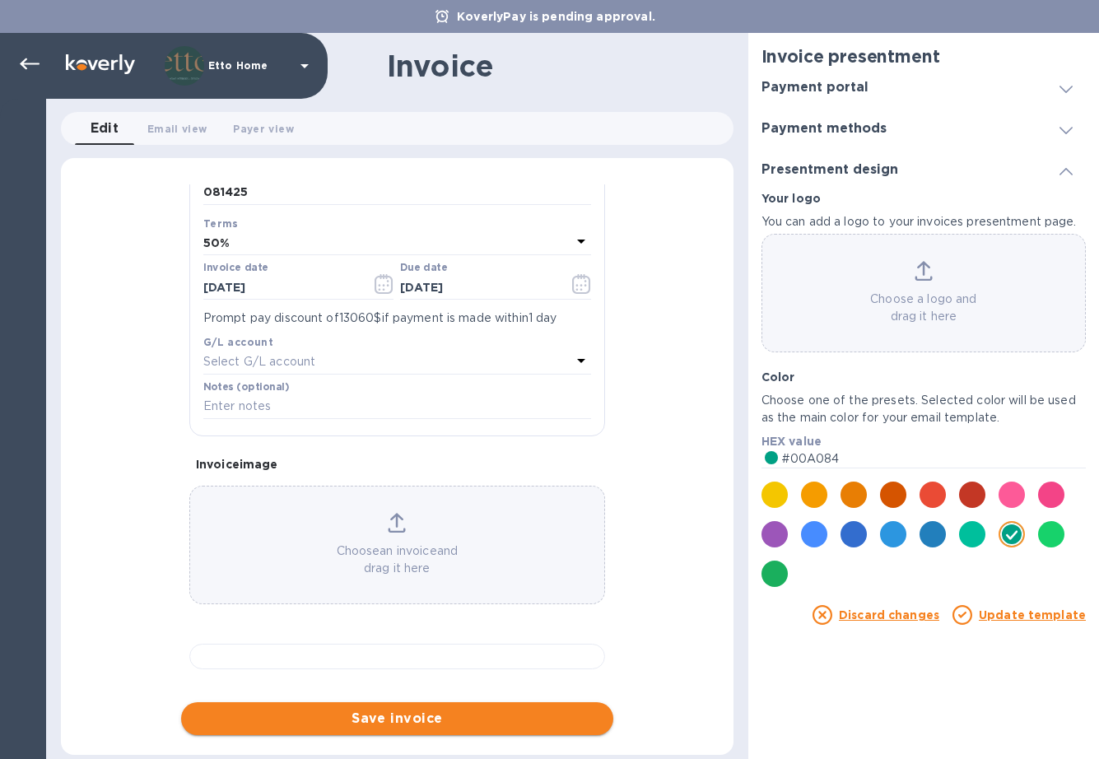
click at [577, 710] on span "Save invoice" at bounding box center [397, 719] width 406 height 20
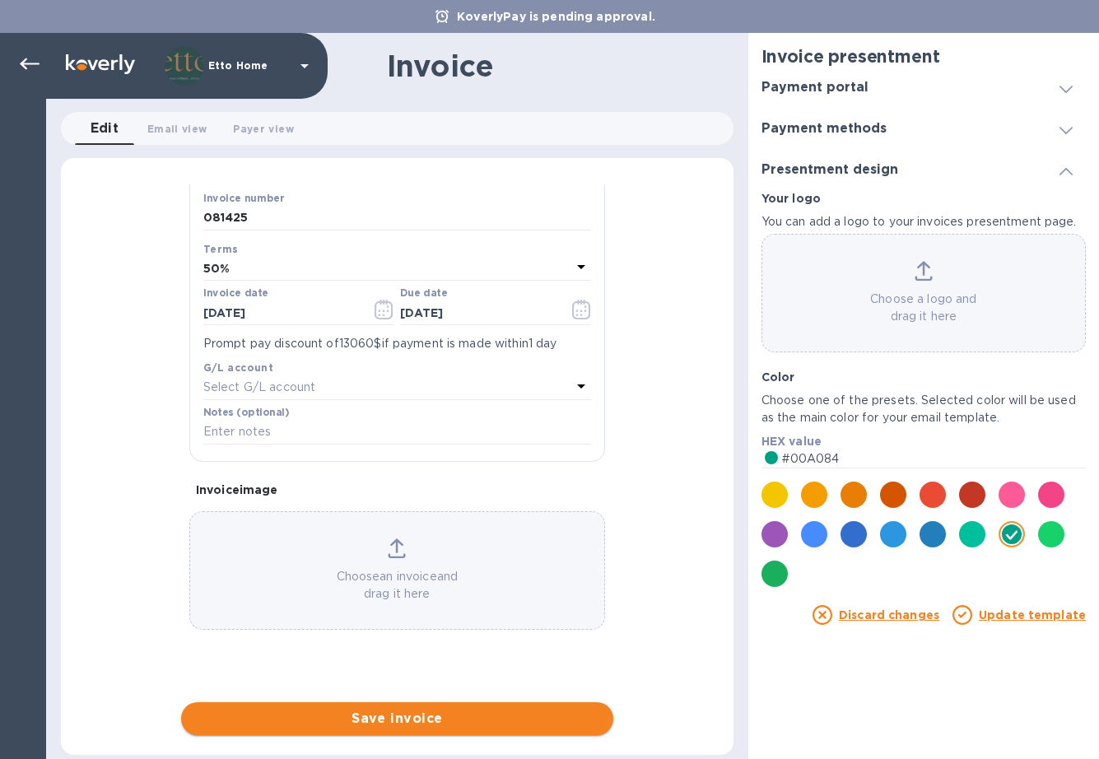
scroll to position [300, 0]
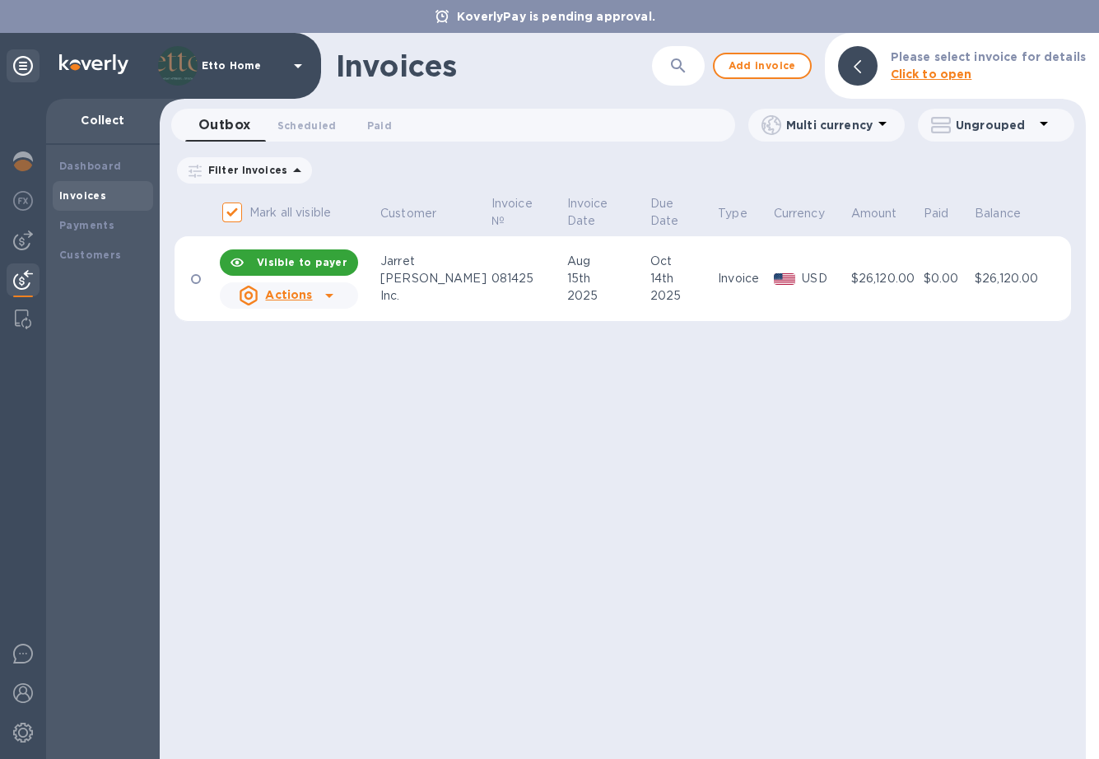
click at [326, 293] on icon at bounding box center [329, 296] width 20 height 20
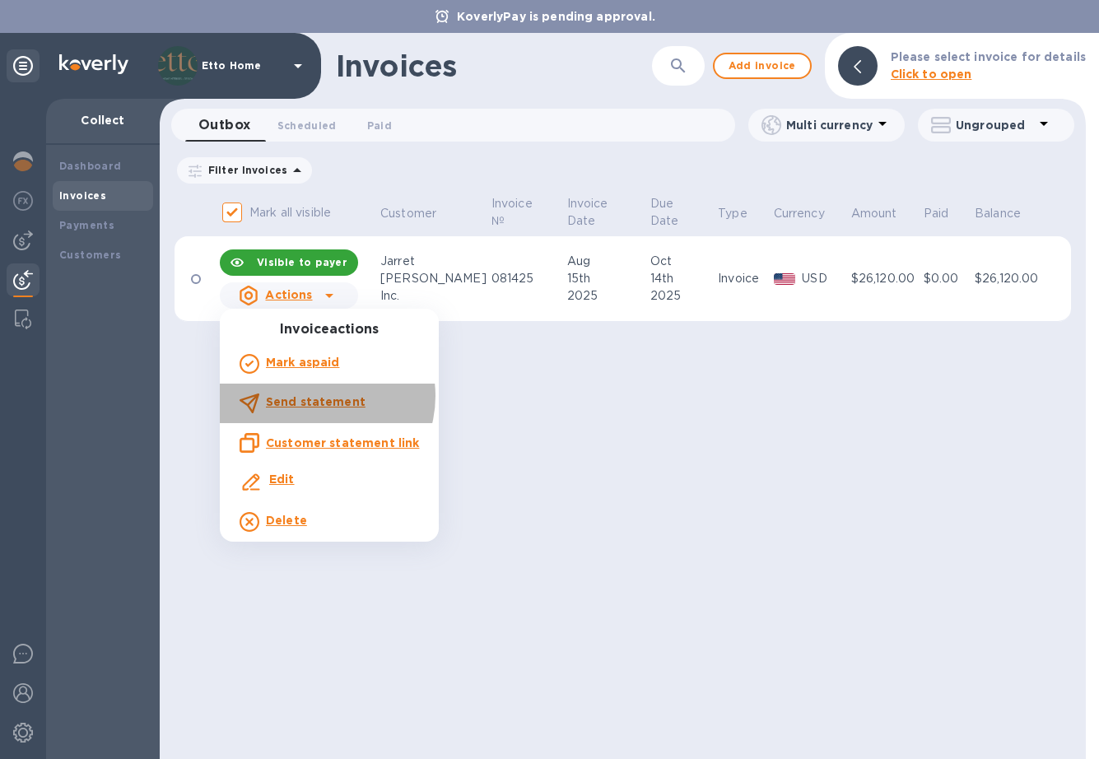
click at [318, 395] on b "Send statement" at bounding box center [316, 401] width 100 height 13
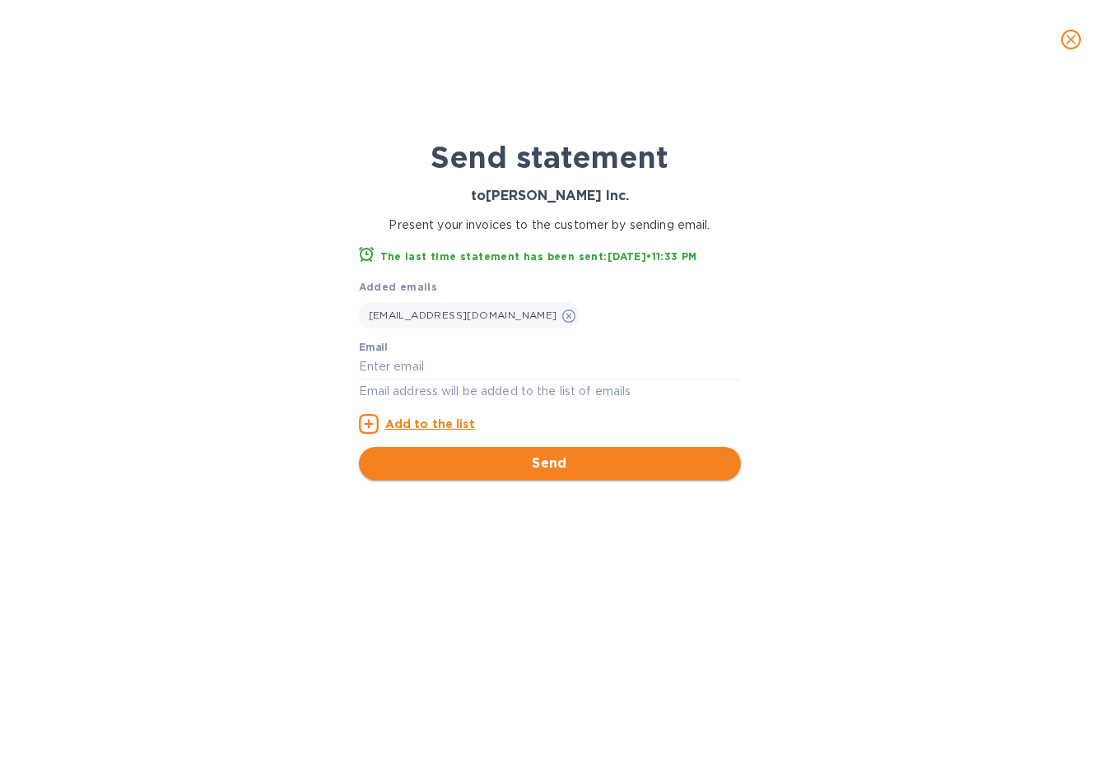
click at [536, 459] on span "Send" at bounding box center [550, 464] width 356 height 20
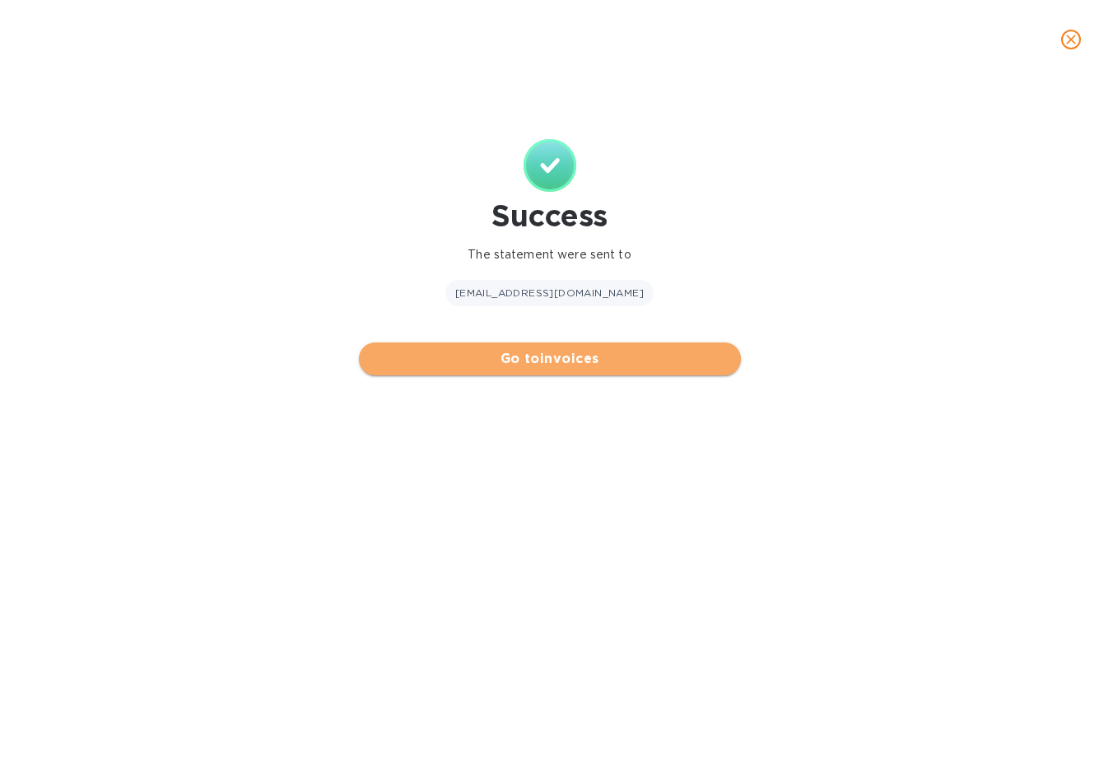
click at [550, 361] on span "Go to invoices" at bounding box center [550, 359] width 356 height 20
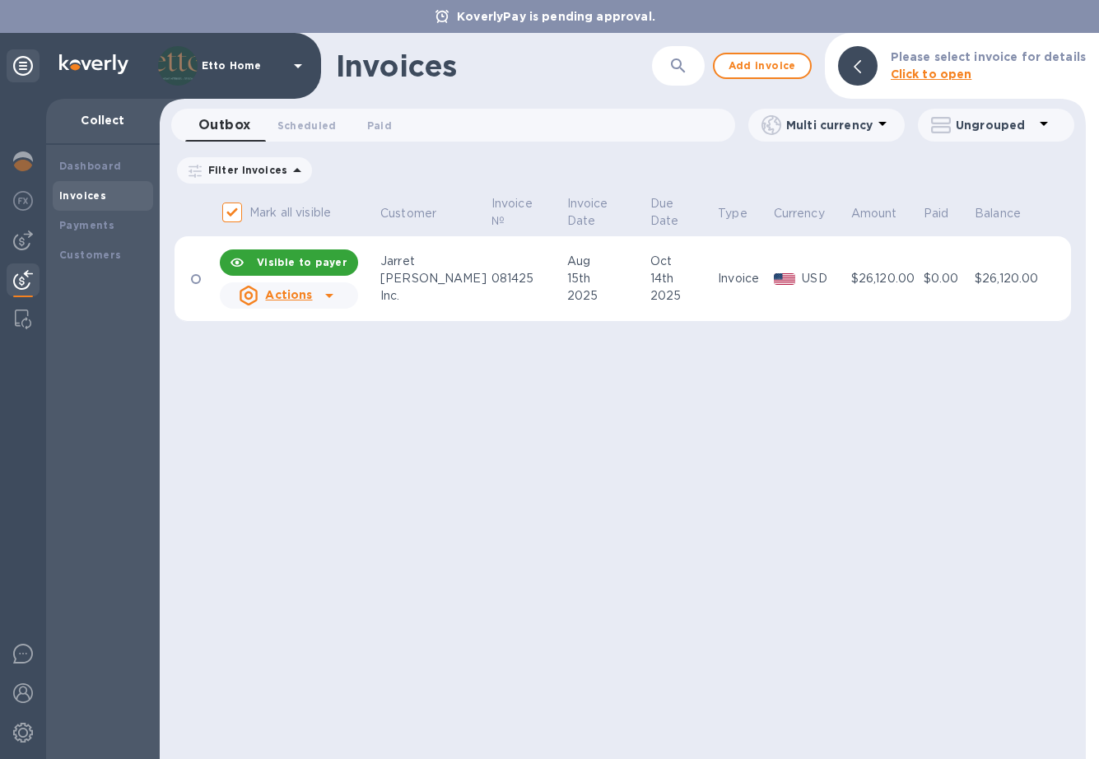
click at [331, 292] on icon at bounding box center [329, 296] width 20 height 20
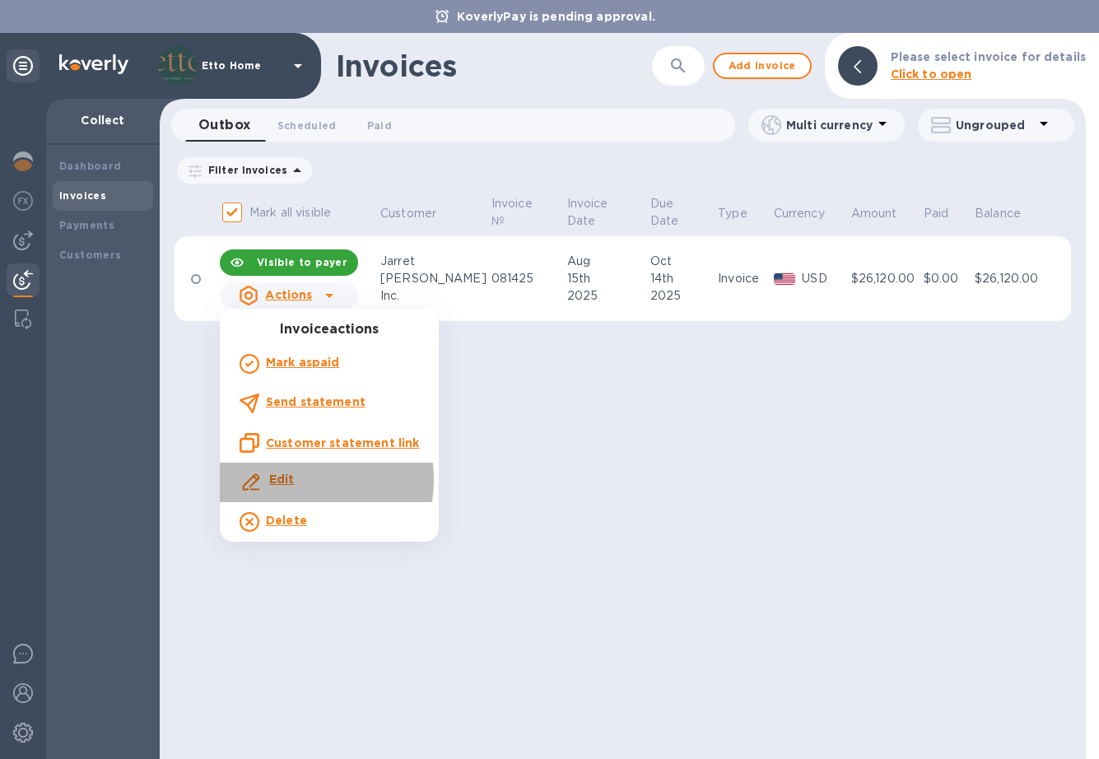
click at [292, 479] on b "Edit" at bounding box center [282, 479] width 26 height 13
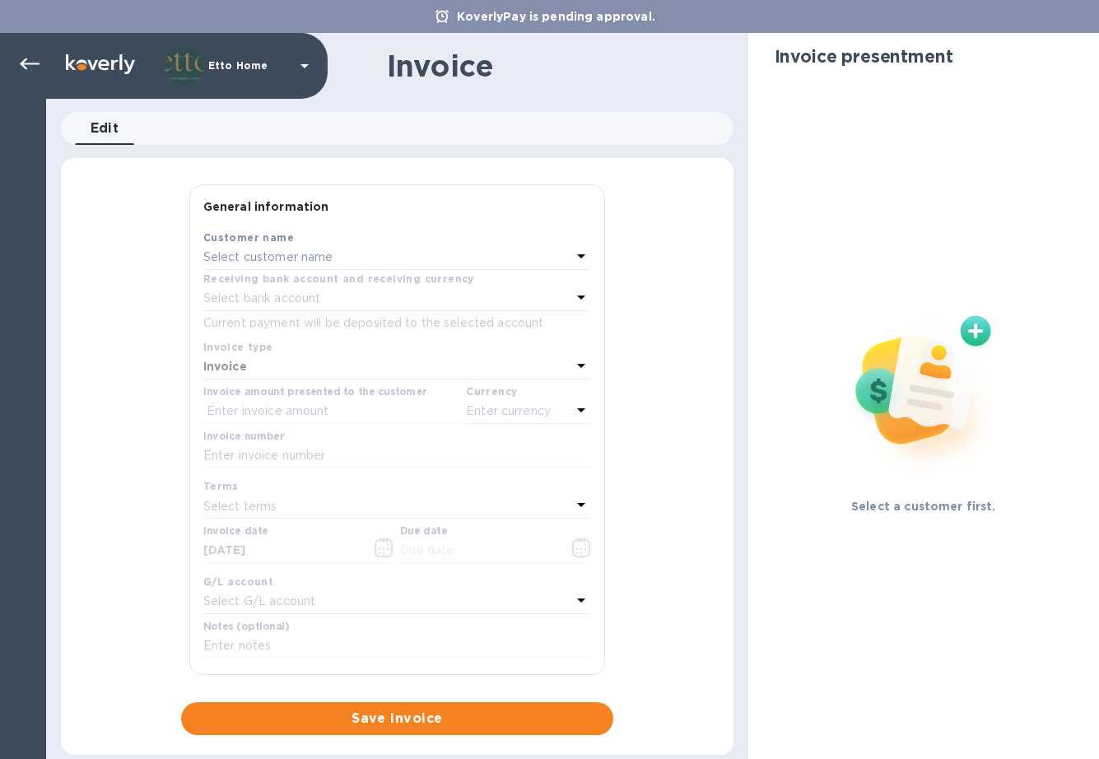
type input "[DATE]"
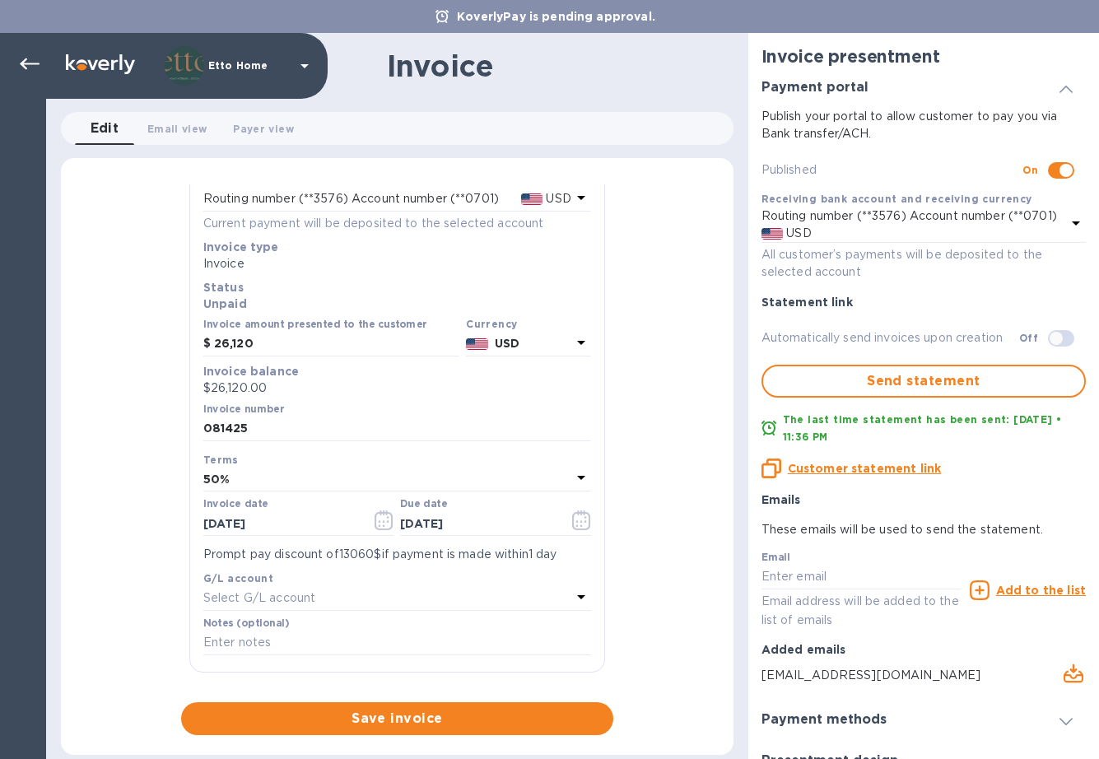
scroll to position [91, 0]
click at [342, 489] on div "50%" at bounding box center [387, 480] width 368 height 23
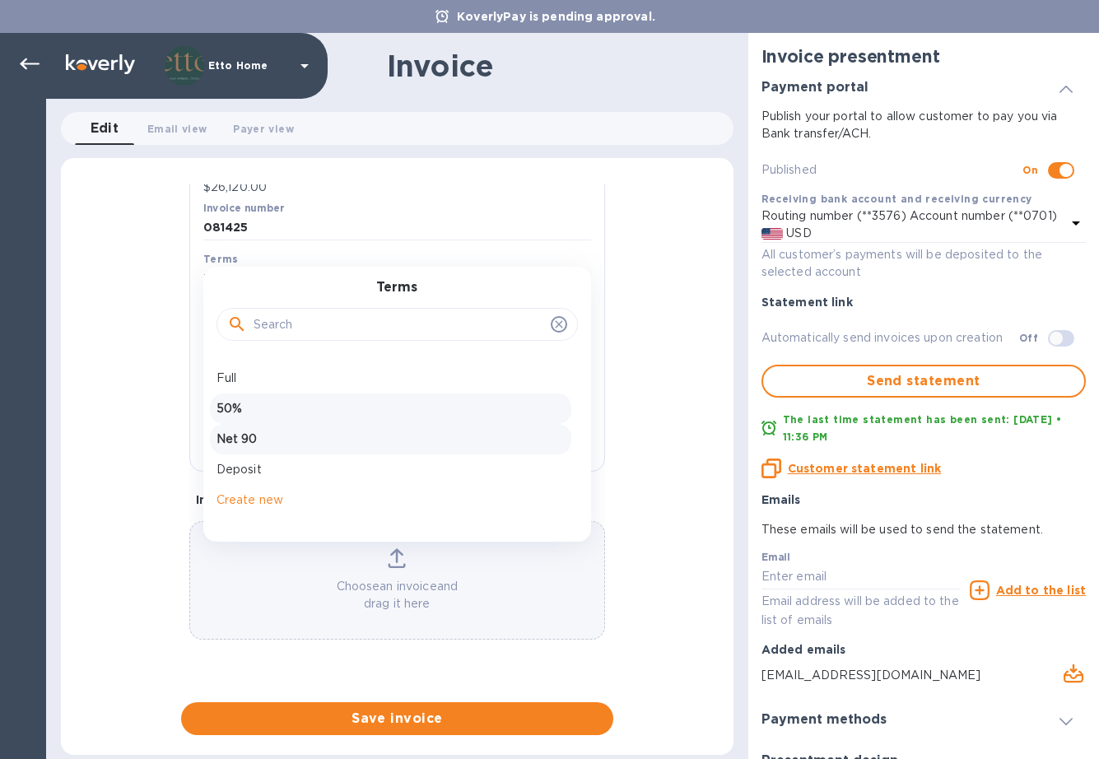
scroll to position [314, 0]
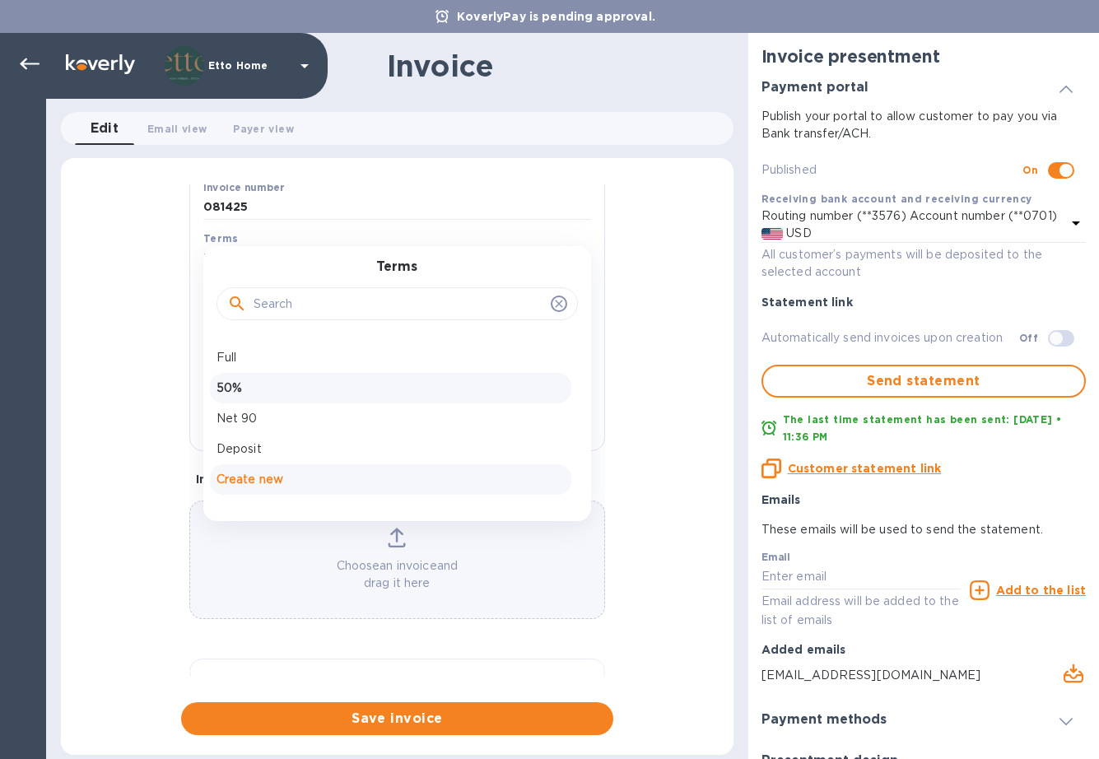
click at [291, 479] on p "Create new" at bounding box center [391, 479] width 348 height 17
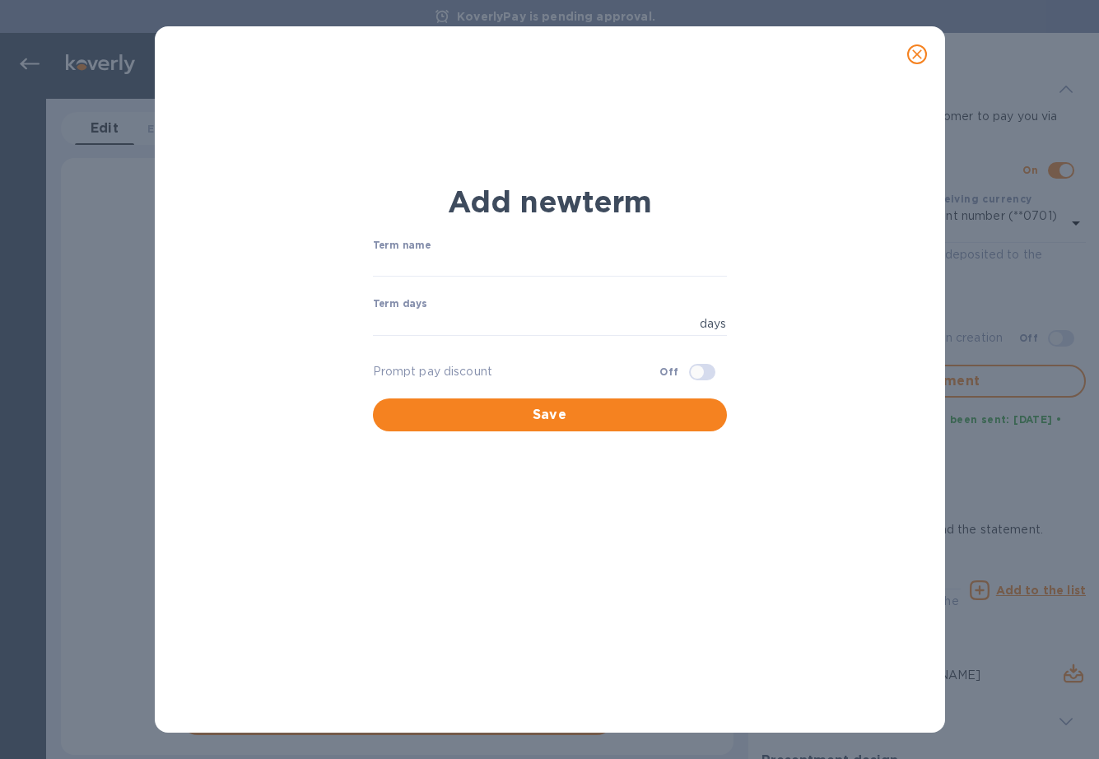
scroll to position [300, 0]
click at [473, 316] on input "number" at bounding box center [533, 323] width 320 height 25
click at [445, 245] on div "Term name ​" at bounding box center [550, 269] width 354 height 59
click at [445, 269] on input "text" at bounding box center [550, 265] width 354 height 25
click at [445, 331] on input "number" at bounding box center [533, 323] width 320 height 25
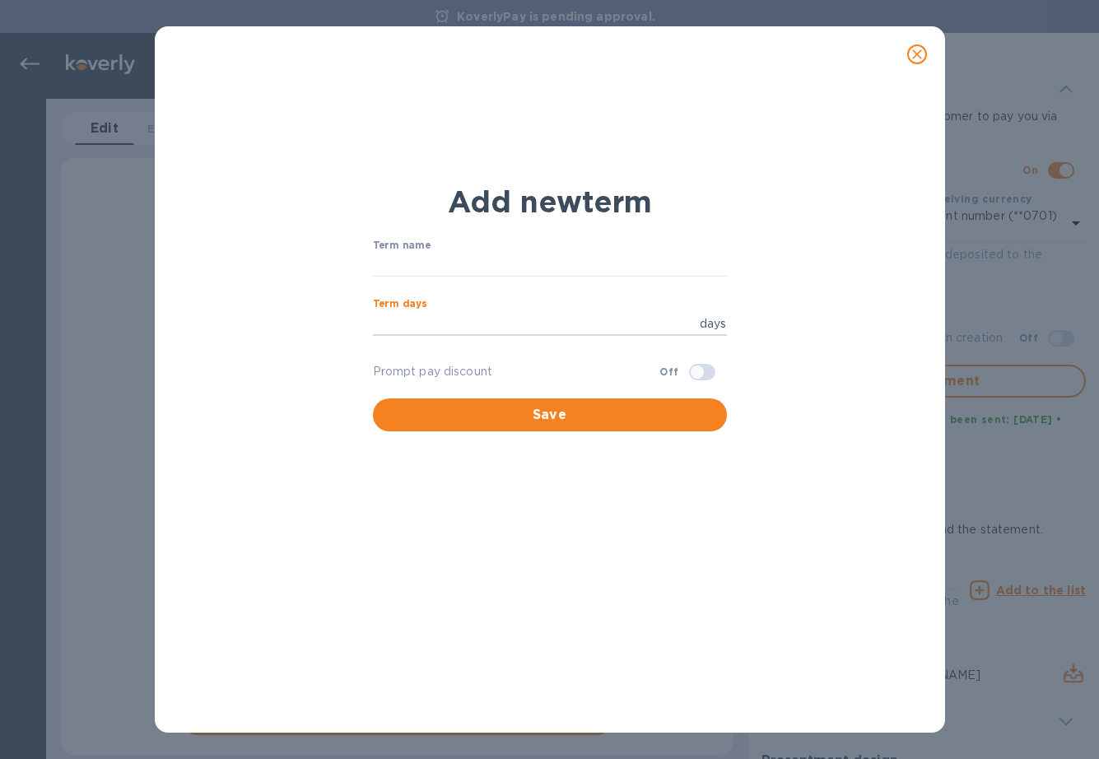
click at [703, 369] on input "checkbox" at bounding box center [697, 372] width 84 height 28
checkbox input "true"
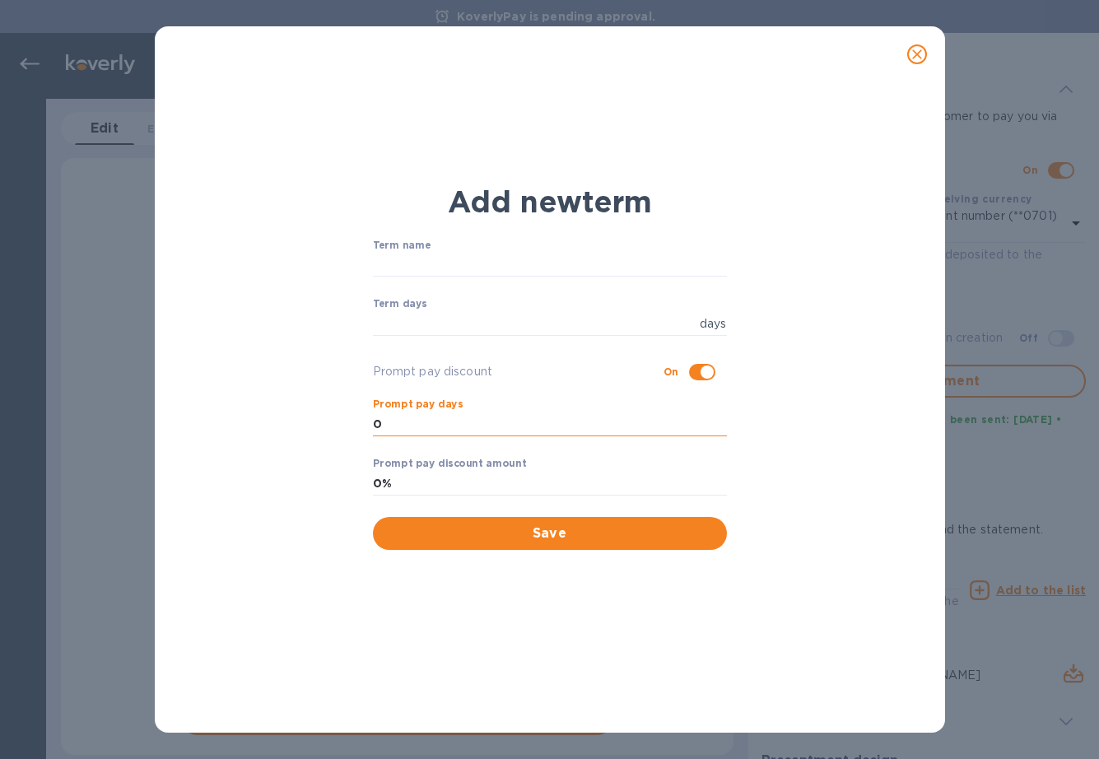
click at [621, 413] on input "0" at bounding box center [550, 424] width 354 height 25
click at [468, 431] on input "300" at bounding box center [550, 424] width 354 height 25
type input "30"
click at [456, 485] on input "0%" at bounding box center [550, 483] width 354 height 25
click at [921, 55] on icon "close" at bounding box center [917, 54] width 16 height 16
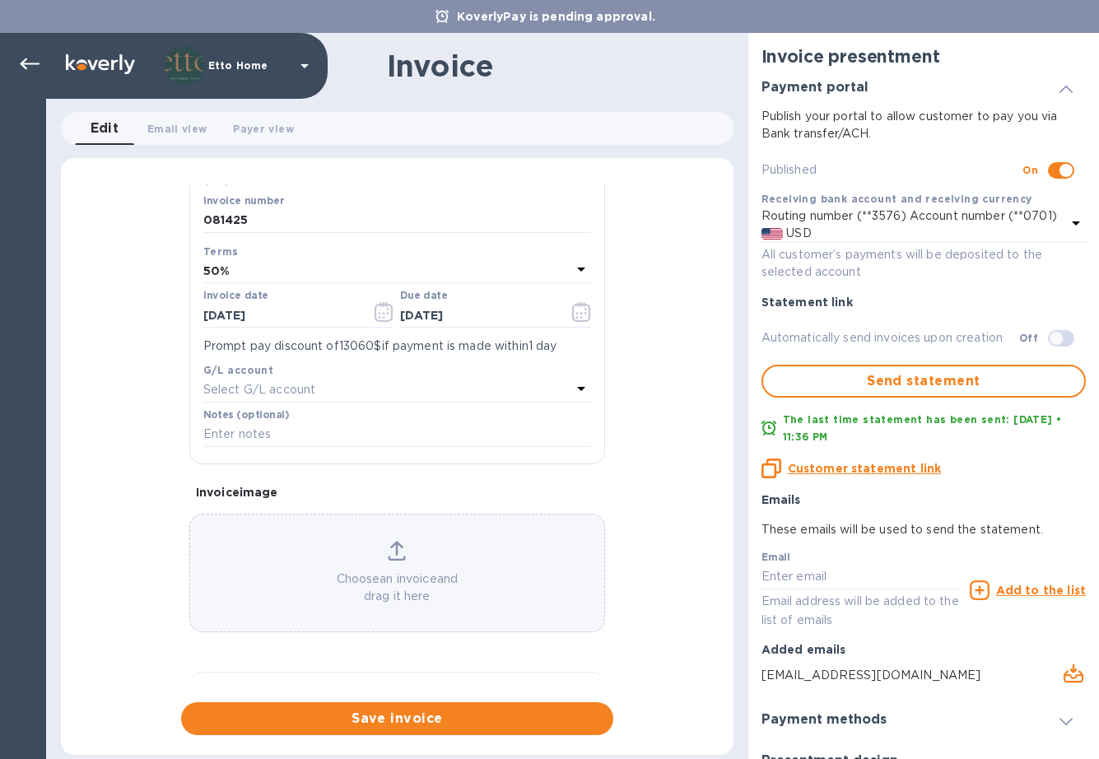
click at [485, 252] on div "Terms" at bounding box center [397, 251] width 388 height 17
click at [434, 274] on div "50%" at bounding box center [387, 270] width 368 height 23
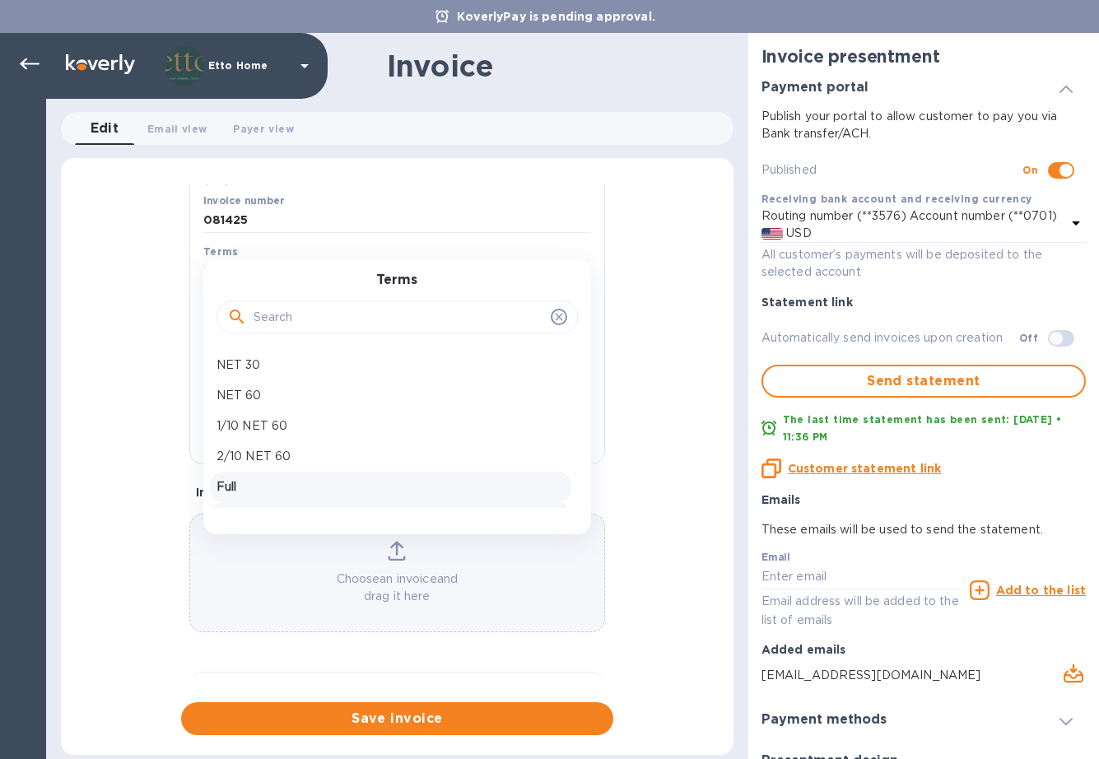
click at [248, 479] on p "Full" at bounding box center [391, 486] width 348 height 17
type input "[DATE]"
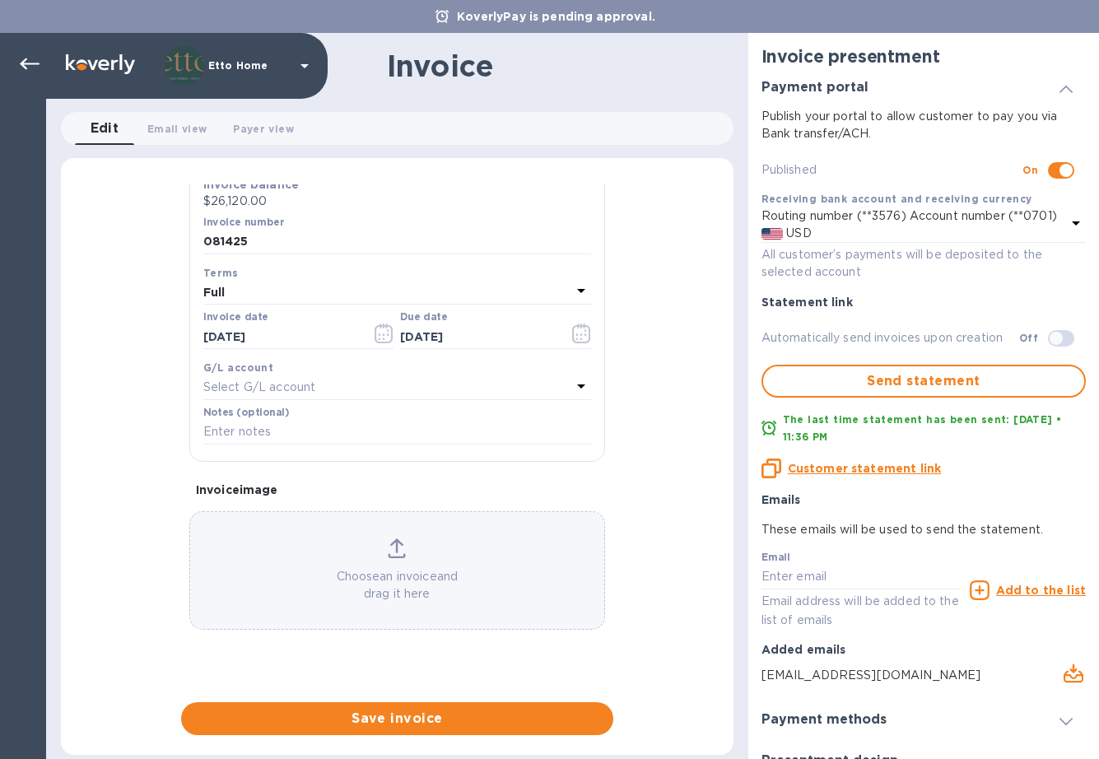
scroll to position [277, 0]
click at [678, 410] on div "General information Save Customer name [PERSON_NAME] Inc. Receiving bank accoun…" at bounding box center [397, 459] width 673 height 551
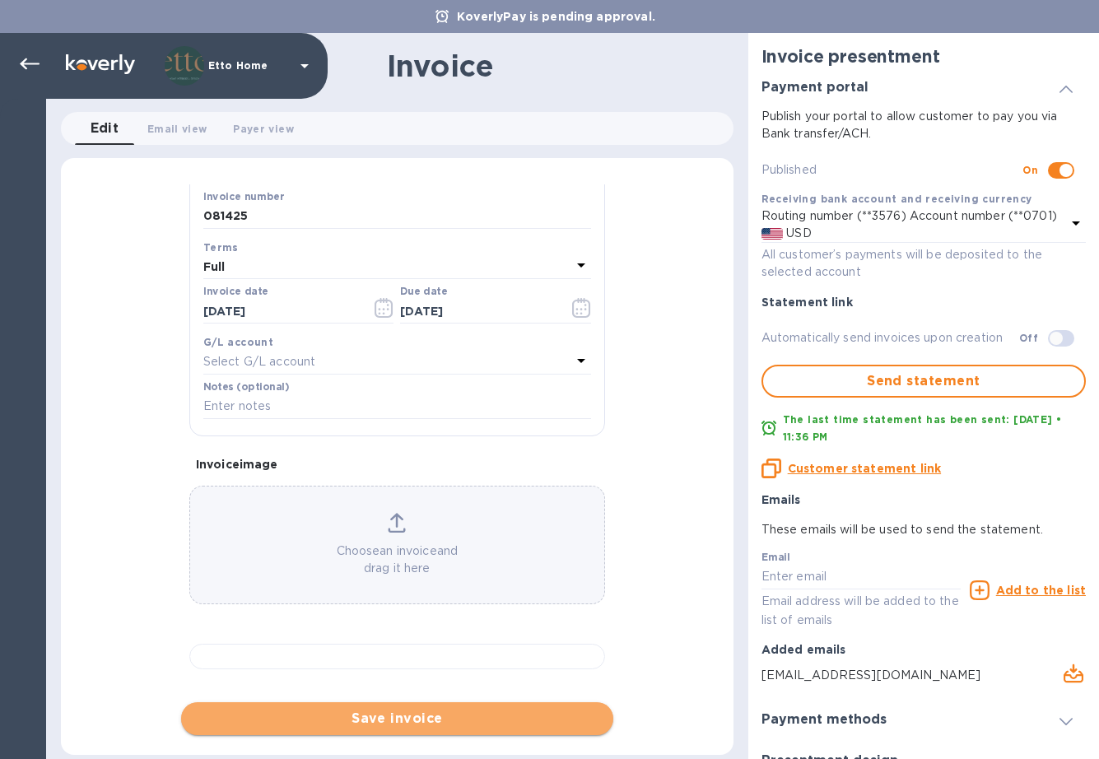
click at [480, 723] on span "Save invoice" at bounding box center [397, 719] width 406 height 20
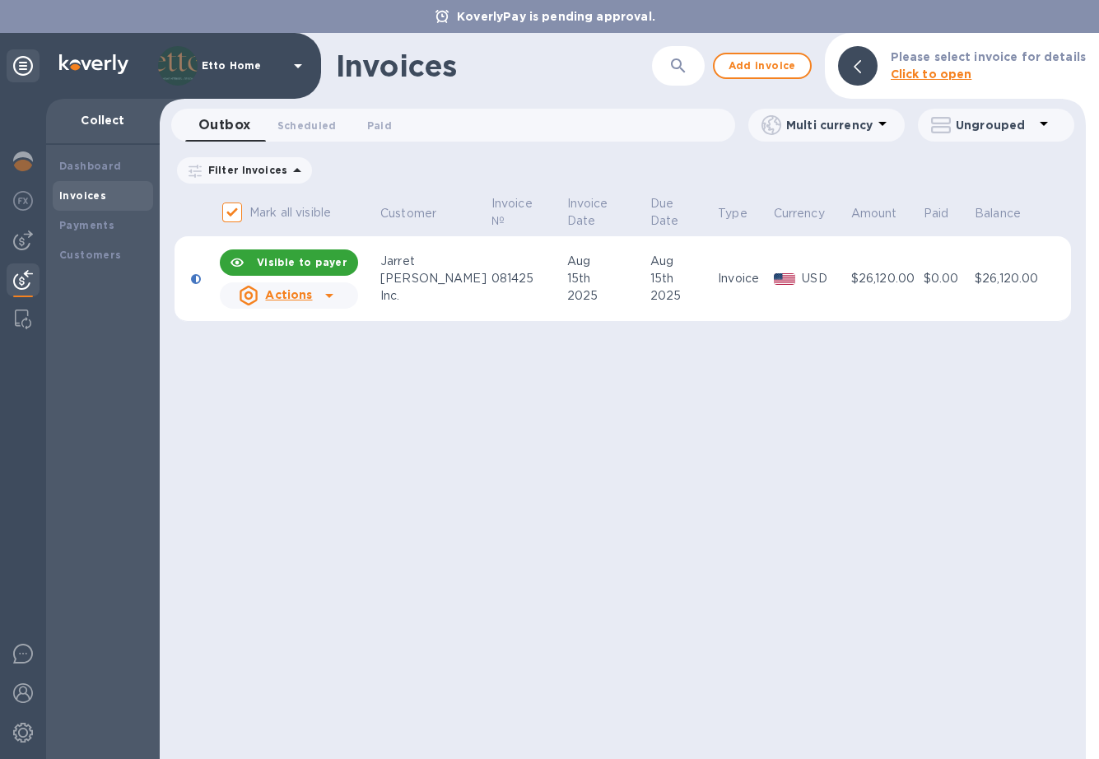
click at [333, 293] on icon at bounding box center [329, 296] width 20 height 20
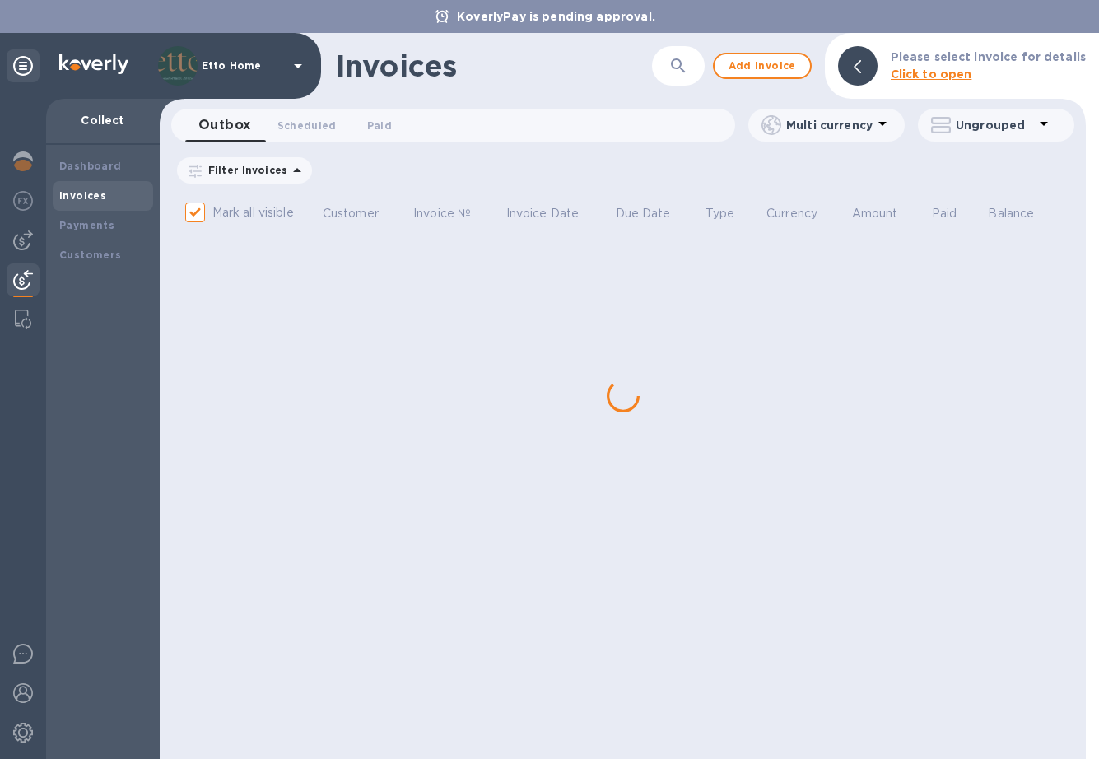
click at [324, 469] on div "Invoices ​ Add invoice Please select invoice for details Click to open Outbox 0…" at bounding box center [623, 396] width 926 height 726
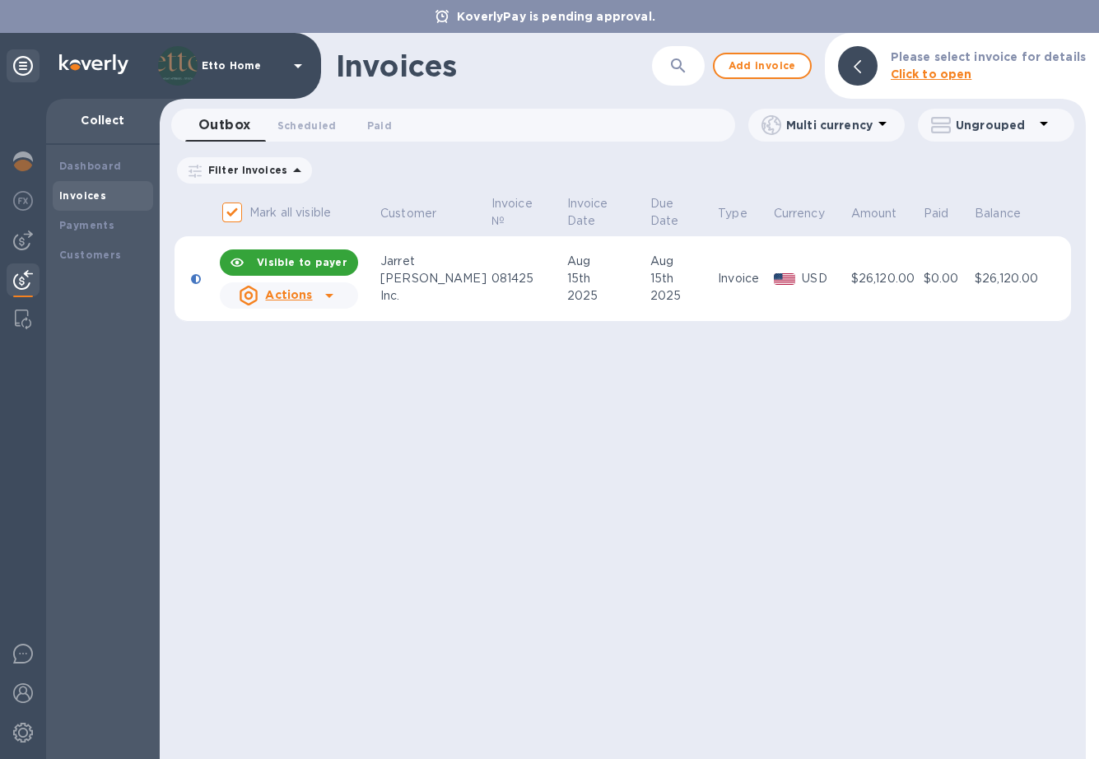
click at [337, 294] on icon at bounding box center [329, 296] width 20 height 20
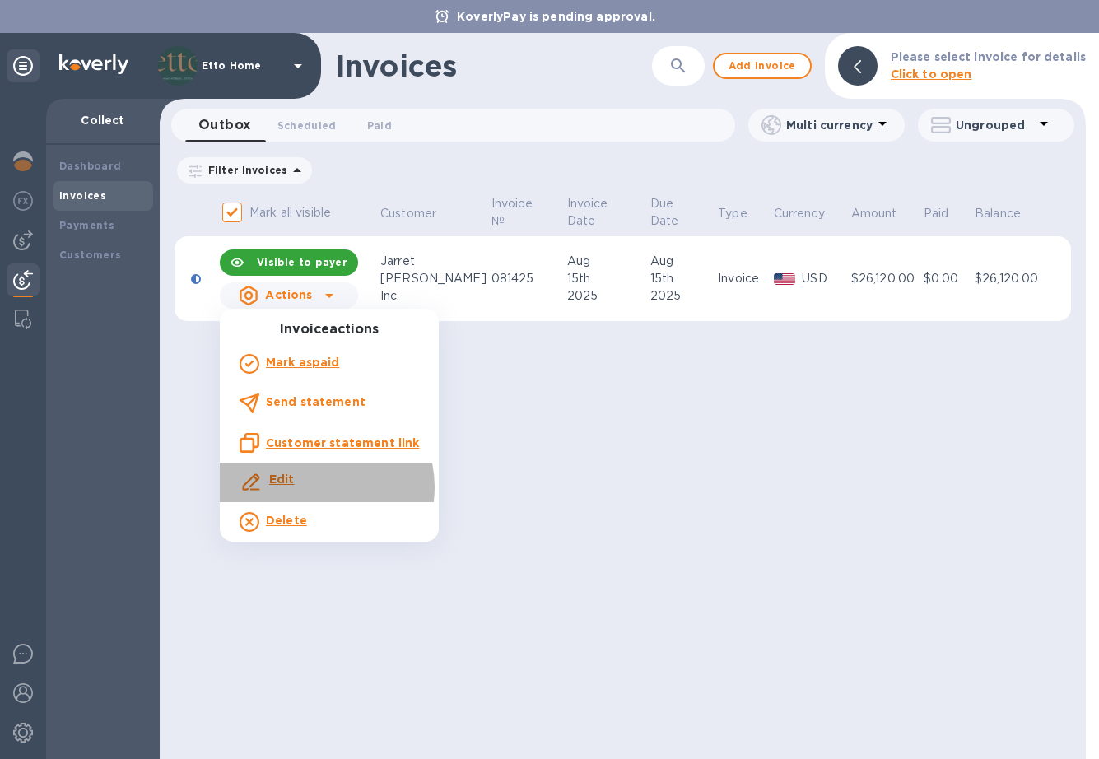
click at [320, 487] on div "Edit" at bounding box center [329, 483] width 186 height 30
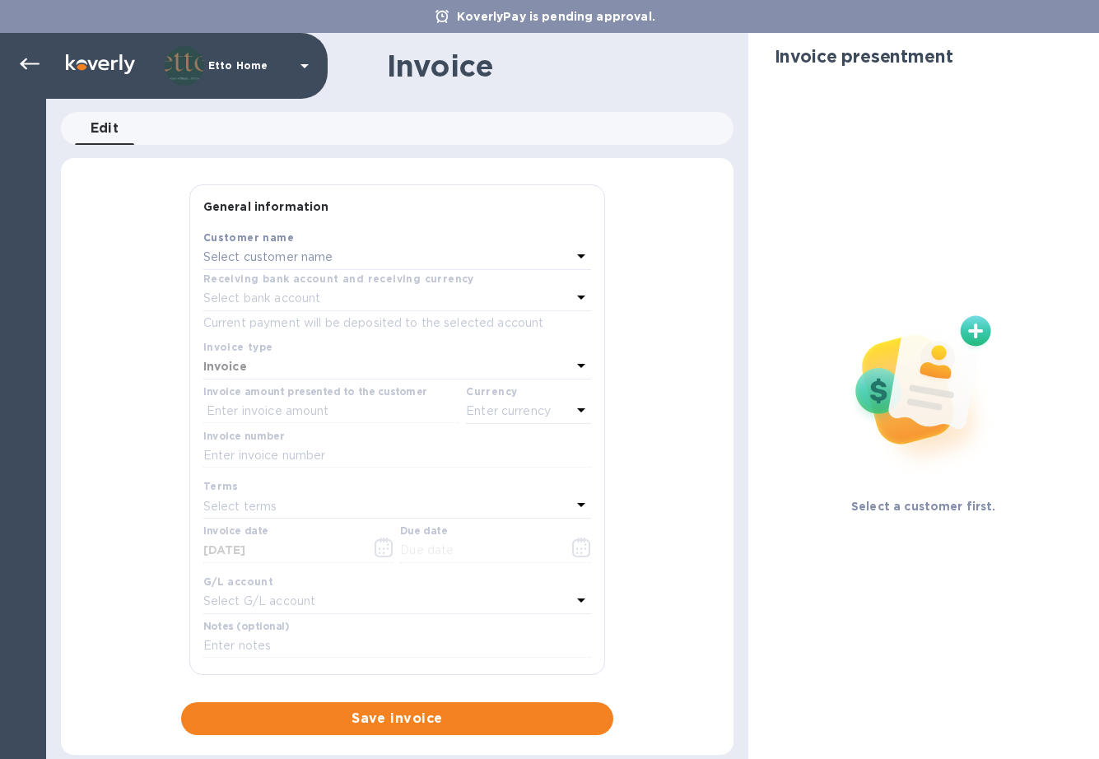
type input "[DATE]"
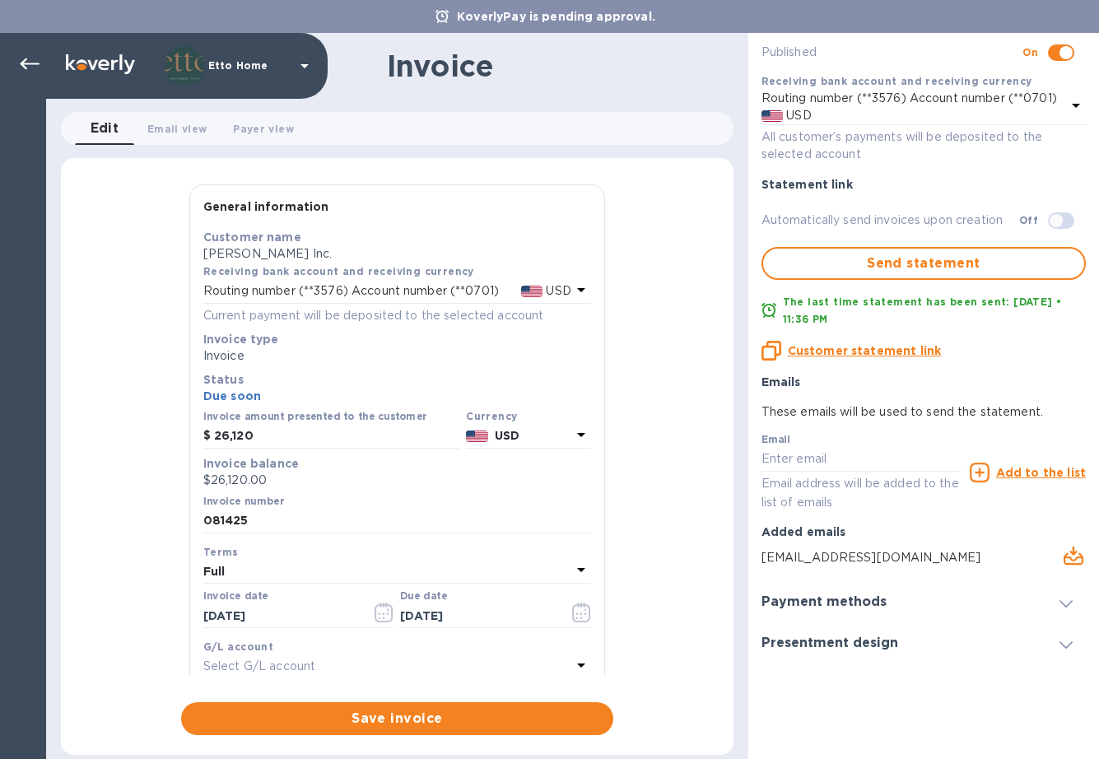
click at [963, 604] on div "Payment methods" at bounding box center [923, 601] width 324 height 41
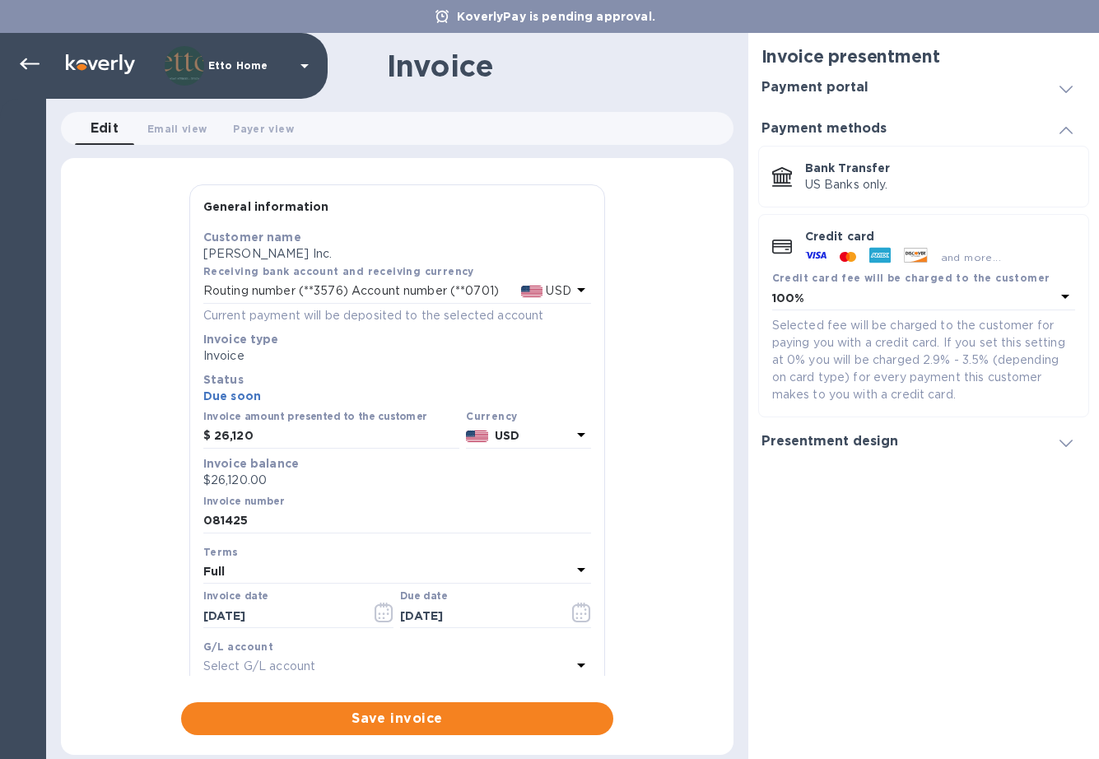
click at [985, 454] on div "Presentment design" at bounding box center [923, 441] width 324 height 41
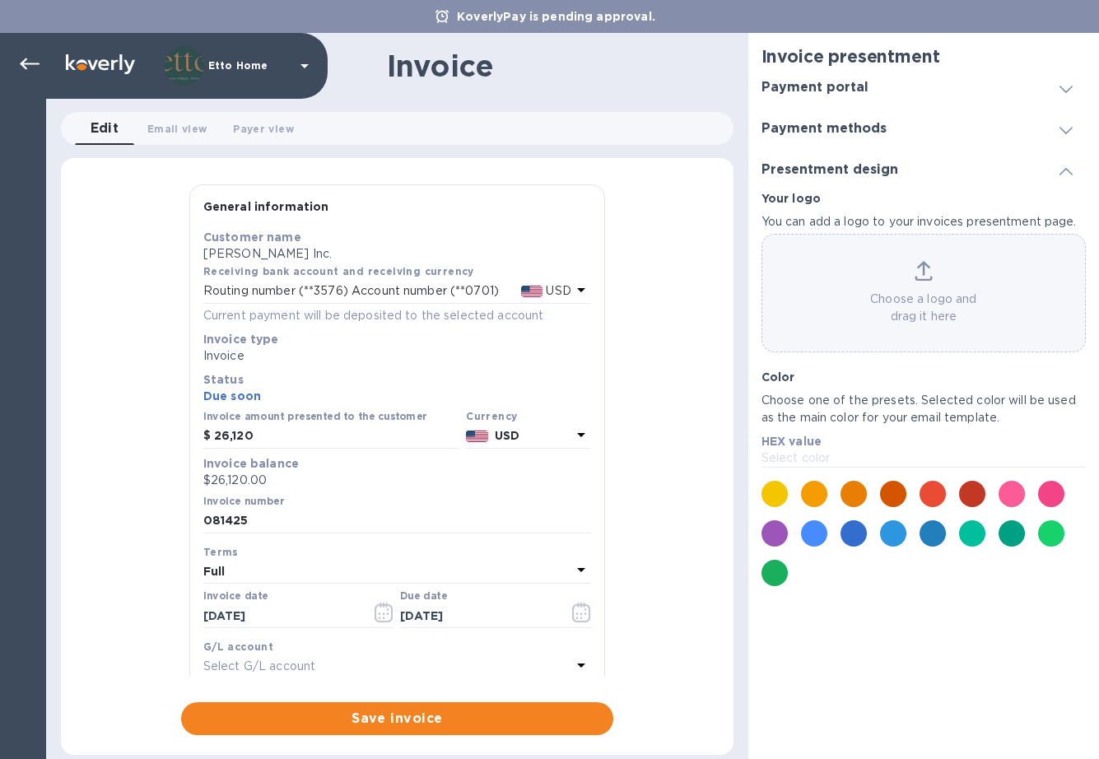
click at [1060, 166] on span at bounding box center [1066, 170] width 13 height 16
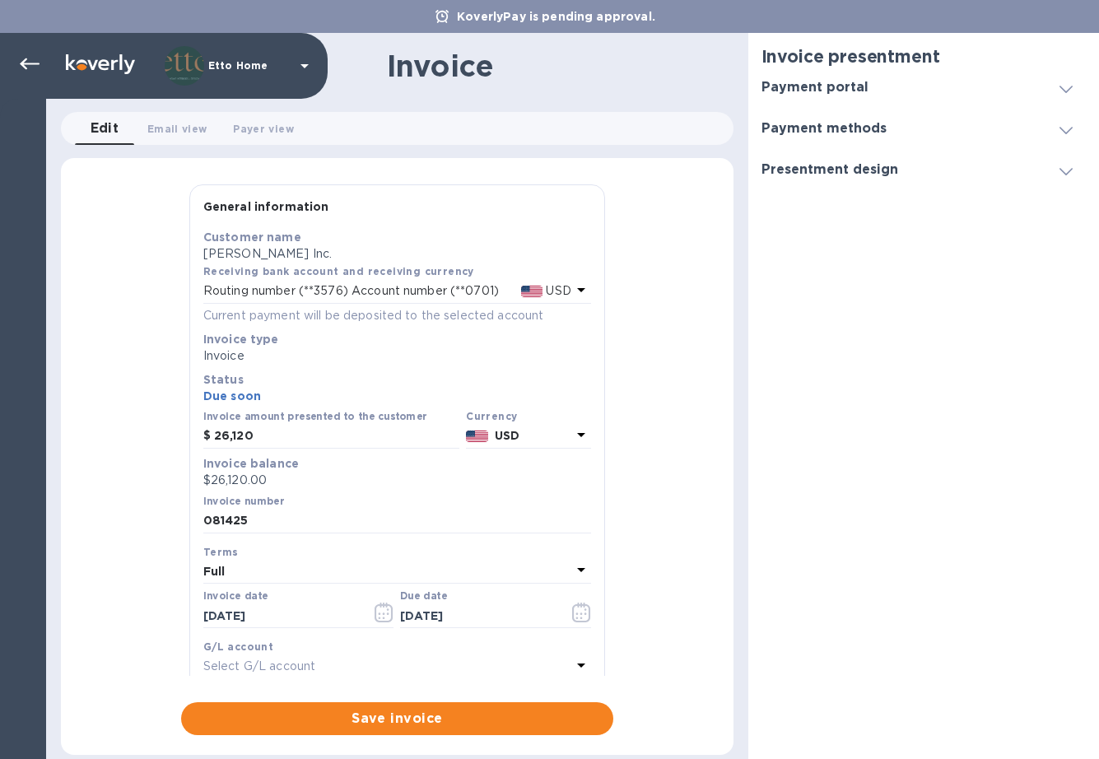
click at [1069, 133] on icon at bounding box center [1066, 130] width 13 height 7
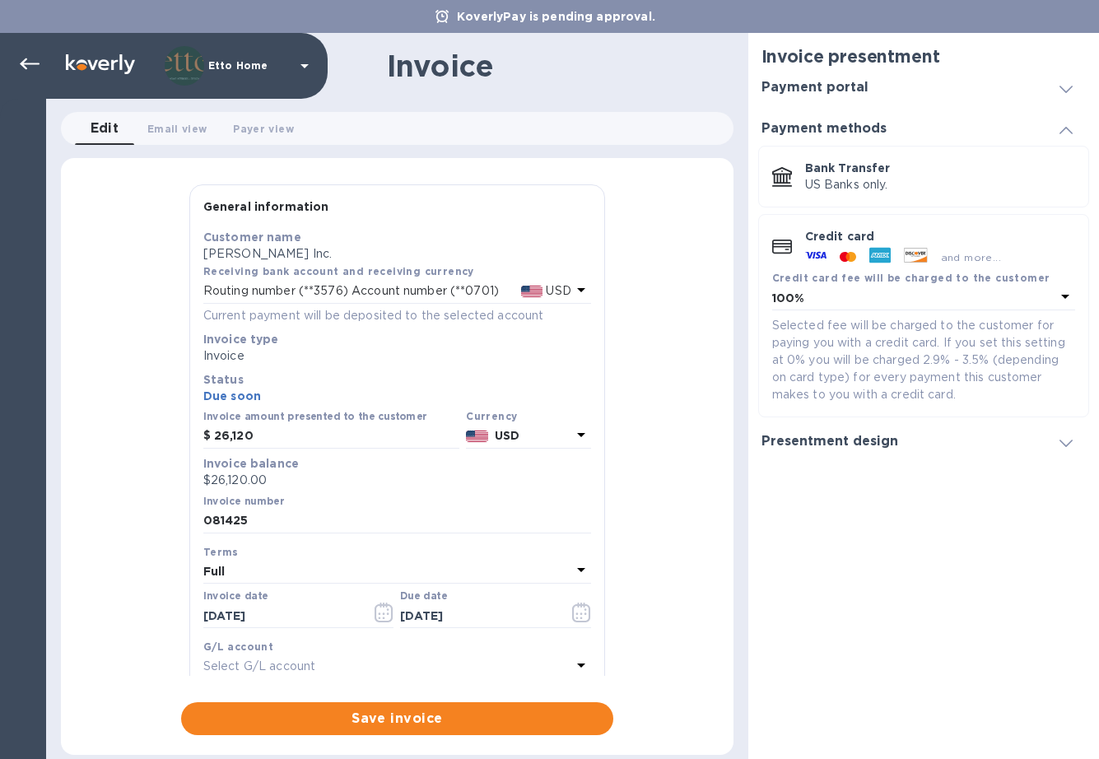
click at [985, 231] on p "Credit card" at bounding box center [940, 236] width 270 height 16
click at [1072, 293] on icon at bounding box center [1065, 296] width 20 height 20
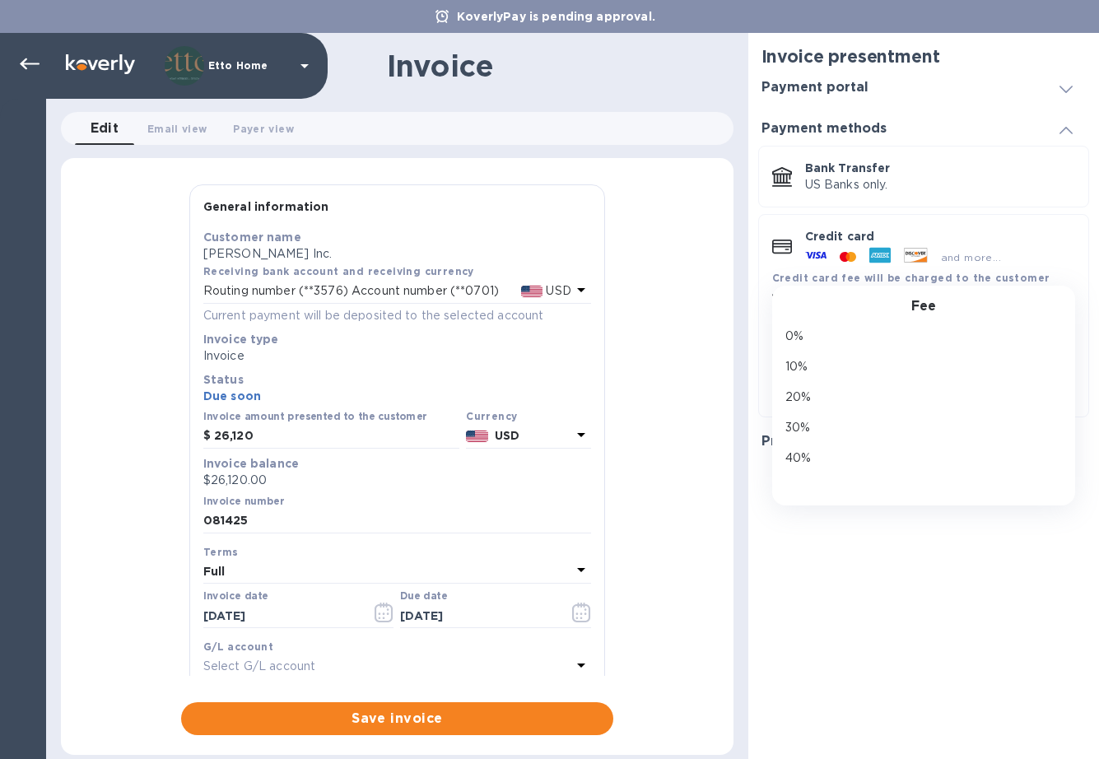
click at [1067, 253] on div "and more..." at bounding box center [940, 254] width 270 height 18
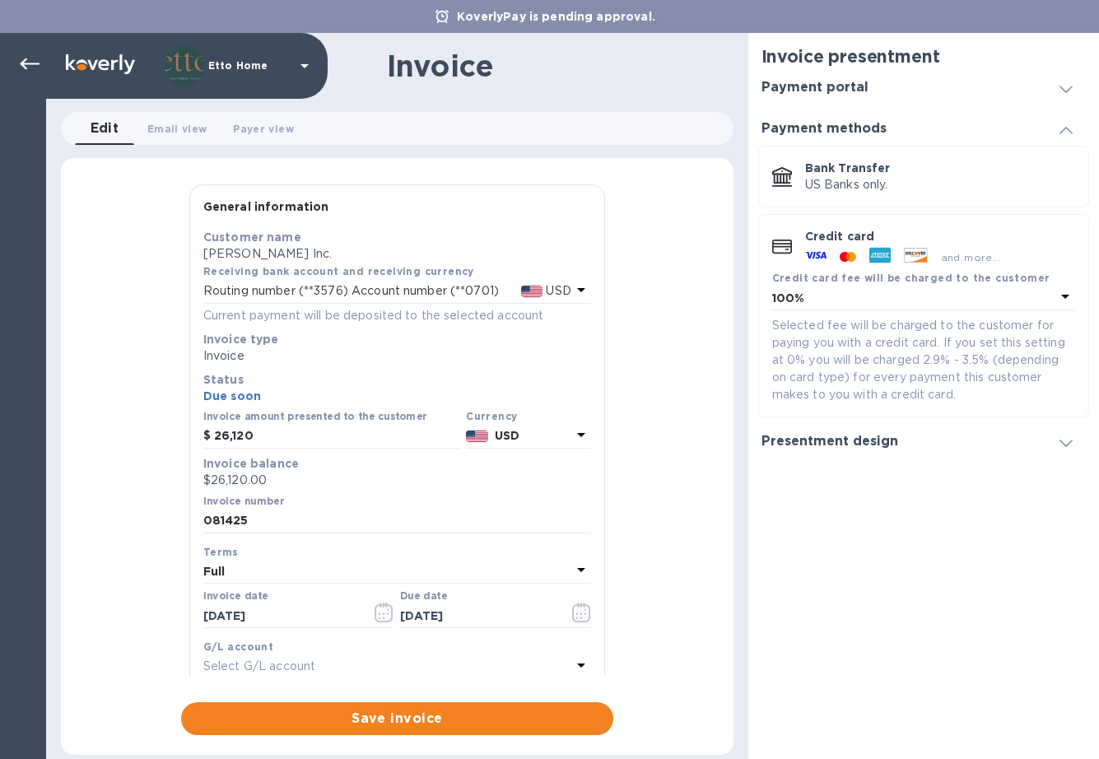
click at [808, 234] on p "Credit card" at bounding box center [940, 236] width 270 height 16
click at [785, 242] on icon at bounding box center [782, 247] width 20 height 15
click at [817, 170] on p "Bank Transfer" at bounding box center [940, 168] width 270 height 16
click at [852, 87] on h3 "Payment portal" at bounding box center [814, 88] width 107 height 16
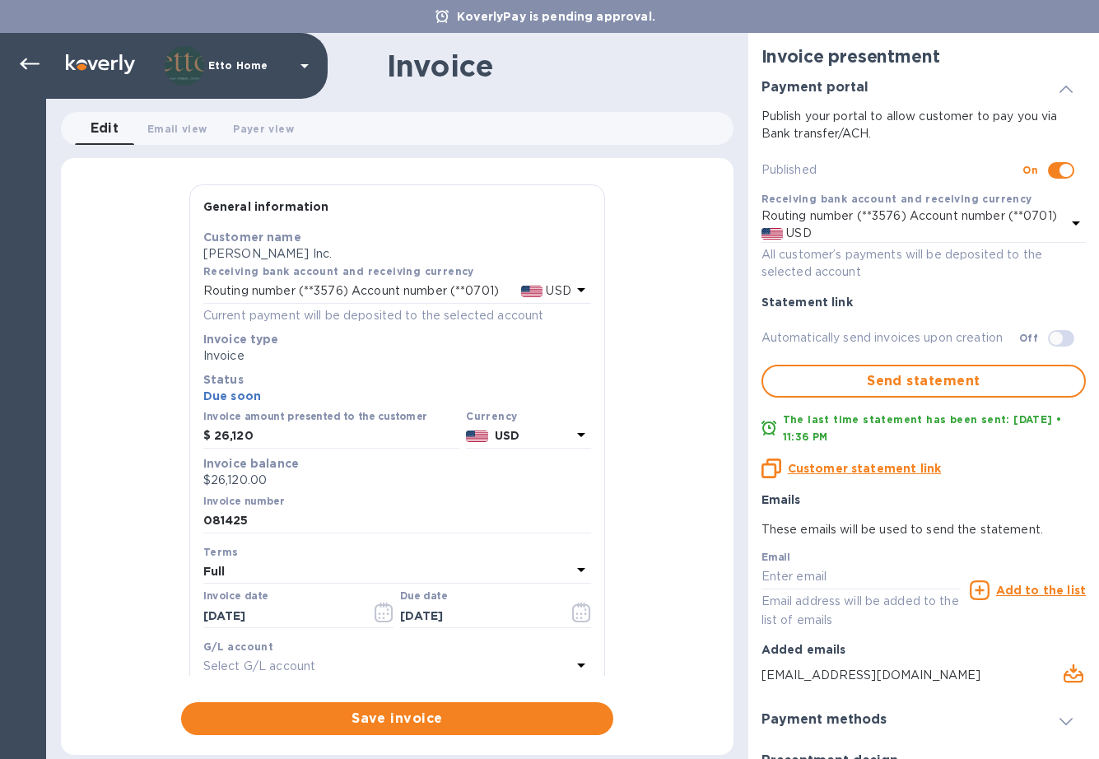
click at [852, 87] on h3 "Payment portal" at bounding box center [814, 88] width 107 height 16
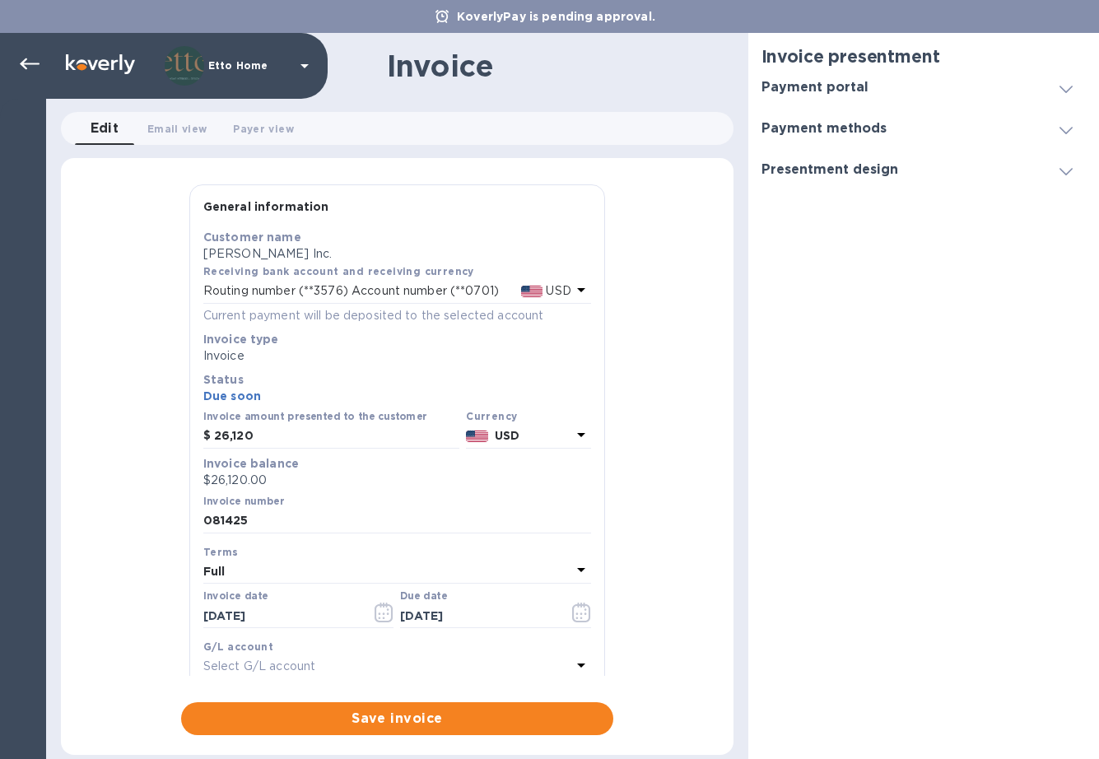
click at [857, 127] on h3 "Payment methods" at bounding box center [823, 129] width 125 height 16
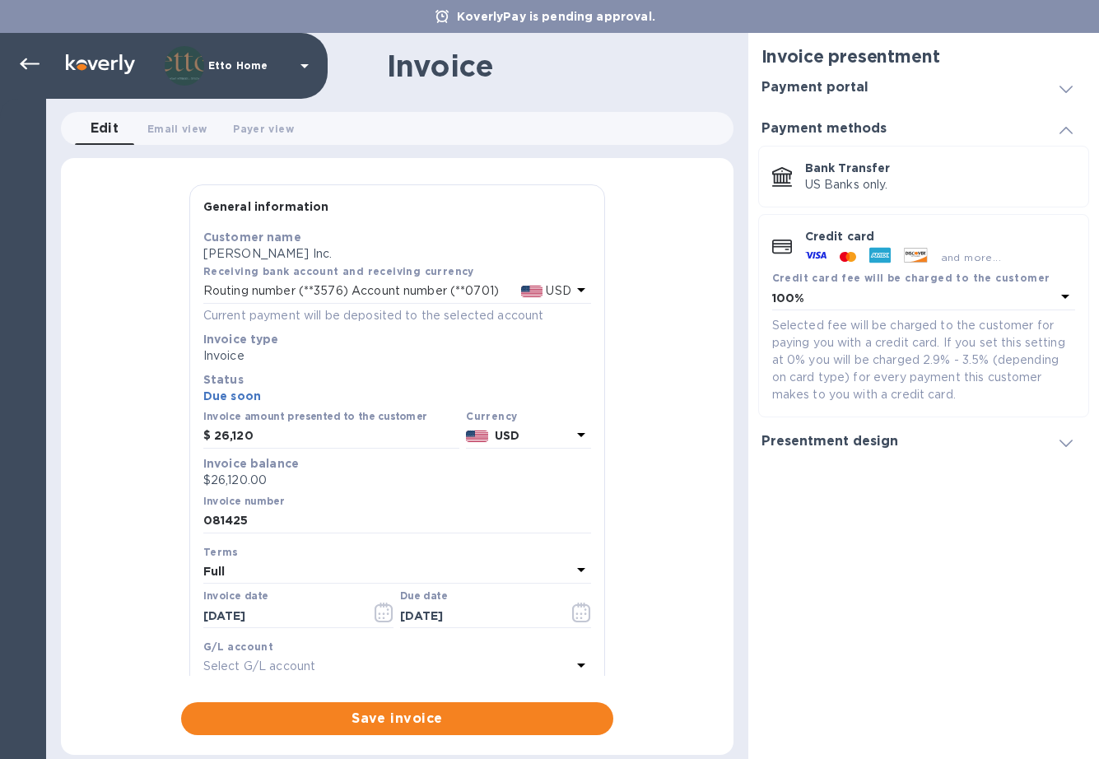
click at [1064, 296] on icon at bounding box center [1065, 297] width 8 height 4
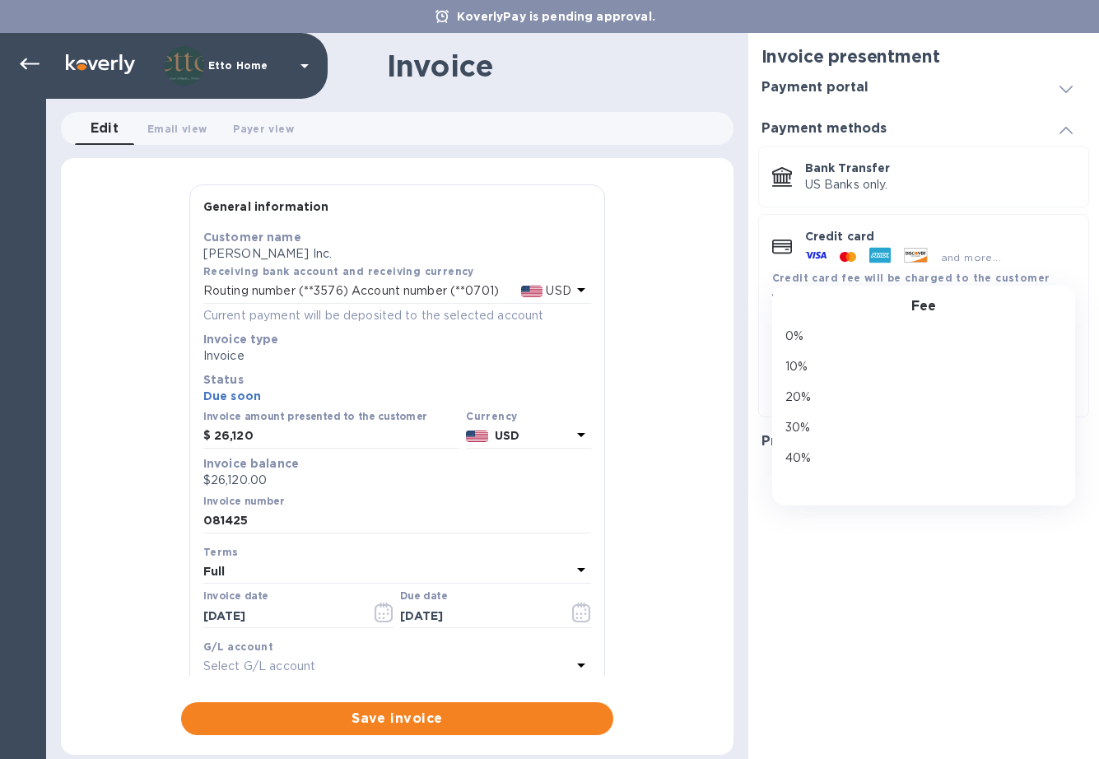
click at [1064, 296] on div "Fee 0% 10% 20% 30% 40% 50% 60% 70% 80% 90% 100%" at bounding box center [923, 396] width 303 height 220
click at [1066, 272] on div "Credit card fee will be charged to the customer" at bounding box center [923, 277] width 303 height 17
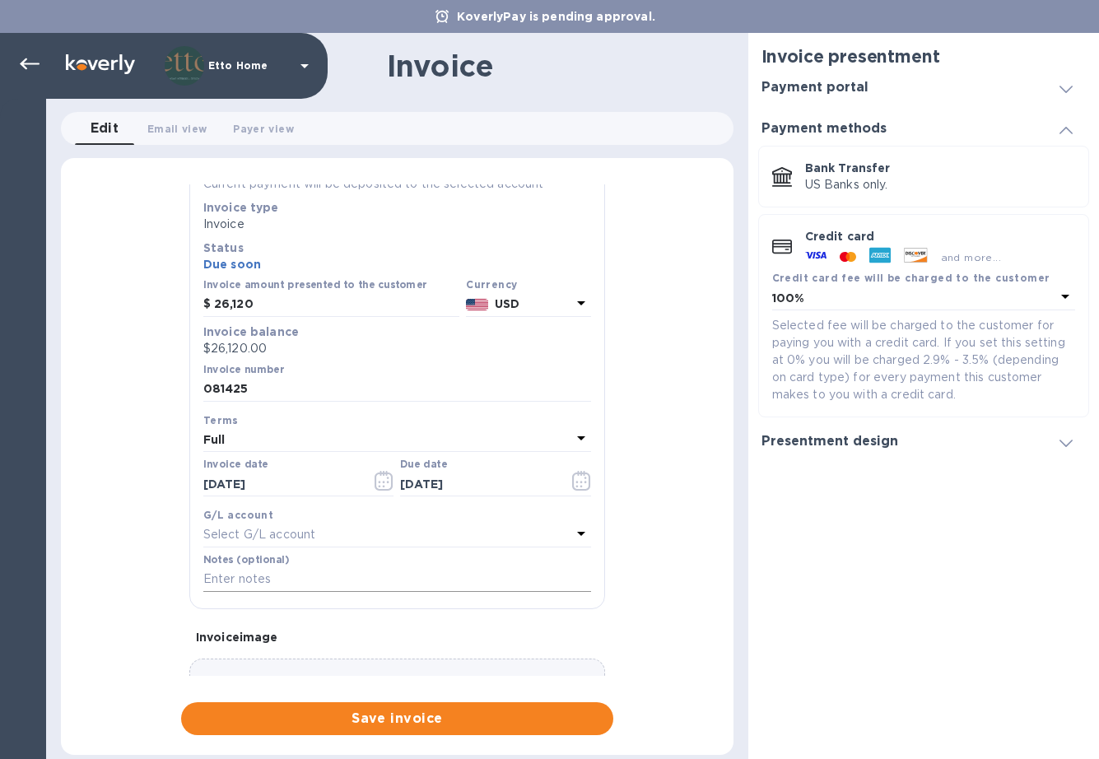
scroll to position [153, 0]
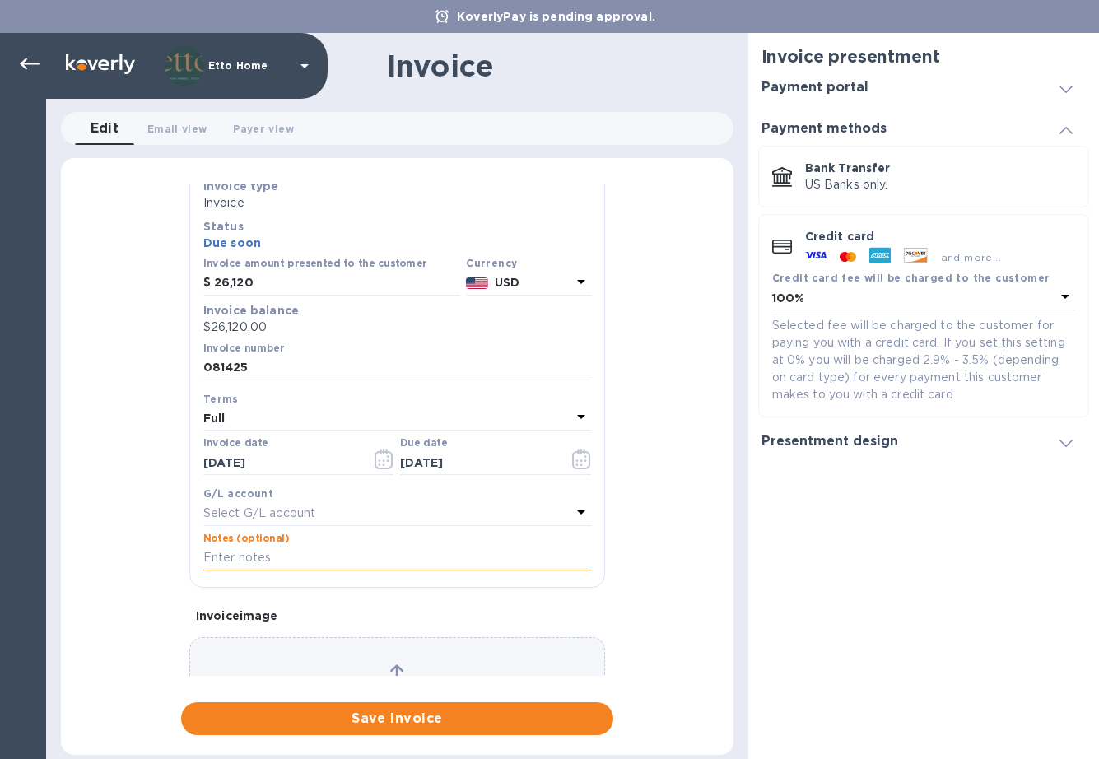
click at [393, 552] on input "text" at bounding box center [397, 558] width 388 height 25
type input "d"
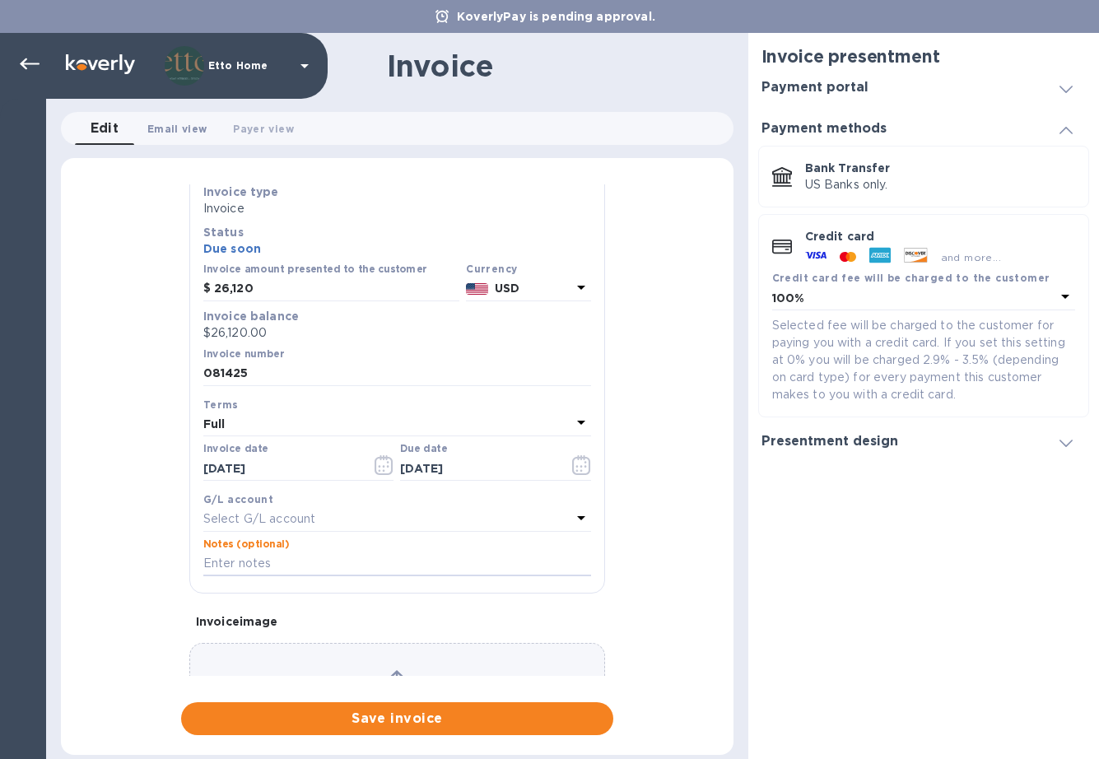
click at [175, 133] on span "Email view 0" at bounding box center [176, 128] width 59 height 17
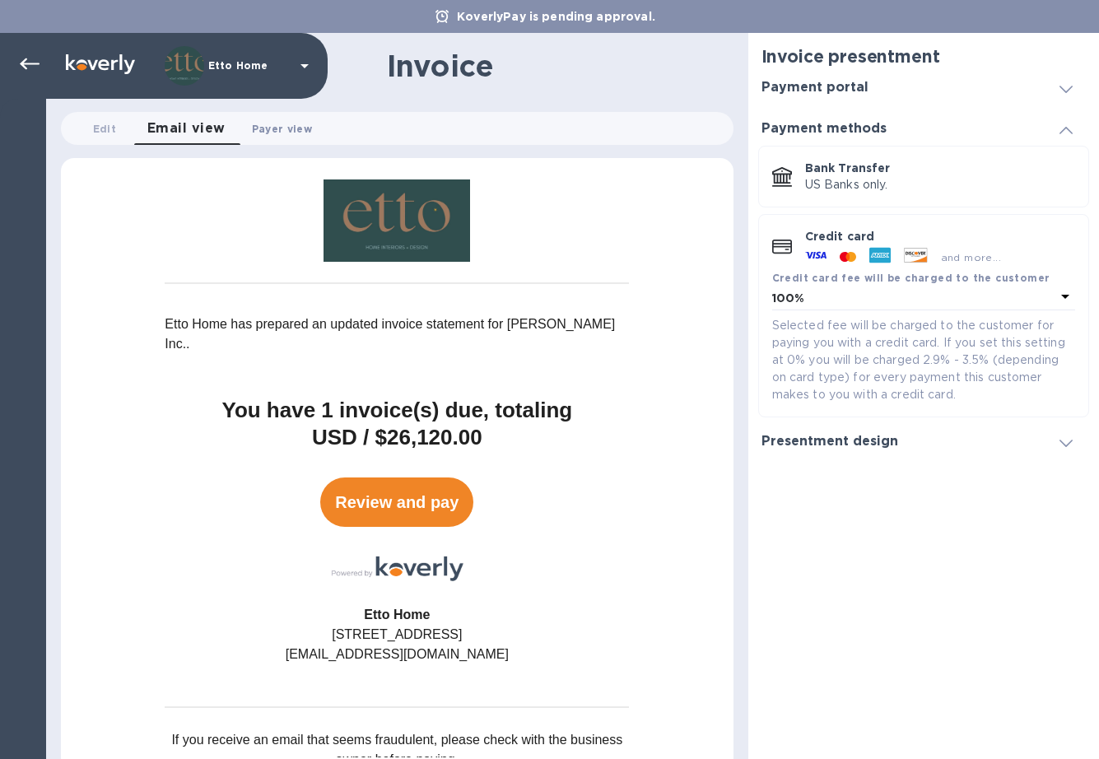
click at [271, 121] on span "Payer view 0" at bounding box center [282, 128] width 60 height 17
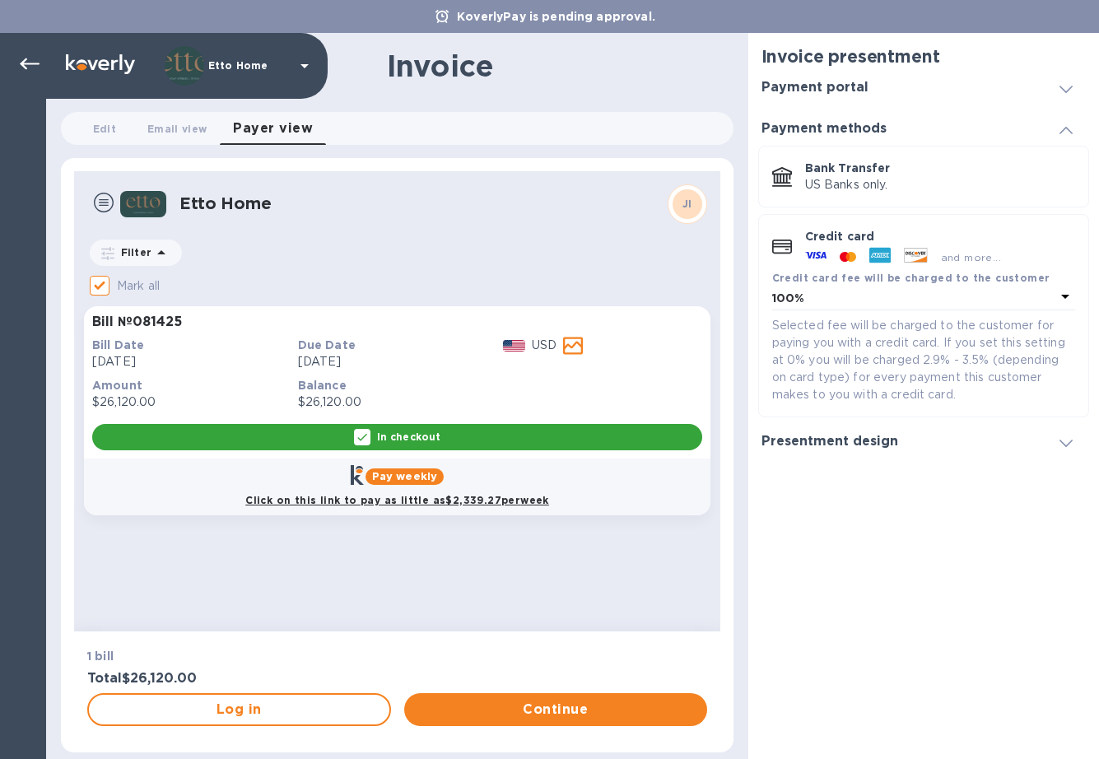
scroll to position [0, 0]
click at [193, 130] on span "Email view 0" at bounding box center [176, 128] width 59 height 17
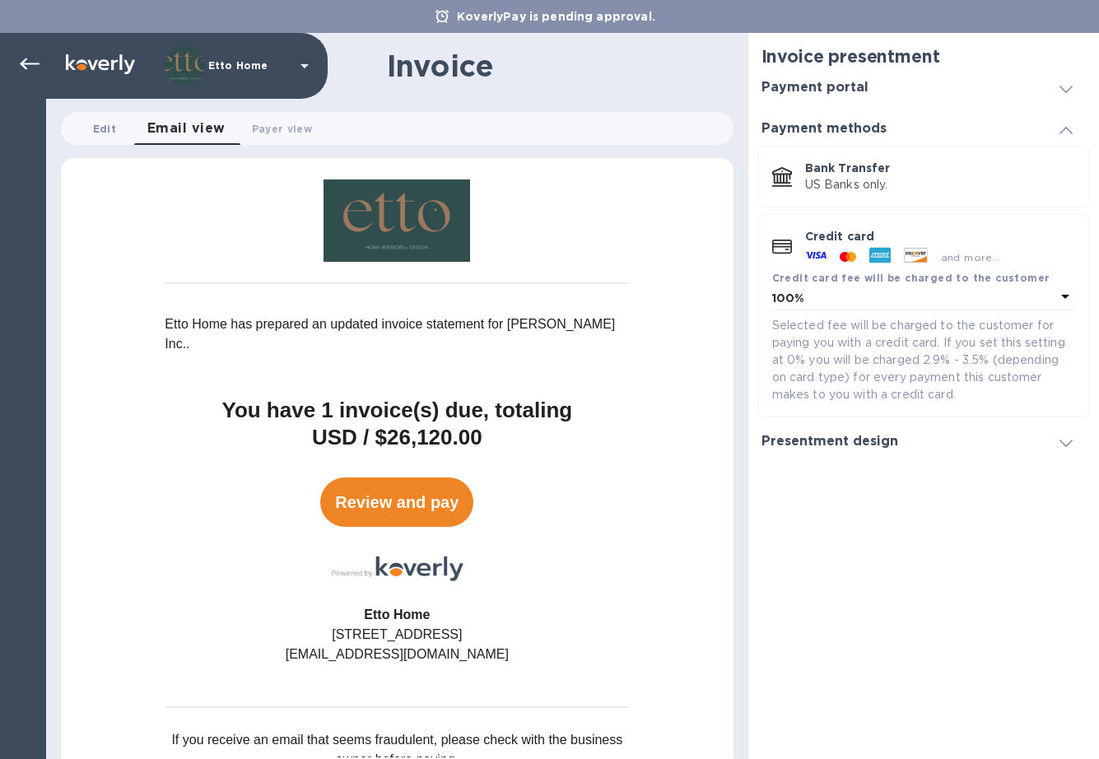
click at [89, 129] on span "Edit 0" at bounding box center [104, 128] width 33 height 17
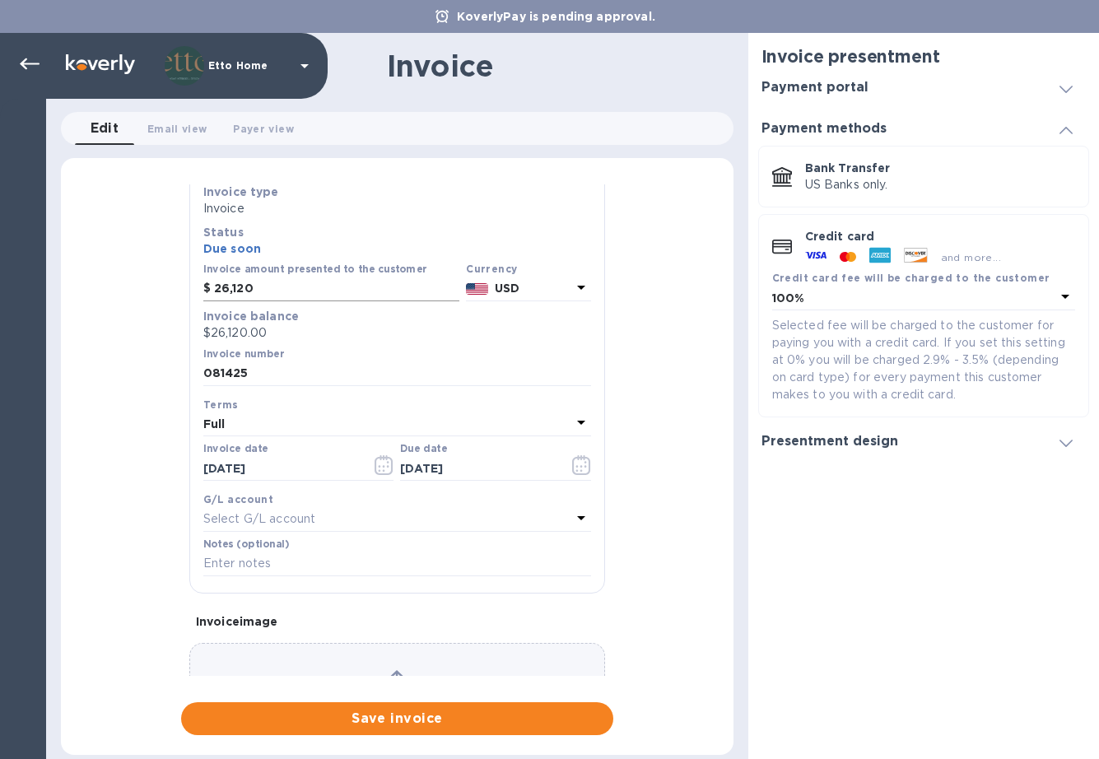
click at [285, 277] on input "26,120" at bounding box center [336, 289] width 245 height 25
drag, startPoint x: 273, startPoint y: 290, endPoint x: 207, endPoint y: 289, distance: 65.9
click at [207, 289] on div "$ 26,120" at bounding box center [331, 289] width 256 height 25
type input "5,000"
click at [631, 347] on div "General information Save Customer name [PERSON_NAME] Inc. Receiving bank accoun…" at bounding box center [397, 459] width 673 height 551
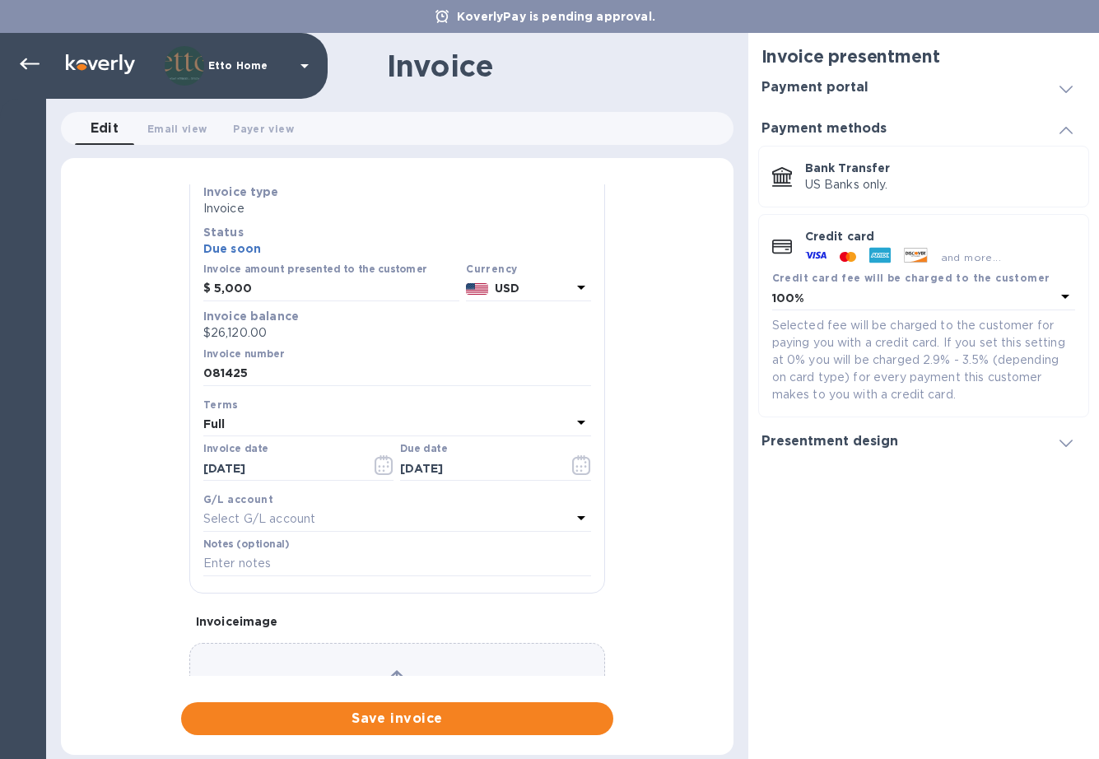
click at [937, 244] on p "Credit card" at bounding box center [940, 236] width 270 height 16
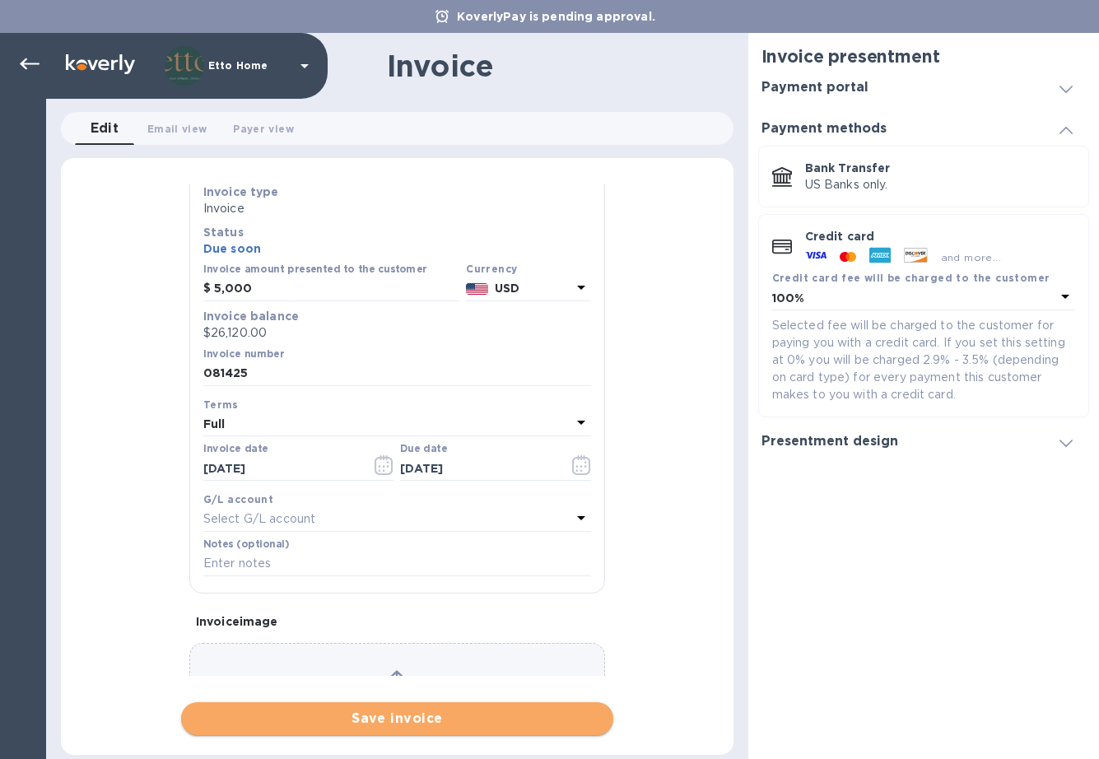
click at [463, 723] on span "Save invoice" at bounding box center [397, 719] width 406 height 20
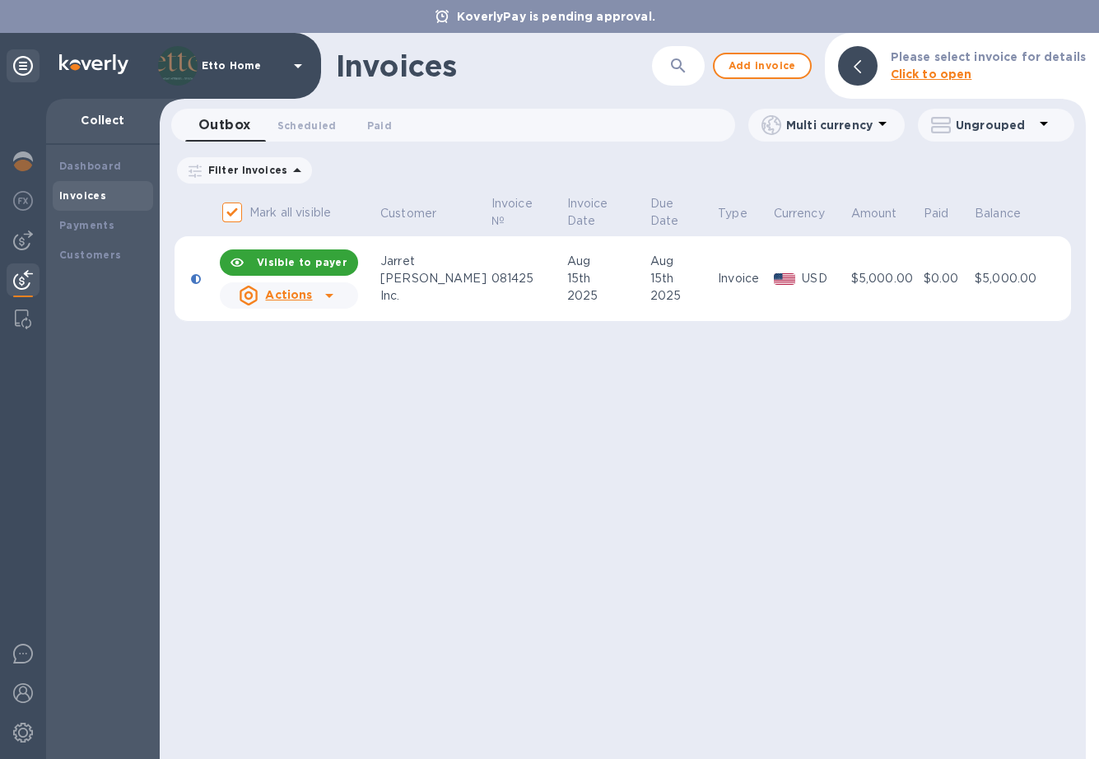
click at [333, 299] on icon at bounding box center [329, 296] width 20 height 20
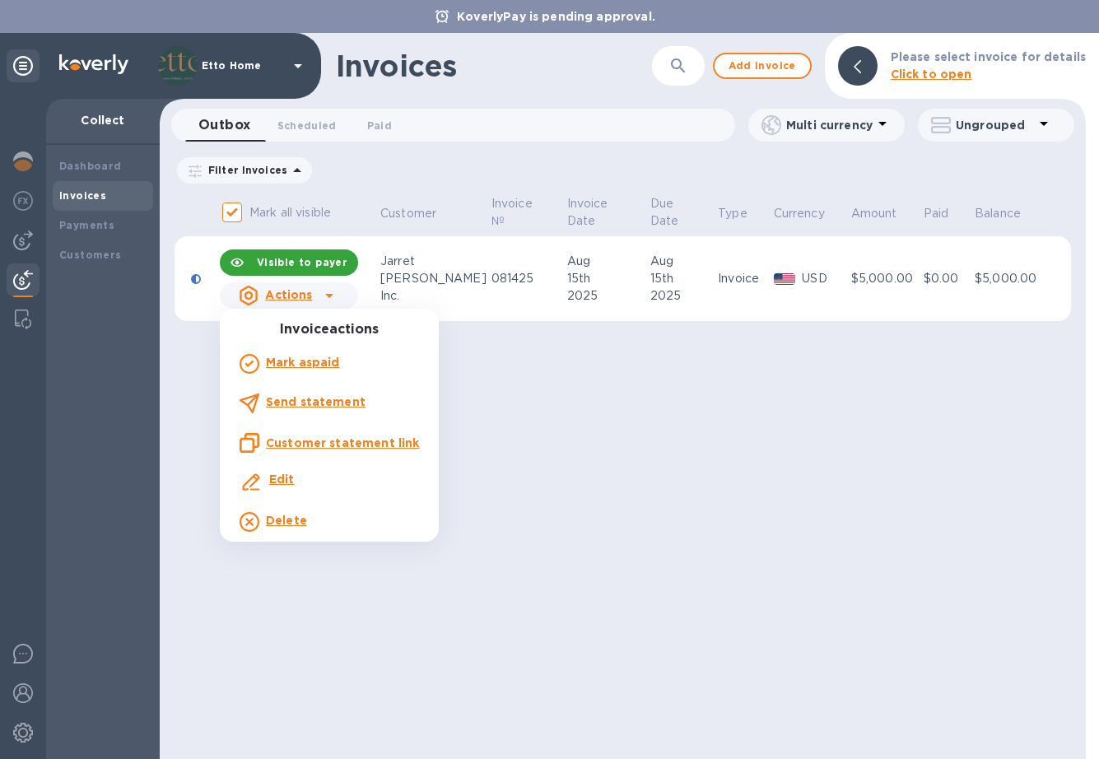
click at [286, 486] on p "Edit" at bounding box center [282, 479] width 26 height 17
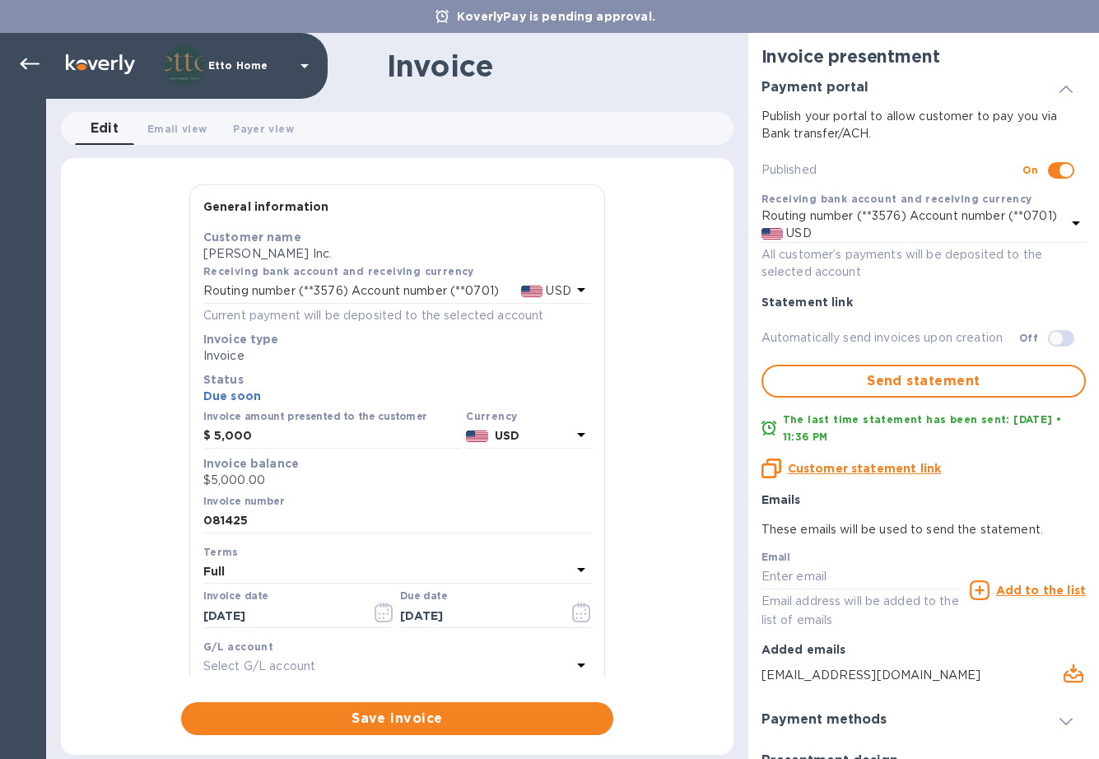
type input "[DATE]"
click at [286, 430] on input "5,000" at bounding box center [336, 436] width 245 height 25
drag, startPoint x: 286, startPoint y: 430, endPoint x: 174, endPoint y: 416, distance: 113.6
click at [174, 416] on div "General information Save Customer name [PERSON_NAME] Inc. Receiving bank accoun…" at bounding box center [397, 459] width 673 height 551
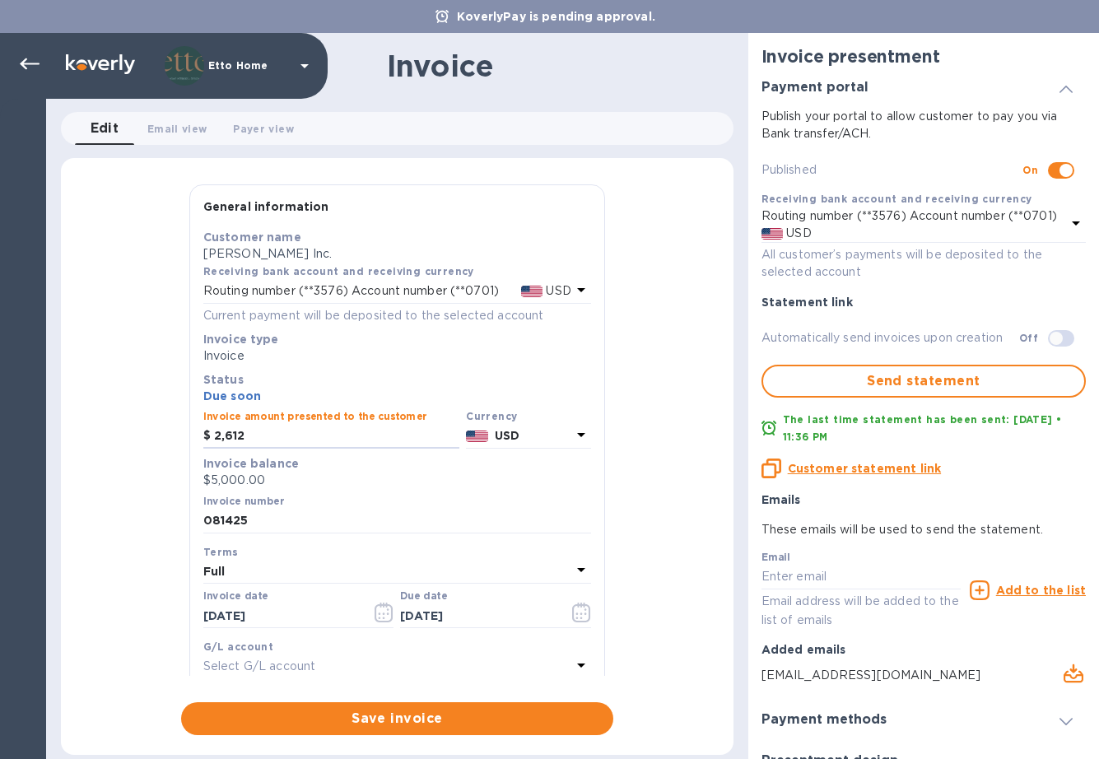
type input "26,120"
click at [628, 479] on div "General information Save Customer name [PERSON_NAME] Inc. Receiving bank accoun…" at bounding box center [397, 459] width 673 height 551
click at [575, 599] on button "button" at bounding box center [581, 613] width 39 height 40
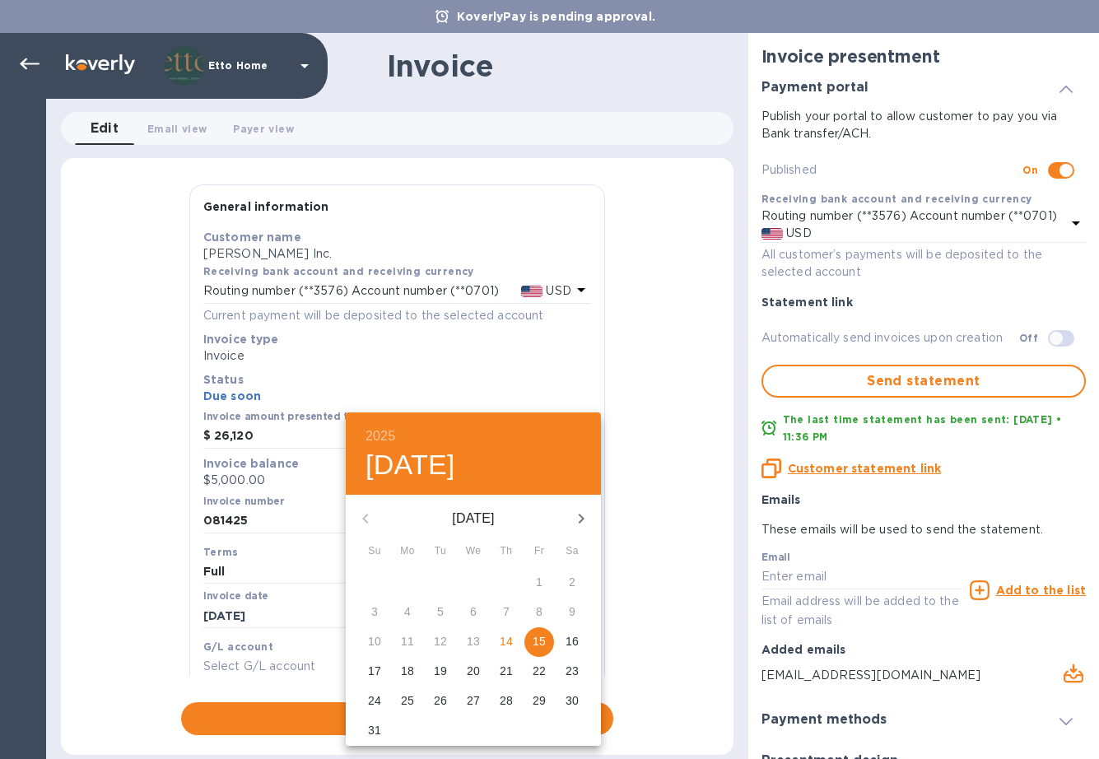
click at [648, 573] on div at bounding box center [549, 379] width 1099 height 759
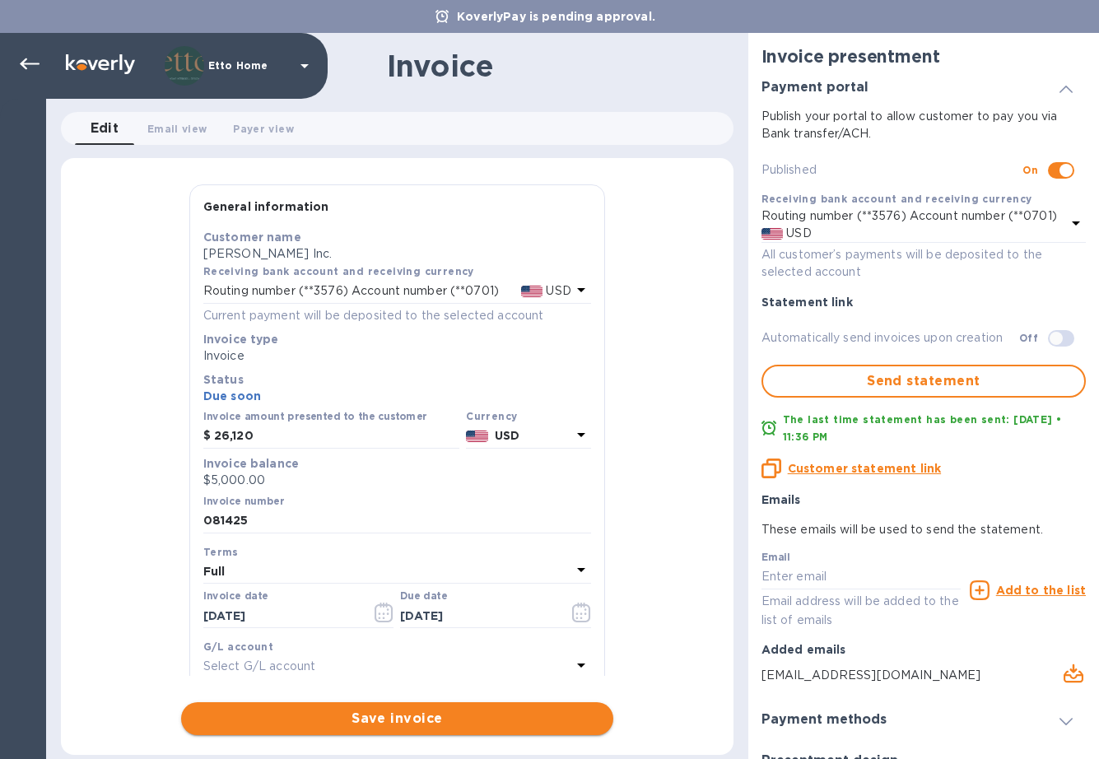
click at [438, 724] on span "Save invoice" at bounding box center [397, 719] width 406 height 20
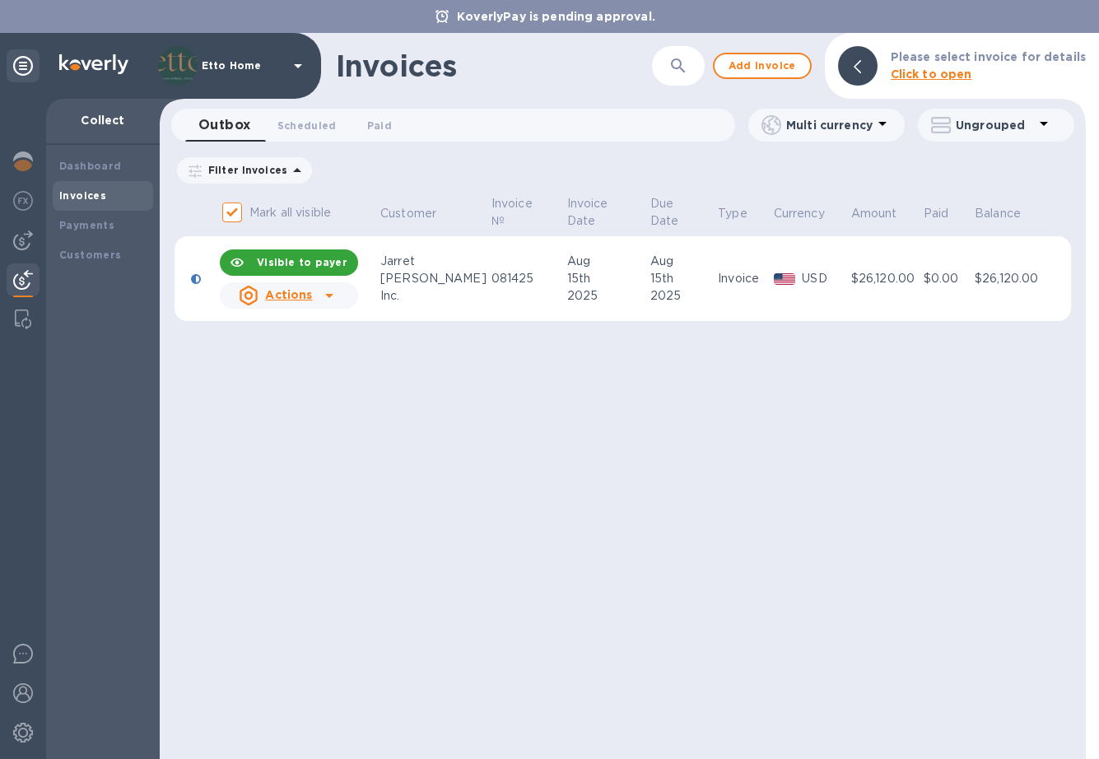
click at [925, 76] on b "Click to open" at bounding box center [932, 74] width 82 height 13
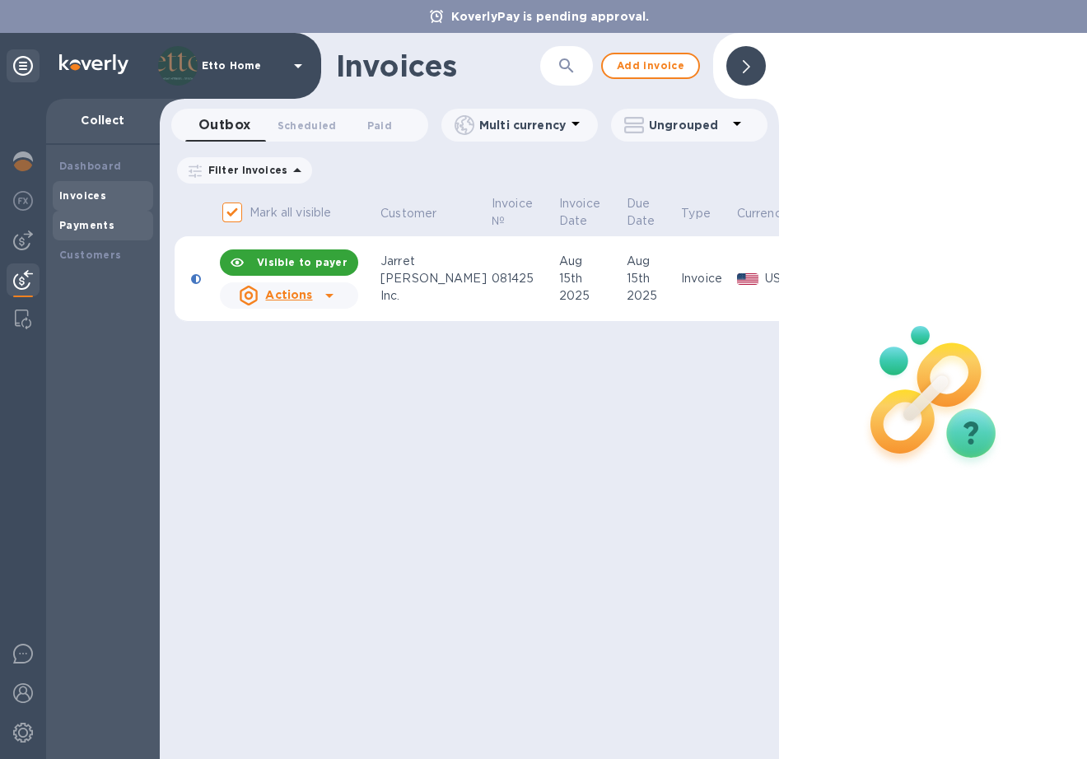
click at [110, 220] on b "Payments" at bounding box center [86, 225] width 55 height 12
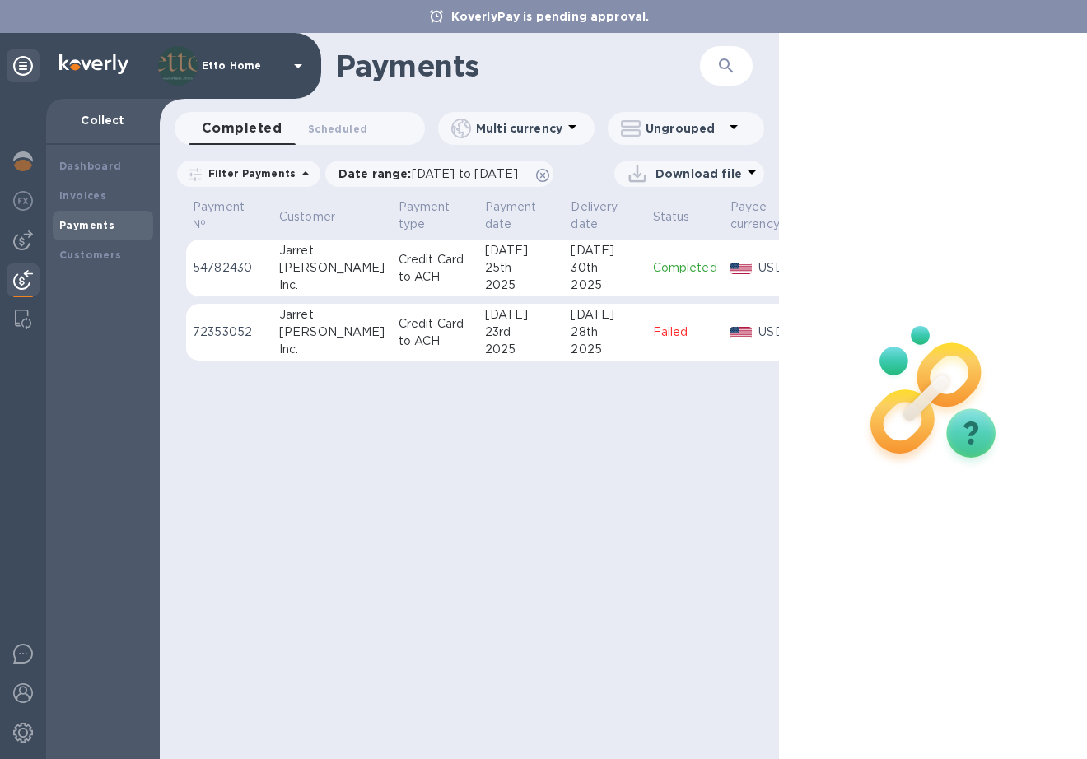
click at [653, 328] on p "Failed" at bounding box center [685, 332] width 64 height 17
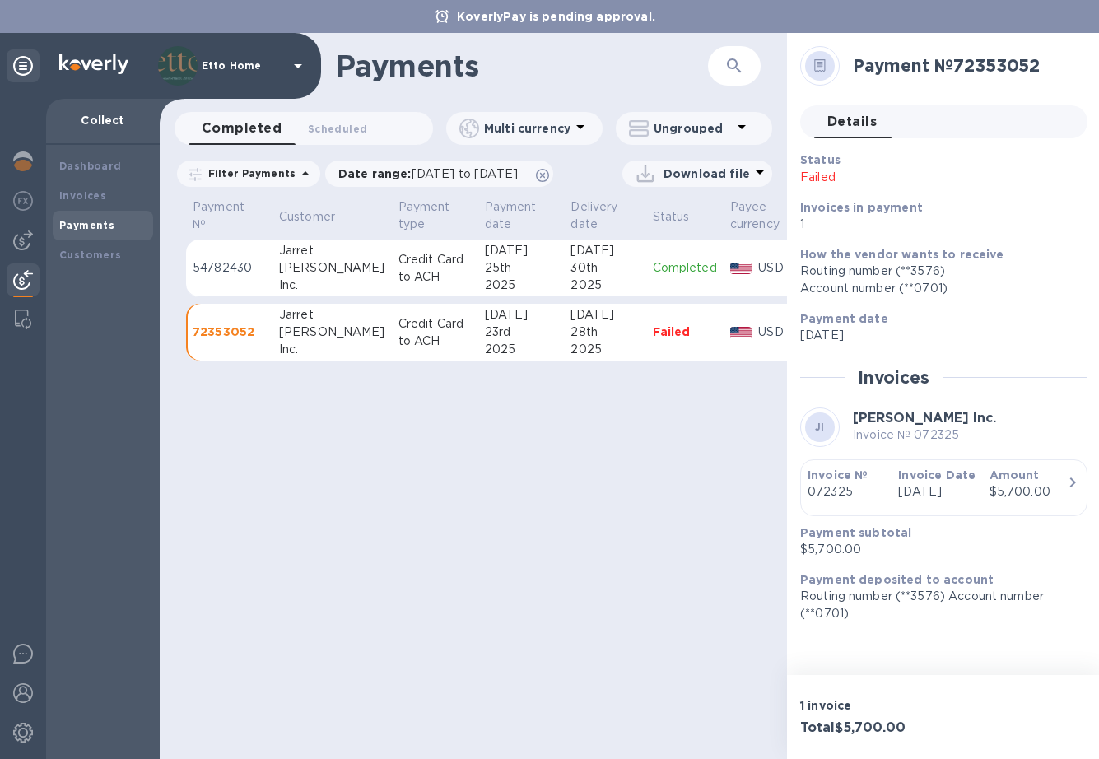
click at [487, 553] on div "Payments ​ Completed 0 Scheduled 0 Multi currency Ungrouped Filter Payments Dat…" at bounding box center [473, 396] width 627 height 726
click at [398, 271] on p "Credit Card to ACH" at bounding box center [434, 268] width 73 height 35
click at [428, 505] on div "Payments ​ Completed 0 Scheduled 0 Multi currency Ungrouped Filter Payments Dat…" at bounding box center [473, 396] width 627 height 726
click at [91, 193] on b "Invoices" at bounding box center [82, 195] width 47 height 12
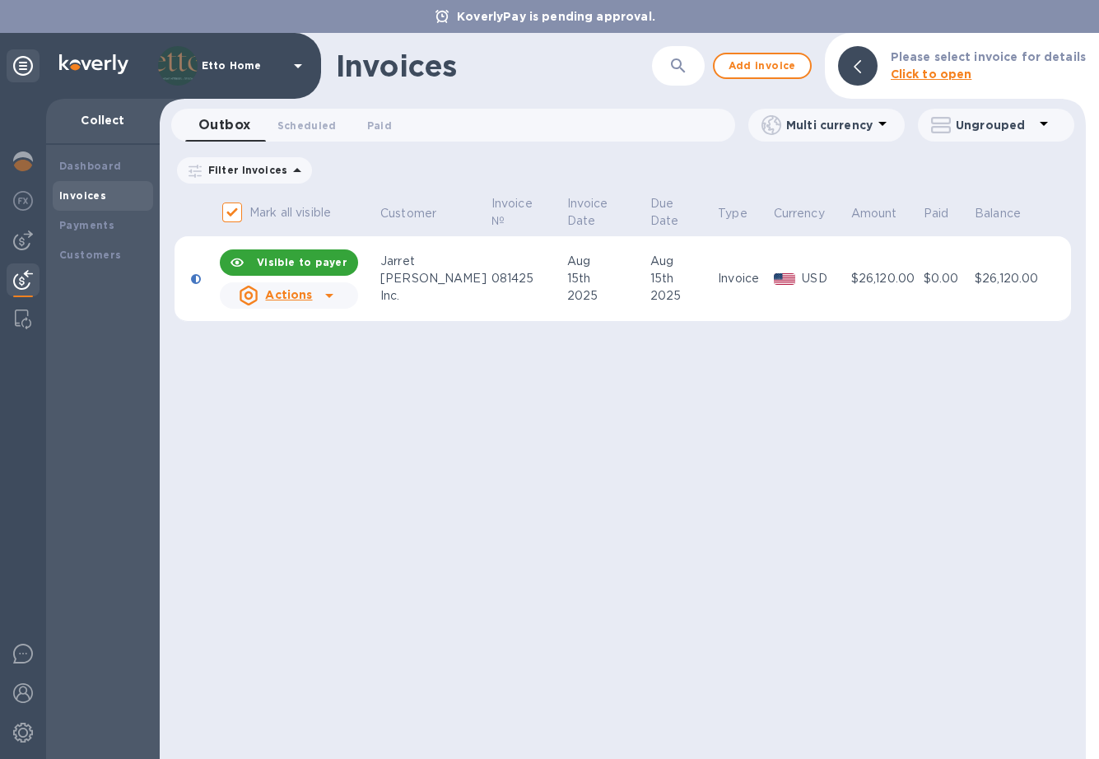
click at [335, 300] on icon at bounding box center [329, 296] width 20 height 20
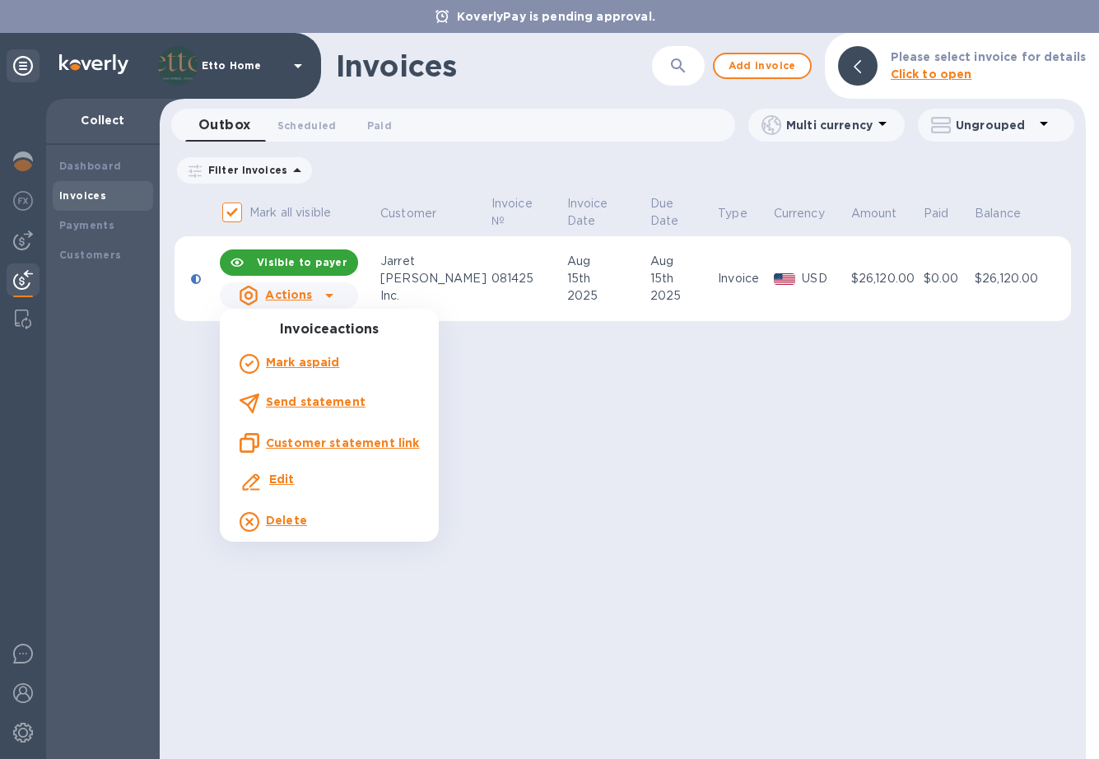
click at [352, 436] on u "Customer statement link" at bounding box center [342, 442] width 153 height 13
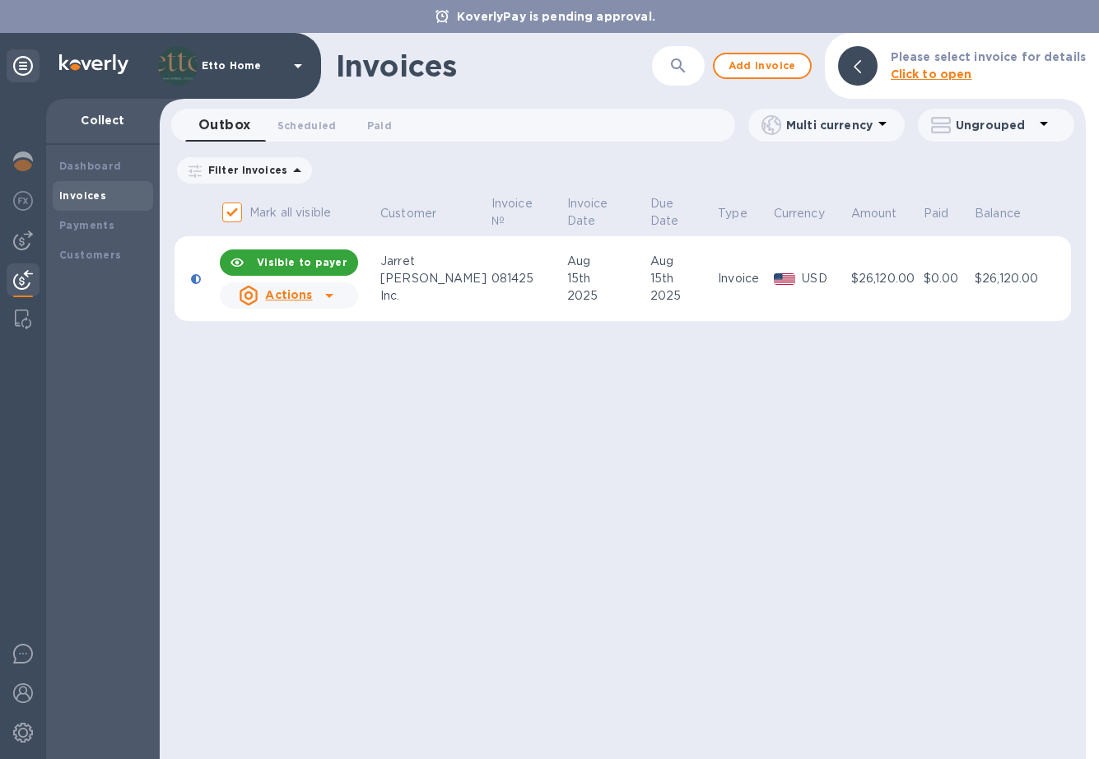
click at [331, 292] on icon at bounding box center [329, 296] width 20 height 20
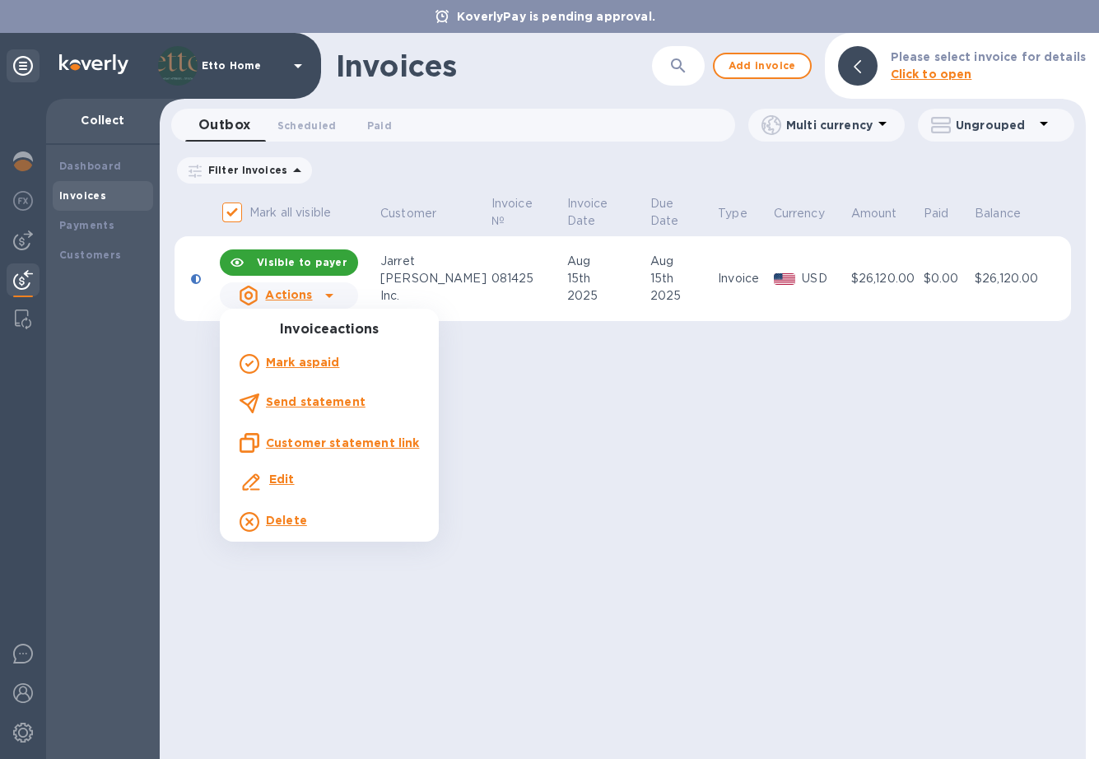
click at [323, 403] on b "Send statement" at bounding box center [316, 401] width 100 height 13
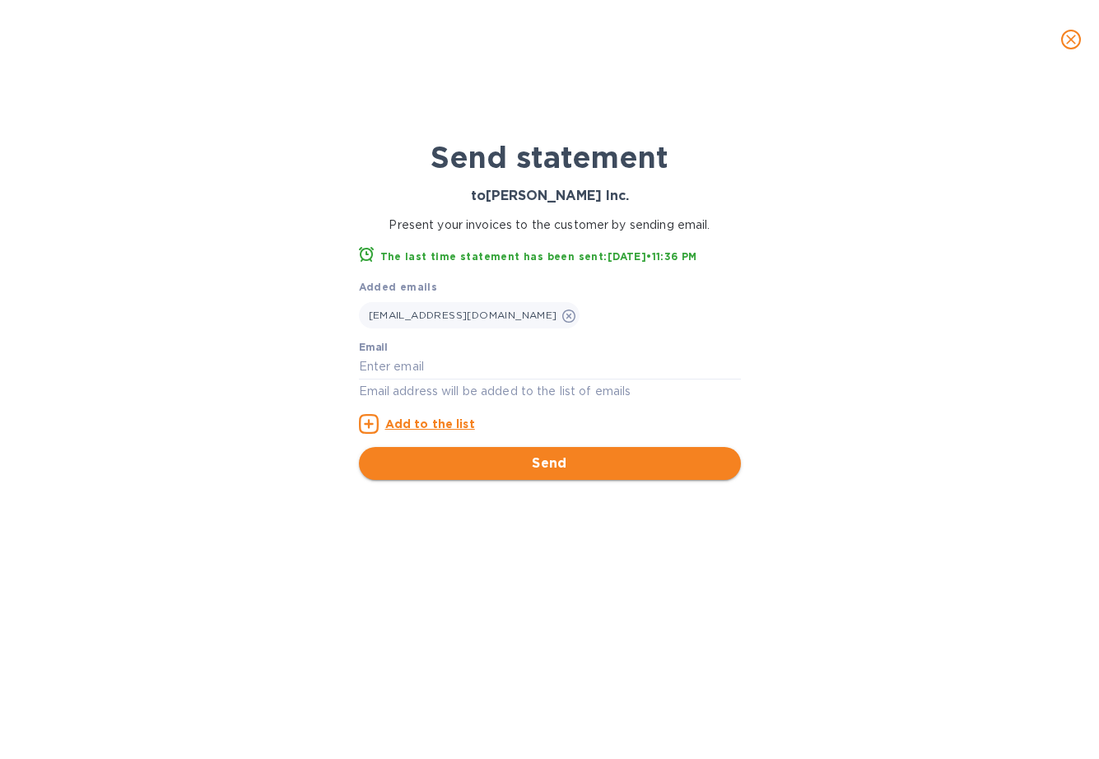
click at [518, 461] on span "Send" at bounding box center [550, 464] width 356 height 20
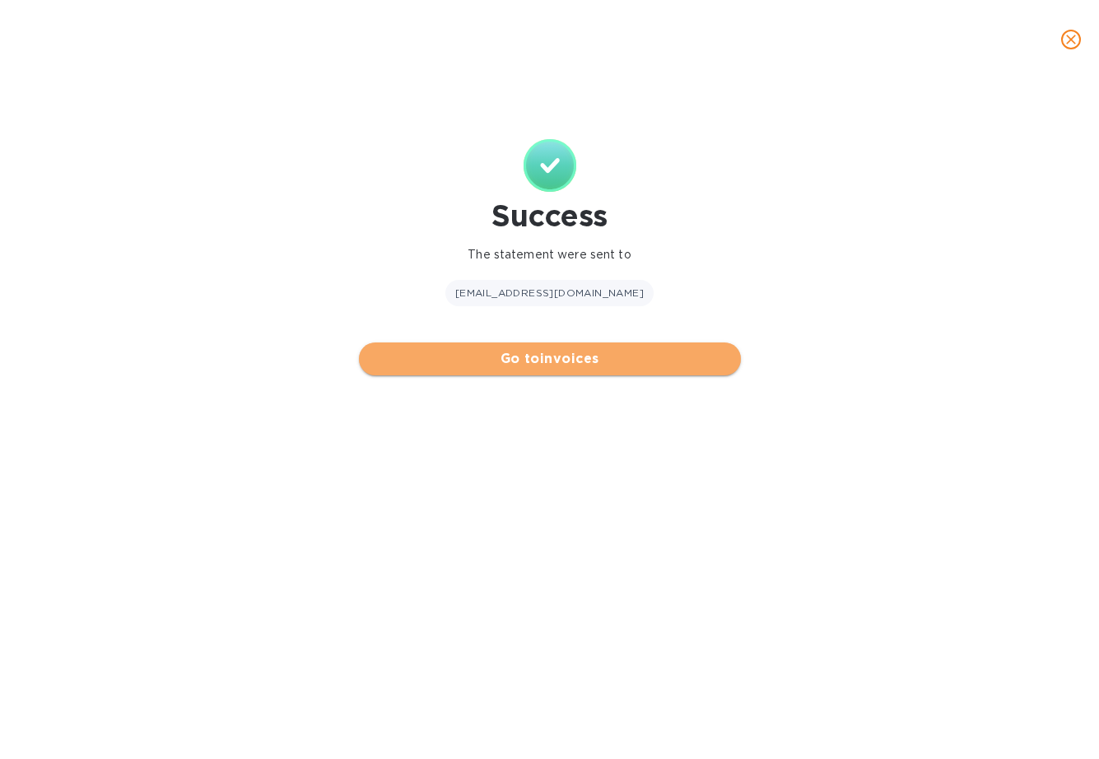
click at [566, 356] on span "Go to invoices" at bounding box center [550, 359] width 356 height 20
